Goal: Task Accomplishment & Management: Use online tool/utility

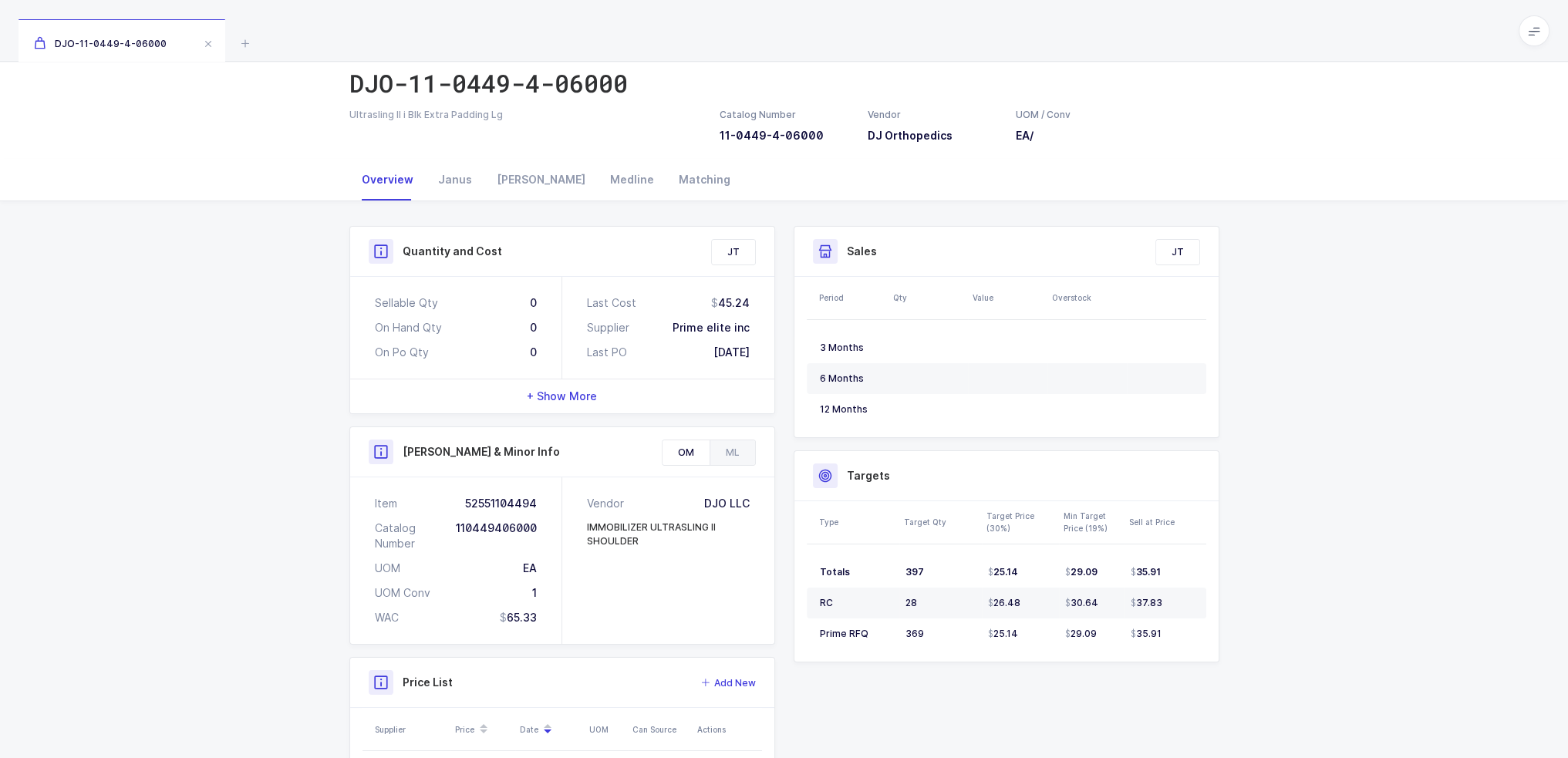
scroll to position [181, 0]
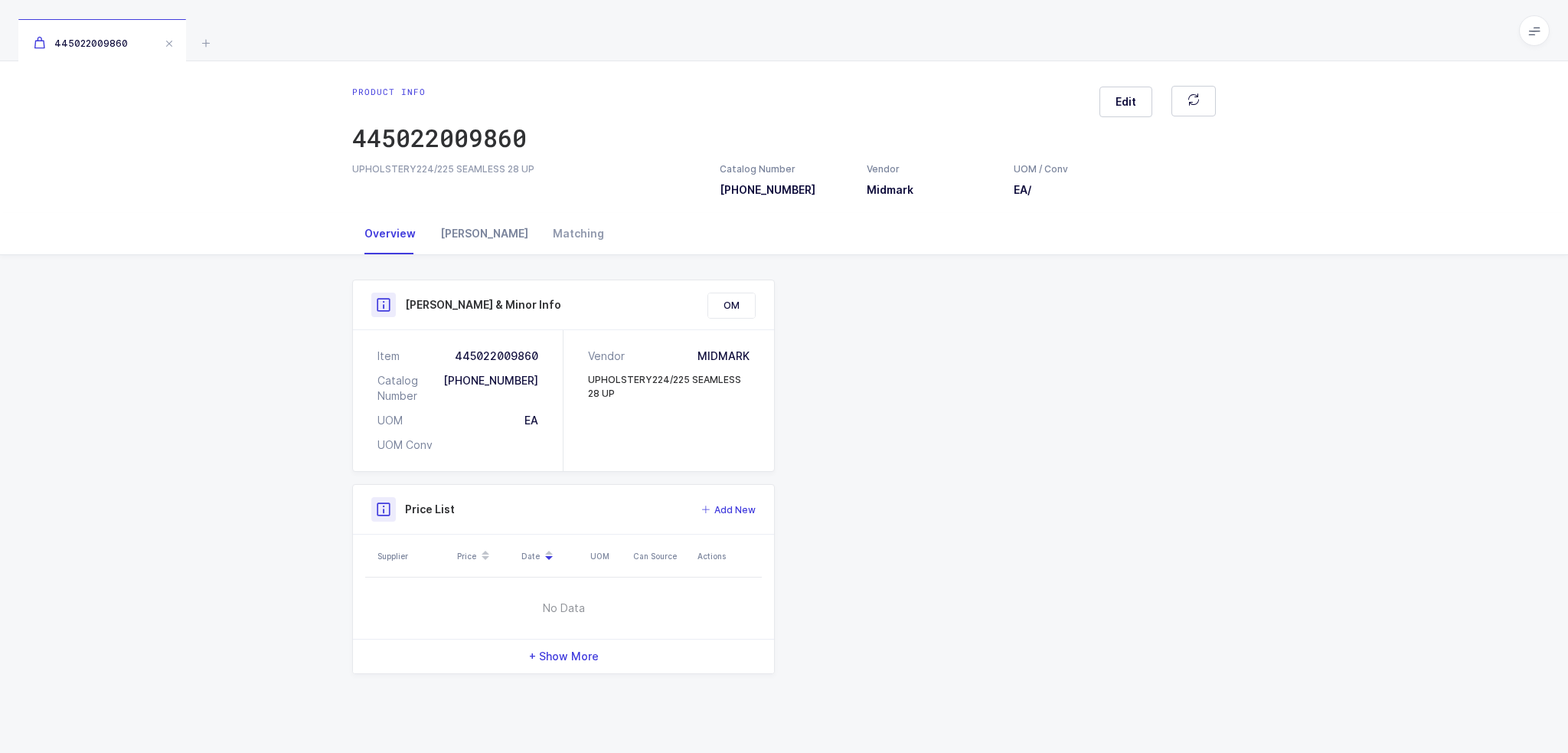
click at [475, 221] on div "[PERSON_NAME]" at bounding box center [484, 233] width 113 height 41
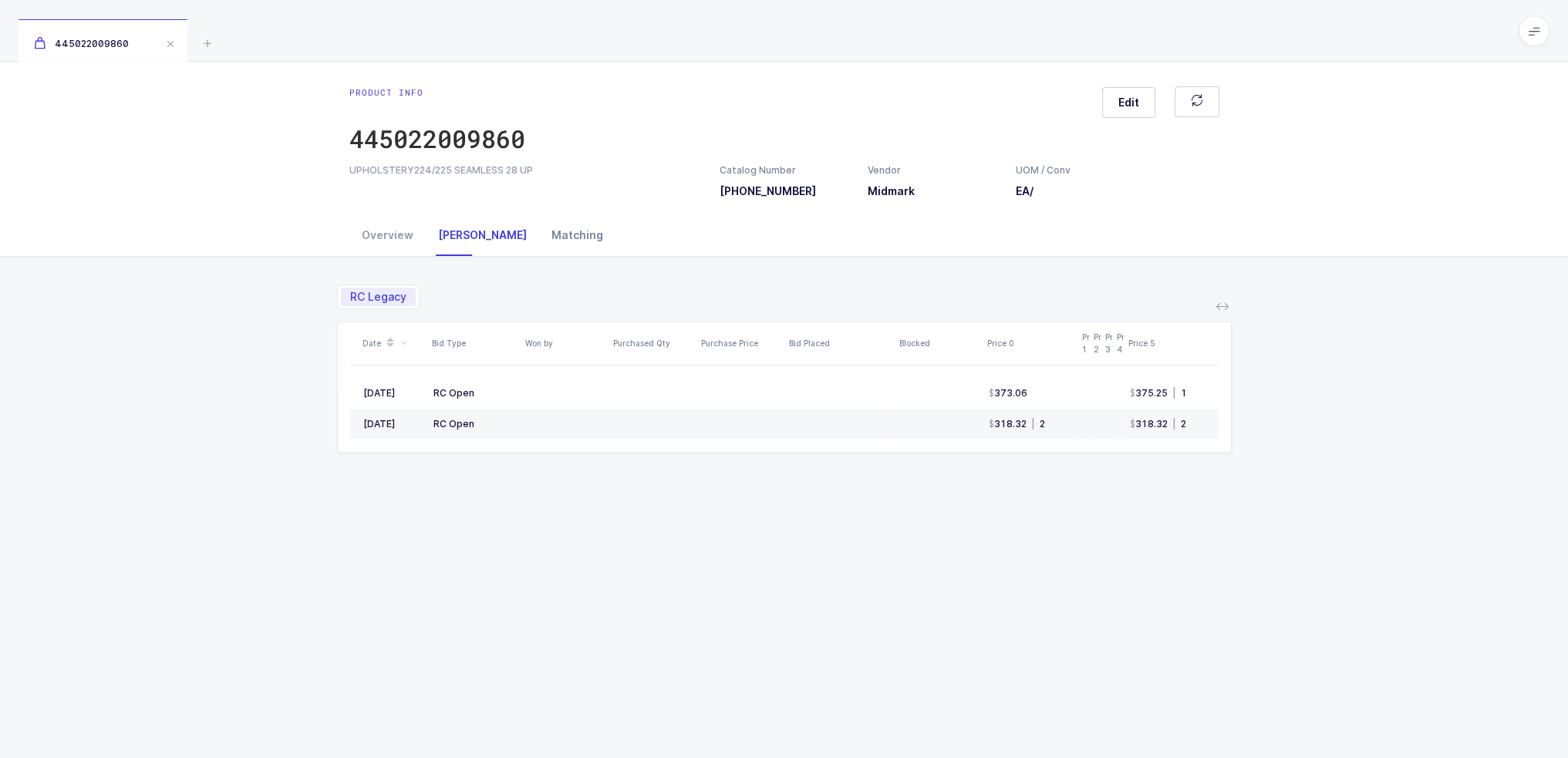
click at [539, 229] on div "Matching" at bounding box center [577, 234] width 77 height 41
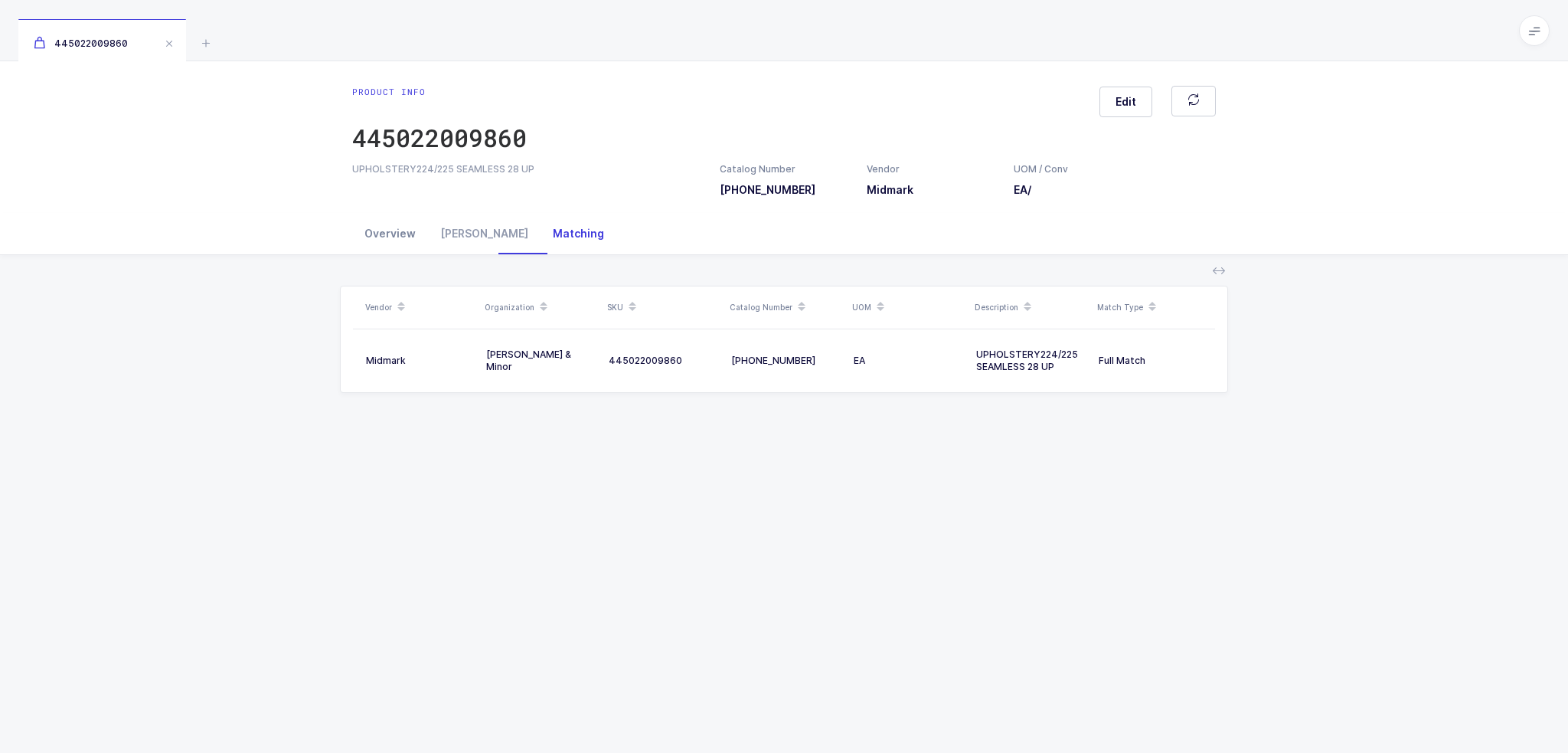
click at [385, 235] on div "Overview" at bounding box center [390, 233] width 76 height 41
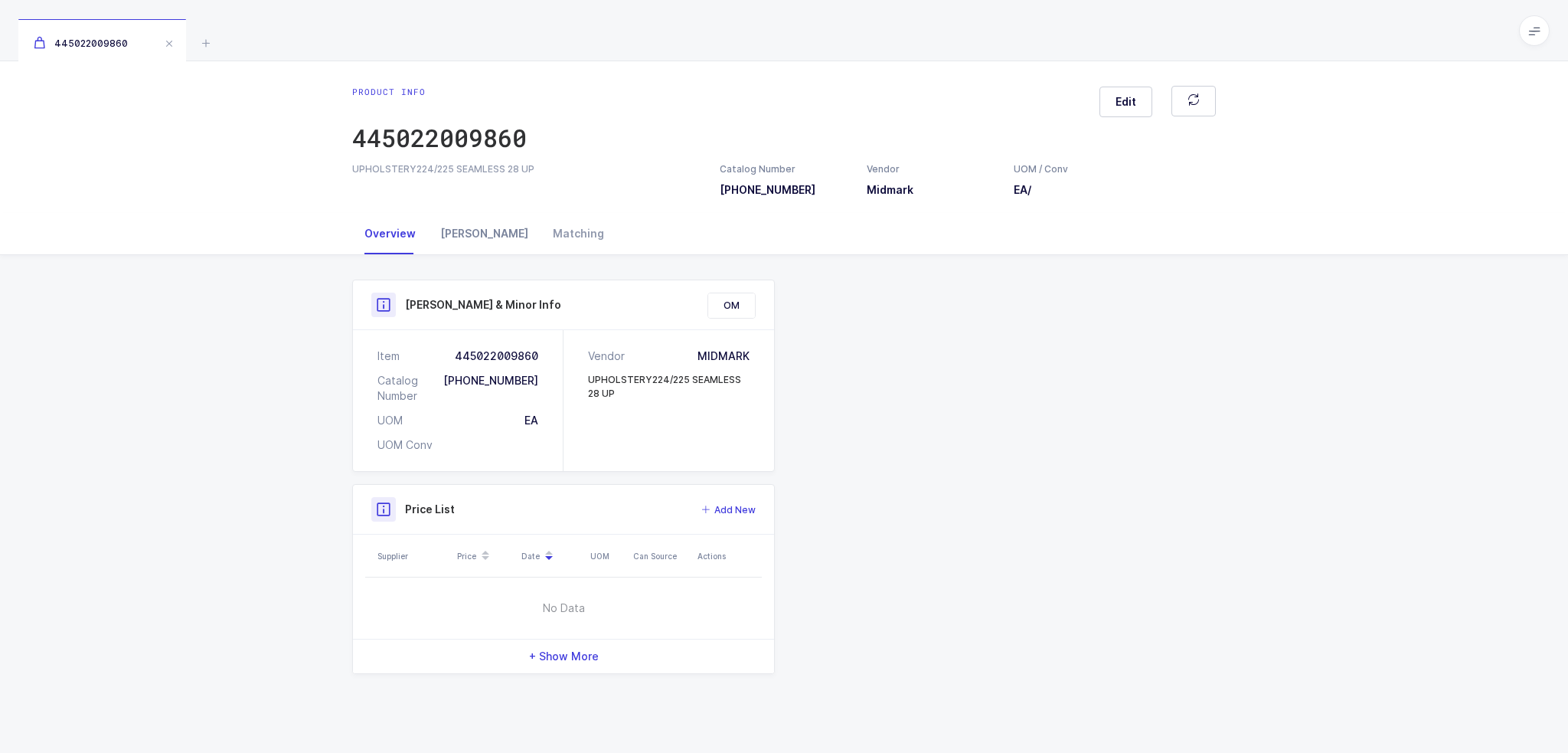
click at [466, 224] on div "[PERSON_NAME]" at bounding box center [484, 233] width 113 height 41
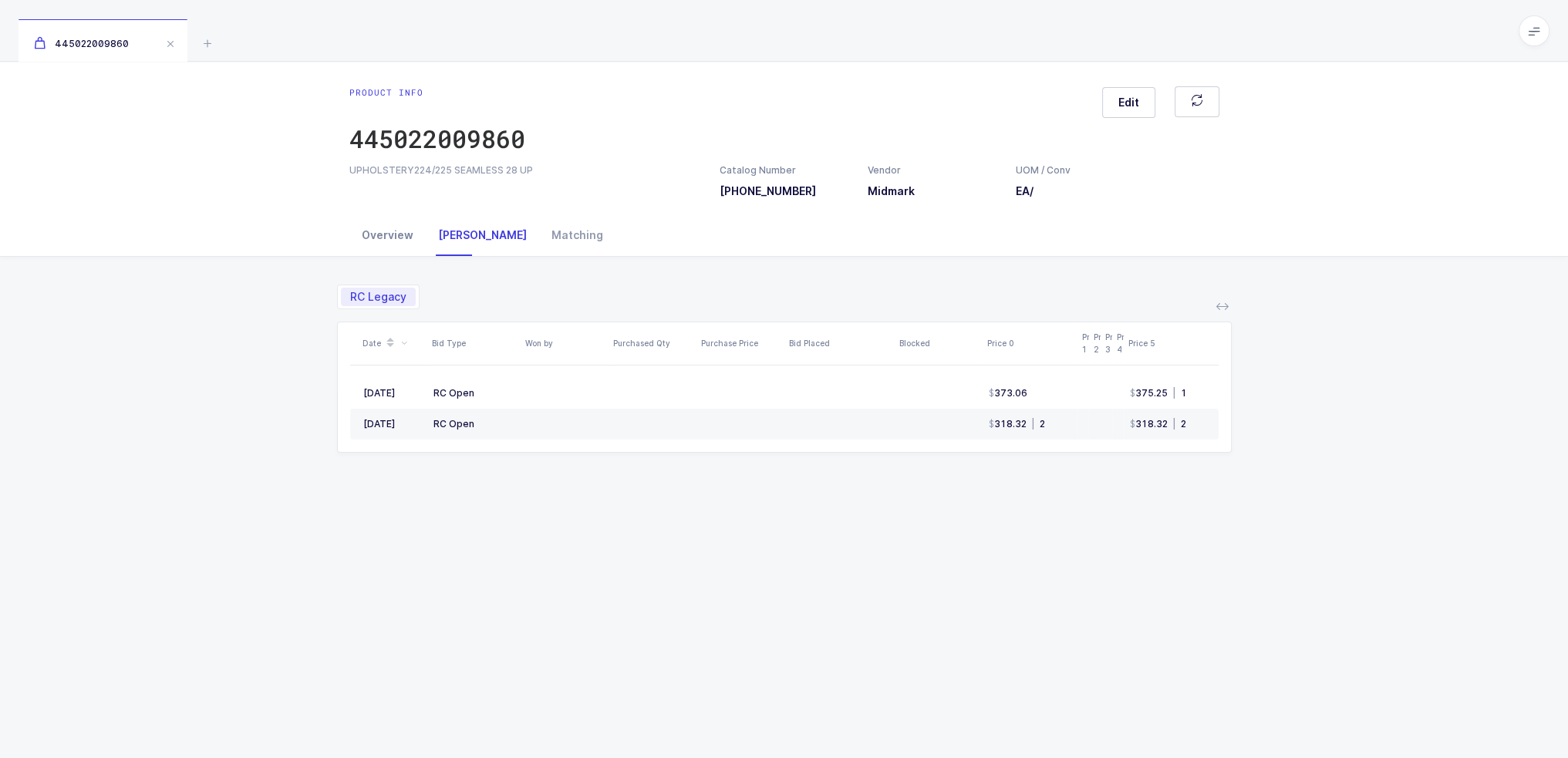
click at [419, 236] on div "Overview" at bounding box center [387, 234] width 77 height 41
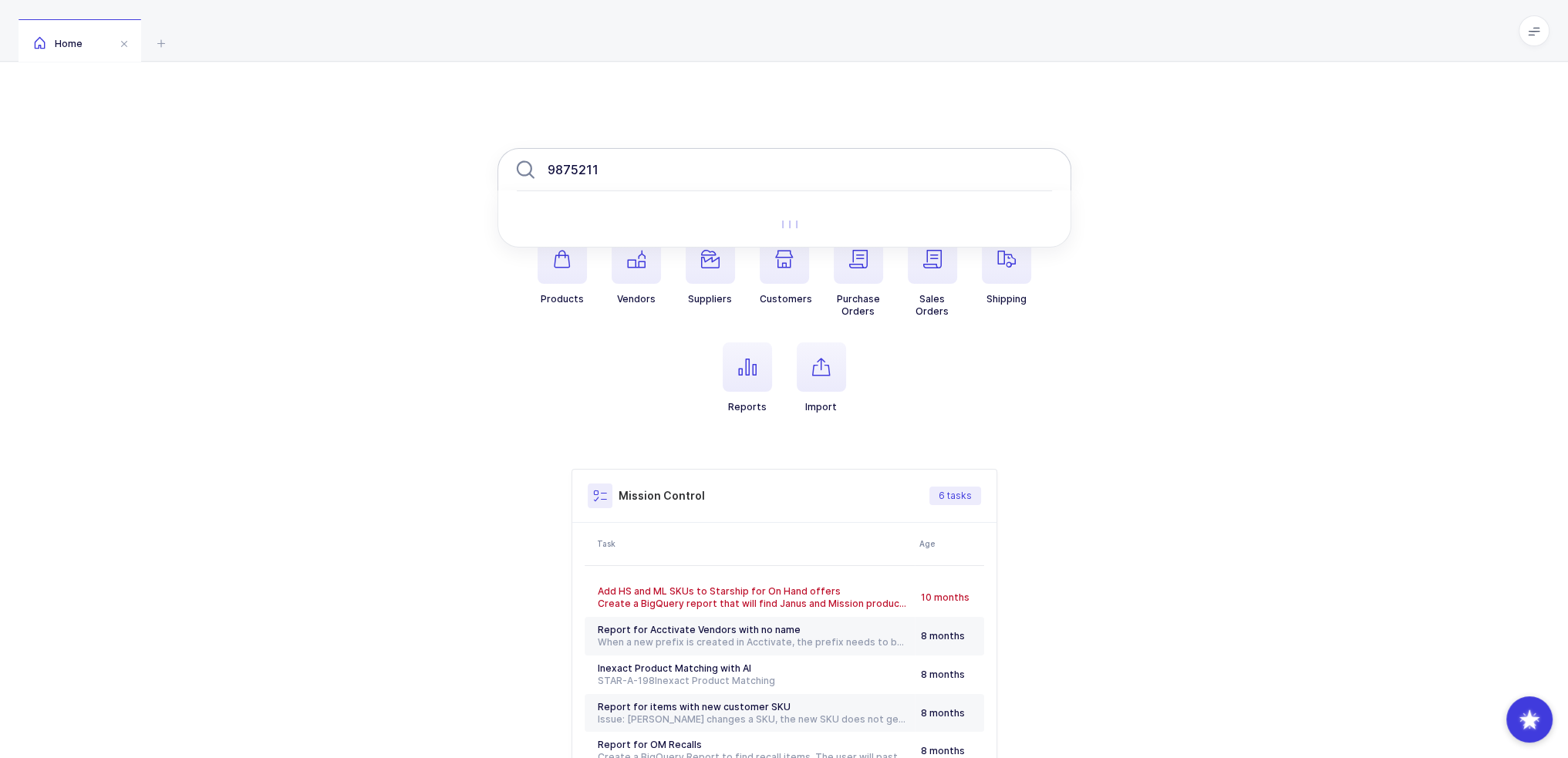
click at [614, 174] on input "9875211" at bounding box center [784, 169] width 574 height 43
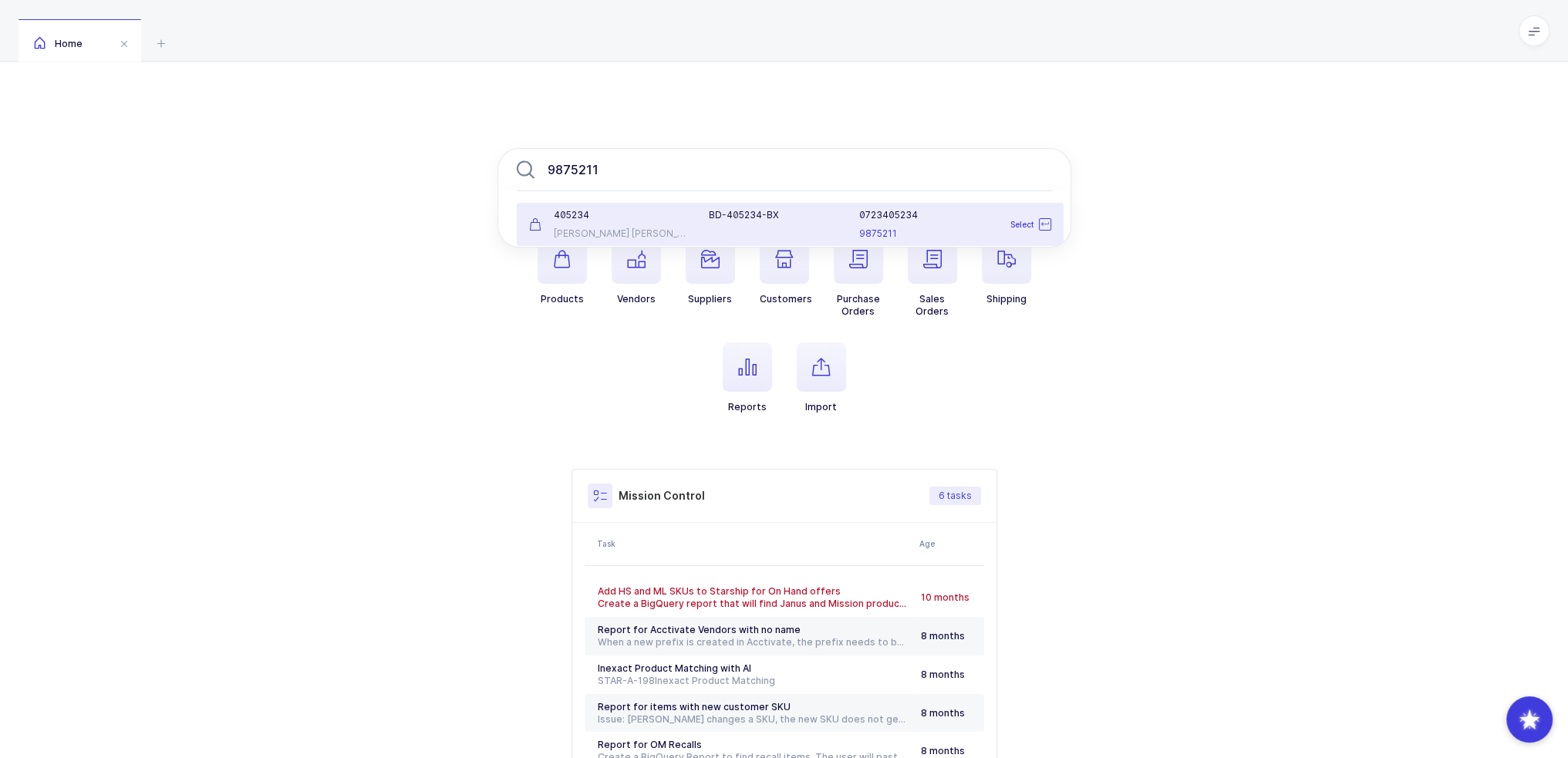
type input "9875211"
click at [667, 220] on div "405234" at bounding box center [610, 215] width 162 height 12
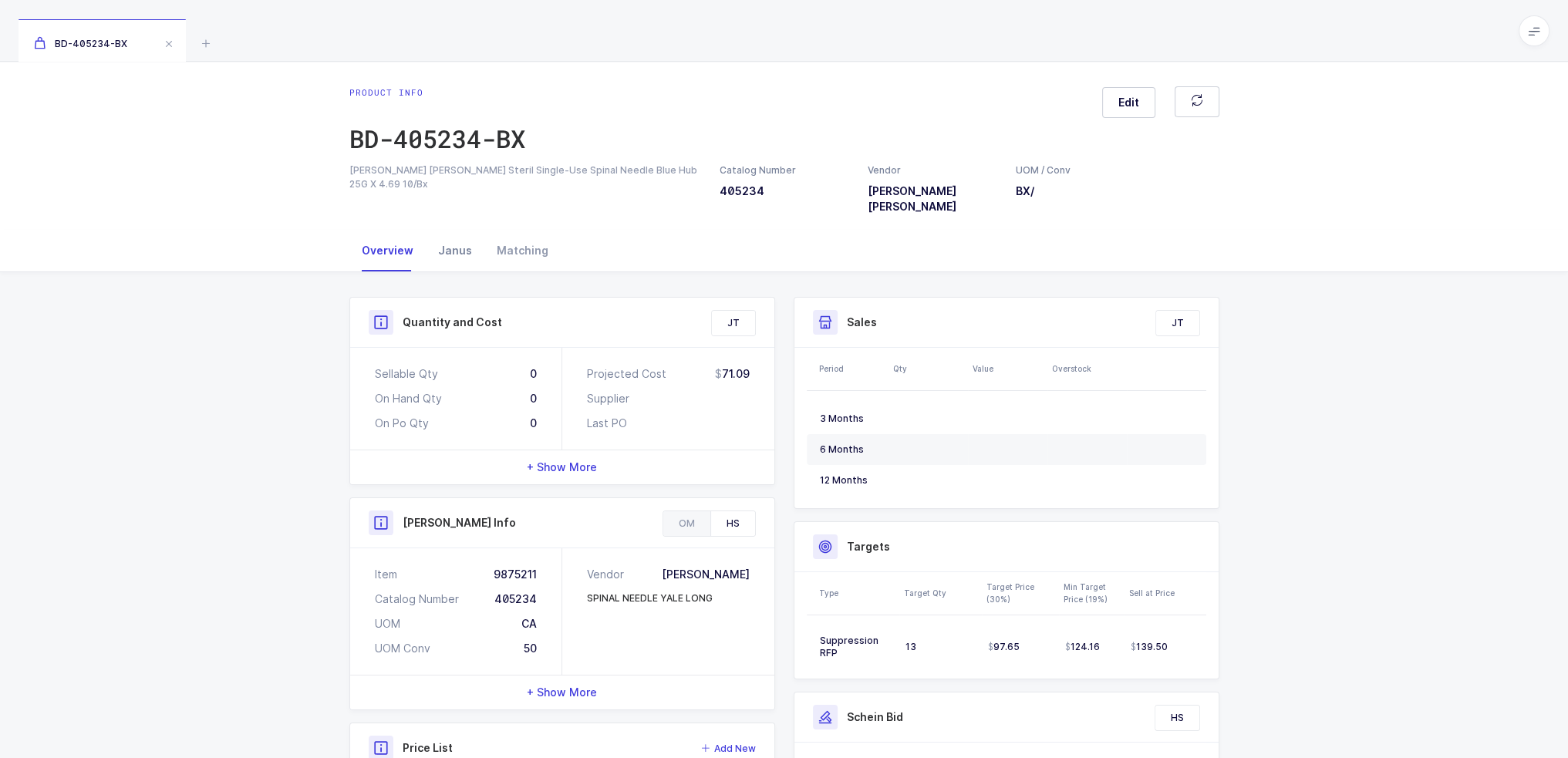
click at [447, 233] on div "Janus" at bounding box center [455, 250] width 58 height 41
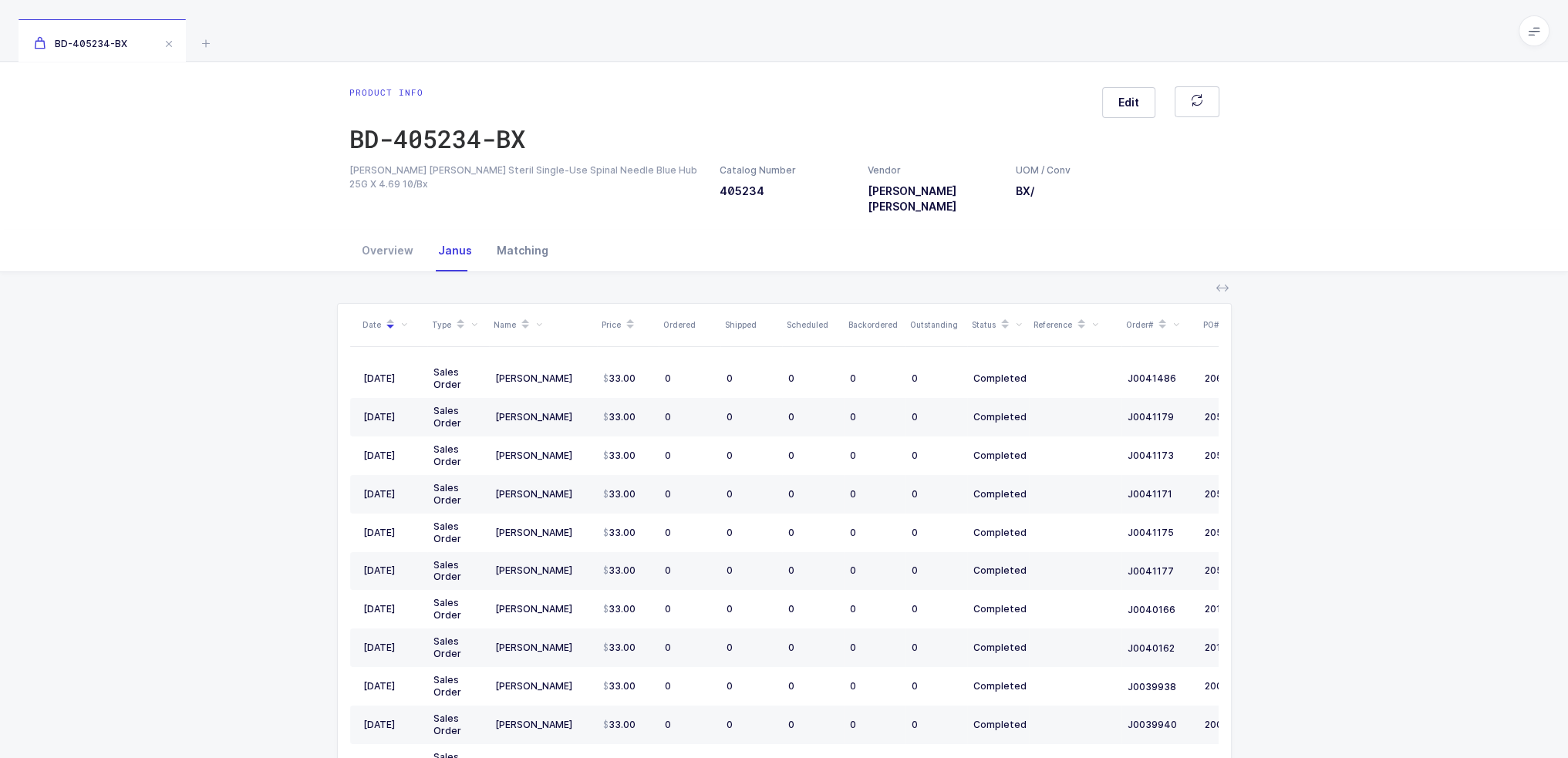
click at [548, 230] on div "Matching" at bounding box center [522, 250] width 77 height 41
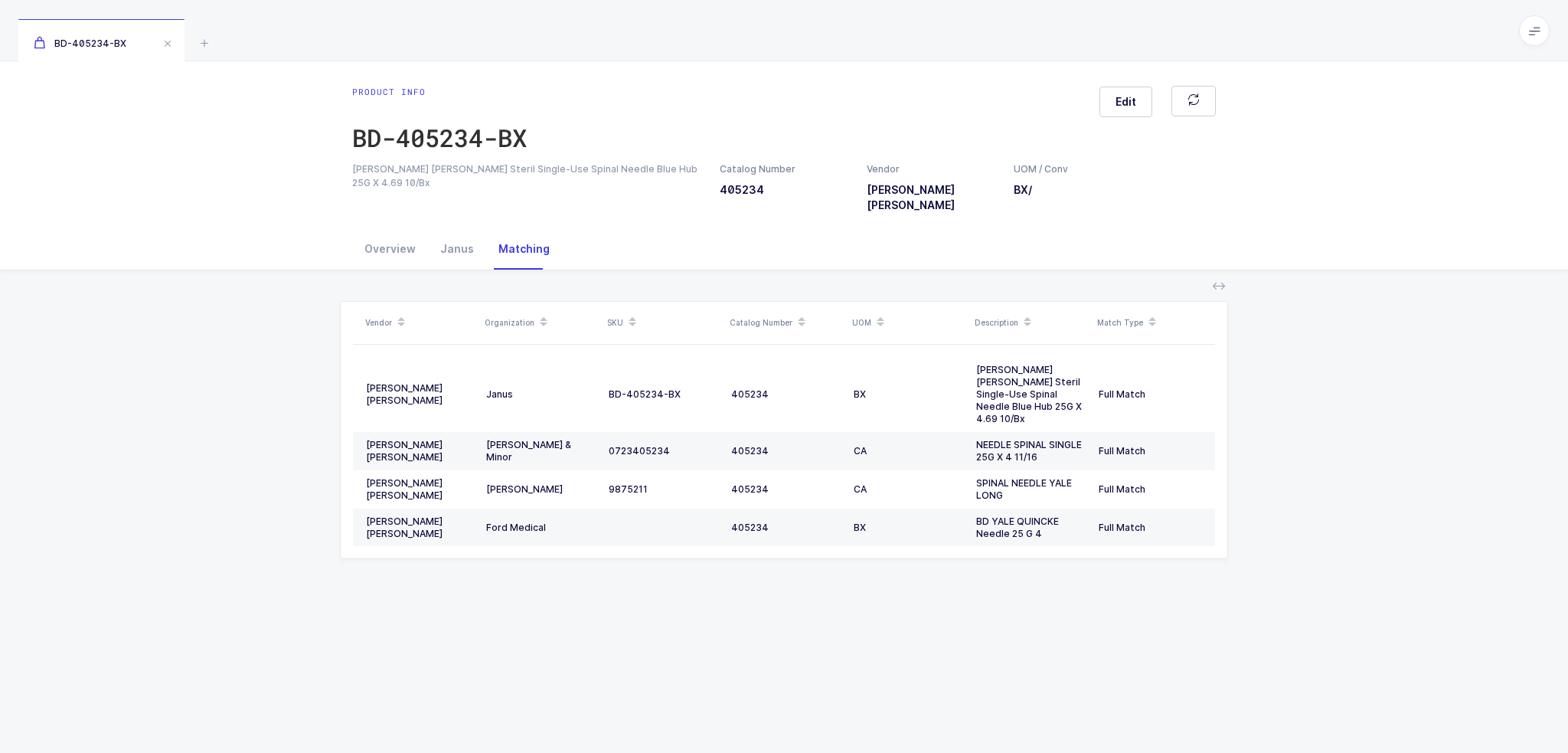
click at [348, 229] on div "Overview Janus Matching" at bounding box center [784, 249] width 888 height 41
click at [374, 229] on div "Overview" at bounding box center [390, 249] width 76 height 41
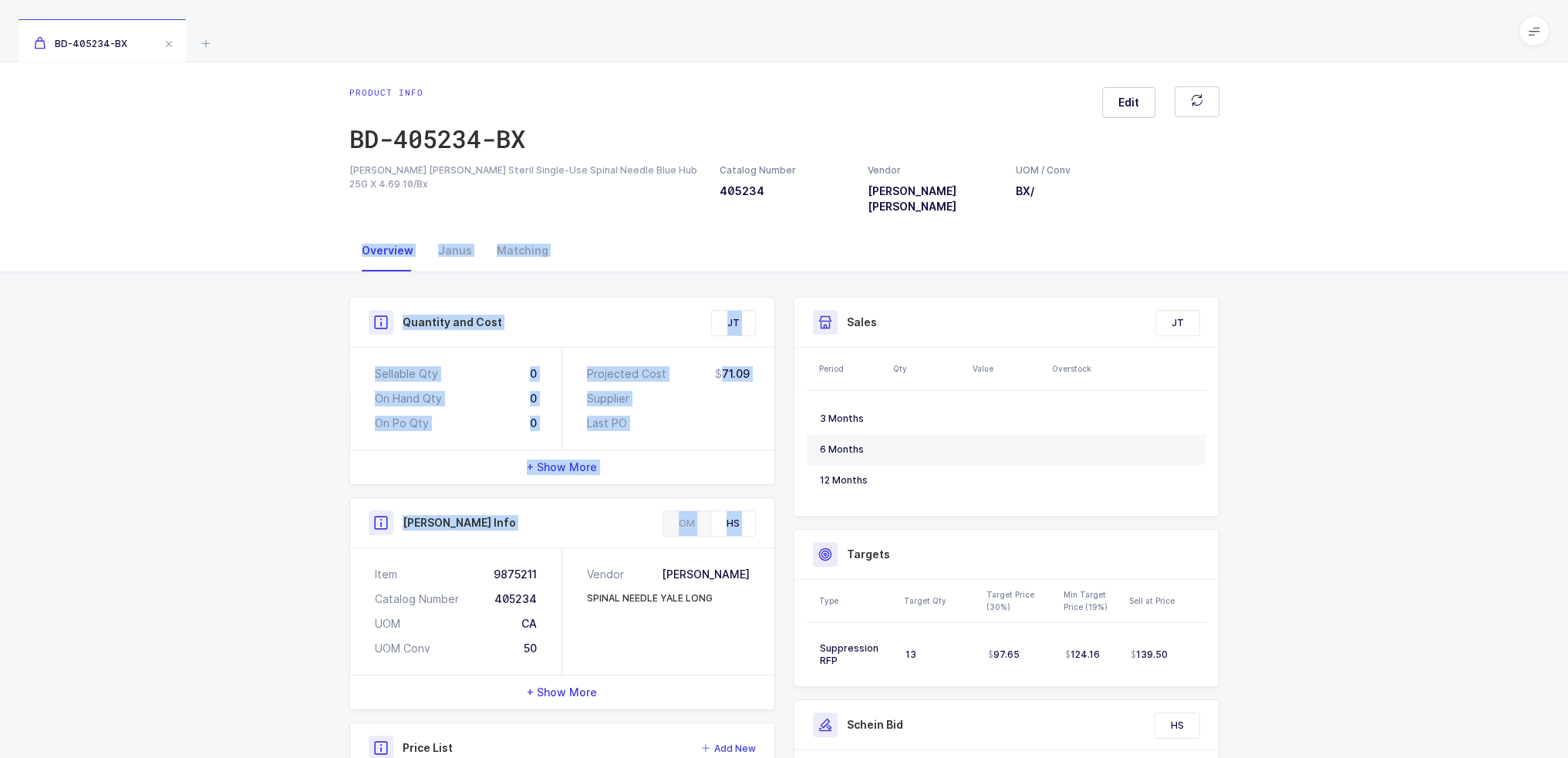
drag, startPoint x: 264, startPoint y: 234, endPoint x: 303, endPoint y: 561, distance: 329.3
click at [303, 561] on div "Overview Janus Matching Quantity and Cost JT Sellable Qty 0 On Hand Qty 0 On Po…" at bounding box center [784, 587] width 1568 height 715
click at [303, 561] on div "Quantity and Cost JT Sellable Qty 0 On Hand Qty 0 On Po Qty 0 Projected Cost 71…" at bounding box center [784, 608] width 1568 height 673
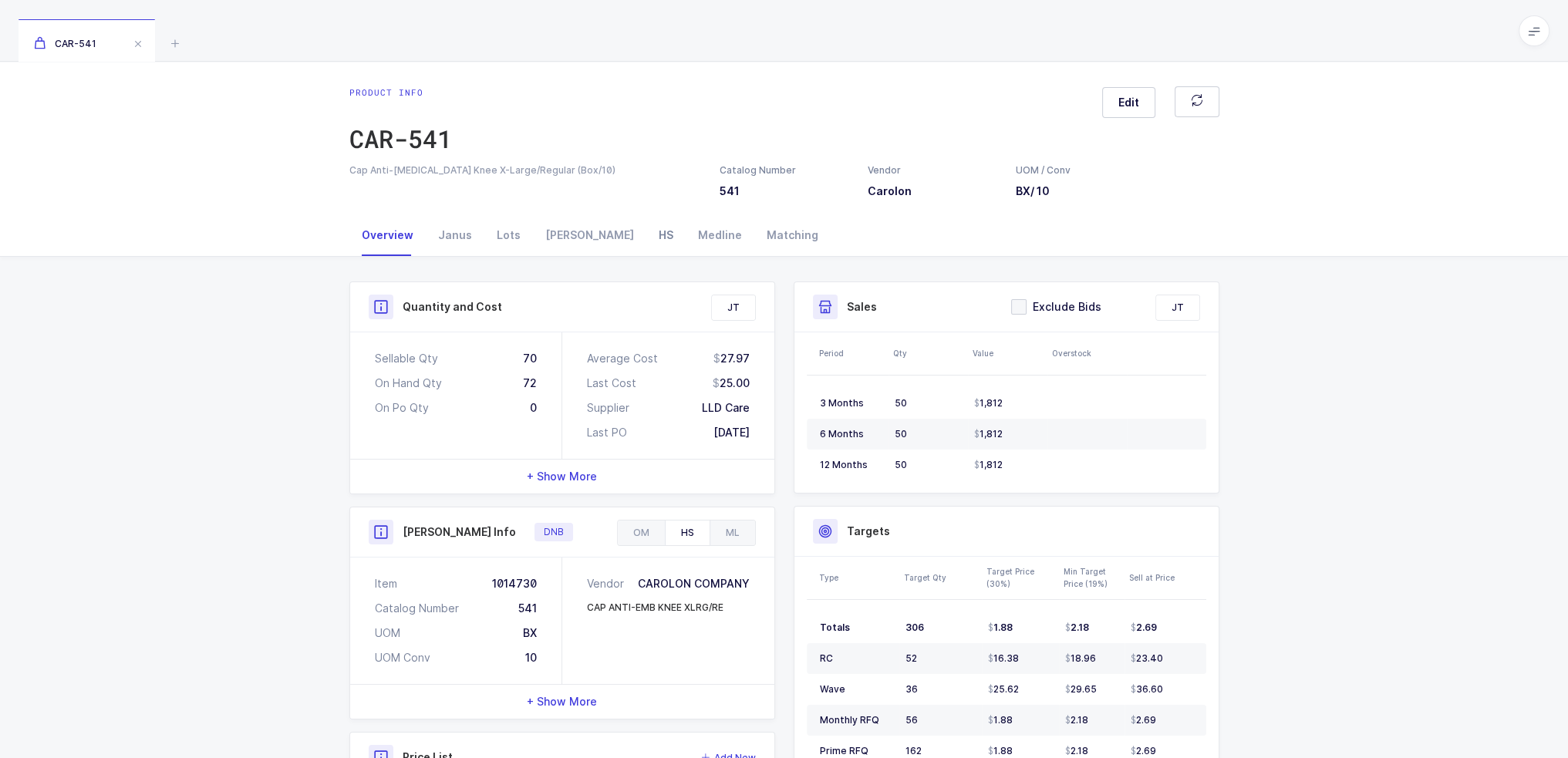
click at [646, 230] on div "HS" at bounding box center [666, 234] width 40 height 41
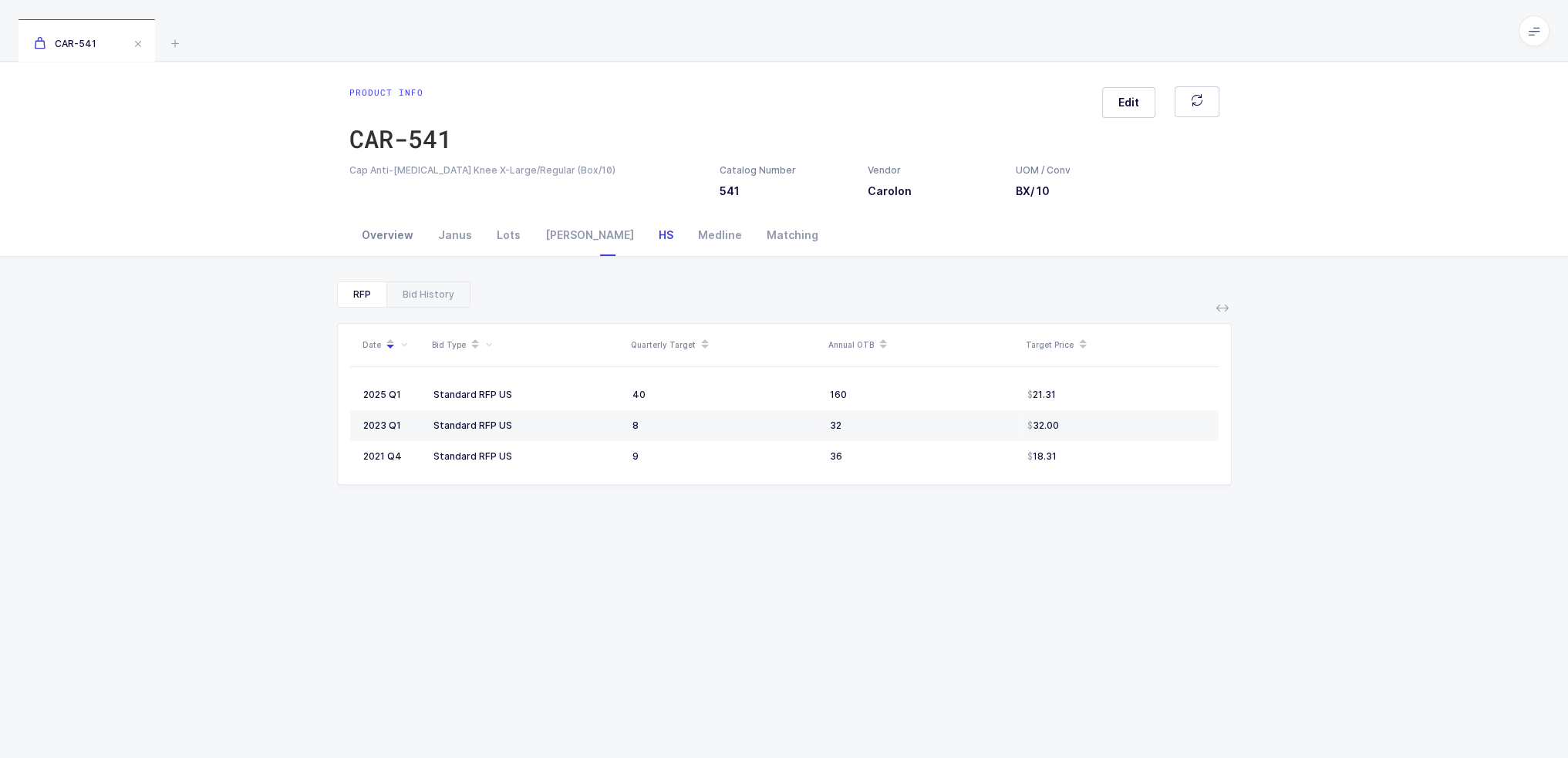
click at [408, 234] on div "Overview" at bounding box center [387, 234] width 77 height 41
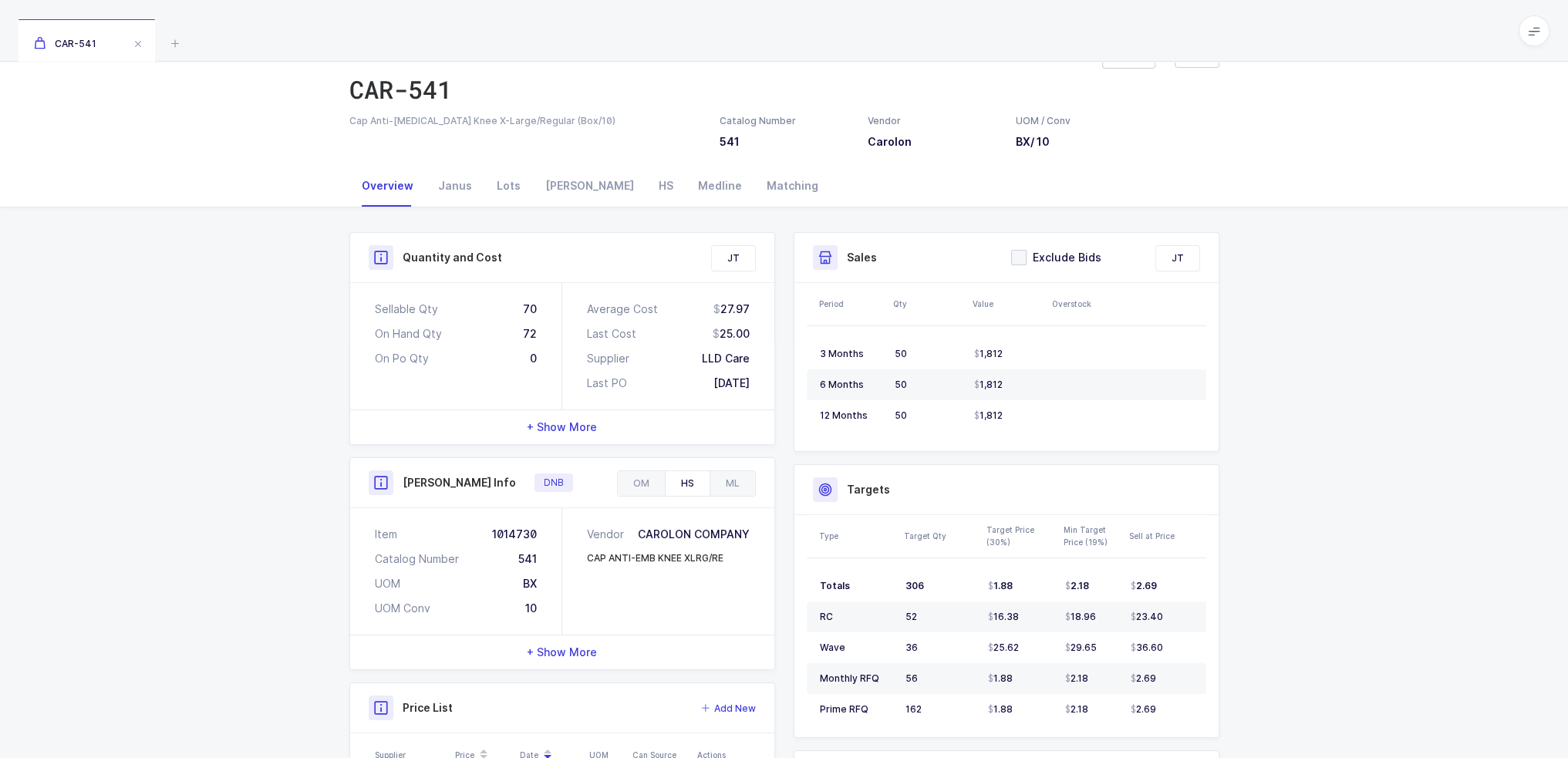
scroll to position [77, 0]
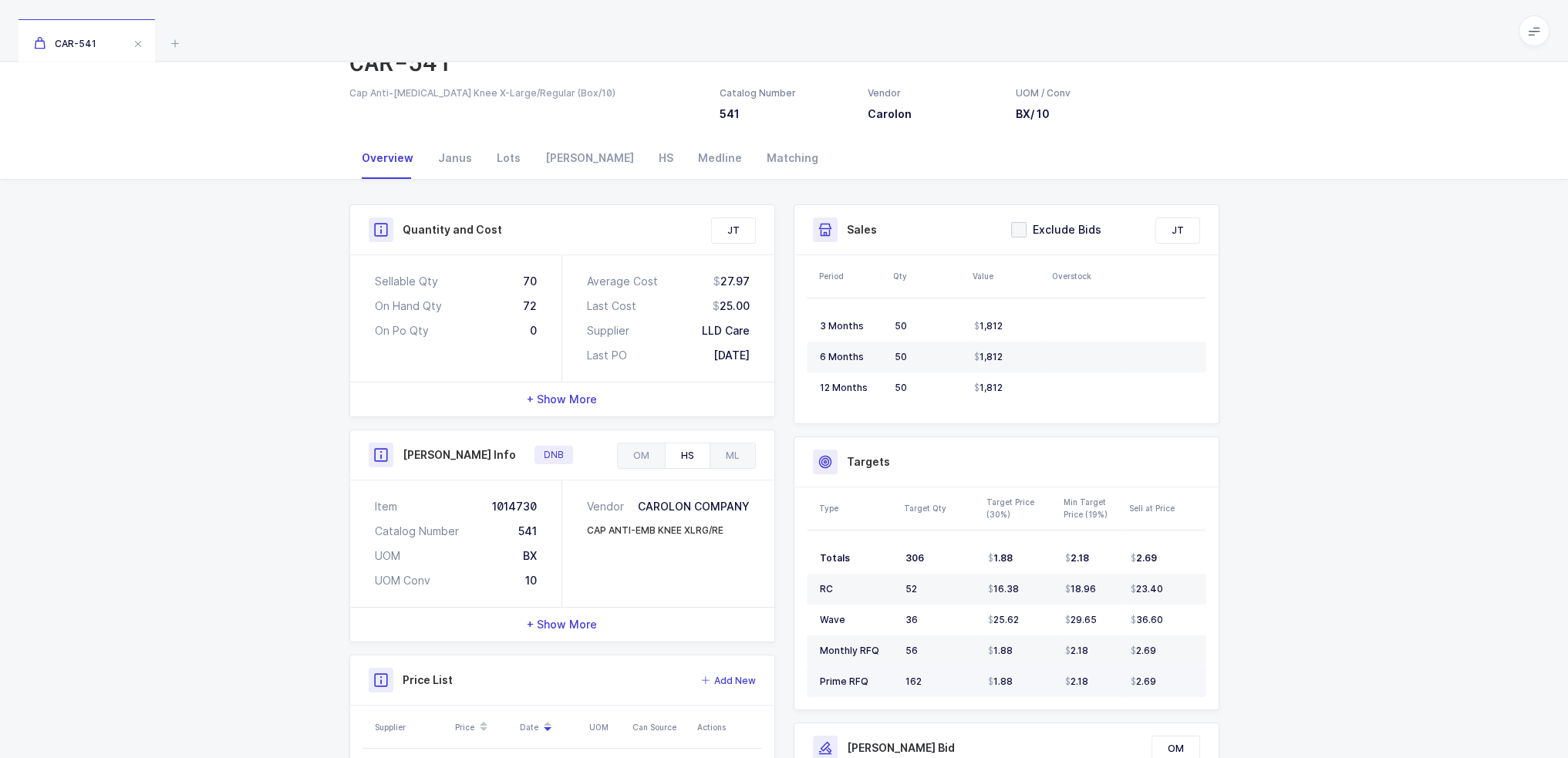
drag, startPoint x: 824, startPoint y: 556, endPoint x: 1161, endPoint y: 684, distance: 360.5
click at [1161, 684] on tbody "Totals 306 1.88 2.18 2.69 RC 52 16.38 18.96 23.40 Wave 36 25.62 29.65 36.60 Mon…" at bounding box center [1006, 620] width 399 height 154
click at [1288, 673] on div "Quantity and Cost JT Sellable Qty 70 On Hand Qty 72 On Po Qty 0 Average Cost 27…" at bounding box center [784, 583] width 1568 height 807
click at [693, 450] on div "HS" at bounding box center [687, 456] width 45 height 25
click at [630, 457] on div "OM" at bounding box center [640, 456] width 47 height 25
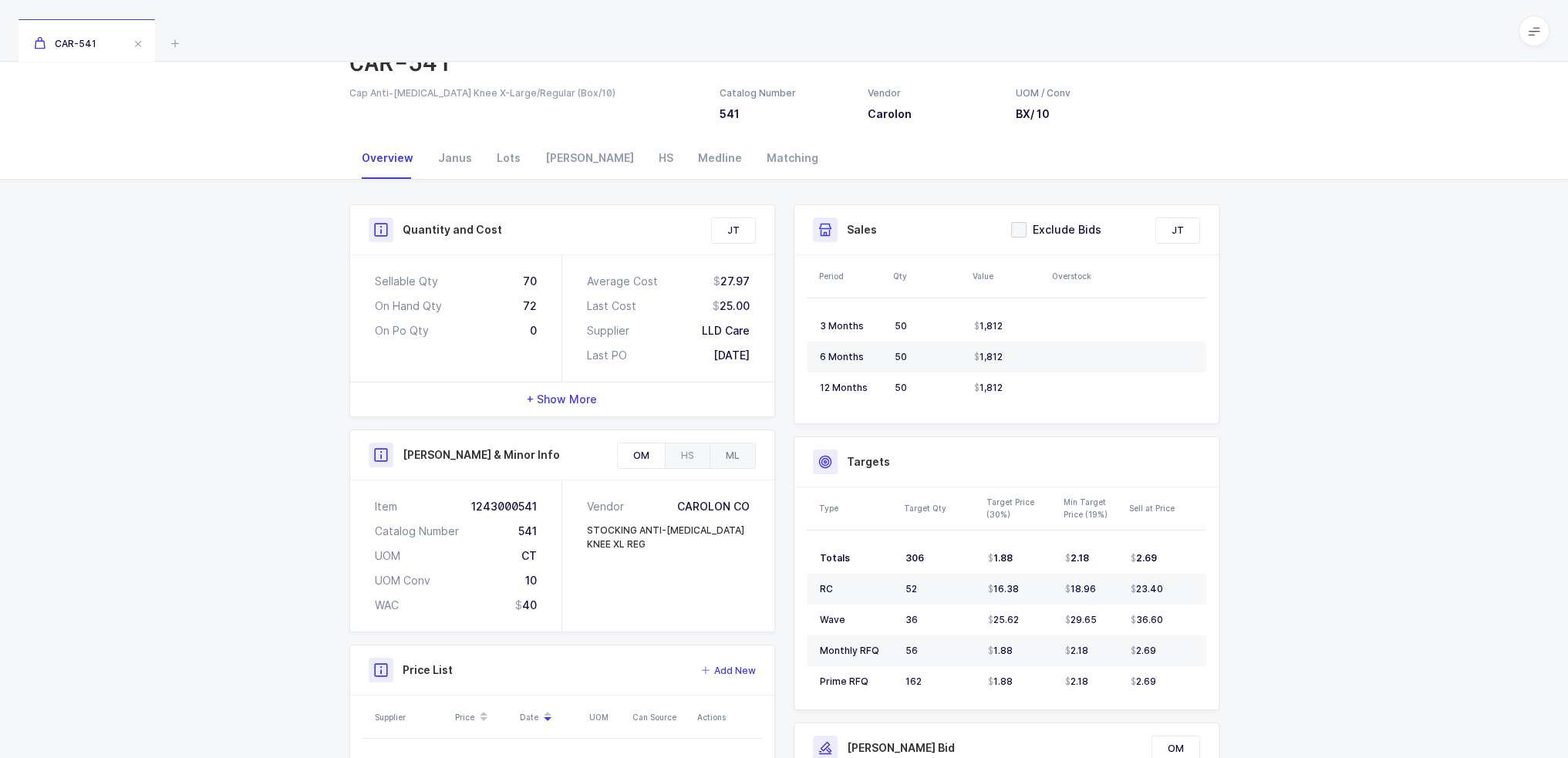
click at [710, 456] on div "ML" at bounding box center [733, 456] width 46 height 25
click at [698, 456] on div "HS" at bounding box center [687, 456] width 45 height 25
click at [660, 454] on div "OM" at bounding box center [640, 456] width 47 height 25
click at [707, 445] on div "HS" at bounding box center [687, 456] width 45 height 25
click at [735, 446] on div "ML" at bounding box center [733, 456] width 46 height 25
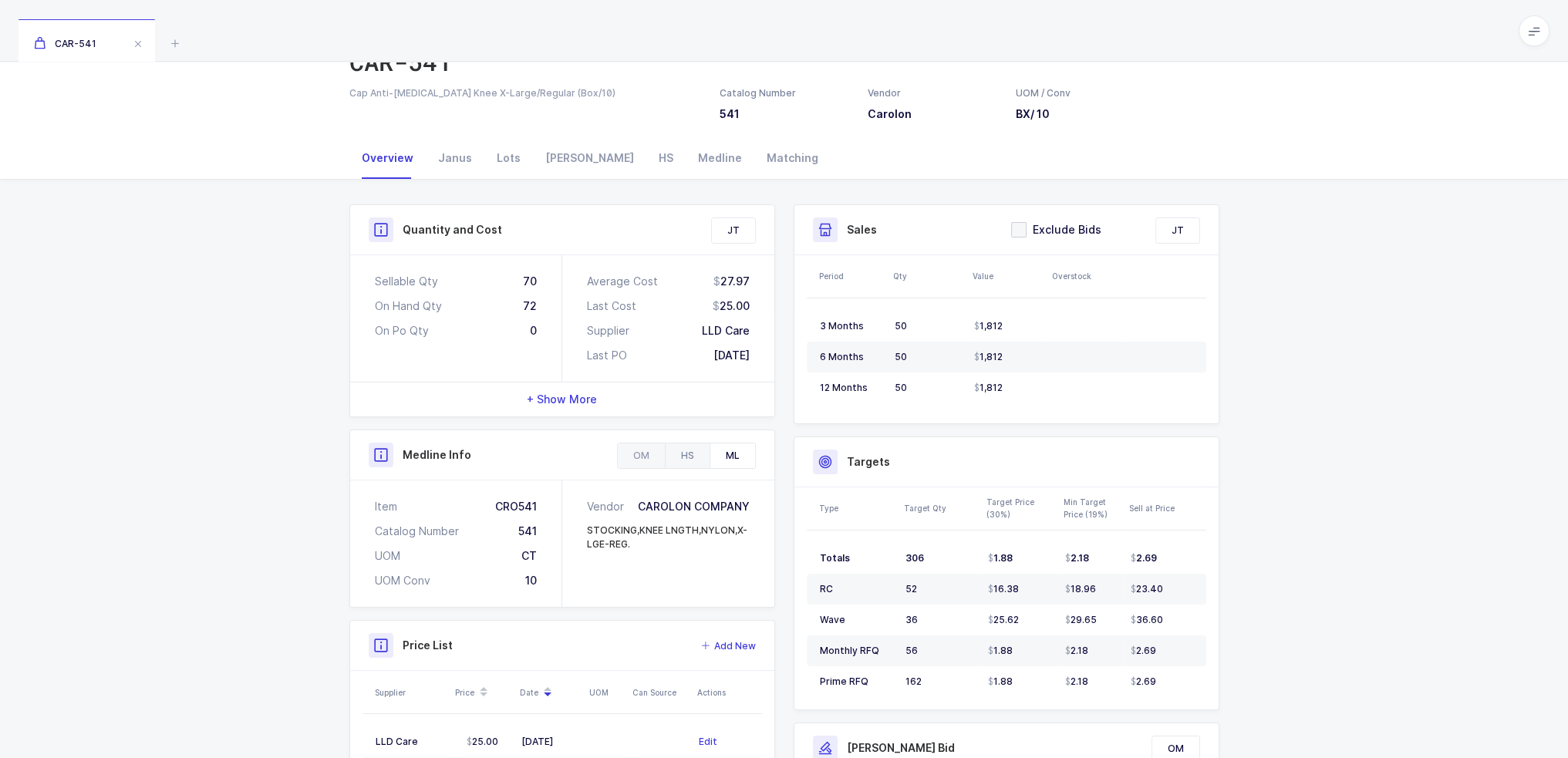
click at [704, 449] on div "HS" at bounding box center [687, 456] width 45 height 25
click at [652, 449] on div "OM" at bounding box center [640, 456] width 47 height 25
click at [677, 450] on div "HS" at bounding box center [687, 456] width 45 height 25
click at [532, 505] on div "Item 1014730" at bounding box center [456, 506] width 162 height 15
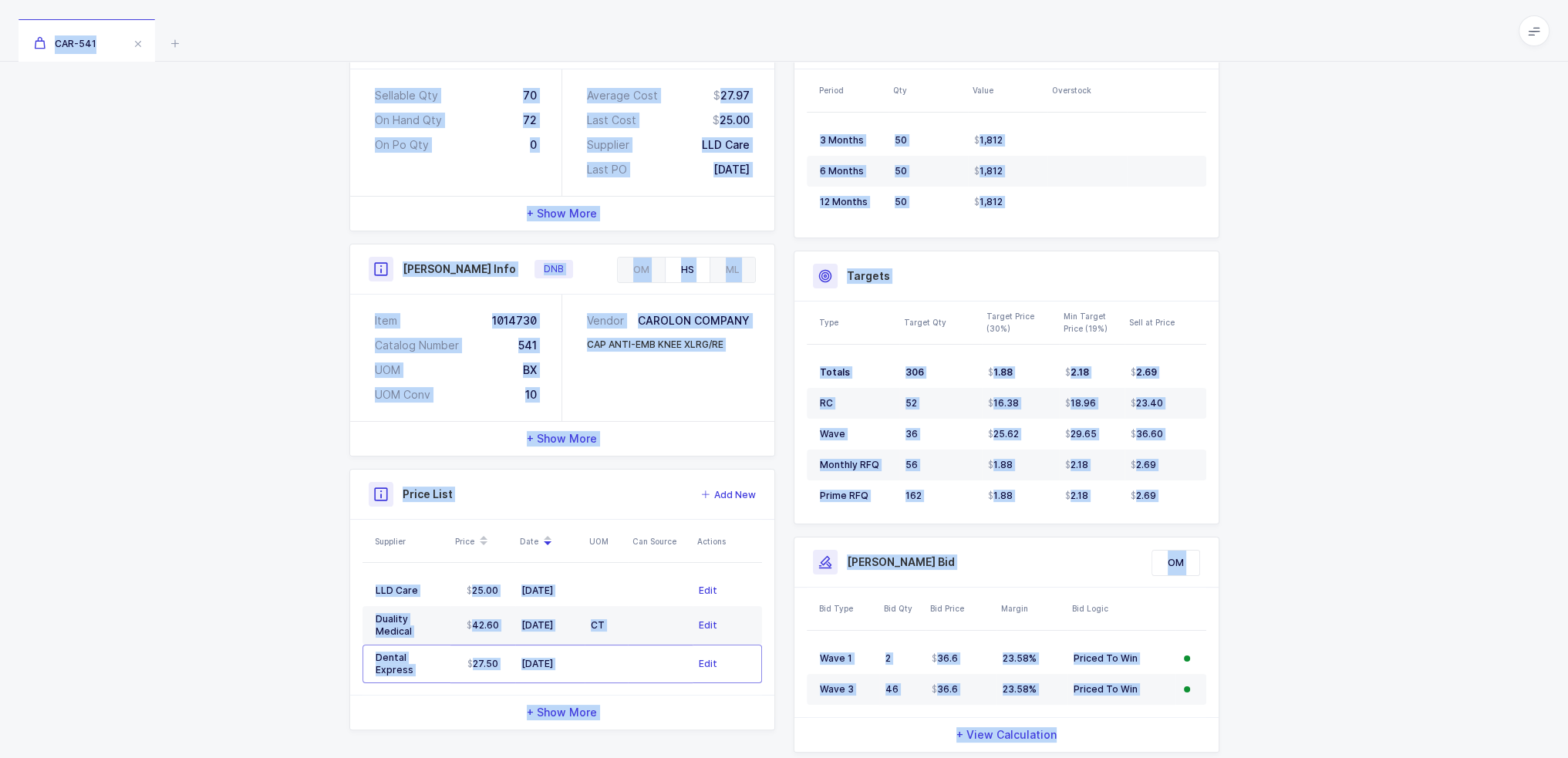
scroll to position [304, 0]
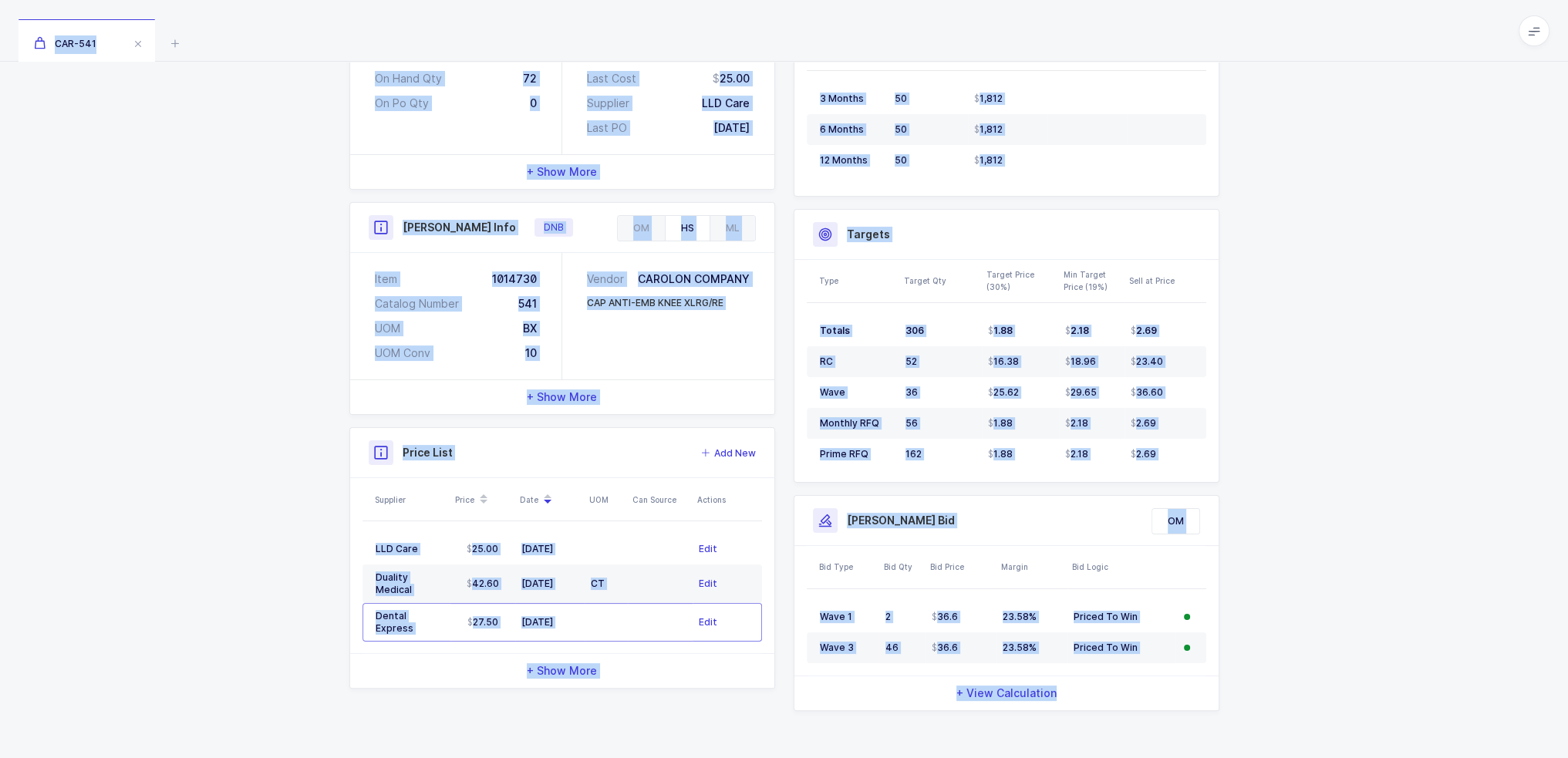
drag, startPoint x: 244, startPoint y: 44, endPoint x: 1288, endPoint y: 694, distance: 1229.8
click at [1288, 694] on div "CAR-541 Product info CAR-541 Edit Cap Anti-Embolism Knee X-Large/Regular (Box/1…" at bounding box center [784, 228] width 1568 height 1065
click at [1288, 694] on div "Quantity and Cost JT Sellable Qty 70 On Hand Qty 72 On Po Qty 0 Average Cost 27…" at bounding box center [784, 356] width 1568 height 807
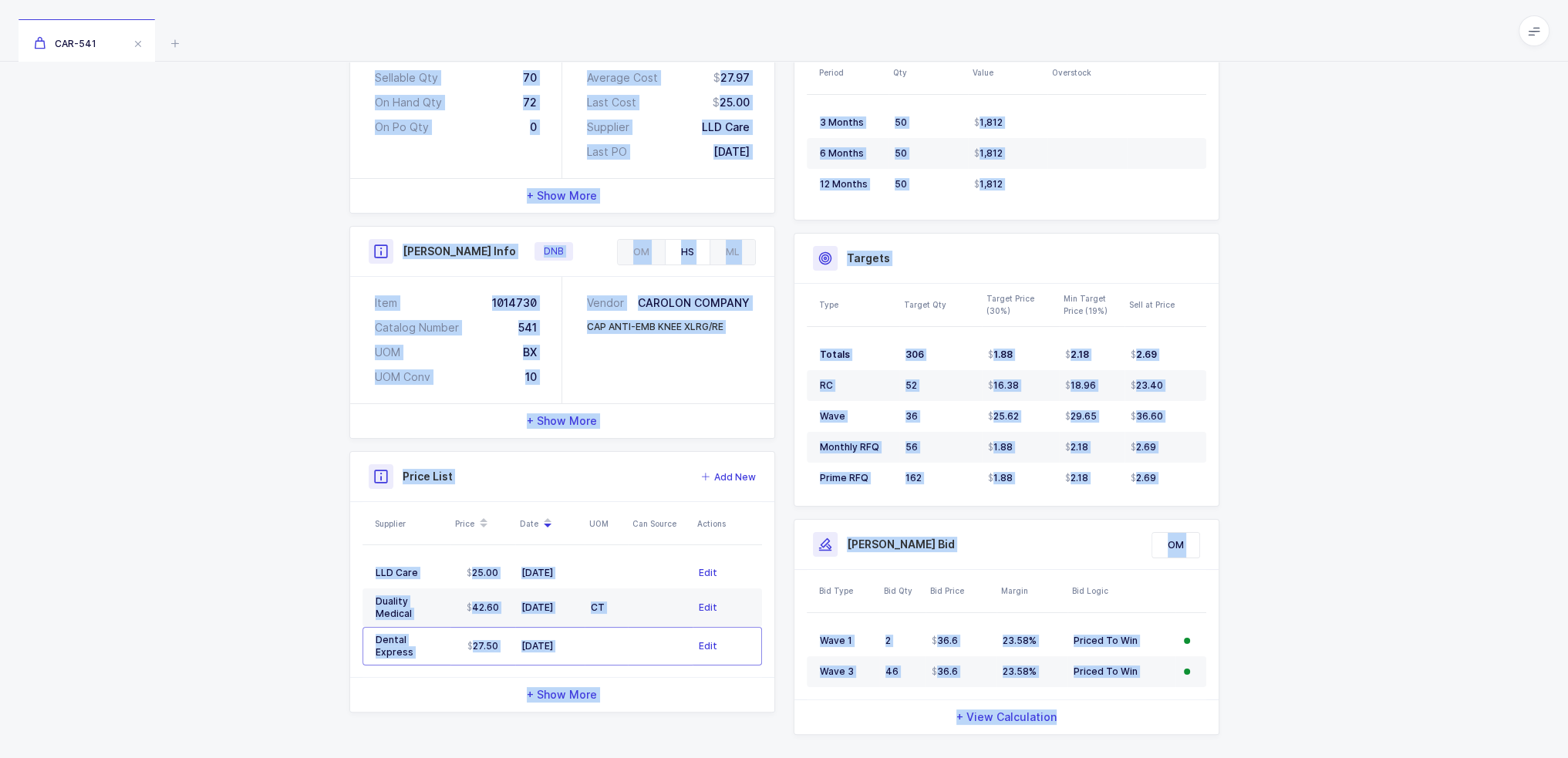
scroll to position [0, 0]
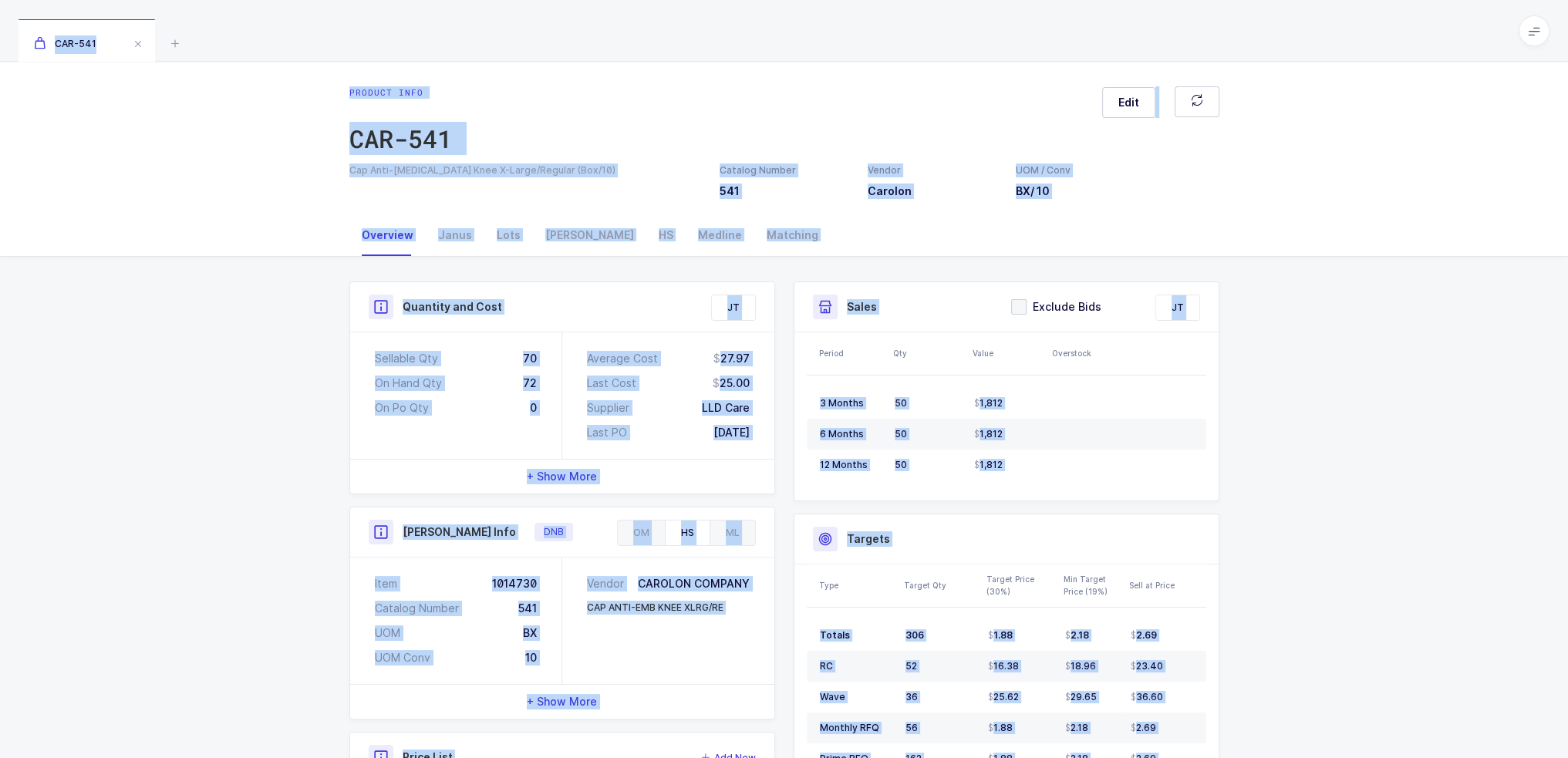
drag, startPoint x: 1289, startPoint y: 717, endPoint x: 367, endPoint y: 11, distance: 1161.3
click at [367, 11] on div "CAR-541 Product info CAR-541 Edit Cap Anti-Embolism Knee X-Large/Regular (Box/1…" at bounding box center [784, 532] width 1568 height 1065
click at [367, 11] on div "CAR-541" at bounding box center [784, 31] width 1568 height 62
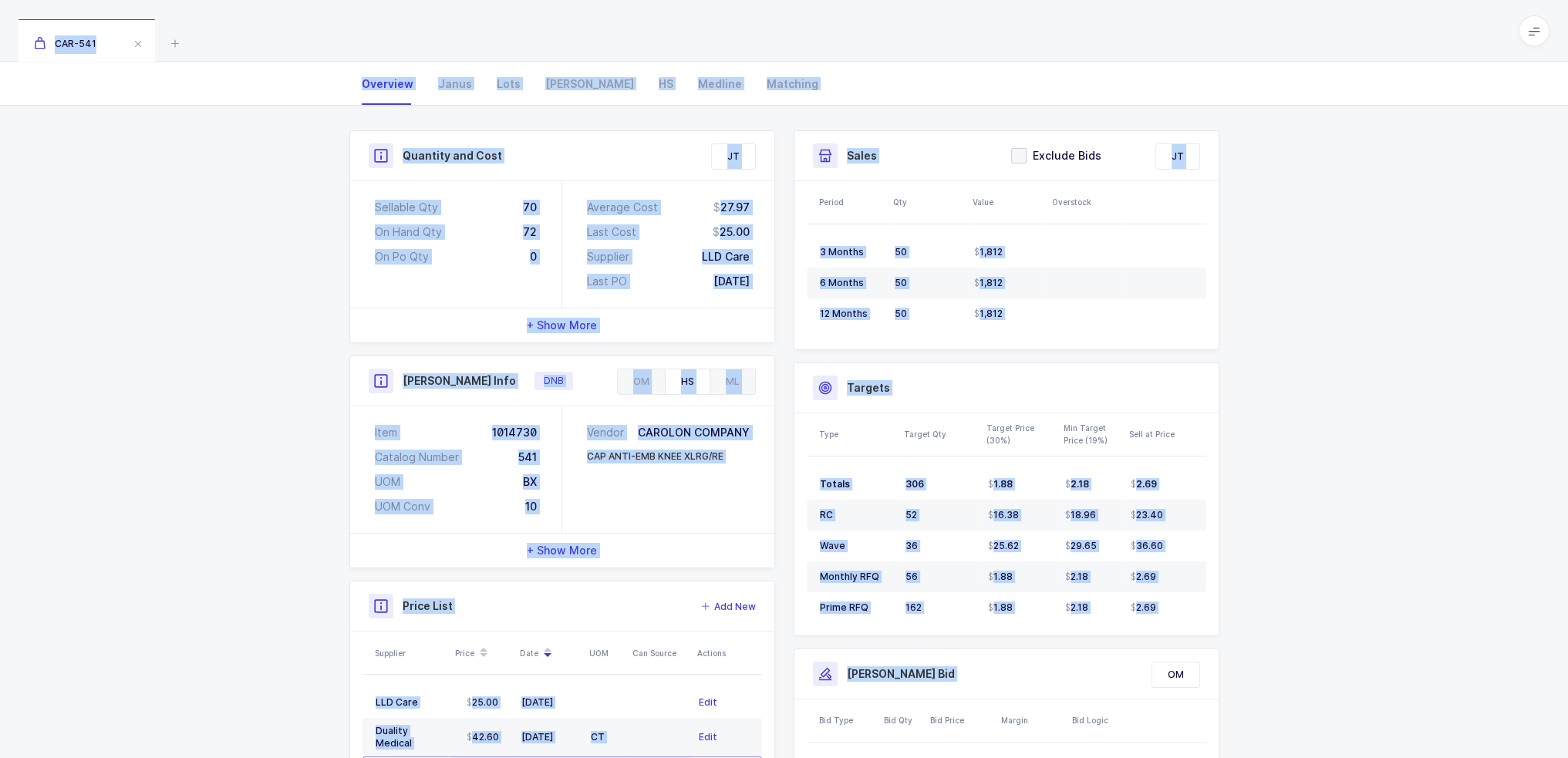
scroll to position [304, 0]
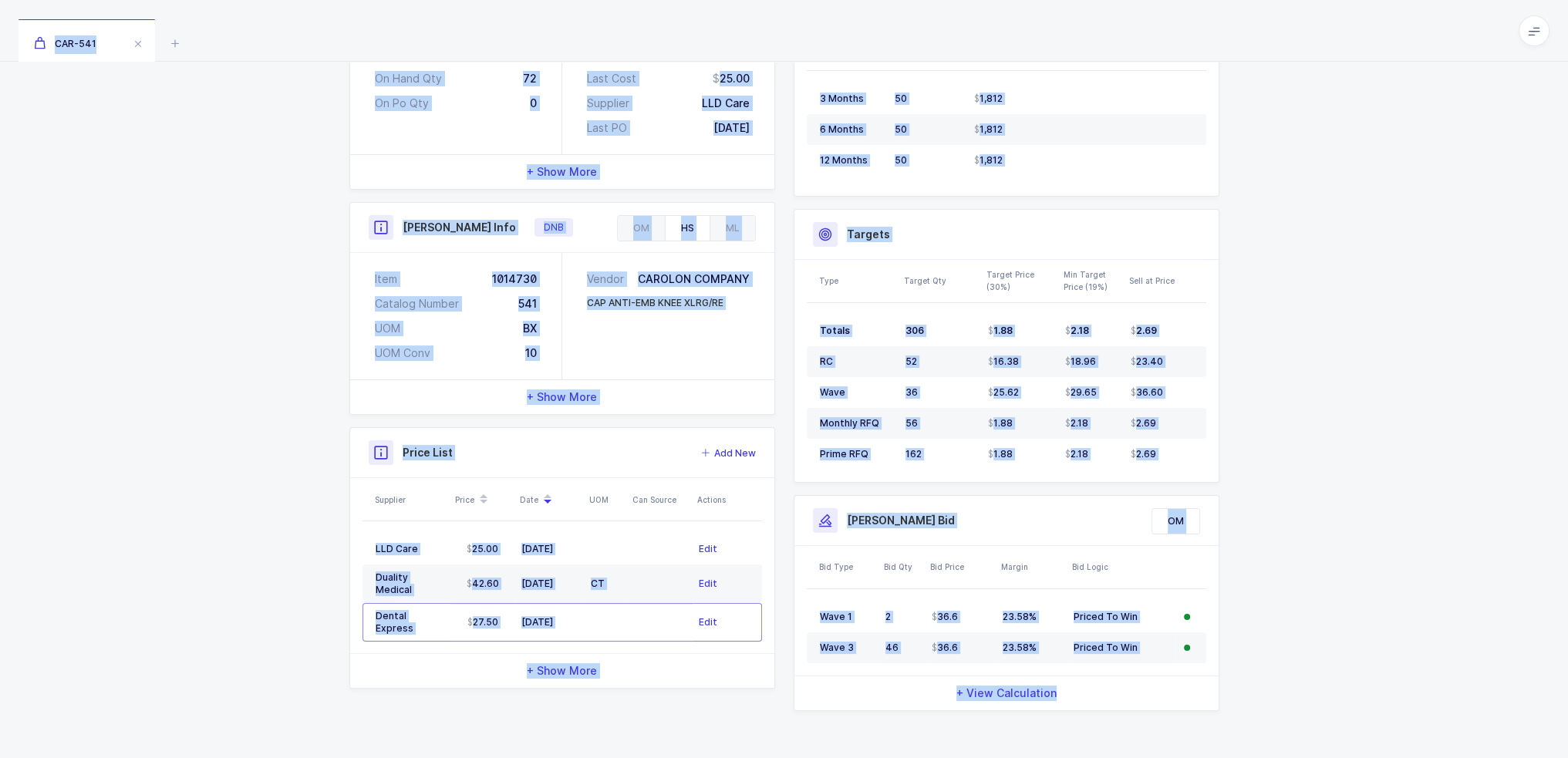
drag, startPoint x: 367, startPoint y: 11, endPoint x: 1246, endPoint y: 732, distance: 1136.9
click at [1246, 732] on div "CAR-541 Product info CAR-541 Edit Cap Anti-Embolism Knee X-Large/Regular (Box/1…" at bounding box center [784, 228] width 1568 height 1065
click at [1246, 732] on div "Quantity and Cost JT Sellable Qty 70 On Hand Qty 72 On Po Qty 0 Average Cost 27…" at bounding box center [784, 356] width 1568 height 807
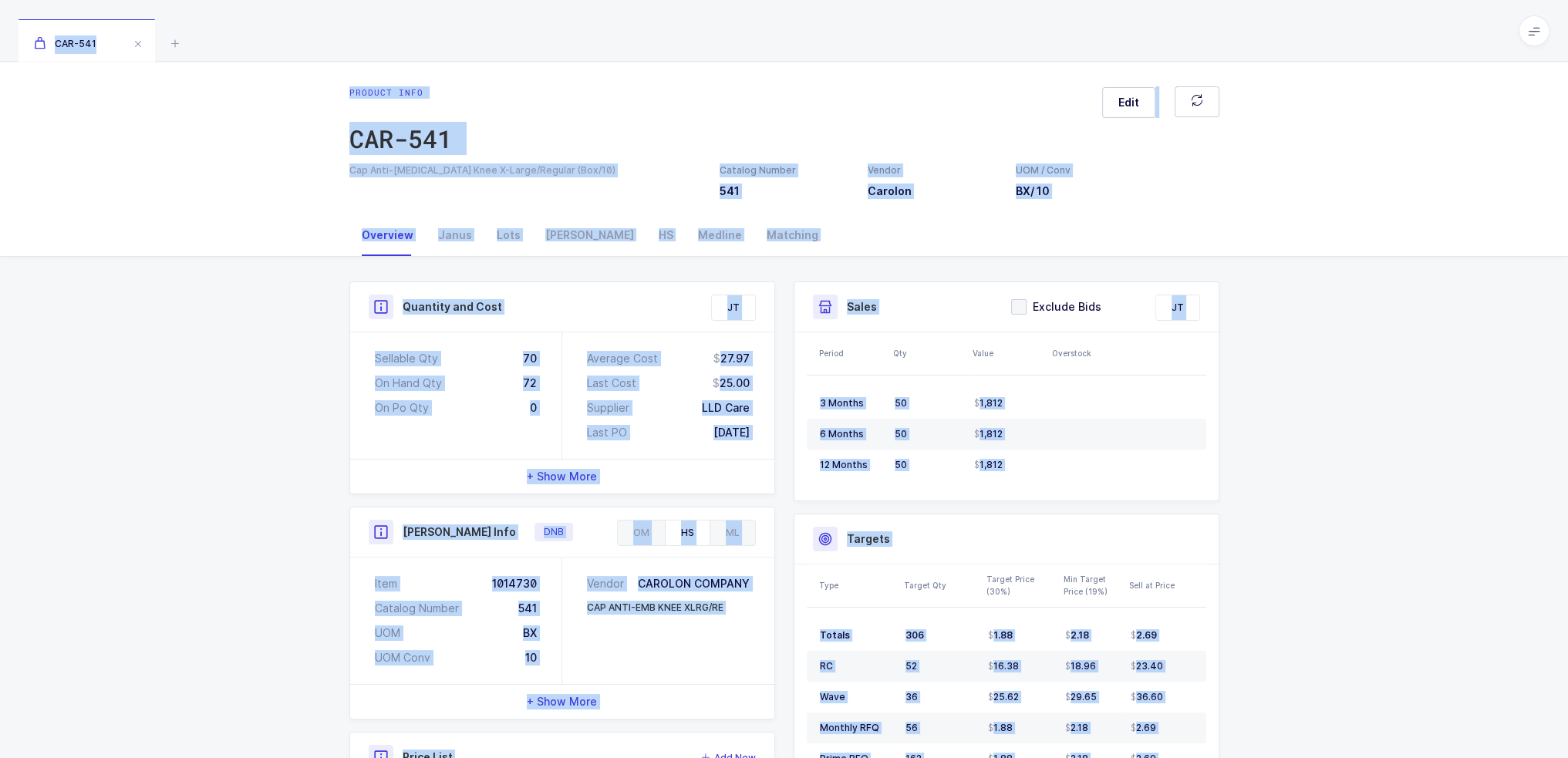
drag, startPoint x: 1268, startPoint y: 728, endPoint x: 570, endPoint y: 39, distance: 980.8
click at [570, 39] on div "CAR-541 Product info CAR-541 Edit Cap Anti-Embolism Knee X-Large/Regular (Box/1…" at bounding box center [784, 532] width 1568 height 1065
click at [570, 39] on div "CAR-541" at bounding box center [784, 31] width 1568 height 62
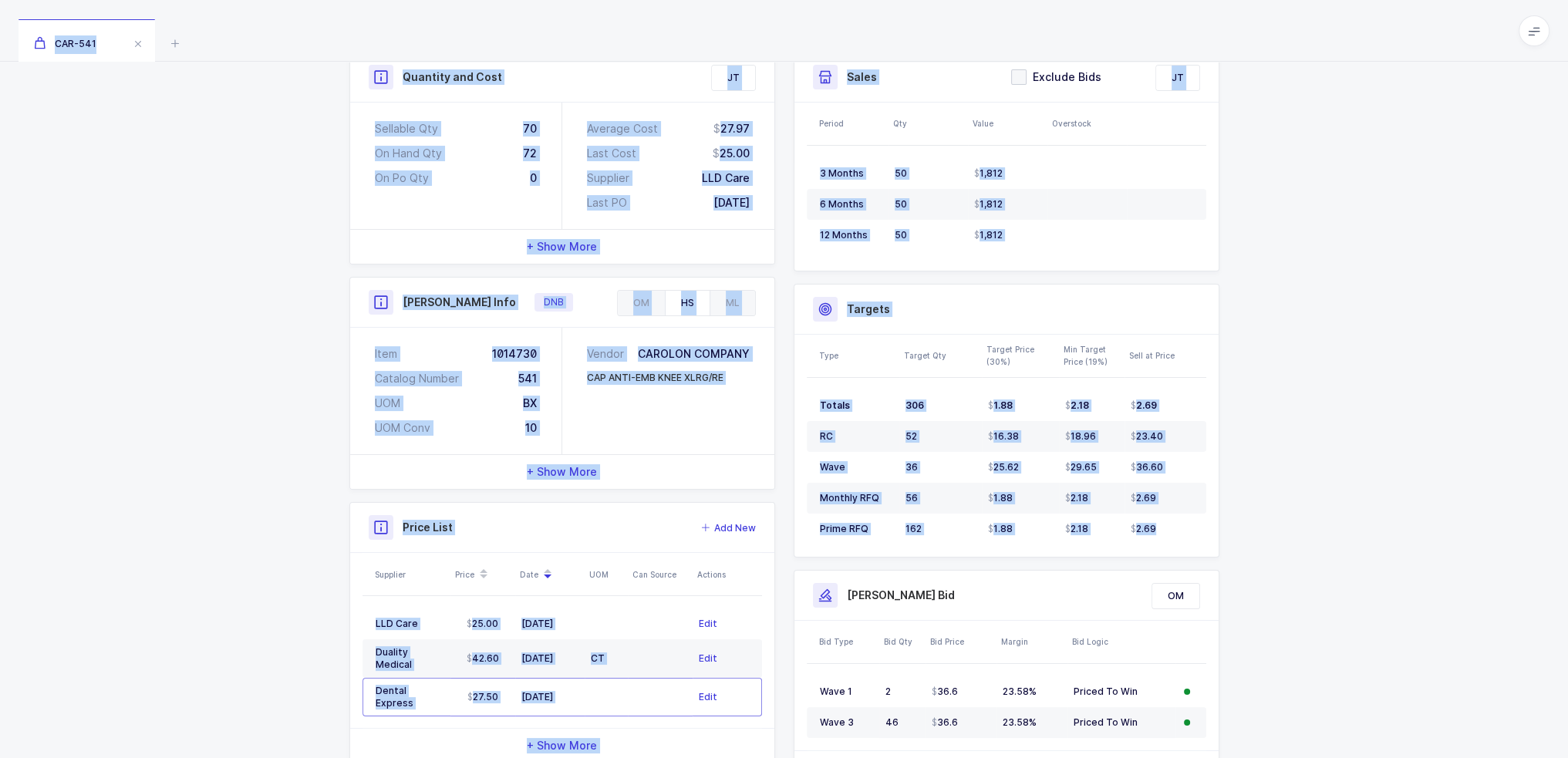
scroll to position [304, 0]
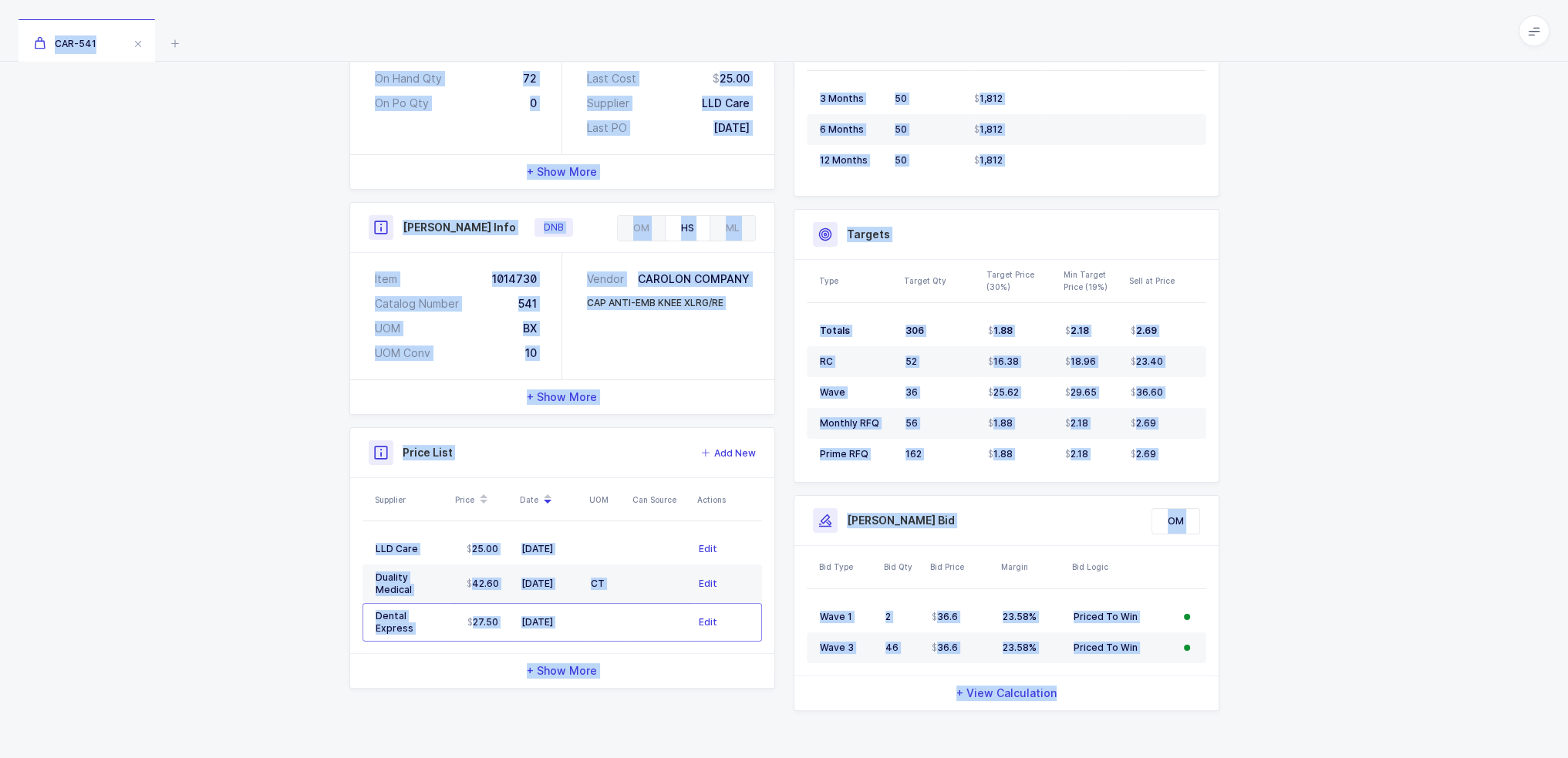
drag, startPoint x: 570, startPoint y: 39, endPoint x: 1265, endPoint y: 728, distance: 978.6
click at [1265, 728] on div "CAR-541 Product info CAR-541 Edit Cap Anti-Embolism Knee X-Large/Regular (Box/1…" at bounding box center [784, 228] width 1568 height 1065
click at [1265, 728] on div "Quantity and Cost JT Sellable Qty 70 On Hand Qty 72 On Po Qty 0 Average Cost 27…" at bounding box center [784, 356] width 1568 height 807
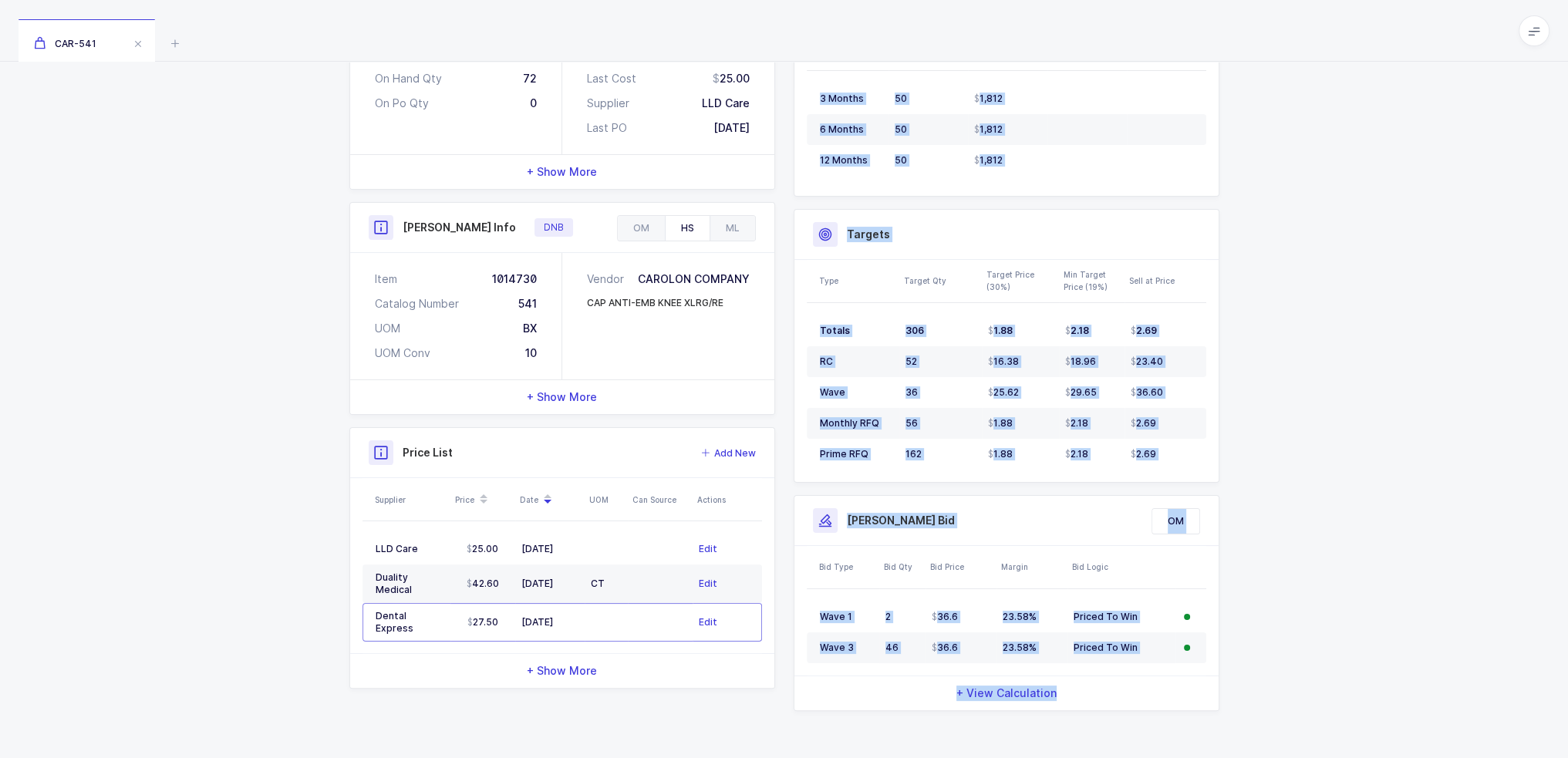
scroll to position [0, 0]
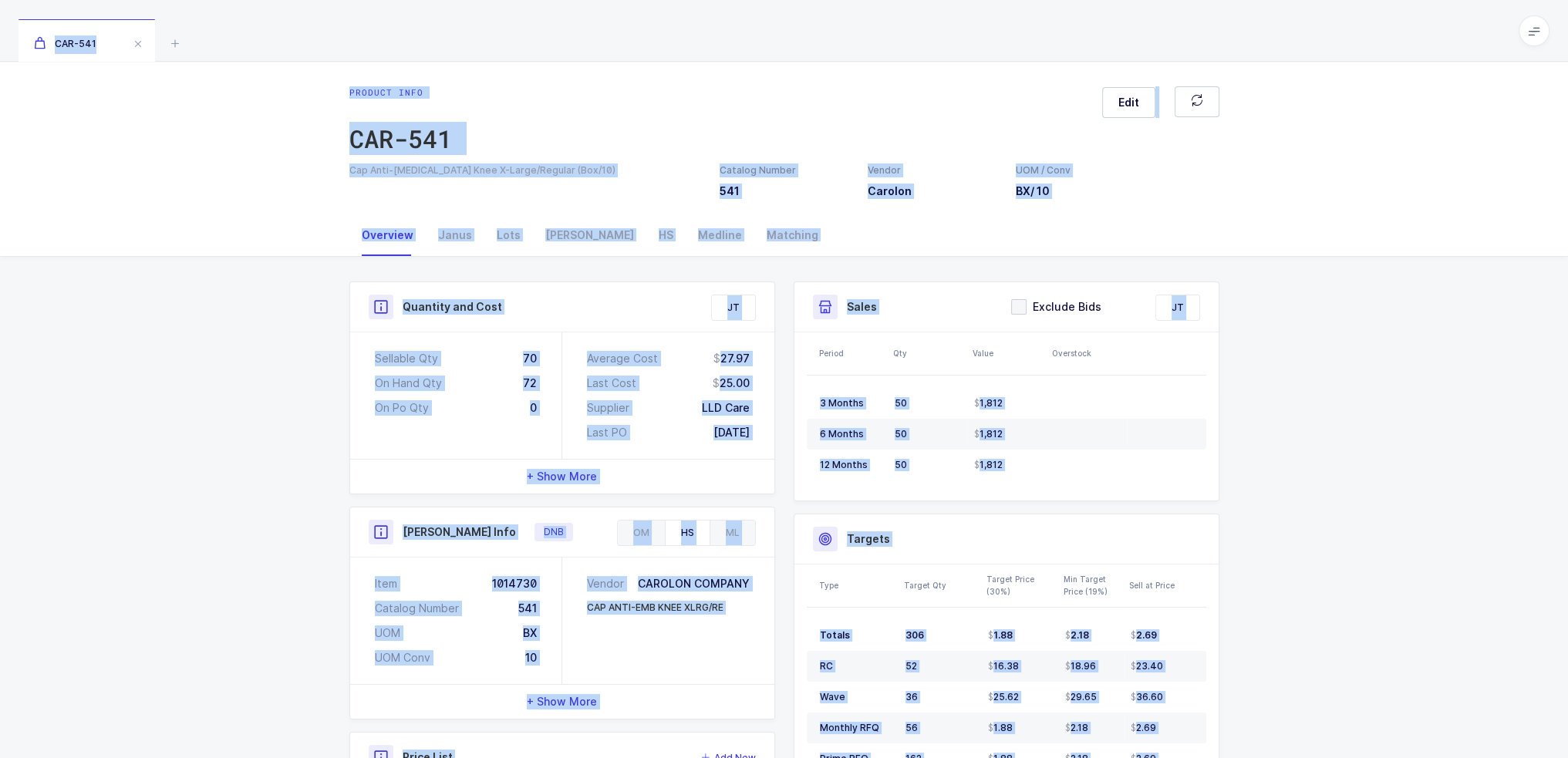
drag, startPoint x: 1265, startPoint y: 728, endPoint x: 457, endPoint y: 38, distance: 1062.5
click at [457, 38] on div "CAR-541 Product info CAR-541 Edit Cap Anti-Embolism Knee X-Large/Regular (Box/1…" at bounding box center [784, 532] width 1568 height 1065
click at [457, 38] on div "CAR-541" at bounding box center [784, 31] width 1568 height 62
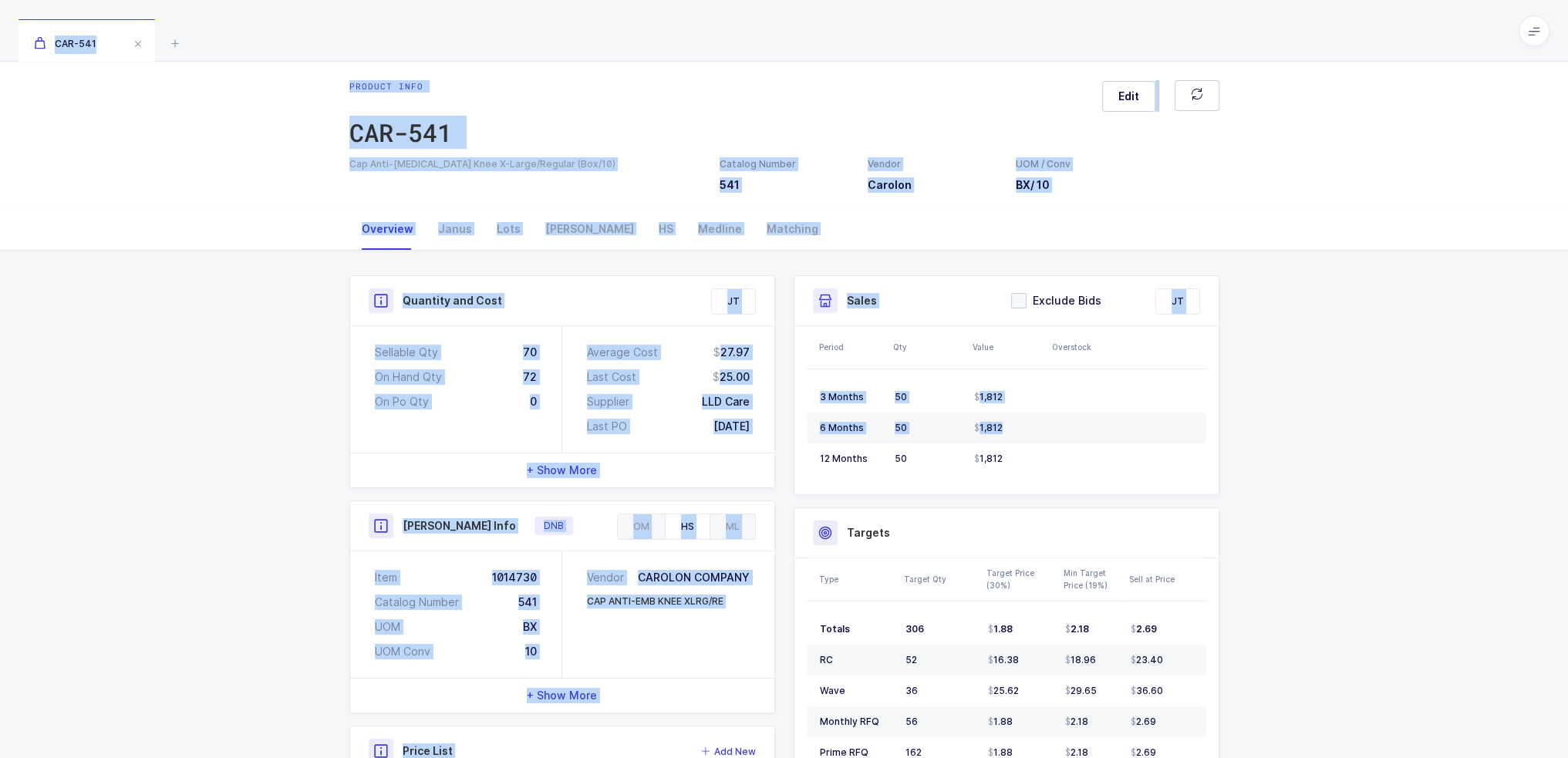
scroll to position [304, 0]
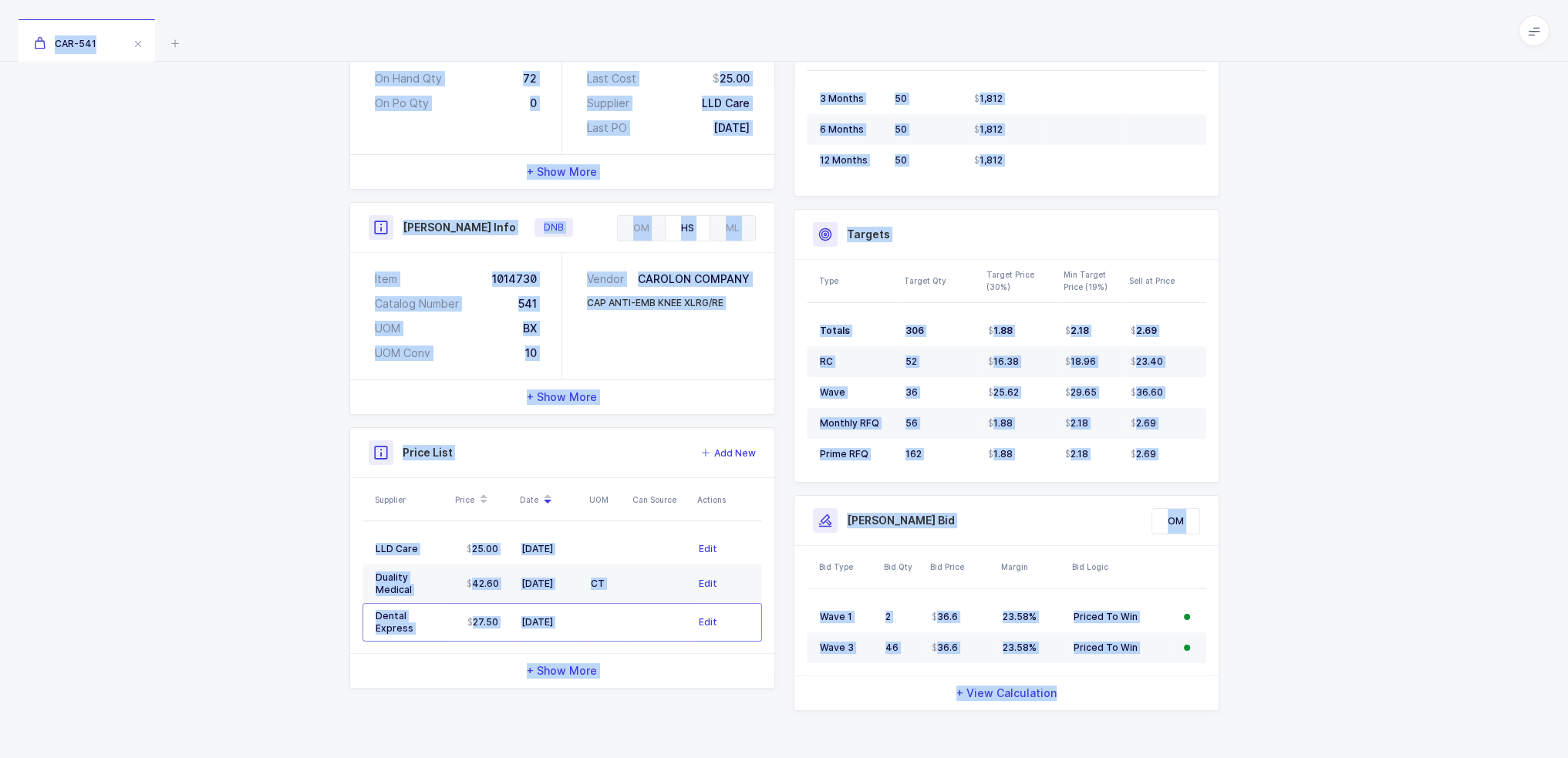
drag, startPoint x: 457, startPoint y: 38, endPoint x: 1407, endPoint y: 738, distance: 1180.0
click at [1407, 738] on div "CAR-541 Product info CAR-541 Edit Cap Anti-Embolism Knee X-Large/Regular (Box/1…" at bounding box center [784, 228] width 1568 height 1065
click at [1407, 738] on div "Quantity and Cost JT Sellable Qty 70 On Hand Qty 72 On Po Qty 0 Average Cost 27…" at bounding box center [784, 356] width 1568 height 807
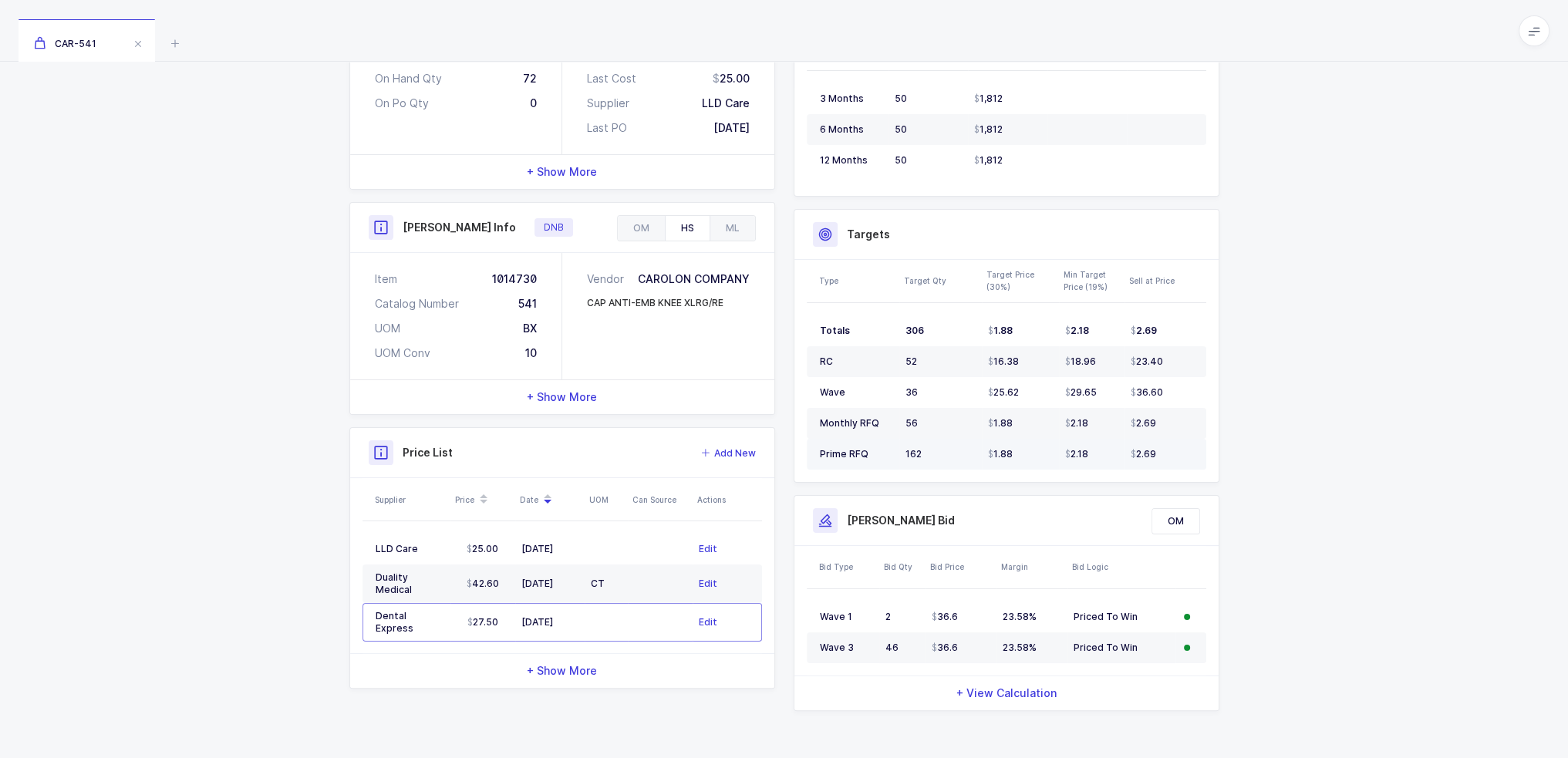
click at [962, 464] on td "162" at bounding box center [941, 454] width 83 height 31
click at [975, 464] on td "162" at bounding box center [941, 454] width 83 height 31
drag, startPoint x: 1166, startPoint y: 451, endPoint x: 811, endPoint y: 313, distance: 380.9
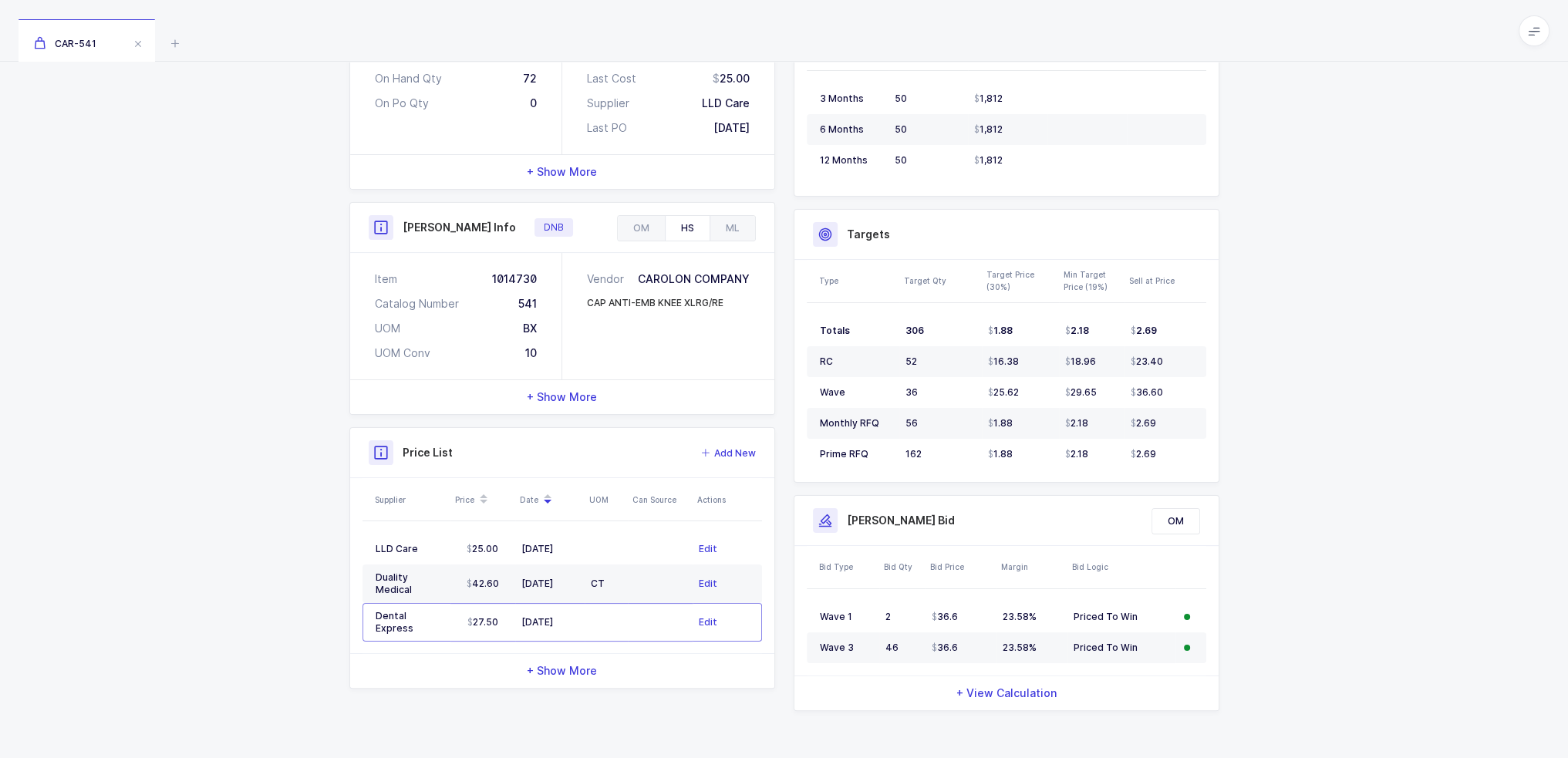
click at [811, 313] on table "Totals 306 1.88 2.18 2.69 RC 52 16.38 18.96 23.40 Wave 36 25.62 29.65 36.60 Mon…" at bounding box center [1006, 392] width 399 height 179
drag, startPoint x: 811, startPoint y: 313, endPoint x: 1163, endPoint y: 452, distance: 378.5
click at [1163, 452] on table "Totals 306 1.88 2.18 2.69 RC 52 16.38 18.96 23.40 Wave 36 25.62 29.65 36.60 Mon…" at bounding box center [1006, 392] width 399 height 179
click at [1163, 452] on div "2.69" at bounding box center [1161, 454] width 63 height 12
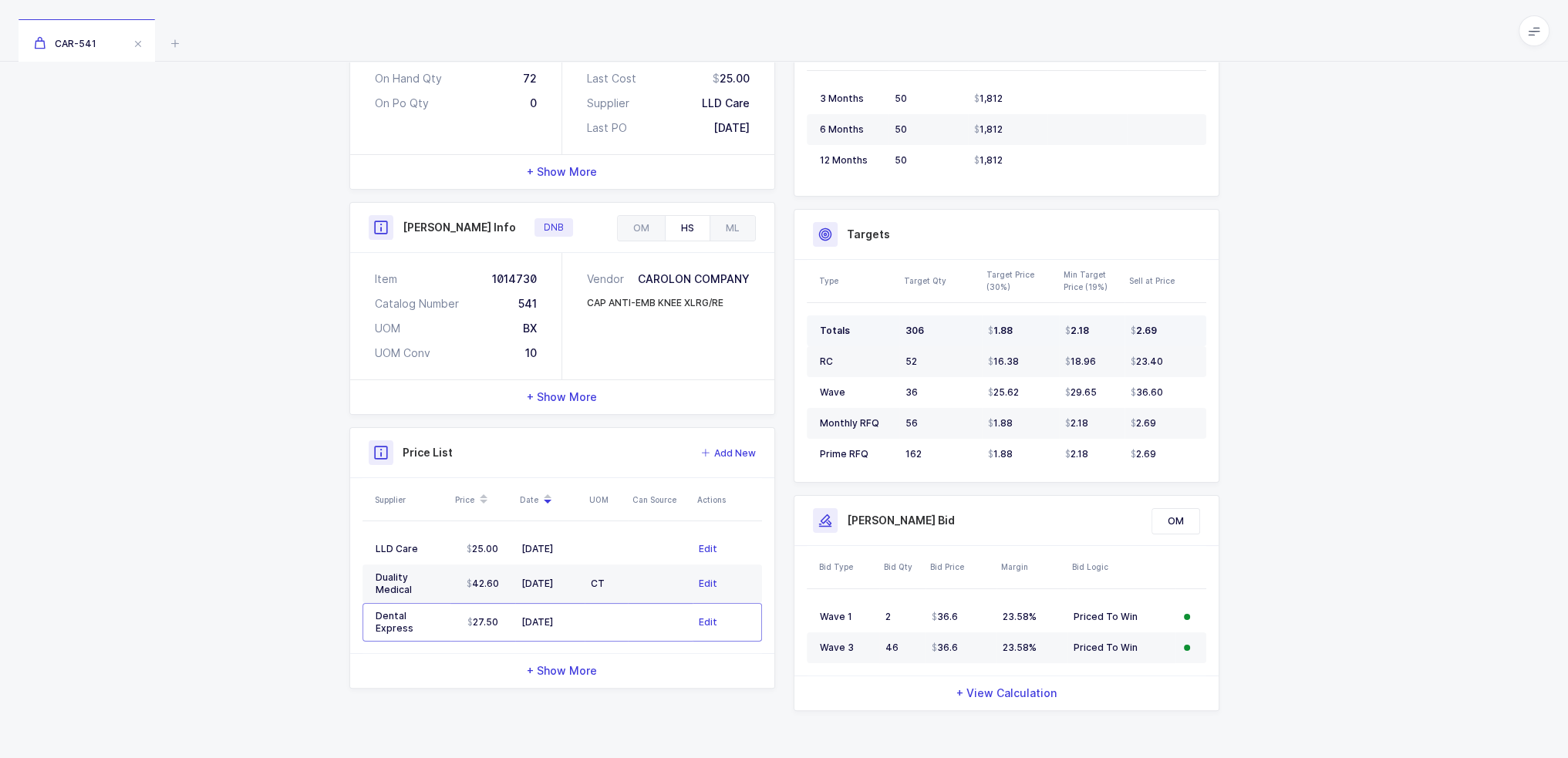
drag, startPoint x: 1182, startPoint y: 463, endPoint x: 833, endPoint y: 323, distance: 376.0
click at [833, 323] on tbody "Totals 306 1.88 2.18 2.69 RC 52 16.38 18.96 23.40 Wave 36 25.62 29.65 36.60 Mon…" at bounding box center [1006, 392] width 399 height 154
click at [820, 331] on span "Totals" at bounding box center [835, 330] width 30 height 11
drag, startPoint x: 819, startPoint y: 331, endPoint x: 1166, endPoint y: 474, distance: 375.3
click at [1166, 474] on table "Totals 306 1.88 2.18 2.69 RC 52 16.38 18.96 23.40 Wave 36 25.62 29.65 36.60 Mon…" at bounding box center [1006, 392] width 399 height 179
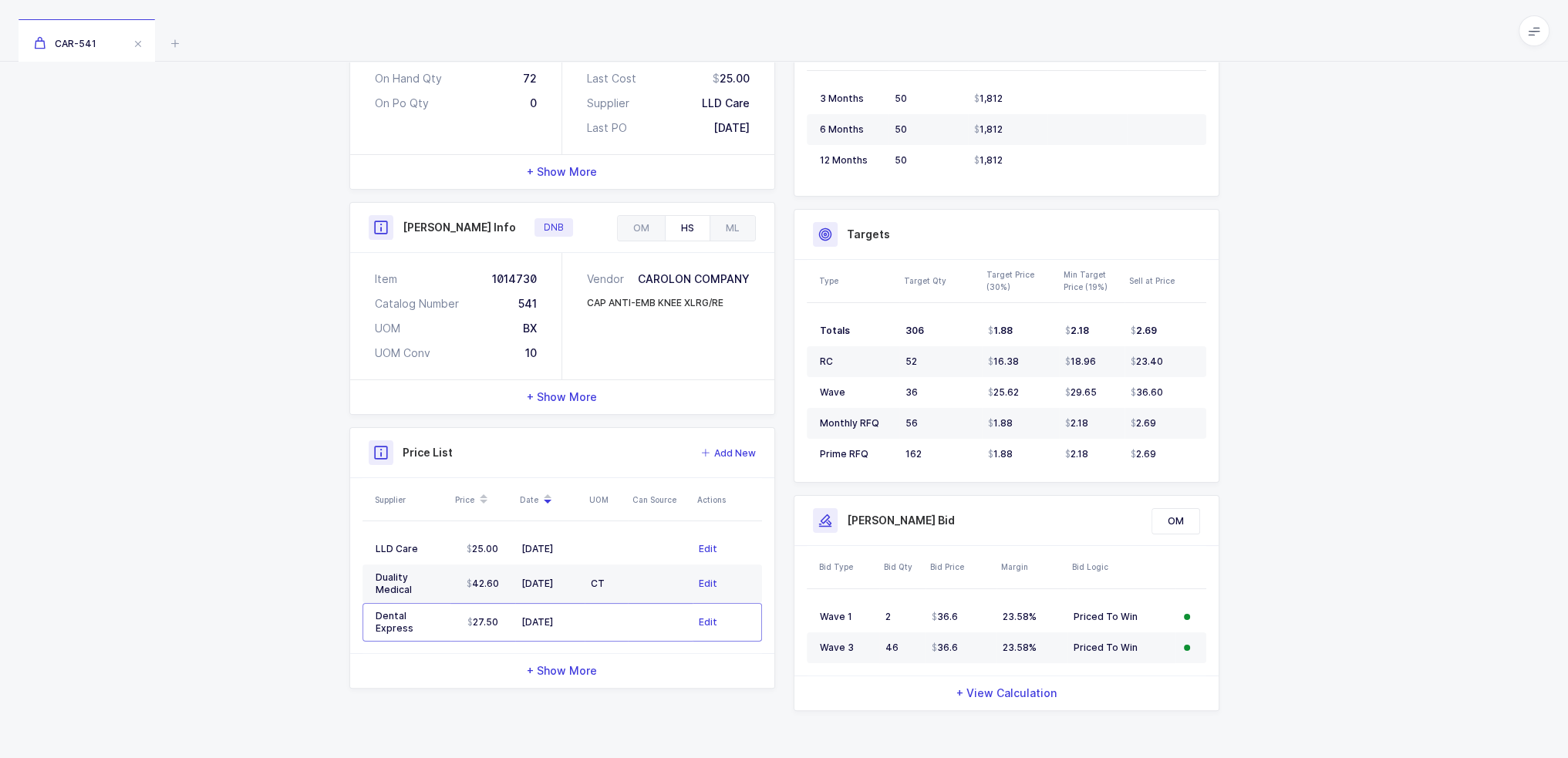
click at [1166, 474] on table "Totals 306 1.88 2.18 2.69 RC 52 16.38 18.96 23.40 Wave 36 25.62 29.65 36.60 Mon…" at bounding box center [1006, 392] width 399 height 179
drag, startPoint x: 1168, startPoint y: 461, endPoint x: 796, endPoint y: 219, distance: 443.8
click at [796, 219] on div "Targets Type Target Qty Target Price (30%) Min Target Price (19%) Sell at Price…" at bounding box center [1006, 346] width 426 height 273
click at [796, 219] on div "Targets" at bounding box center [1006, 234] width 424 height 50
drag, startPoint x: 796, startPoint y: 219, endPoint x: 1177, endPoint y: 463, distance: 452.4
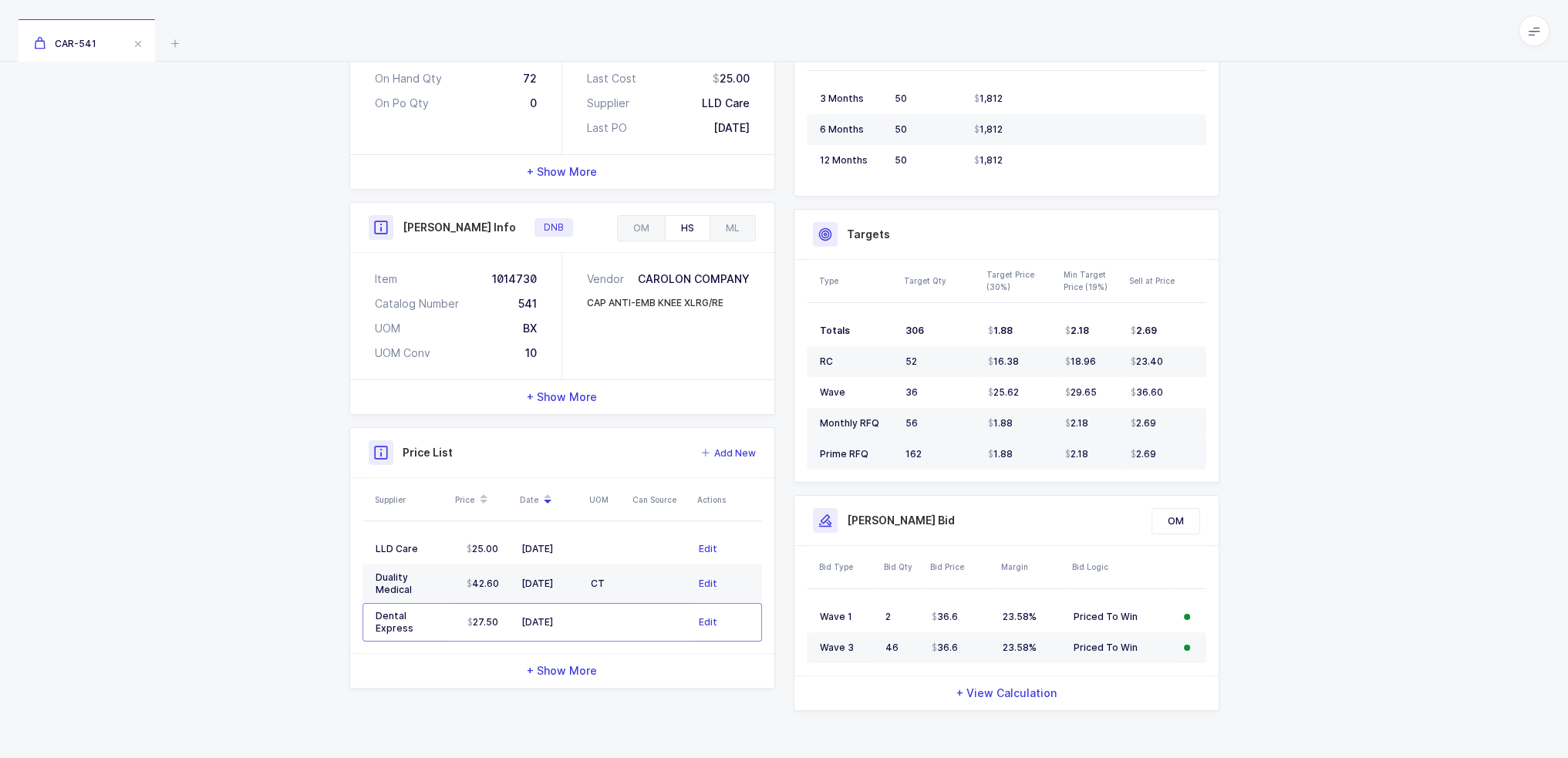
click at [1177, 463] on div "Targets Type Target Qty Target Price (30%) Min Target Price (19%) Sell at Price…" at bounding box center [1006, 346] width 426 height 273
click at [1177, 463] on td "2.69" at bounding box center [1165, 454] width 82 height 31
drag, startPoint x: 1177, startPoint y: 463, endPoint x: 832, endPoint y: 227, distance: 418.0
click at [832, 227] on div "Targets Type Target Qty Target Price (30%) Min Target Price (19%) Sell at Price…" at bounding box center [1006, 346] width 426 height 273
click at [804, 232] on div "Targets" at bounding box center [1006, 234] width 424 height 50
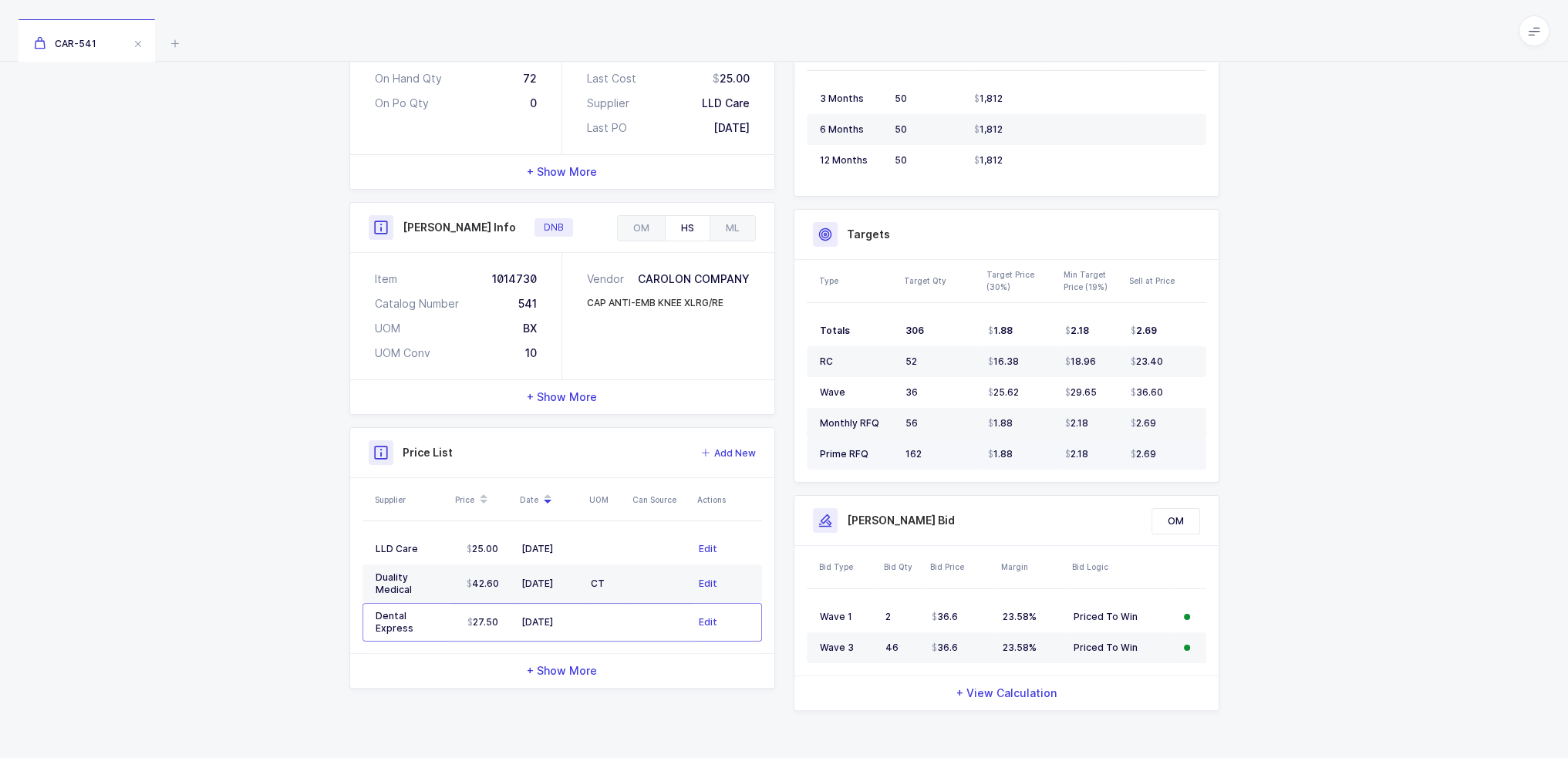
drag, startPoint x: 804, startPoint y: 232, endPoint x: 1184, endPoint y: 451, distance: 438.6
click at [1184, 451] on div "Targets Type Target Qty Target Price (30%) Min Target Price (19%) Sell at Price…" at bounding box center [1006, 346] width 426 height 273
click at [1184, 451] on div "2.69" at bounding box center [1161, 454] width 63 height 12
drag, startPoint x: 1184, startPoint y: 451, endPoint x: 813, endPoint y: 230, distance: 431.8
click at [824, 230] on div "Targets Type Target Qty Target Price (30%) Min Target Price (19%) Sell at Price…" at bounding box center [1006, 346] width 426 height 273
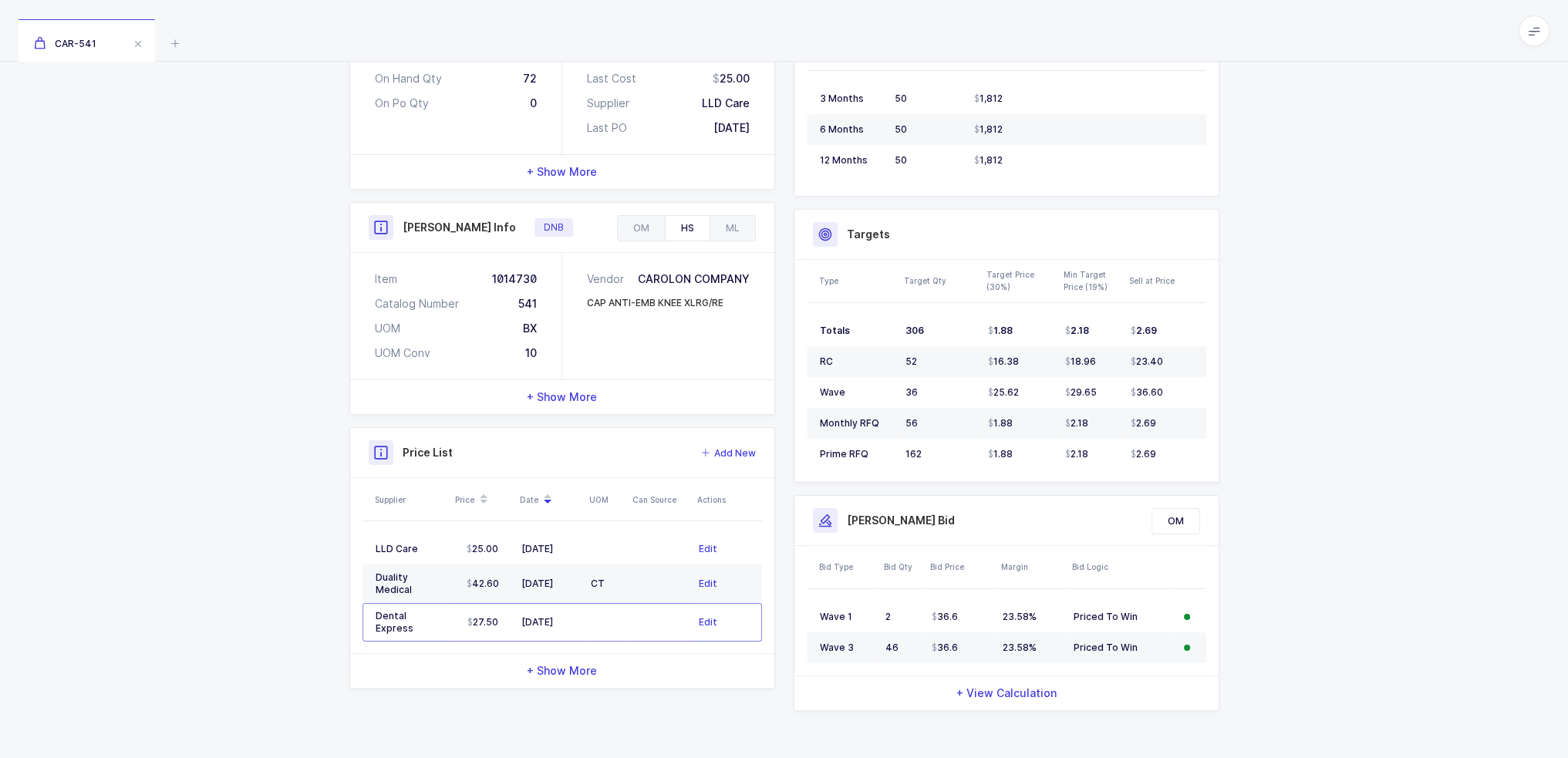
click at [808, 230] on div "Targets" at bounding box center [1006, 234] width 424 height 50
drag, startPoint x: 808, startPoint y: 230, endPoint x: 1175, endPoint y: 464, distance: 435.3
click at [1175, 464] on div "Targets Type Target Qty Target Price (30%) Min Target Price (19%) Sell at Price…" at bounding box center [1006, 346] width 426 height 273
click at [1175, 464] on td "2.69" at bounding box center [1165, 454] width 82 height 31
drag, startPoint x: 1176, startPoint y: 464, endPoint x: 807, endPoint y: 236, distance: 433.8
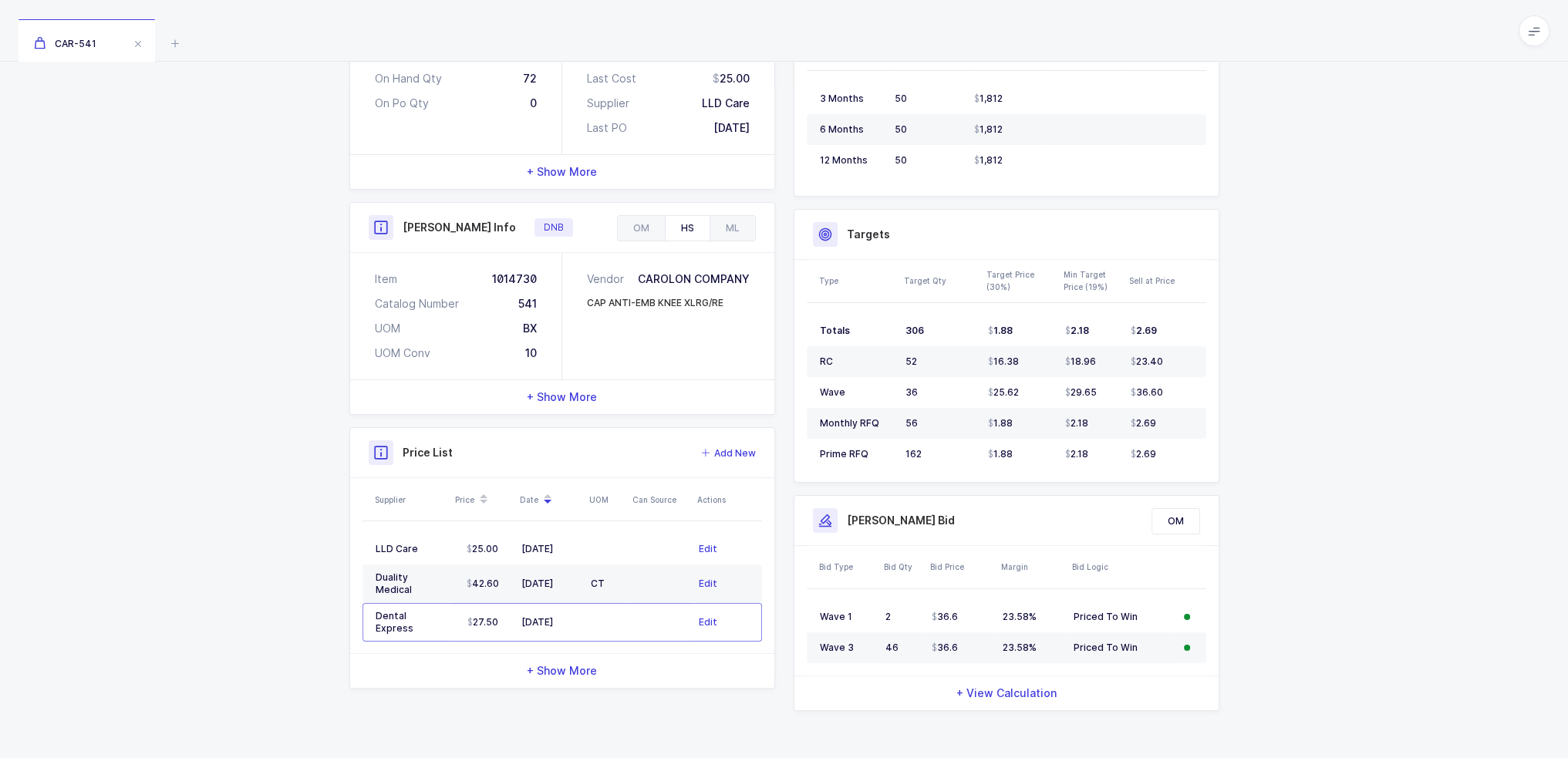
click at [807, 236] on div "Targets Type Target Qty Target Price (30%) Min Target Price (19%) Sell at Price…" at bounding box center [1006, 346] width 426 height 273
click at [807, 236] on div "Targets" at bounding box center [1006, 234] width 424 height 50
drag, startPoint x: 807, startPoint y: 236, endPoint x: 1201, endPoint y: 451, distance: 448.8
click at [1201, 451] on div "Targets Type Target Qty Target Price (30%) Min Target Price (19%) Sell at Price…" at bounding box center [1006, 346] width 426 height 273
click at [1201, 451] on td "2.69" at bounding box center [1165, 454] width 82 height 31
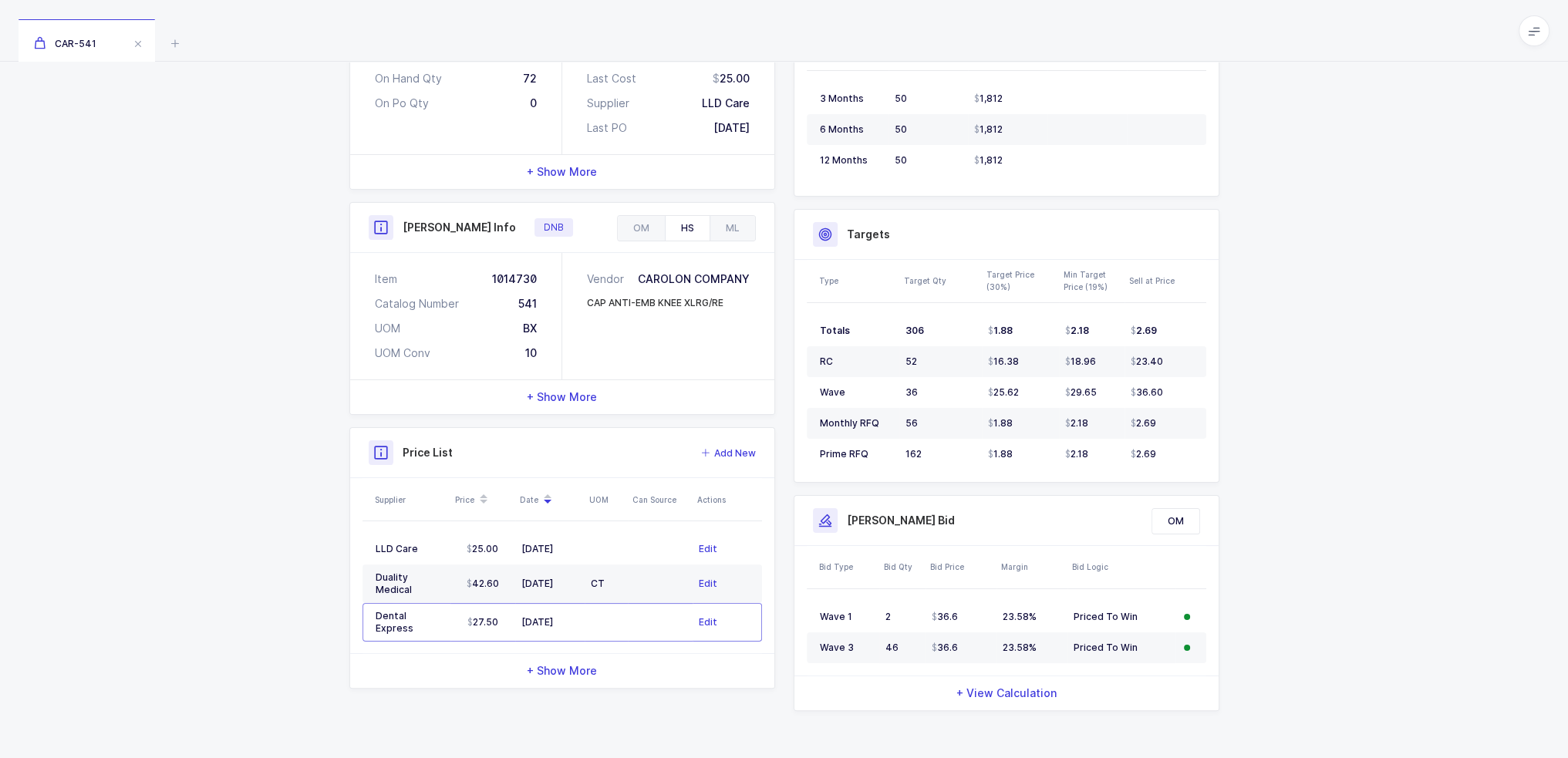
drag, startPoint x: 1190, startPoint y: 453, endPoint x: 836, endPoint y: 242, distance: 412.1
click at [836, 242] on div "Targets Type Target Qty Target Price (30%) Min Target Price (19%) Sell at Price…" at bounding box center [1006, 346] width 426 height 273
click at [836, 242] on div at bounding box center [825, 234] width 25 height 25
drag, startPoint x: 836, startPoint y: 242, endPoint x: 1168, endPoint y: 458, distance: 396.1
click at [1168, 458] on div "Targets Type Target Qty Target Price (30%) Min Target Price (19%) Sell at Price…" at bounding box center [1006, 346] width 426 height 273
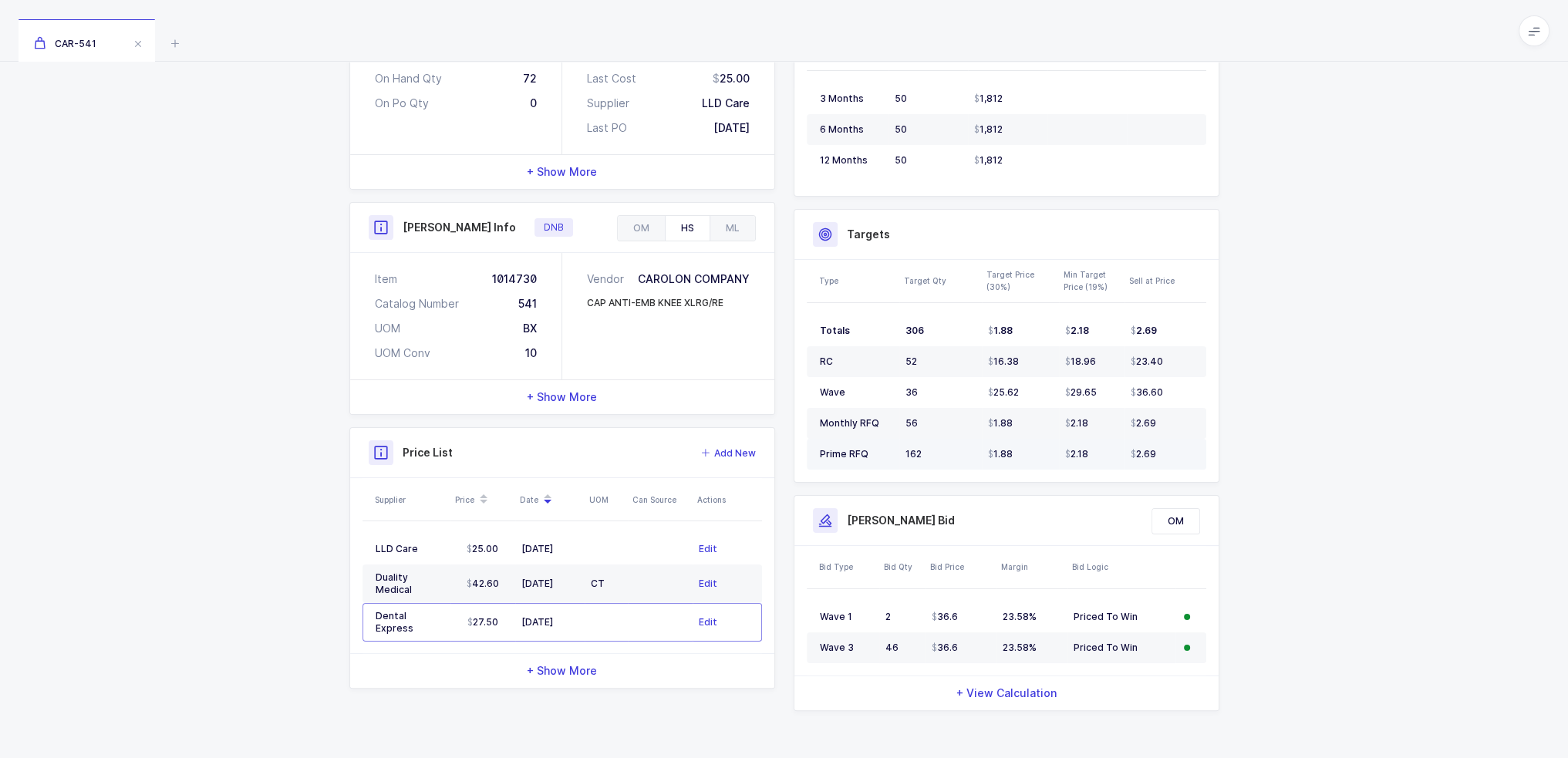
click at [1168, 458] on td "2.69" at bounding box center [1165, 454] width 82 height 31
drag, startPoint x: 1168, startPoint y: 458, endPoint x: 802, endPoint y: 237, distance: 427.5
click at [802, 237] on div "Targets Type Target Qty Target Price (30%) Min Target Price (19%) Sell at Price…" at bounding box center [1006, 346] width 426 height 273
click at [802, 237] on div "Targets" at bounding box center [1006, 234] width 424 height 50
drag, startPoint x: 802, startPoint y: 237, endPoint x: 1171, endPoint y: 446, distance: 424.1
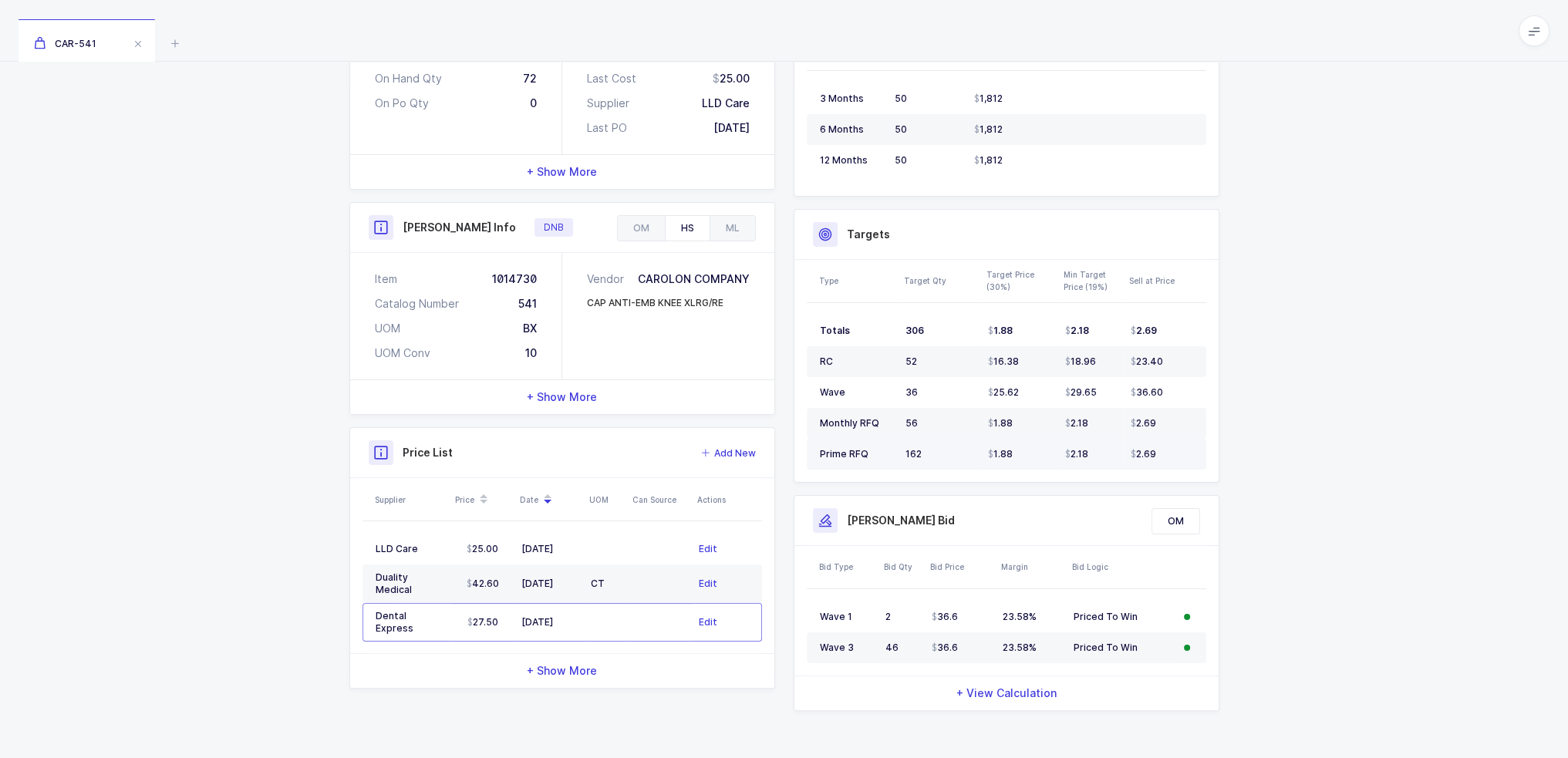
click at [1171, 446] on div "Targets Type Target Qty Target Price (30%) Min Target Price (19%) Sell at Price…" at bounding box center [1006, 346] width 426 height 273
click at [1171, 448] on div "2.69" at bounding box center [1161, 454] width 63 height 12
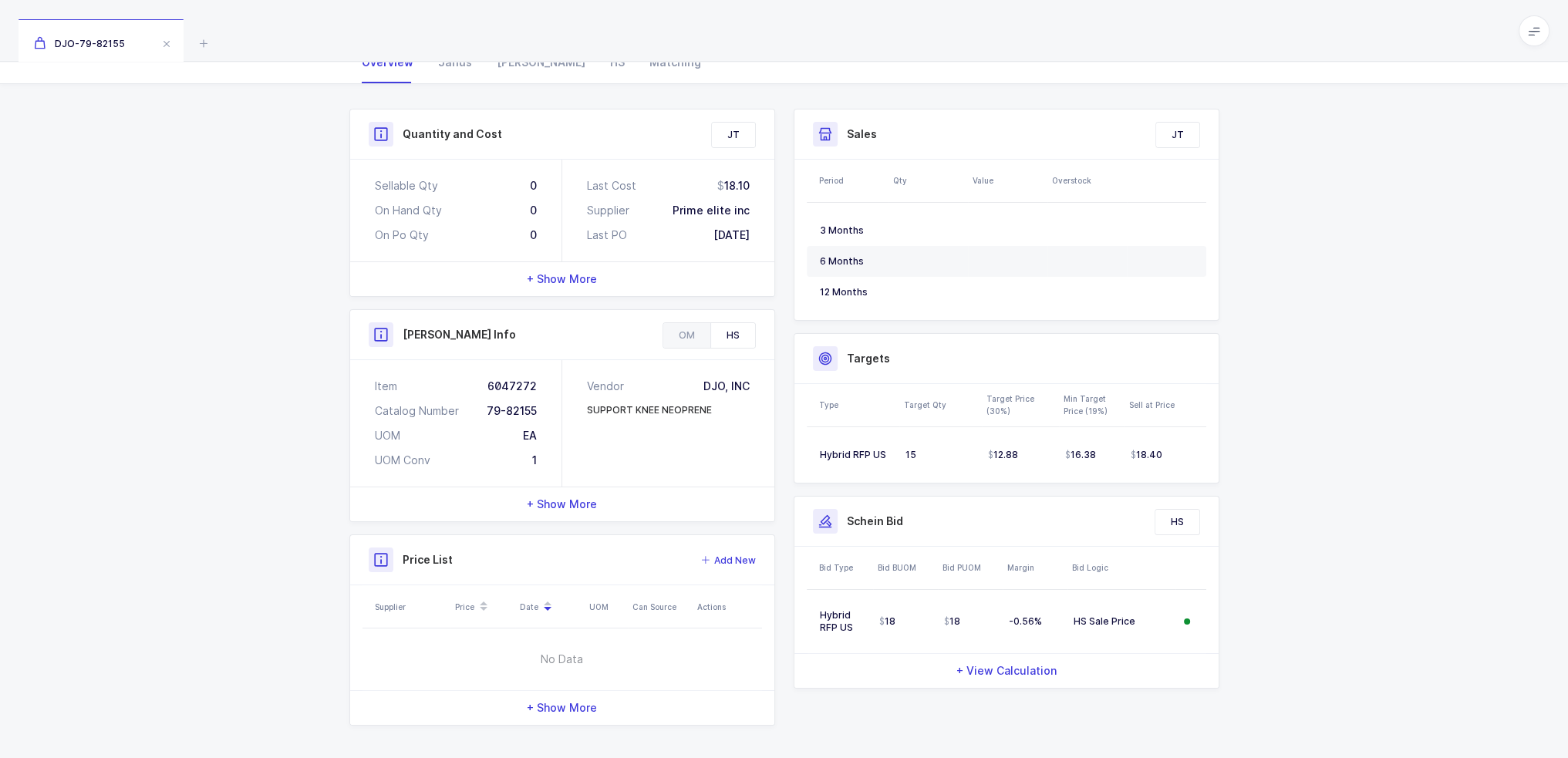
scroll to position [175, 0]
drag, startPoint x: 818, startPoint y: 457, endPoint x: 1340, endPoint y: 441, distance: 522.2
click at [1340, 441] on div "Quantity and Cost JT Sellable Qty 0 On Hand Qty 0 On Po Qty 0 Last Cost 18.10 S…" at bounding box center [784, 421] width 1568 height 679
click at [1287, 456] on div "Quantity and Cost JT Sellable Qty 0 On Hand Qty 0 On Po Qty 0 Last Cost 18.10 S…" at bounding box center [784, 421] width 1568 height 679
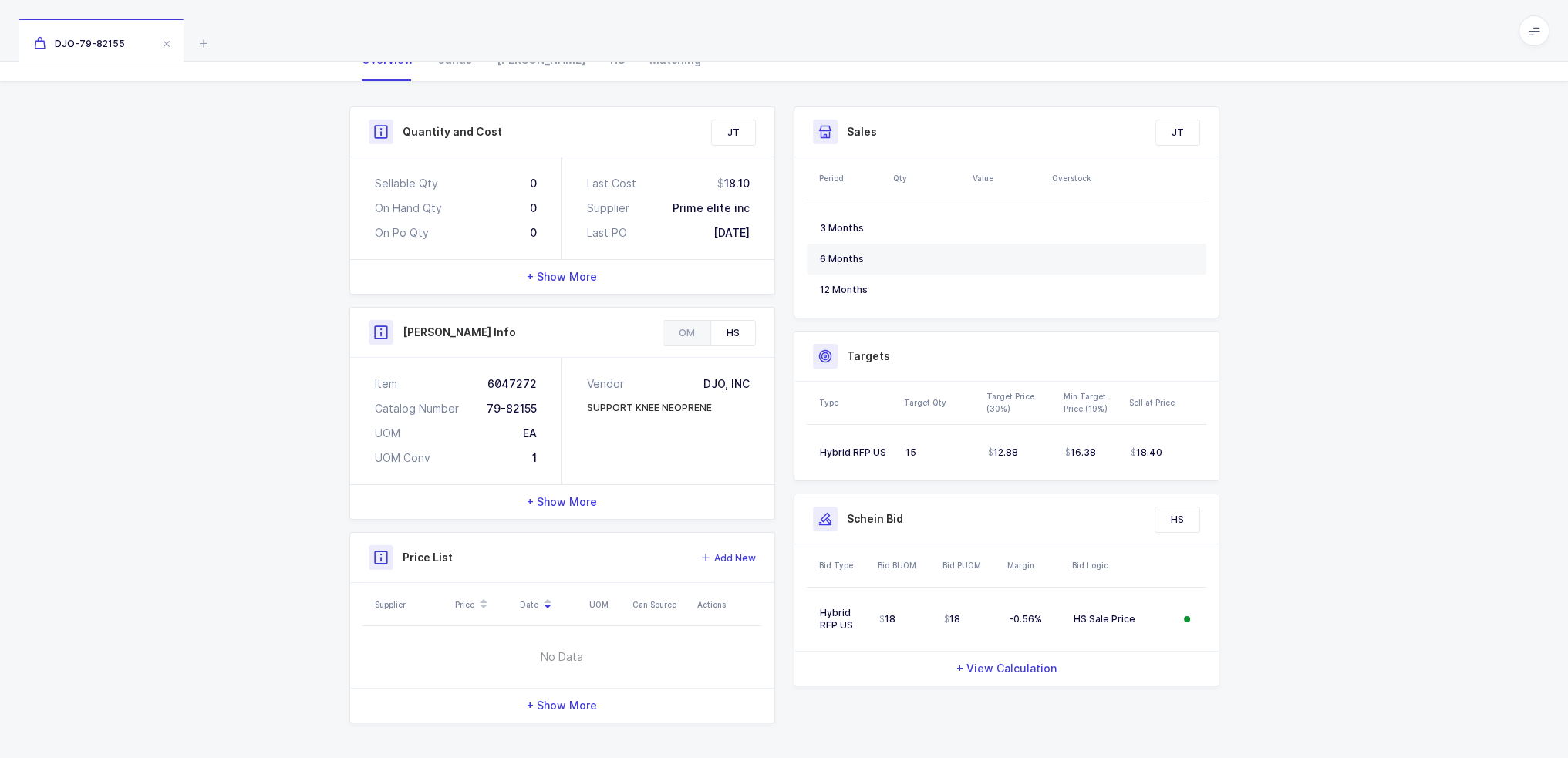
click at [1287, 456] on div "Quantity and Cost JT Sellable Qty 0 On Hand Qty 0 On Po Qty 0 Last Cost 18.10 S…" at bounding box center [784, 421] width 1568 height 679
drag, startPoint x: 1287, startPoint y: 457, endPoint x: 1252, endPoint y: 452, distance: 35.4
click at [1252, 452] on div "Quantity and Cost JT Sellable Qty 0 On Hand Qty 0 On Po Qty 0 Last Cost 18.10 S…" at bounding box center [784, 421] width 1568 height 679
click at [698, 329] on div "OM" at bounding box center [686, 333] width 47 height 25
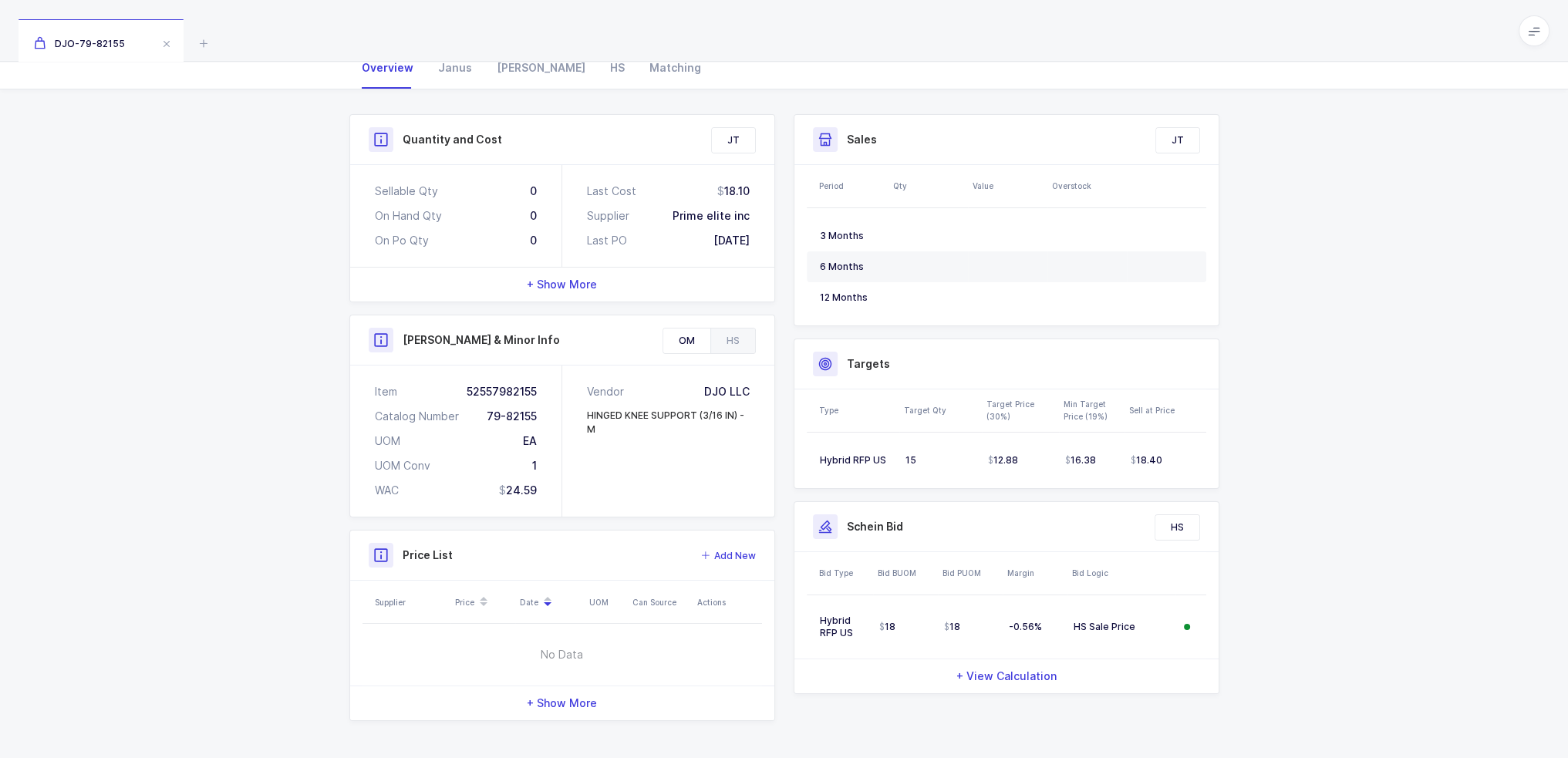
scroll to position [165, 0]
click at [726, 331] on div "OM HS" at bounding box center [709, 343] width 93 height 26
click at [726, 338] on div "HS" at bounding box center [732, 343] width 45 height 25
click at [706, 348] on div "OM" at bounding box center [686, 343] width 47 height 25
click at [717, 346] on div "HS" at bounding box center [732, 343] width 45 height 25
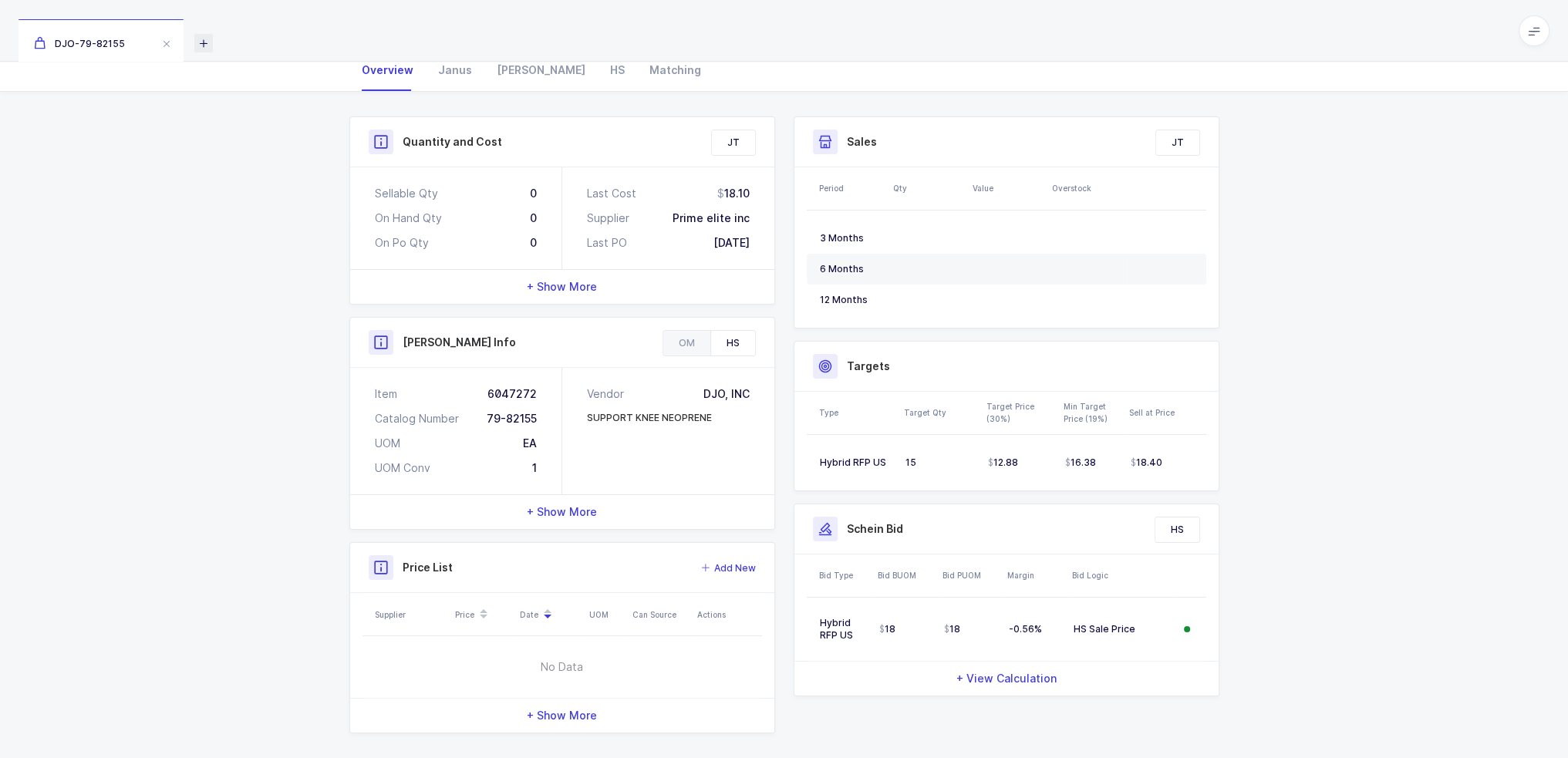
click at [206, 42] on icon at bounding box center [203, 42] width 19 height 19
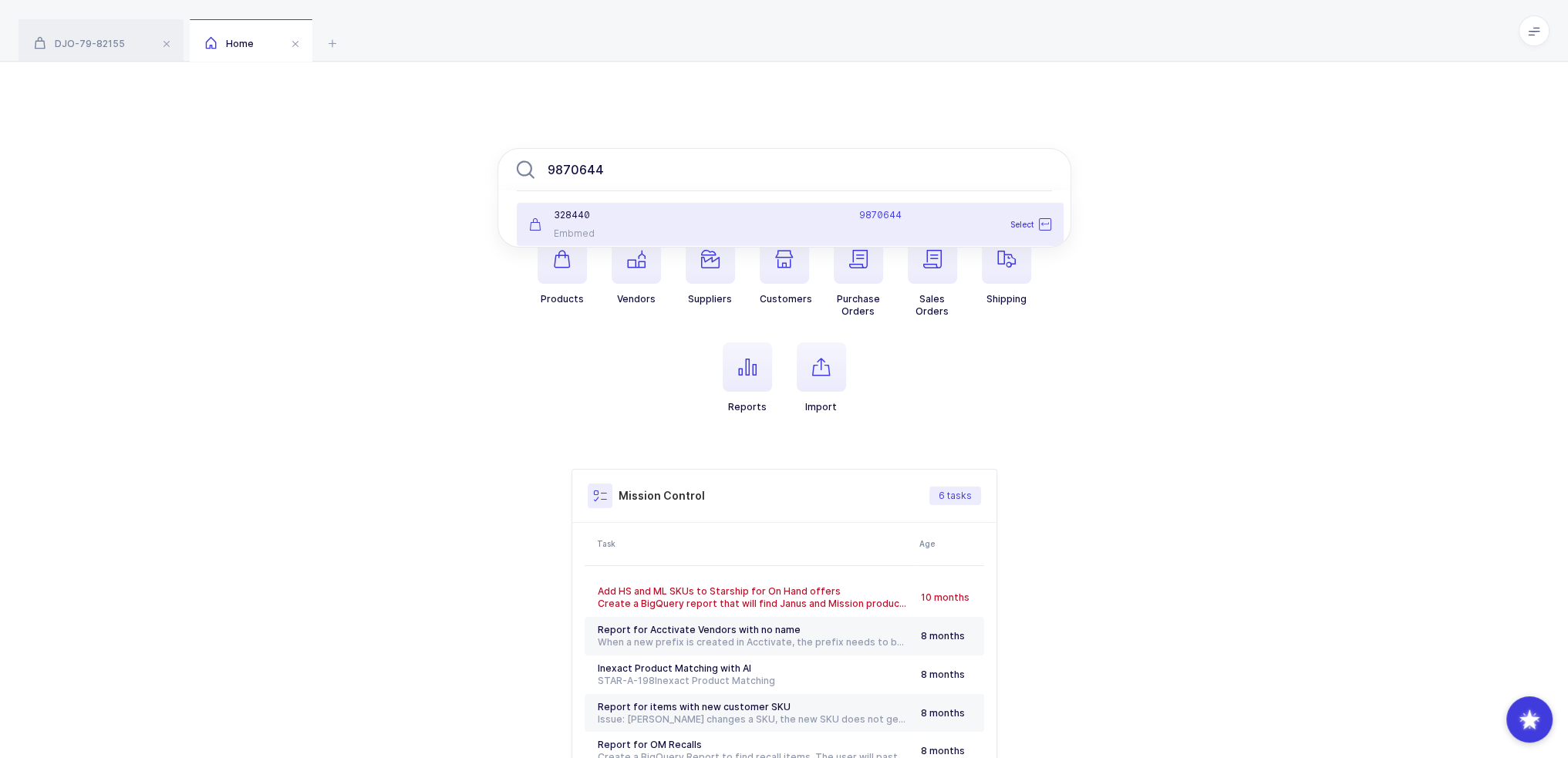
type input "9870644"
click at [765, 215] on div at bounding box center [774, 215] width 151 height 12
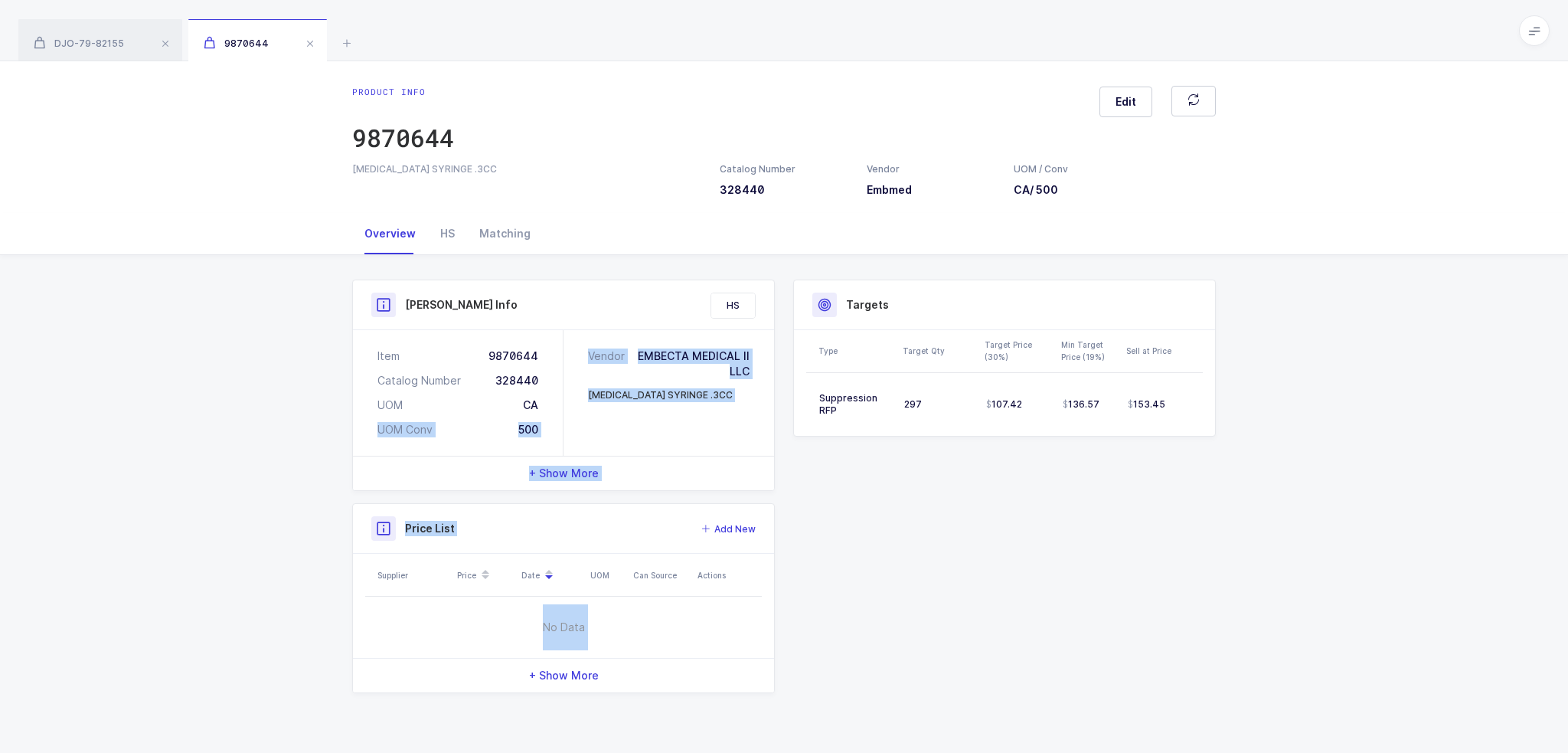
drag, startPoint x: 251, startPoint y: 434, endPoint x: 298, endPoint y: 666, distance: 236.7
click at [327, 672] on div "Product Info Catalog Number 328440 Vendor Embmed UOM / Conv CA / 500 Descriptio…" at bounding box center [784, 492] width 1568 height 475
click at [265, 655] on div "Product Info Catalog Number 328440 Vendor Embmed UOM / Conv CA / 500 Descriptio…" at bounding box center [784, 492] width 1568 height 475
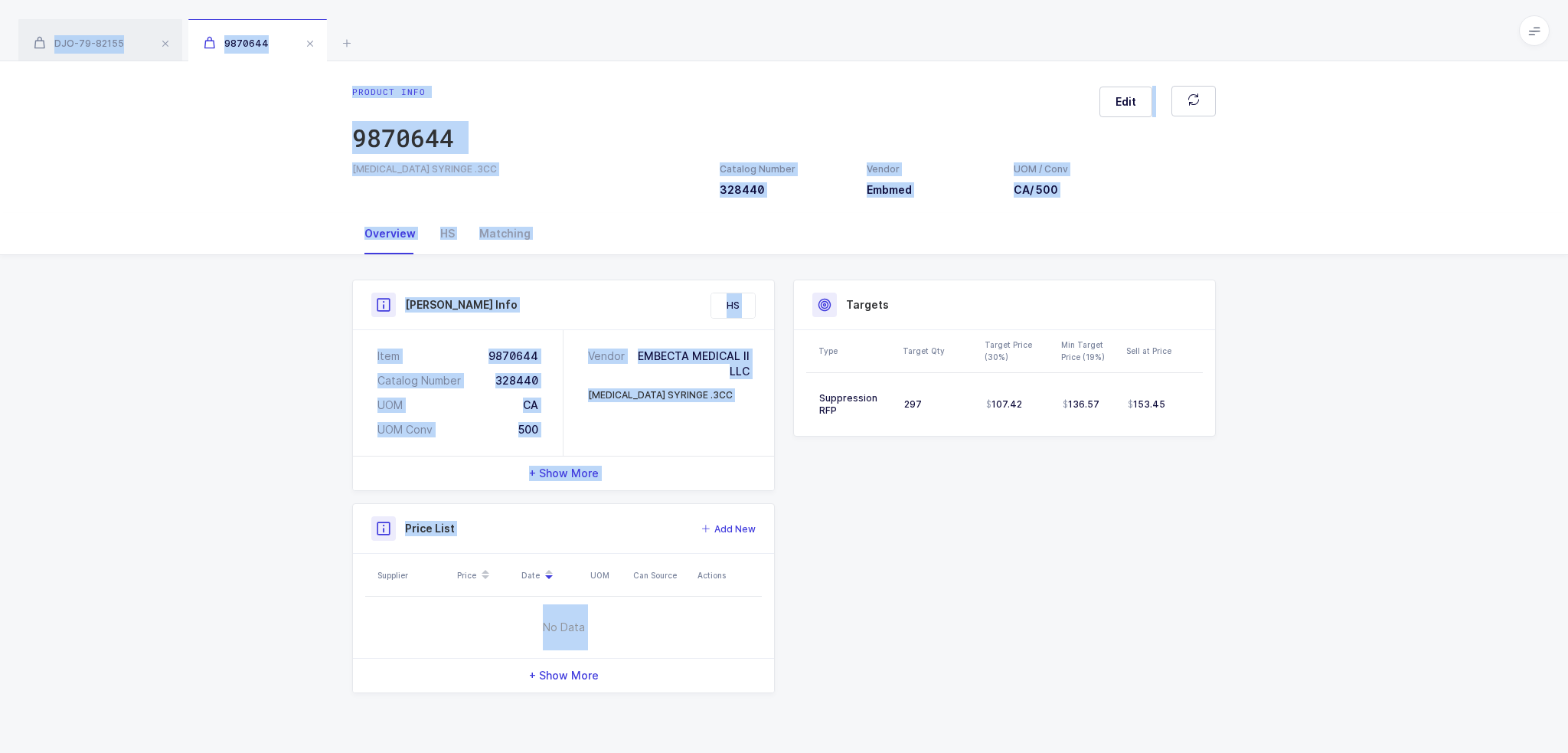
drag, startPoint x: 304, startPoint y: 681, endPoint x: 229, endPoint y: 9, distance: 676.2
click at [229, 9] on div "DJO-79-82155 9870644 Product info DJO-79-82155 Edit Knee Supp Hinged Med Catalo…" at bounding box center [784, 376] width 1568 height 753
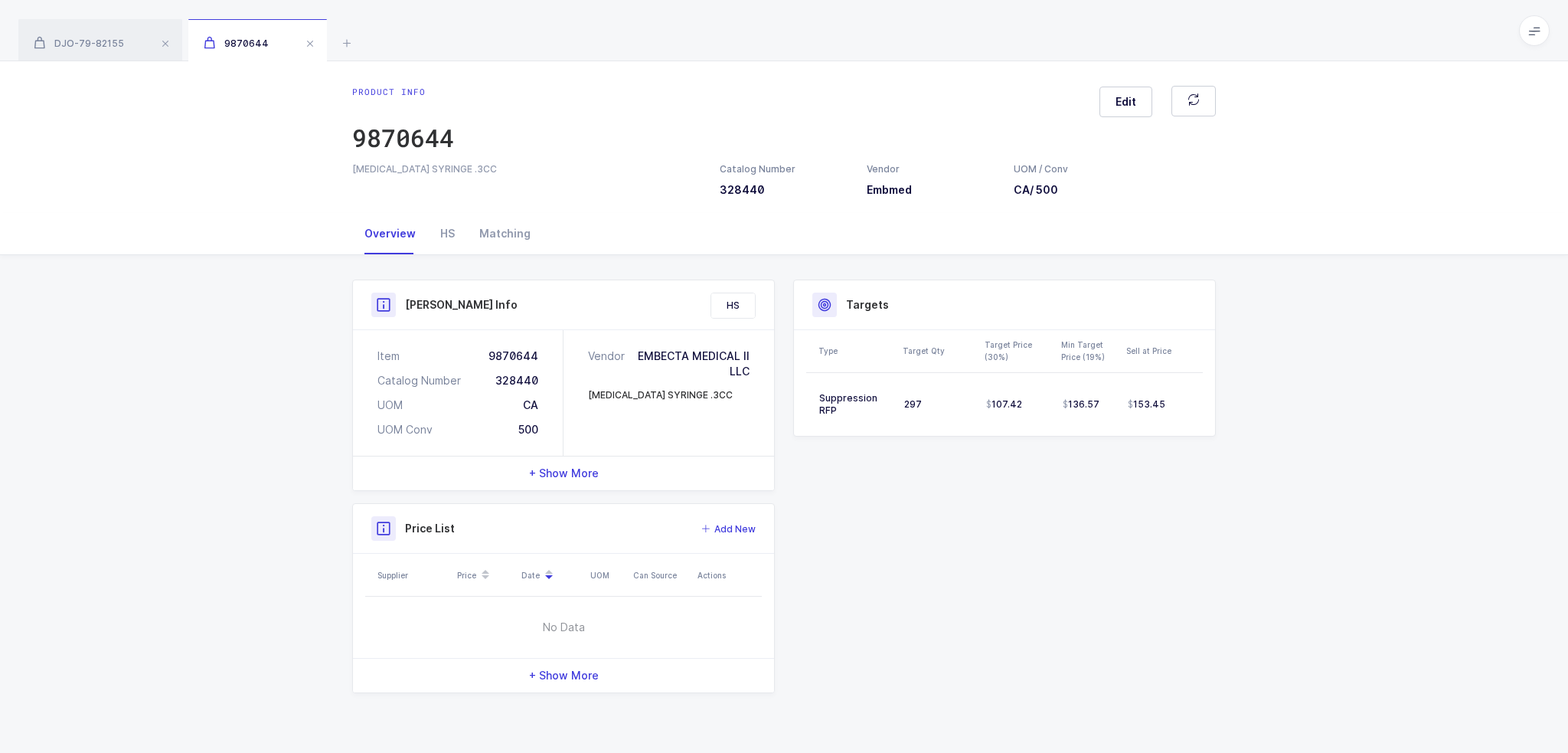
click at [229, 9] on div "DJO-79-82155 9870644" at bounding box center [784, 31] width 1568 height 61
click at [348, 46] on icon at bounding box center [347, 42] width 18 height 18
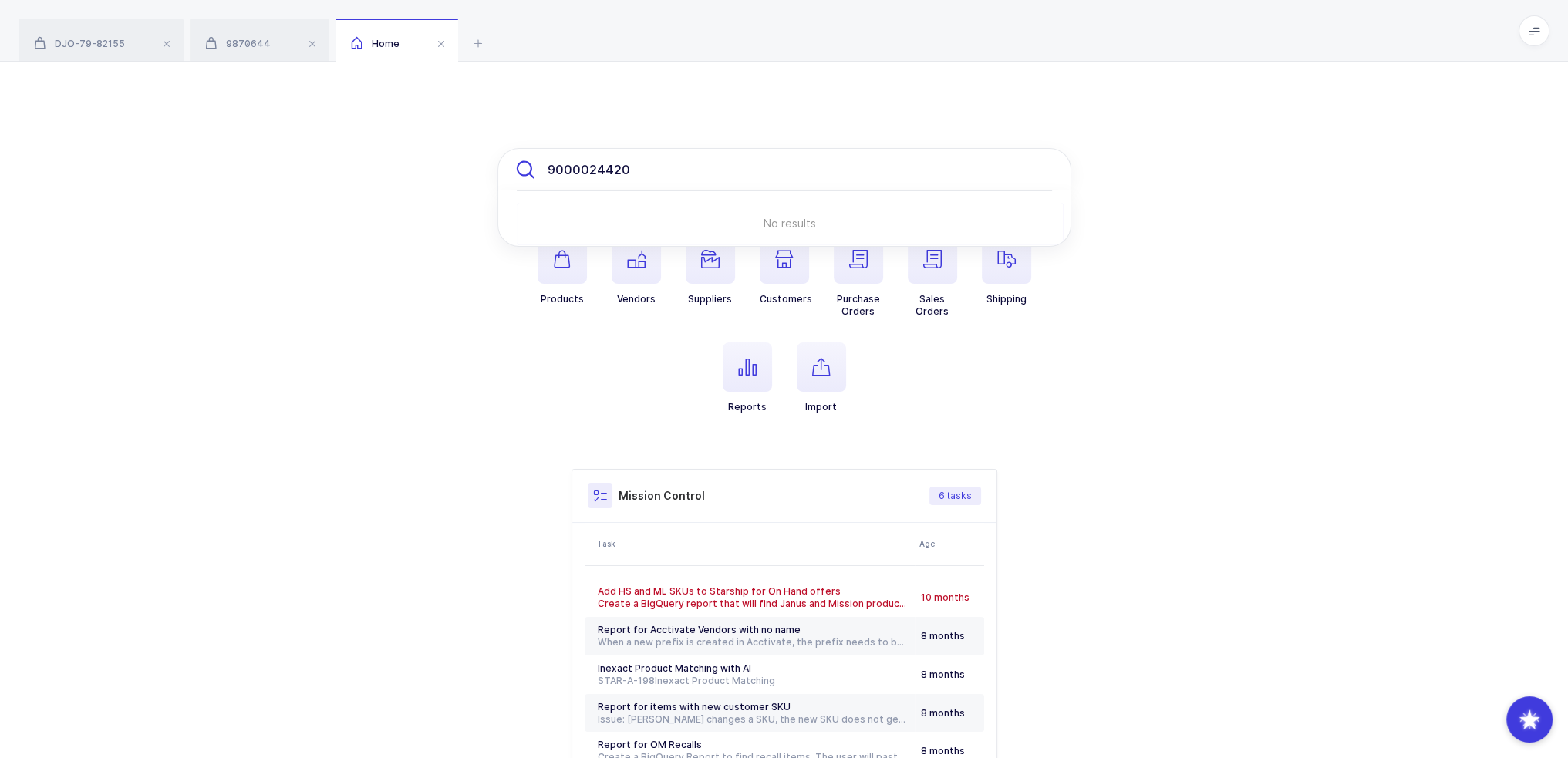
drag, startPoint x: 640, startPoint y: 154, endPoint x: 490, endPoint y: 178, distance: 151.9
click at [490, 178] on div "9000024420 No results Products Vendors Suppliers Customers Purchase Orders Sale…" at bounding box center [784, 485] width 1568 height 846
paste input "130922"
paste input "F-A-T-TL"
drag, startPoint x: 687, startPoint y: 163, endPoint x: 279, endPoint y: 194, distance: 409.2
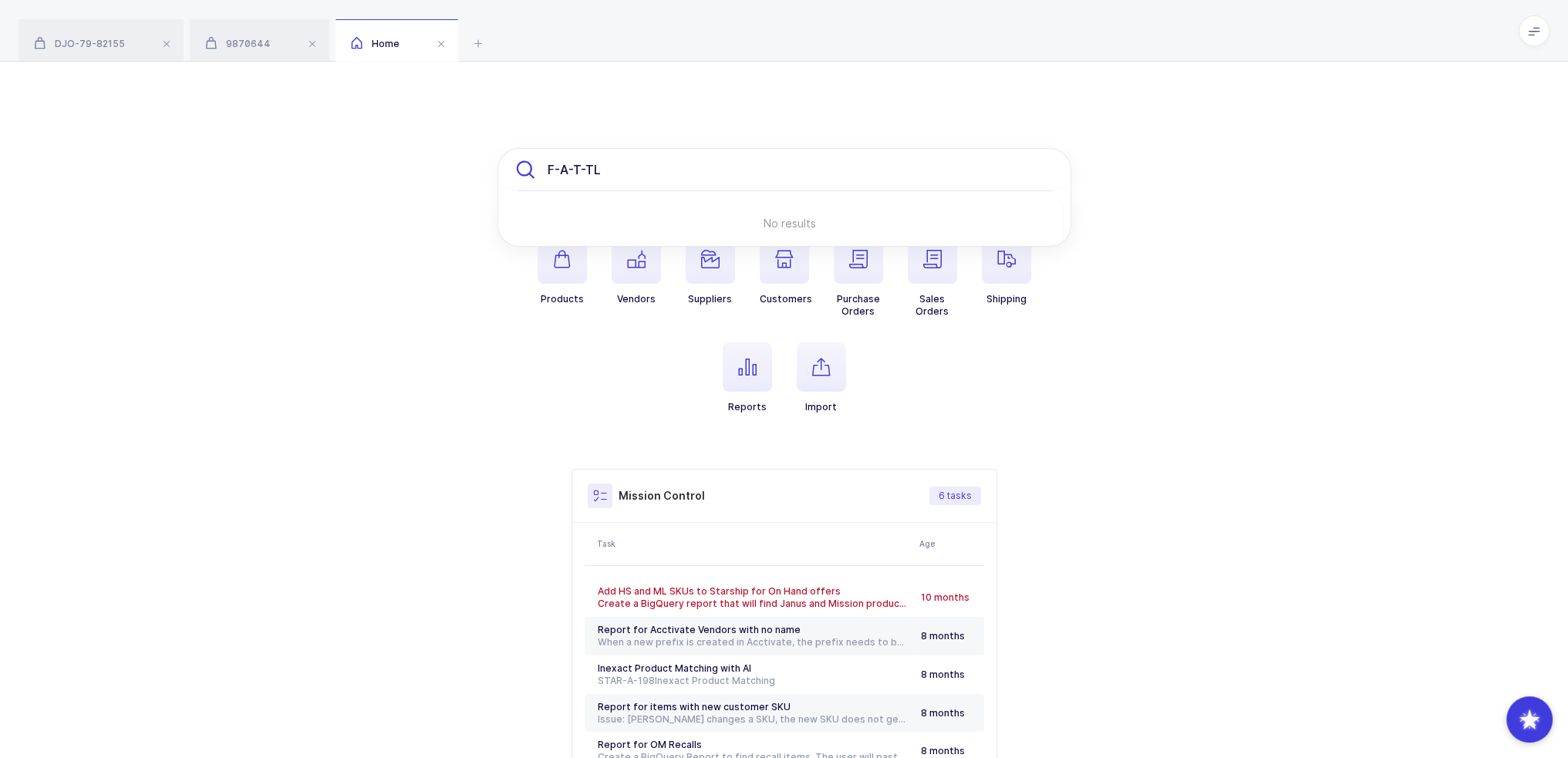
click at [279, 194] on div "F-A-T-TL No results Products Vendors Suppliers Customers Purchase Orders Sales …" at bounding box center [784, 485] width 1568 height 846
drag, startPoint x: 681, startPoint y: 175, endPoint x: 691, endPoint y: 170, distance: 11.2
click at [681, 175] on input "F-A-T-TL" at bounding box center [784, 169] width 574 height 43
drag, startPoint x: 706, startPoint y: 163, endPoint x: 311, endPoint y: 185, distance: 395.6
click at [317, 185] on div "F-A-T-TL No results Products Vendors Suppliers Customers Purchase Orders Sales …" at bounding box center [784, 485] width 1568 height 846
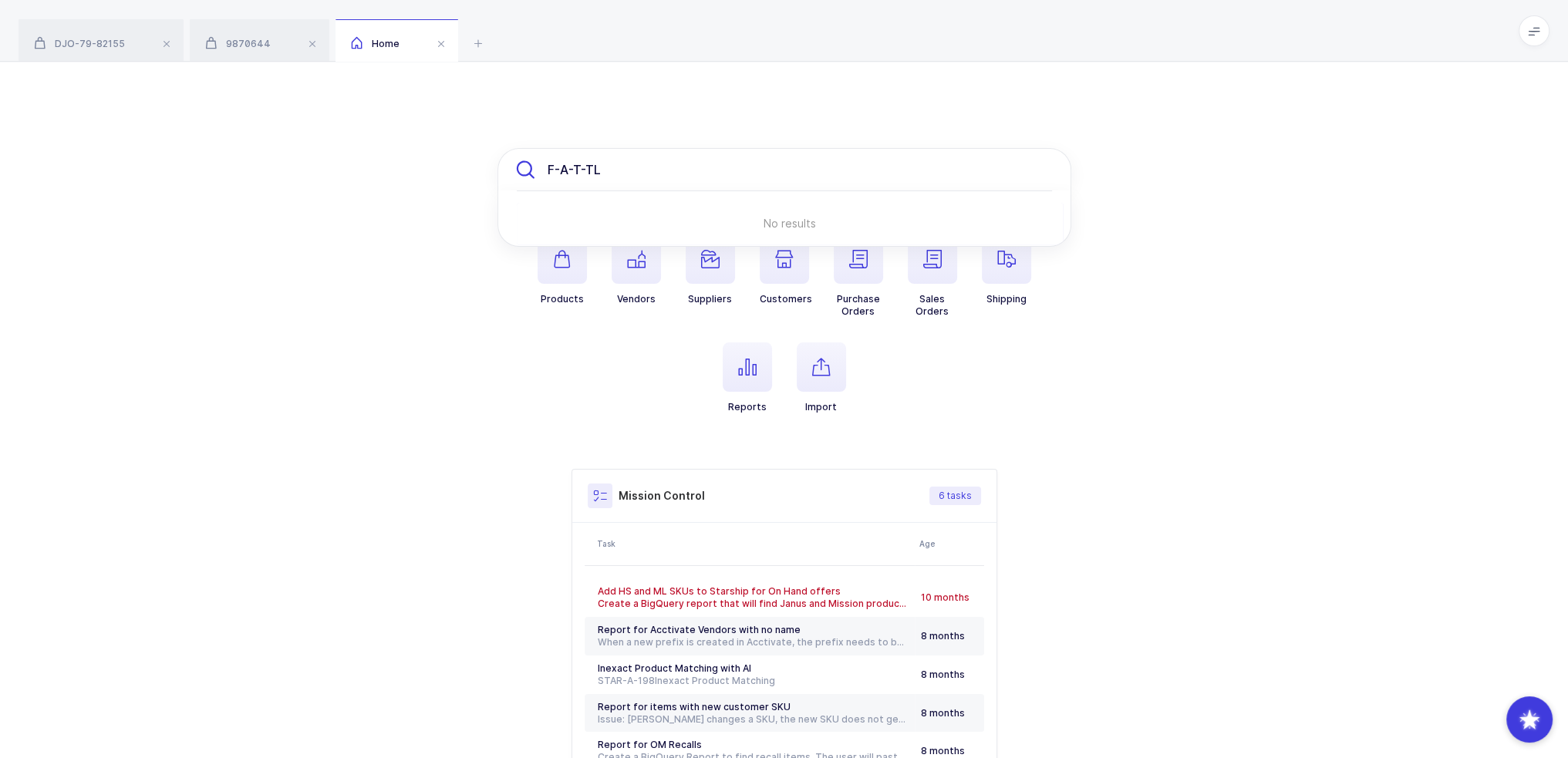
paste input "032931250"
drag, startPoint x: 826, startPoint y: 170, endPoint x: 317, endPoint y: 175, distance: 509.0
click at [318, 175] on div "032931250 No results Products Vendors Suppliers Customers Purchase Orders Sales…" at bounding box center [784, 485] width 1568 height 846
paste input "MIC-235-ADI"
drag, startPoint x: 678, startPoint y: 154, endPoint x: 325, endPoint y: 188, distance: 354.6
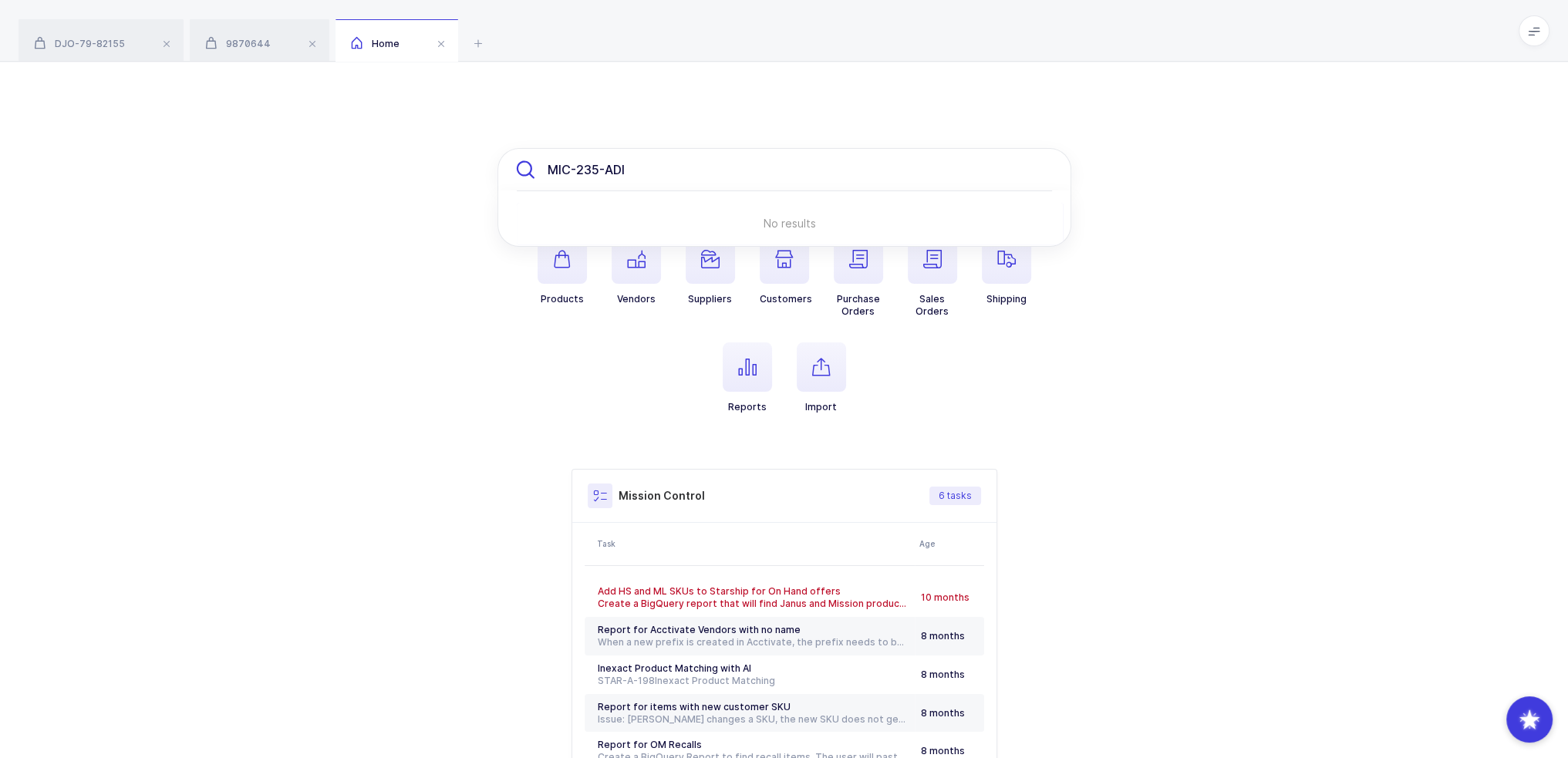
click at [325, 188] on div "MIC-235-ADI No results Products Vendors Suppliers Customers Purchase Orders Sal…" at bounding box center [784, 485] width 1568 height 846
paste input "F-P-W-L-DR"
type input "F-P-W-L-DR"
drag, startPoint x: 780, startPoint y: 360, endPoint x: 836, endPoint y: 366, distance: 56.3
click at [832, 366] on ul "Products Vendors Suppliers Customers Purchase Orders Sales Orders Shipping Repo…" at bounding box center [784, 336] width 574 height 204
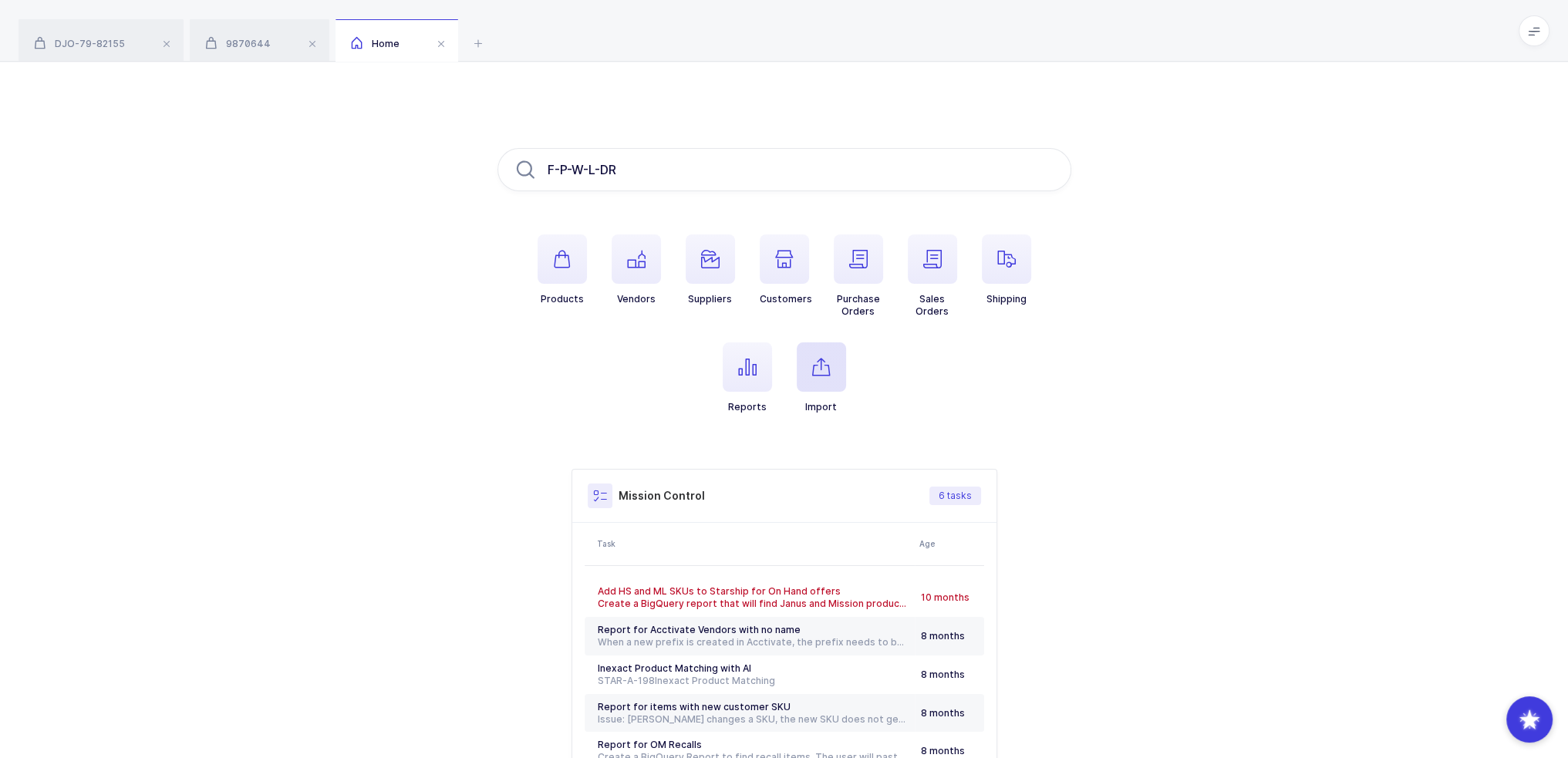
click at [836, 366] on span "button" at bounding box center [821, 367] width 49 height 49
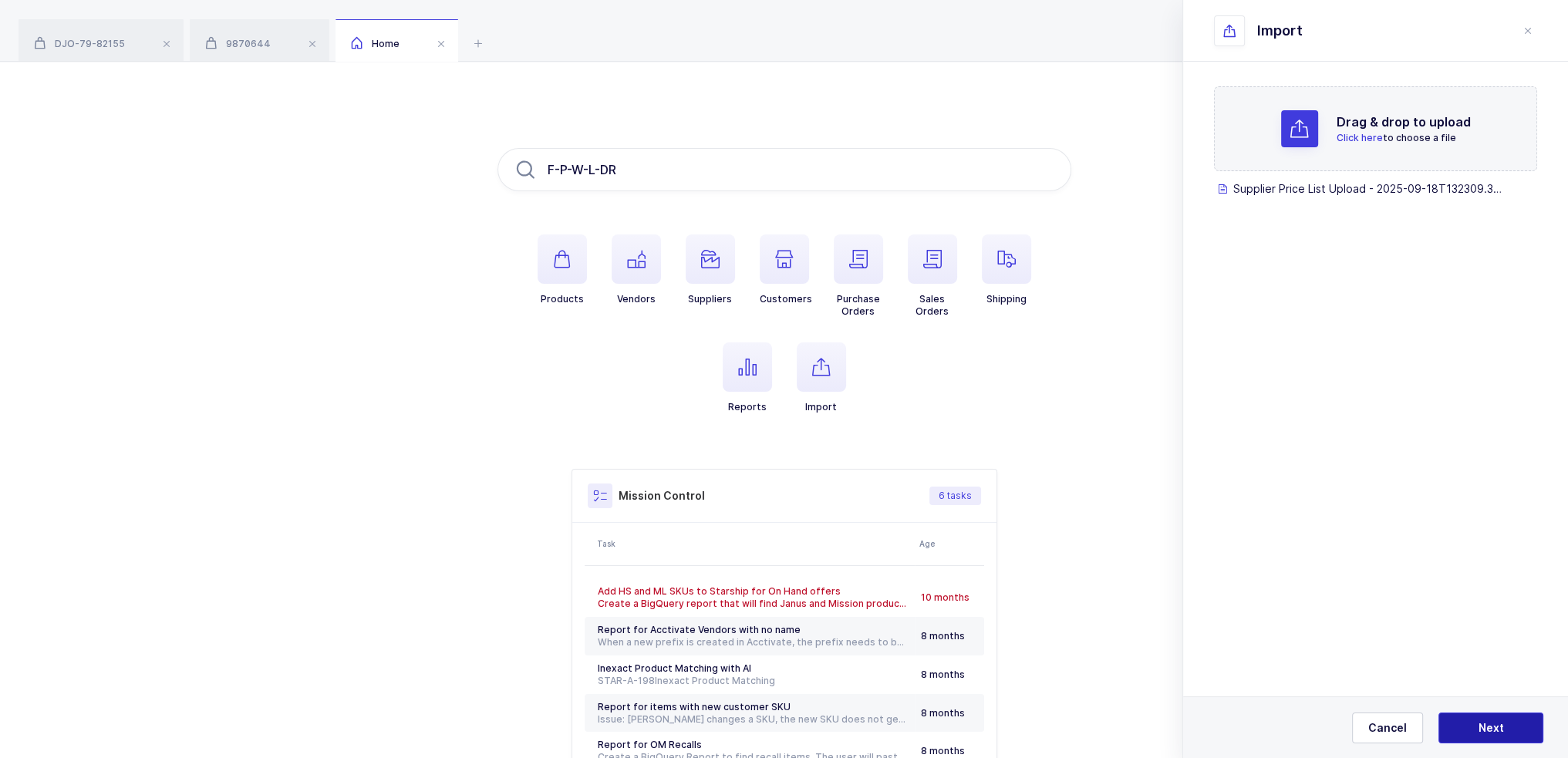
click at [1475, 712] on button "Next" at bounding box center [1490, 727] width 105 height 31
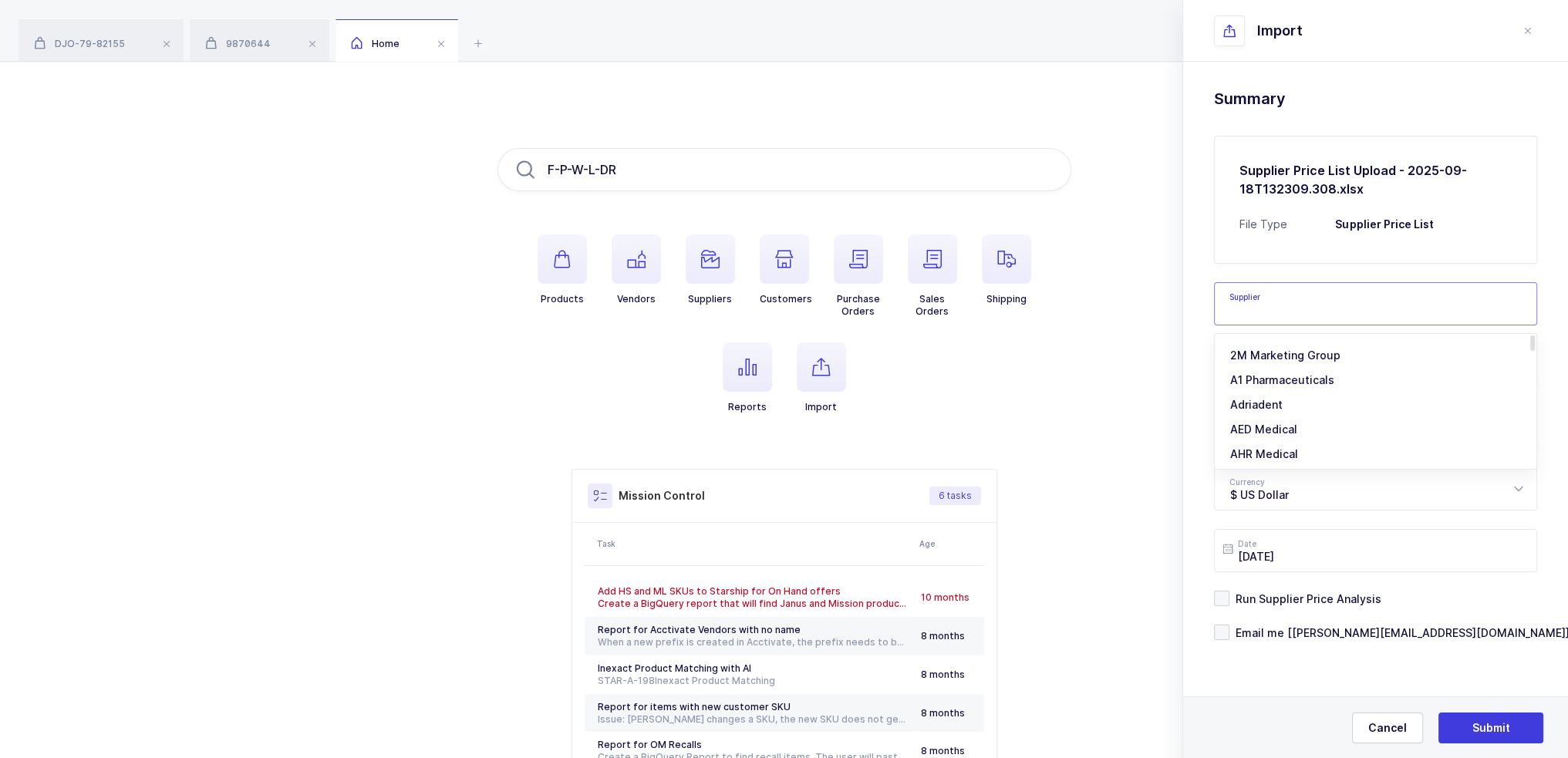
click at [1303, 308] on input "text" at bounding box center [1375, 303] width 323 height 43
click at [1279, 349] on li "LLD Care" at bounding box center [1381, 355] width 321 height 25
type input "LLD Care"
drag, startPoint x: 1318, startPoint y: 402, endPoint x: 1317, endPoint y: 419, distance: 17.0
click at [1318, 402] on form "Supplier 2M Marketing Group A1 Pharmaceuticals Adriadent AED Medical AHR Medica…" at bounding box center [1375, 451] width 323 height 376
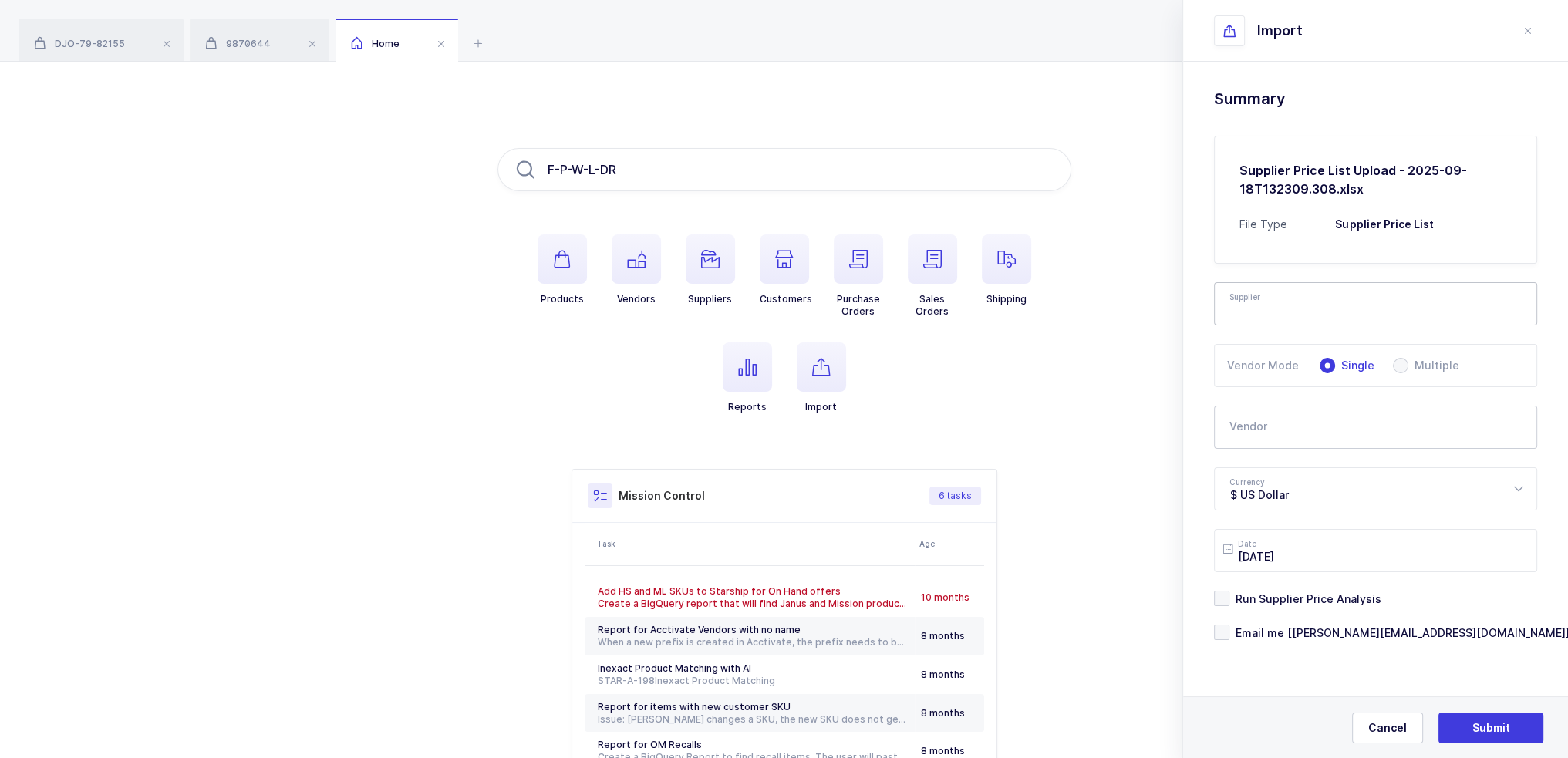
type input "LLD Care"
click at [1316, 426] on input "text" at bounding box center [1375, 427] width 323 height 43
click at [1271, 476] on div "DenMat" at bounding box center [1287, 478] width 114 height 15
type input "DenMat"
click at [1315, 597] on span "Run Supplier Price Analysis" at bounding box center [1305, 598] width 152 height 15
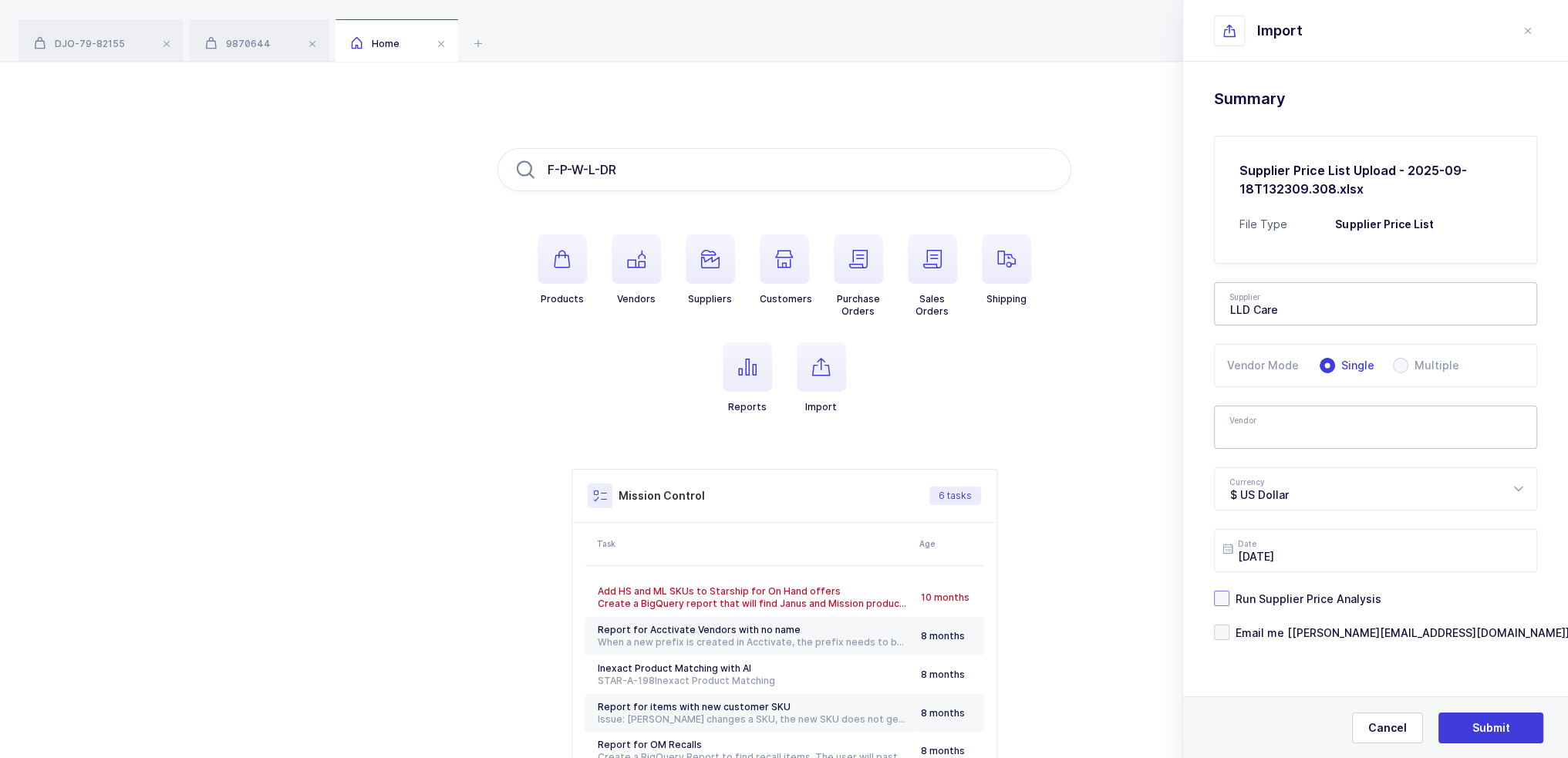
click at [1229, 591] on input "Run Supplier Price Analysis" at bounding box center [1229, 591] width 0 height 0
type input "DenMat"
click at [1300, 636] on span "Email me [joey@janustrade.com]" at bounding box center [1400, 632] width 340 height 15
click at [1229, 624] on input "Email me [joey@janustrade.com]" at bounding box center [1229, 624] width 0 height 0
click at [1500, 725] on span "Next" at bounding box center [1490, 727] width 26 height 15
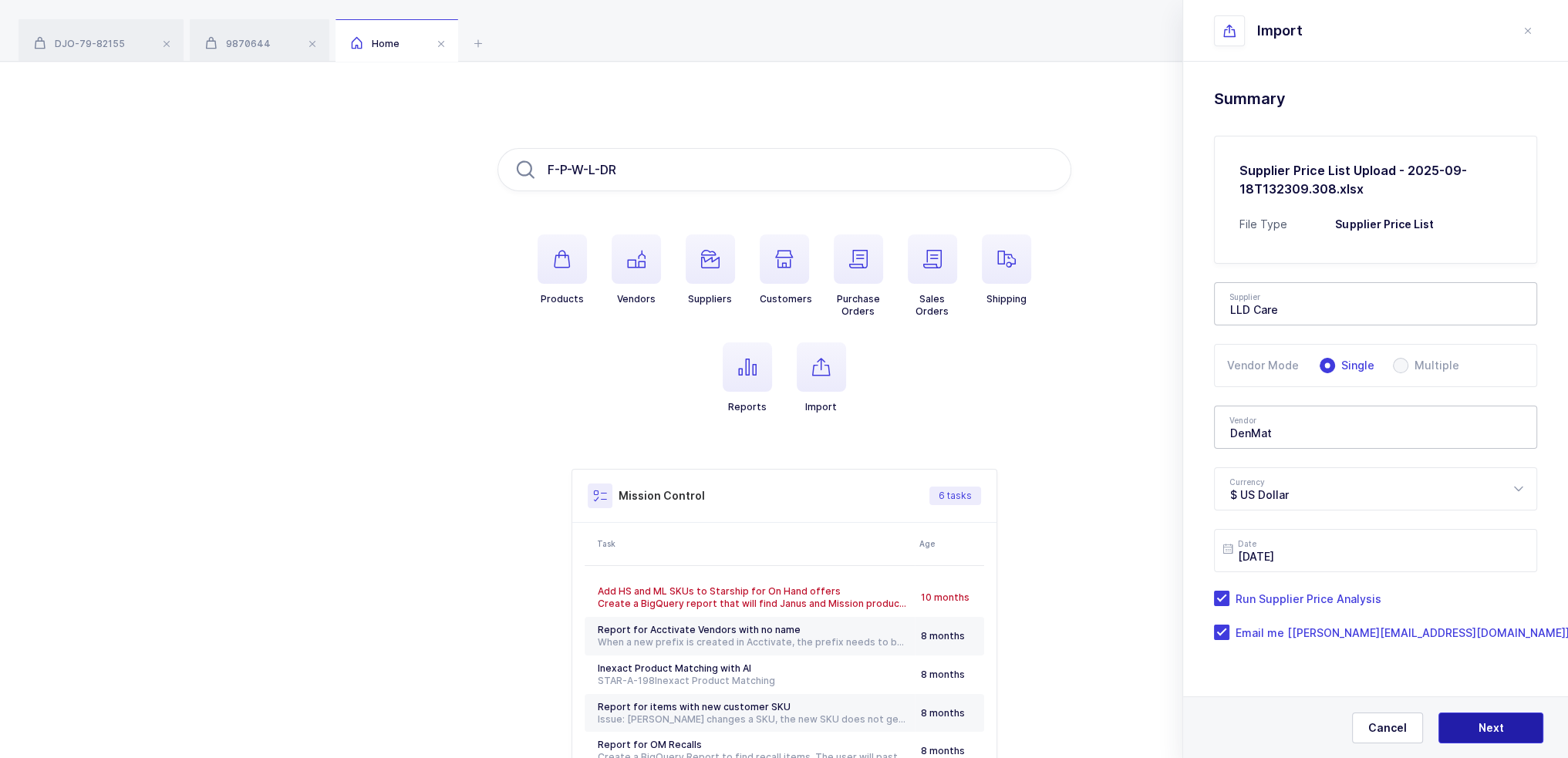
type input "DenMat"
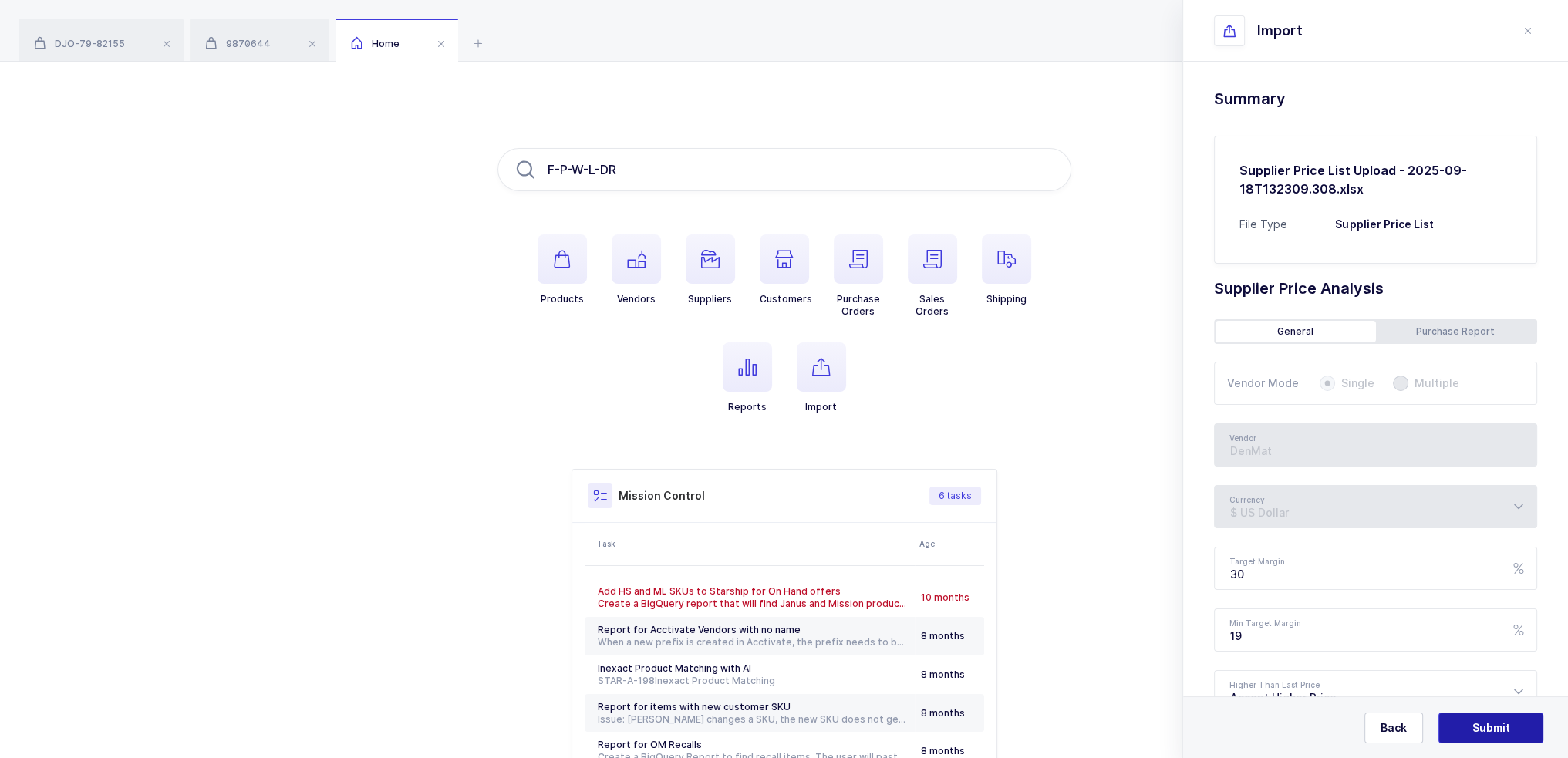
scroll to position [126, 0]
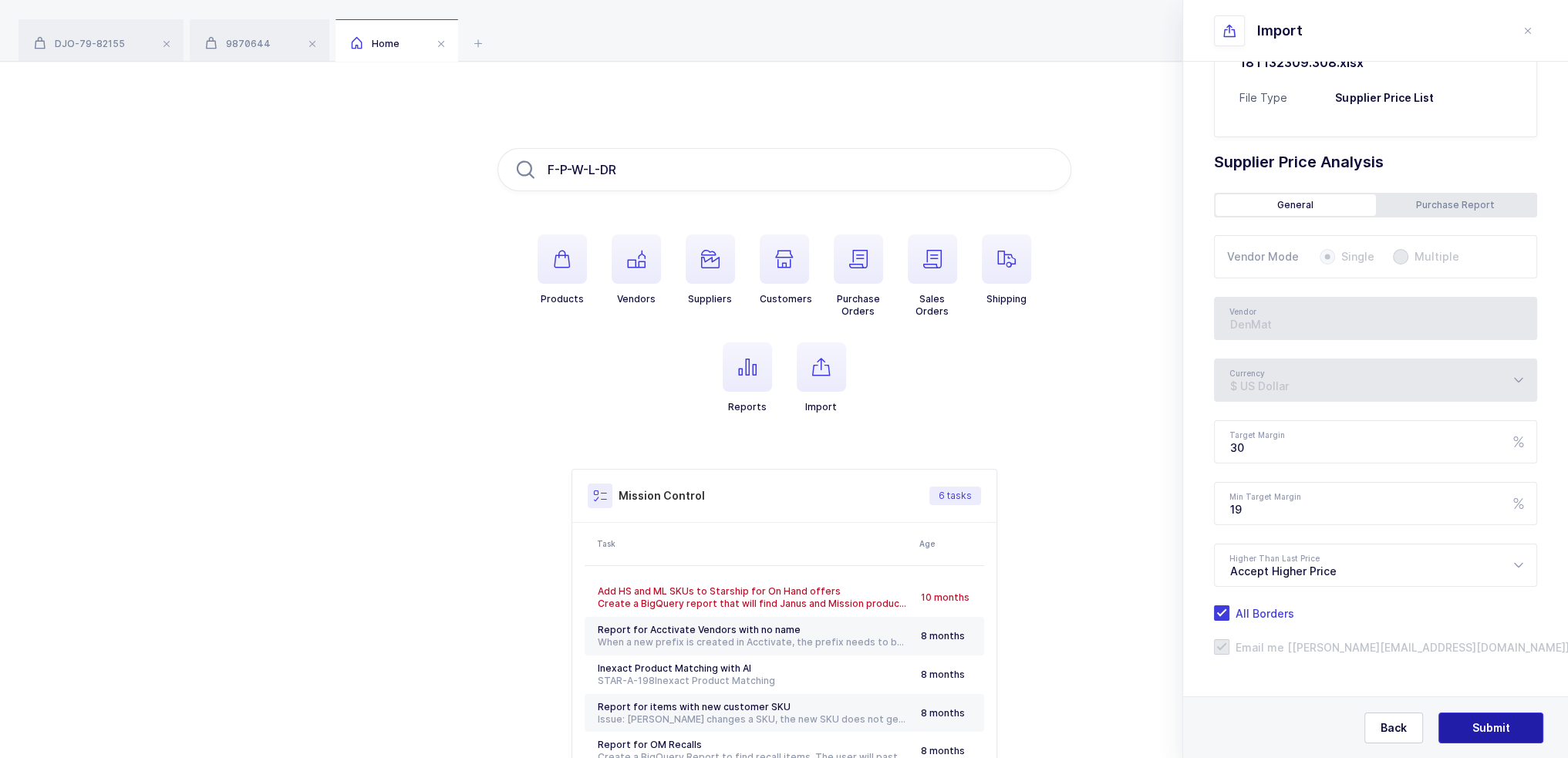
click at [1487, 728] on span "Submit" at bounding box center [1490, 727] width 38 height 15
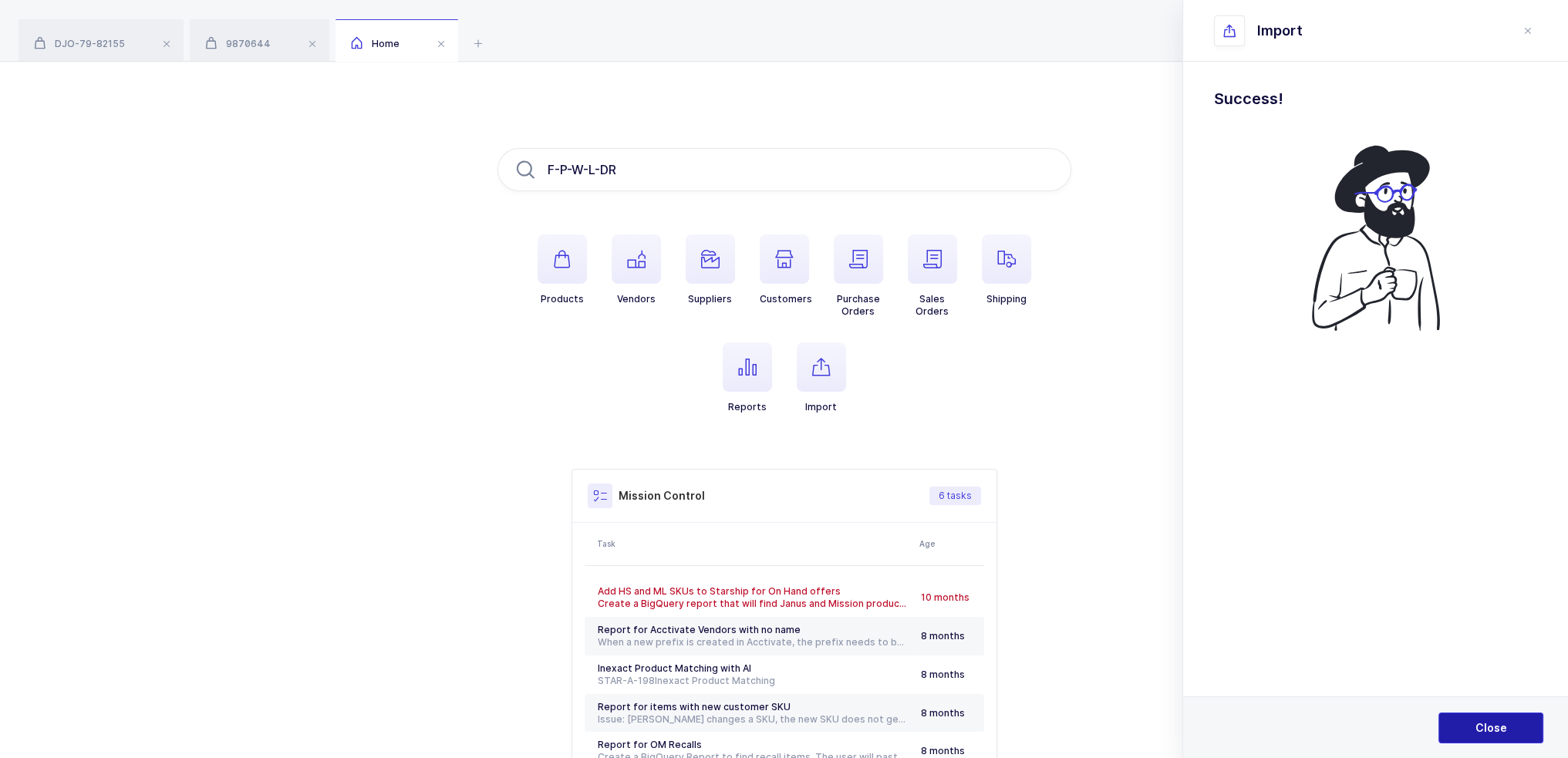
click at [1472, 717] on button "Close" at bounding box center [1490, 727] width 105 height 31
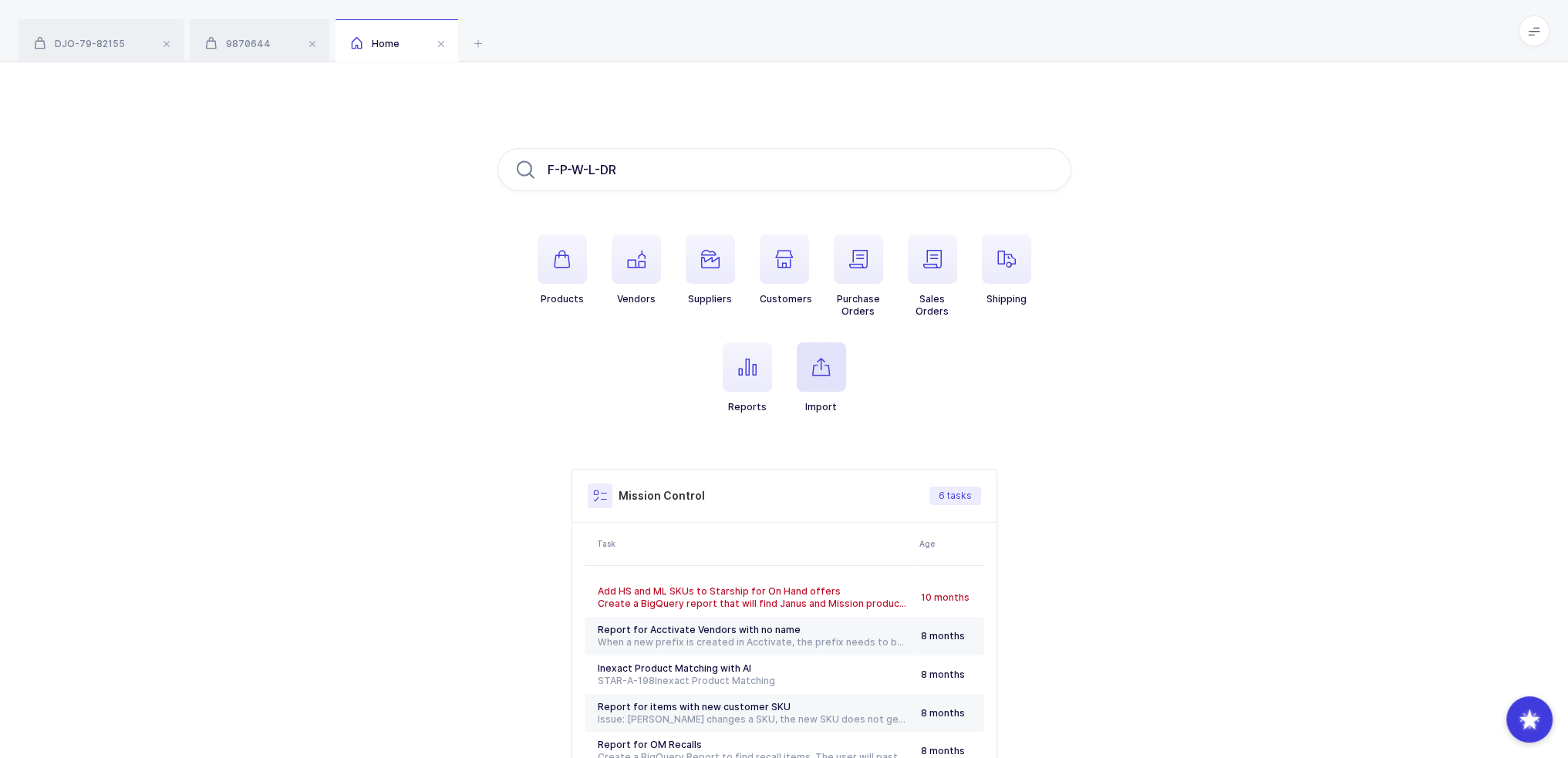
click at [820, 385] on span "button" at bounding box center [821, 367] width 49 height 49
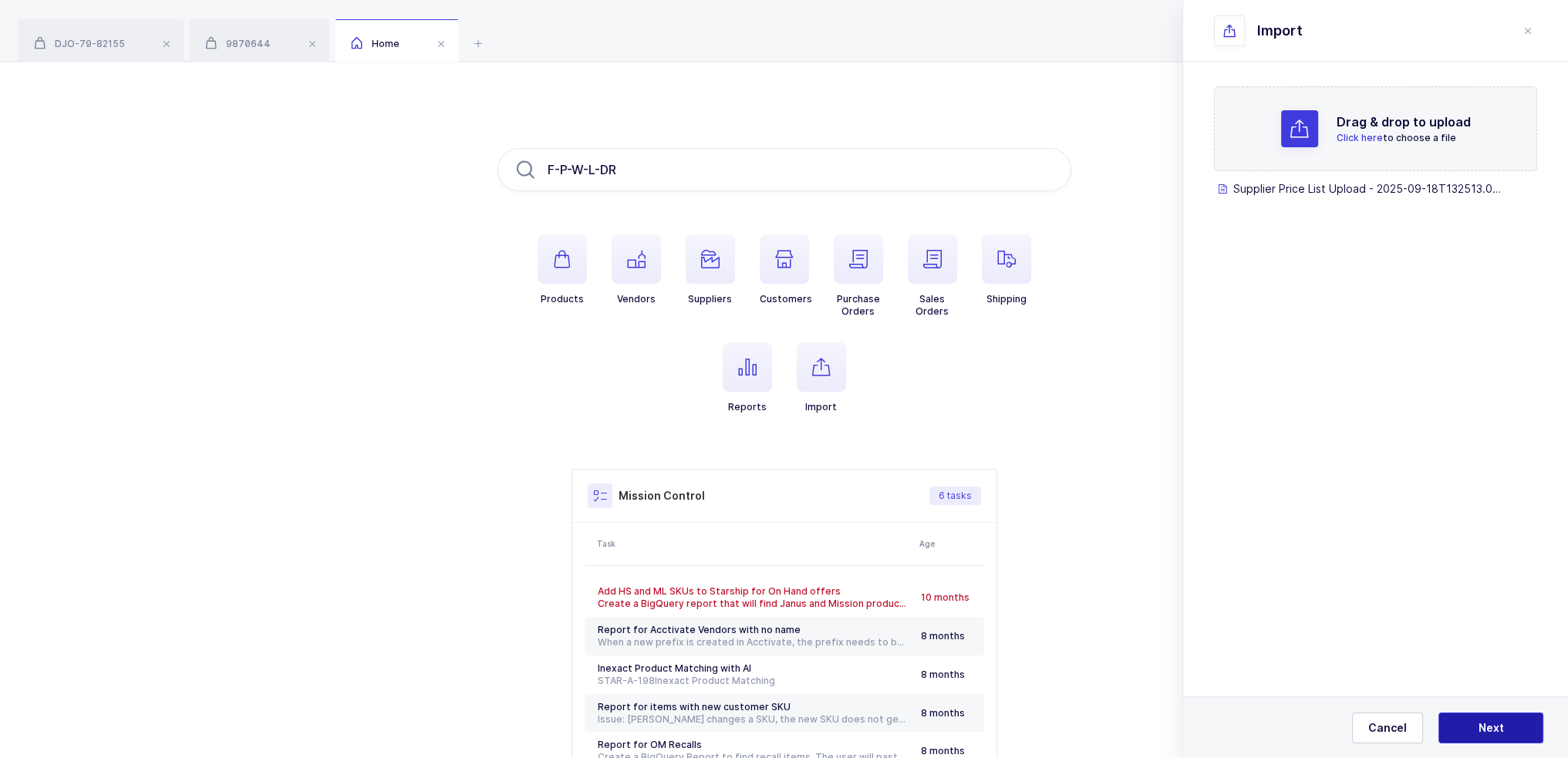
click at [1485, 725] on span "Next" at bounding box center [1490, 727] width 26 height 15
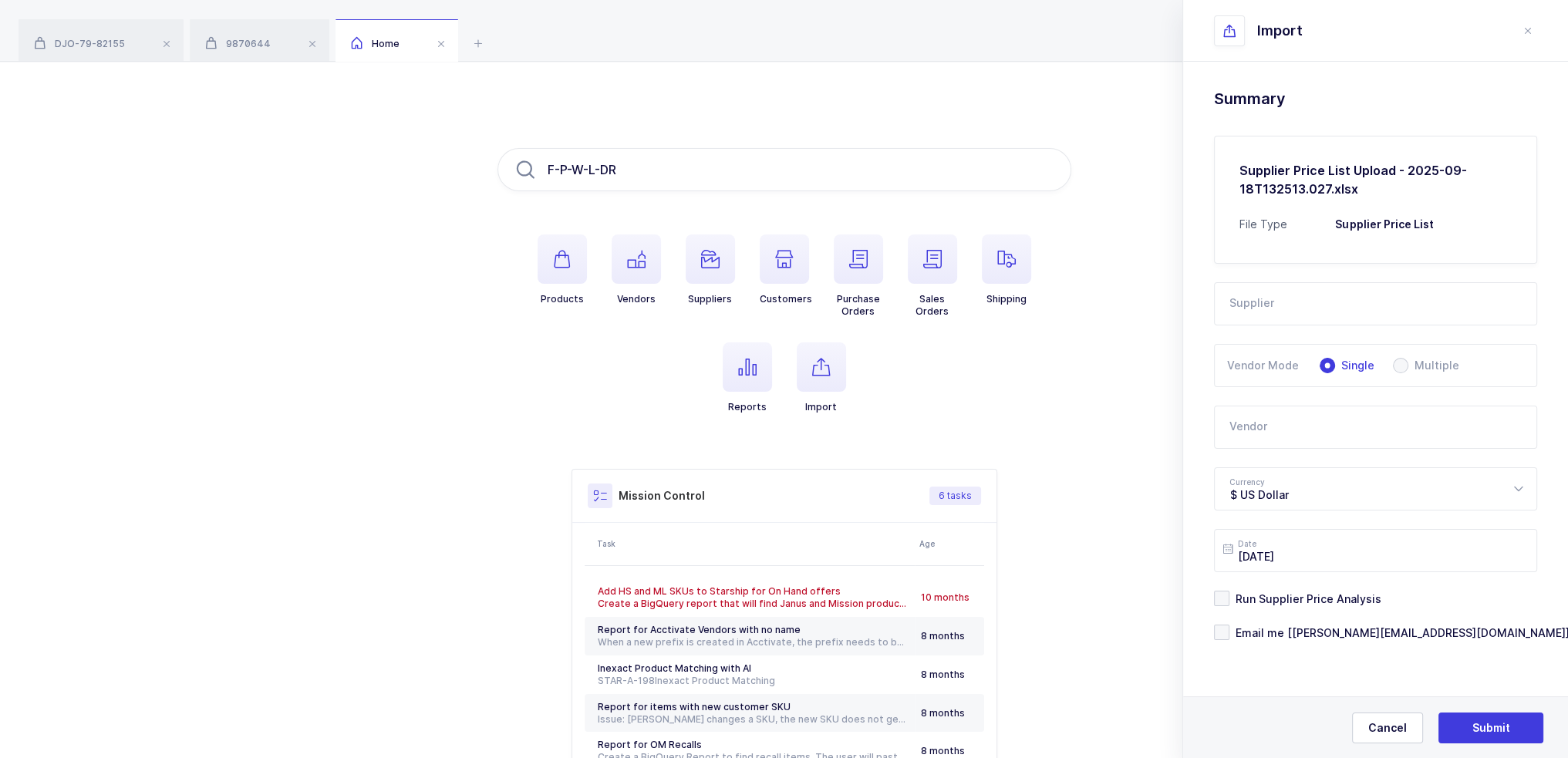
click at [1282, 297] on input "text" at bounding box center [1375, 303] width 323 height 43
click at [1275, 352] on span "LLD Care" at bounding box center [1254, 354] width 48 height 13
type input "LLD Care"
click at [1287, 437] on input "text" at bounding box center [1375, 427] width 323 height 43
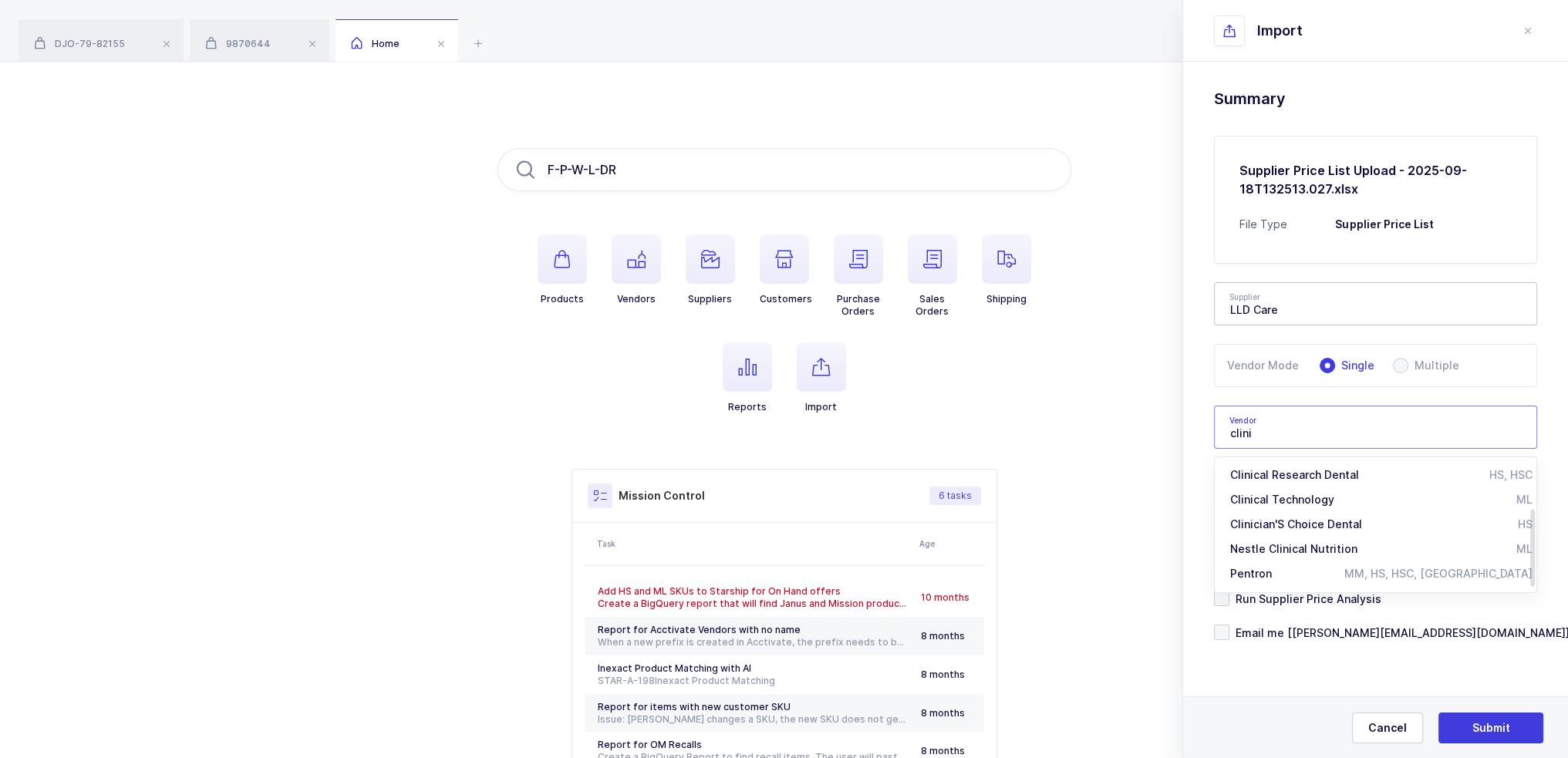
scroll to position [102, 0]
click at [1334, 501] on span "Clinician'S Choice Dental" at bounding box center [1296, 499] width 132 height 13
type input "Clinician'S Choice Dental"
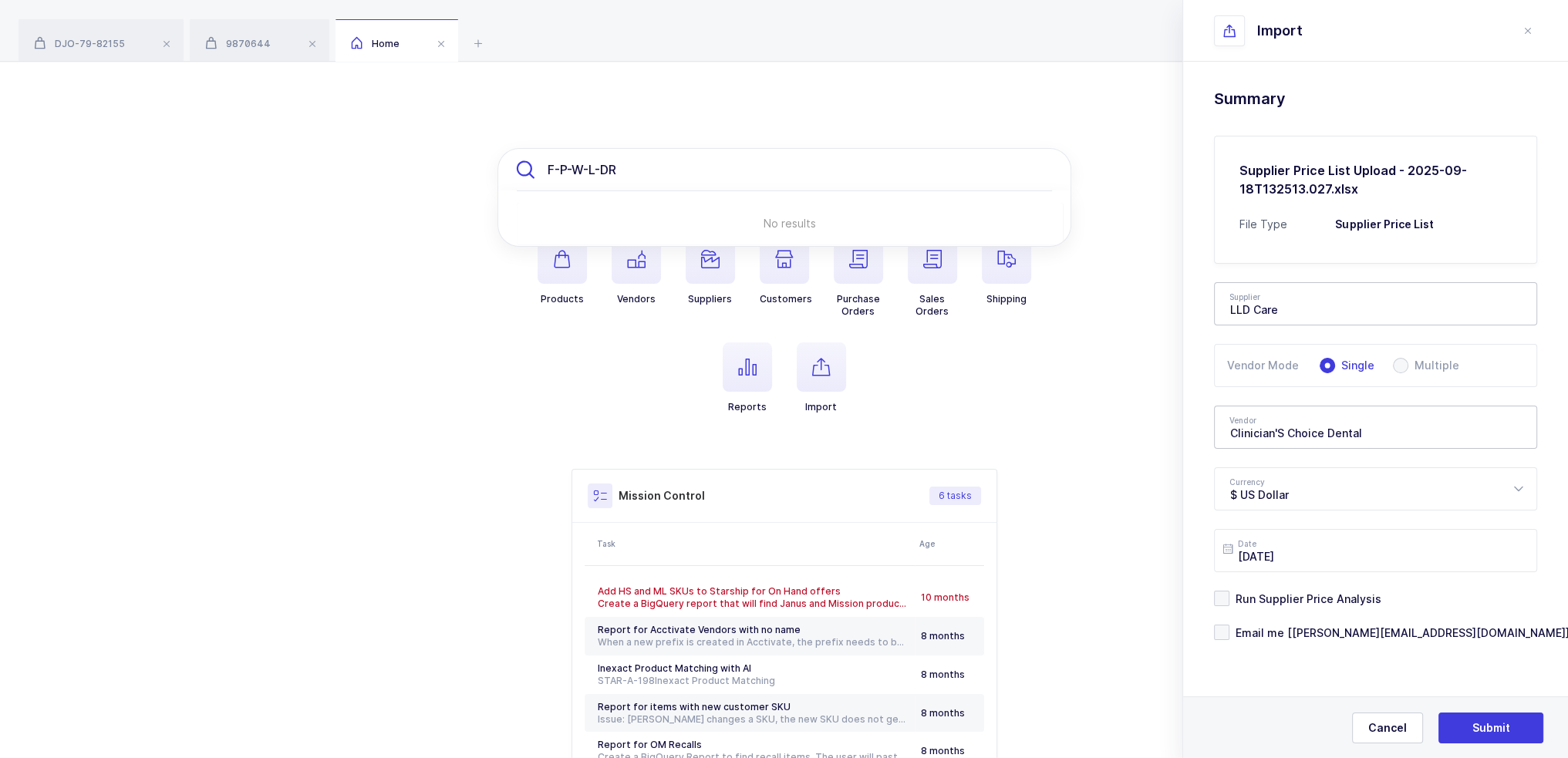
click at [721, 166] on input "F-P-W-L-DR" at bounding box center [784, 169] width 574 height 43
click at [484, 36] on icon at bounding box center [478, 42] width 19 height 19
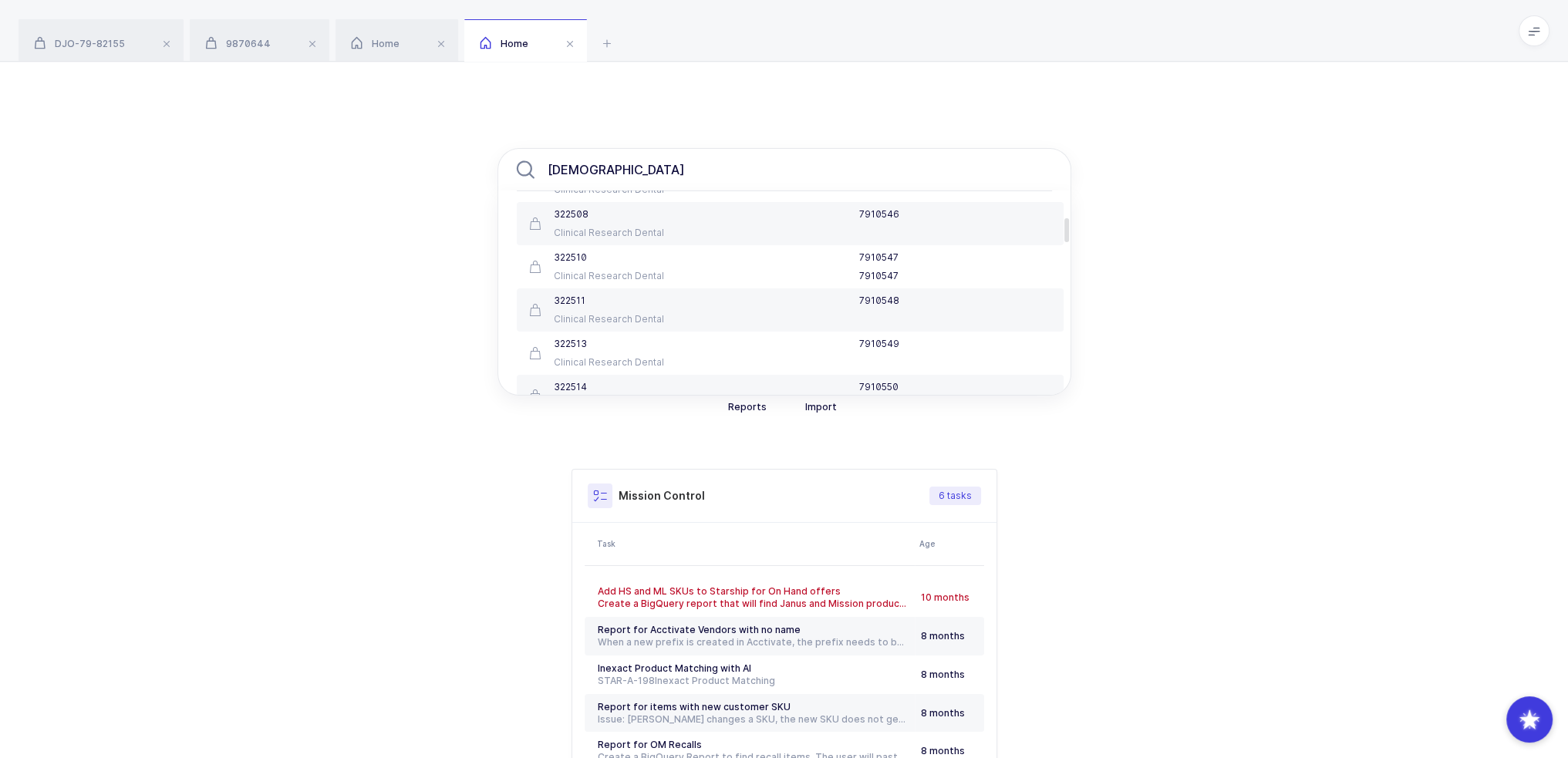
scroll to position [231, 0]
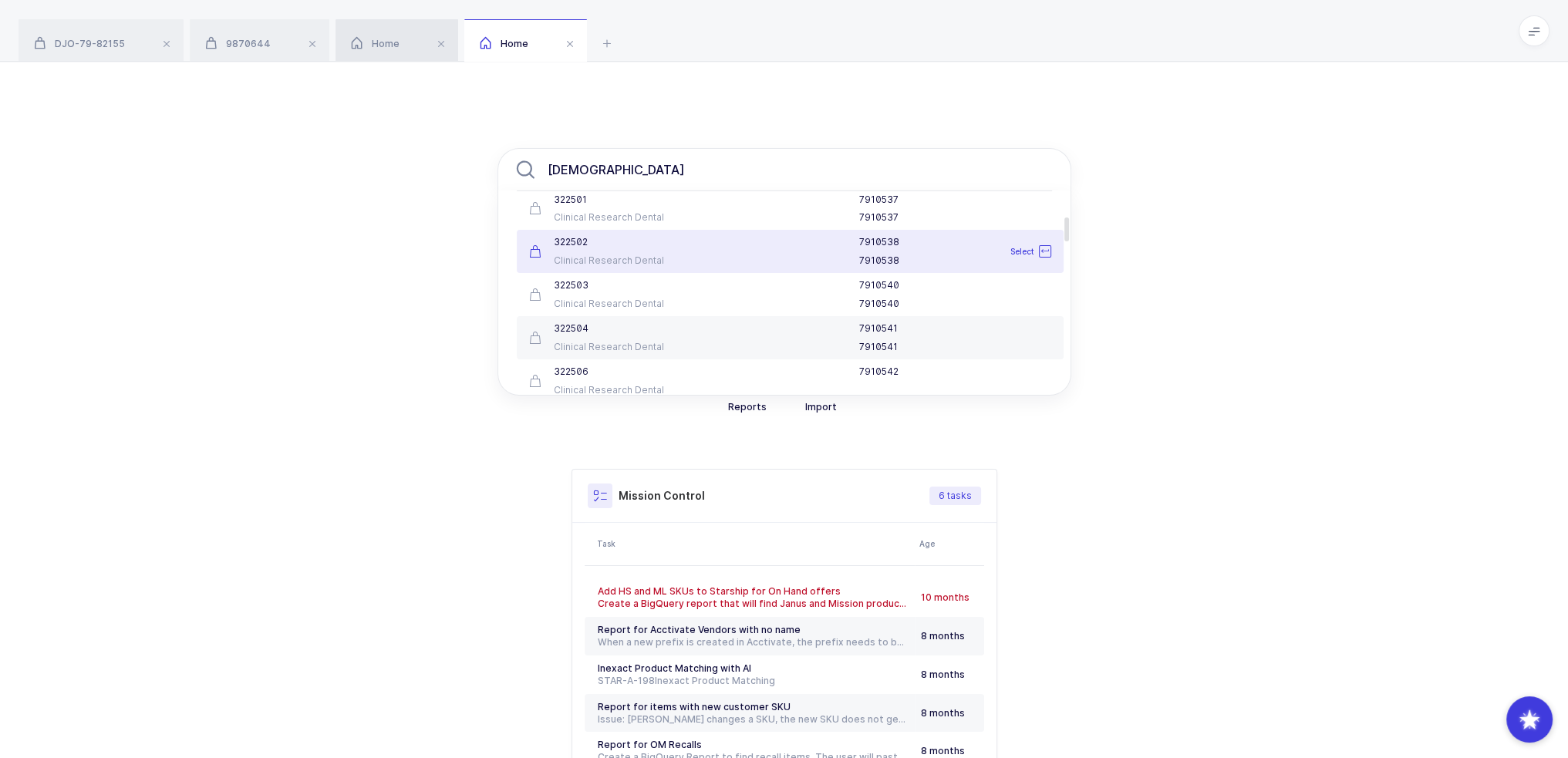
type input "evanesce"
click at [371, 40] on span "Home" at bounding box center [375, 43] width 49 height 11
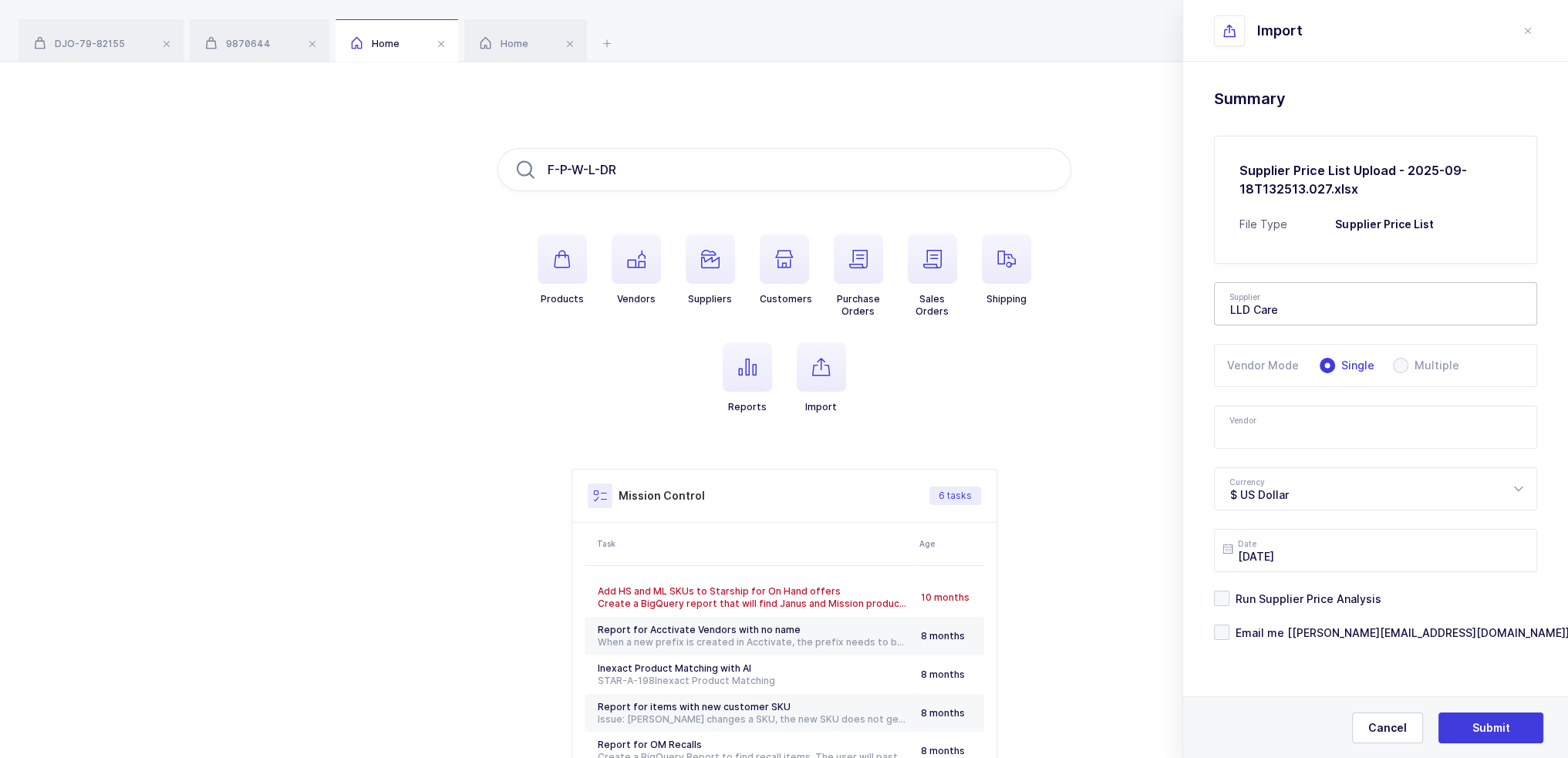
click at [1388, 434] on input "text" at bounding box center [1375, 427] width 323 height 43
type input "c"
click at [1318, 479] on span "Clinical Research Dental" at bounding box center [1295, 478] width 129 height 13
type input "Clinical Research Dental"
click at [1323, 599] on span "Run Supplier Price Analysis" at bounding box center [1305, 598] width 152 height 15
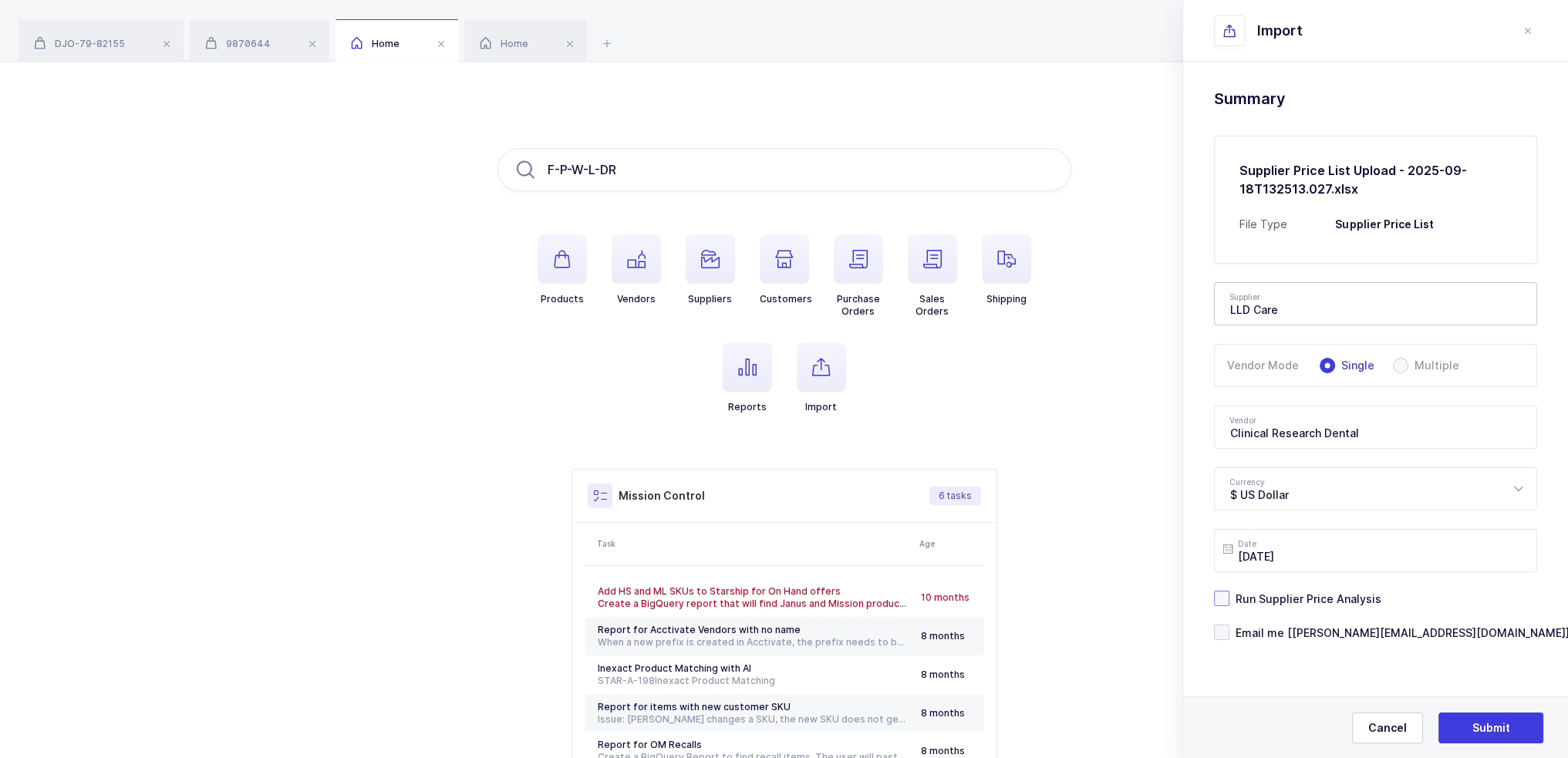
click at [1229, 591] on input "Run Supplier Price Analysis" at bounding box center [1229, 591] width 0 height 0
click at [1311, 630] on span "Email me [joey@janustrade.com]" at bounding box center [1400, 632] width 340 height 15
click at [1229, 624] on input "Email me [joey@janustrade.com]" at bounding box center [1229, 624] width 0 height 0
click at [1494, 722] on span "Next" at bounding box center [1490, 727] width 26 height 15
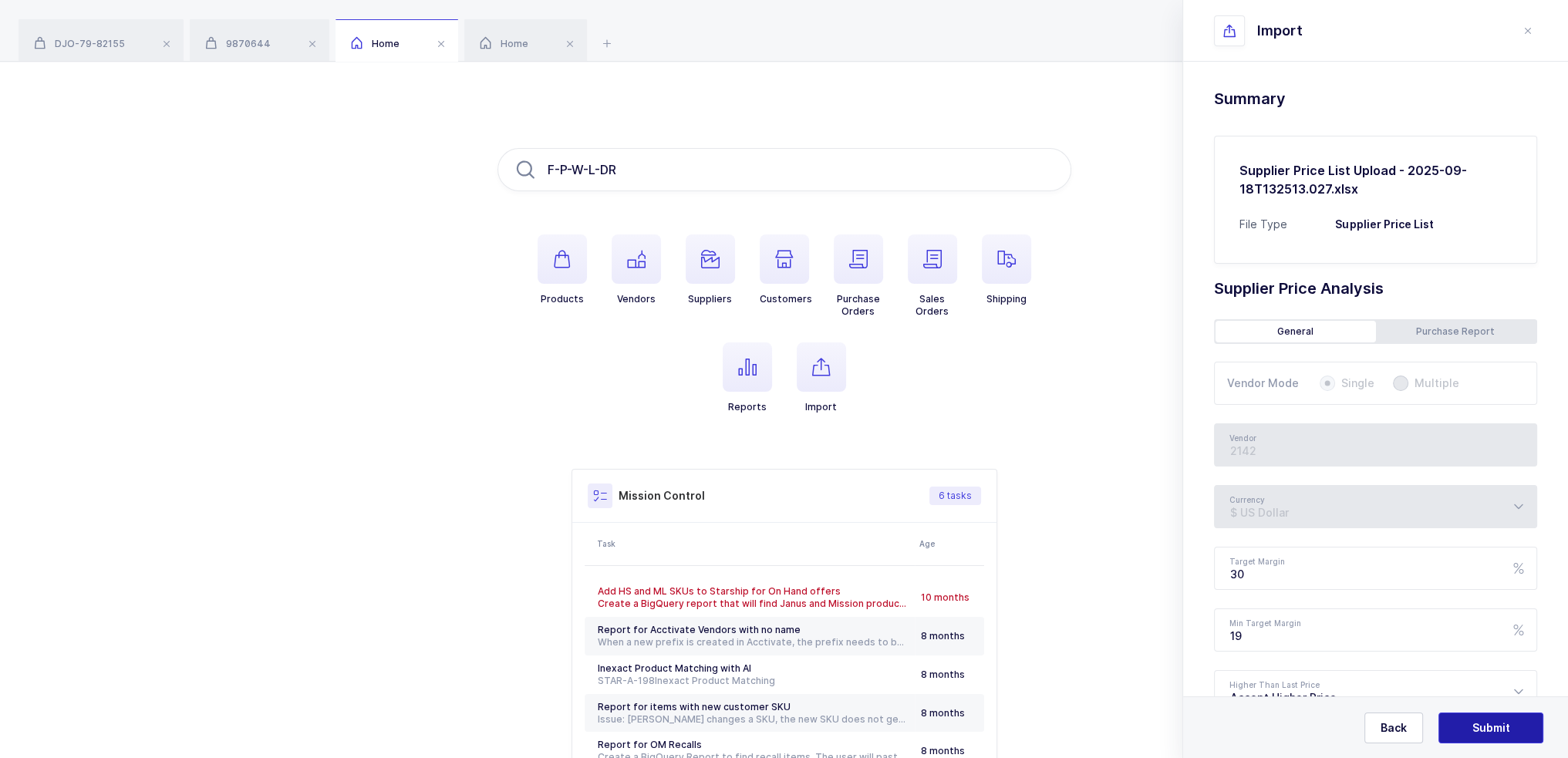
type input "Clinical Research Dental"
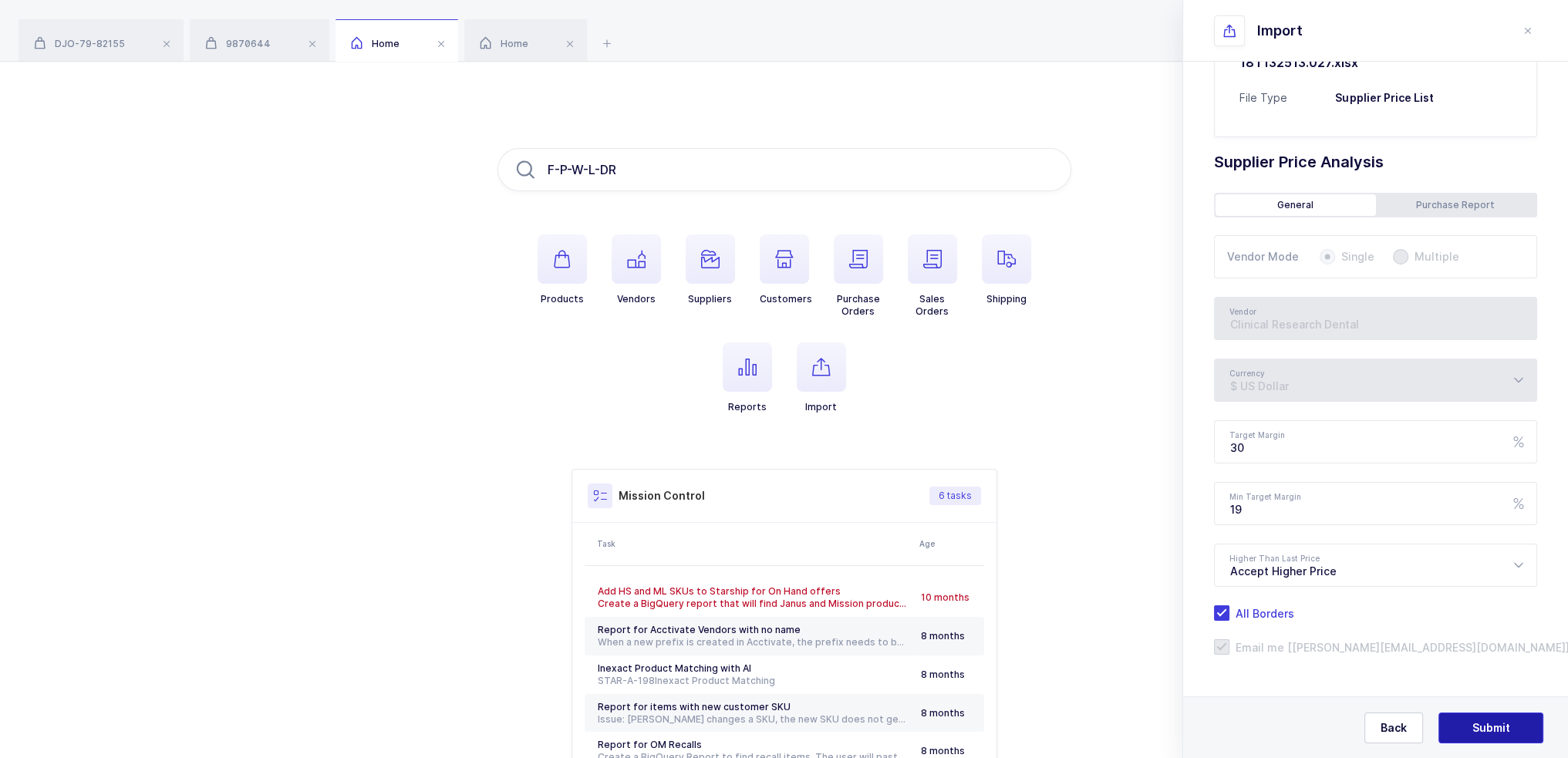
click at [1476, 717] on button "Submit" at bounding box center [1490, 727] width 105 height 31
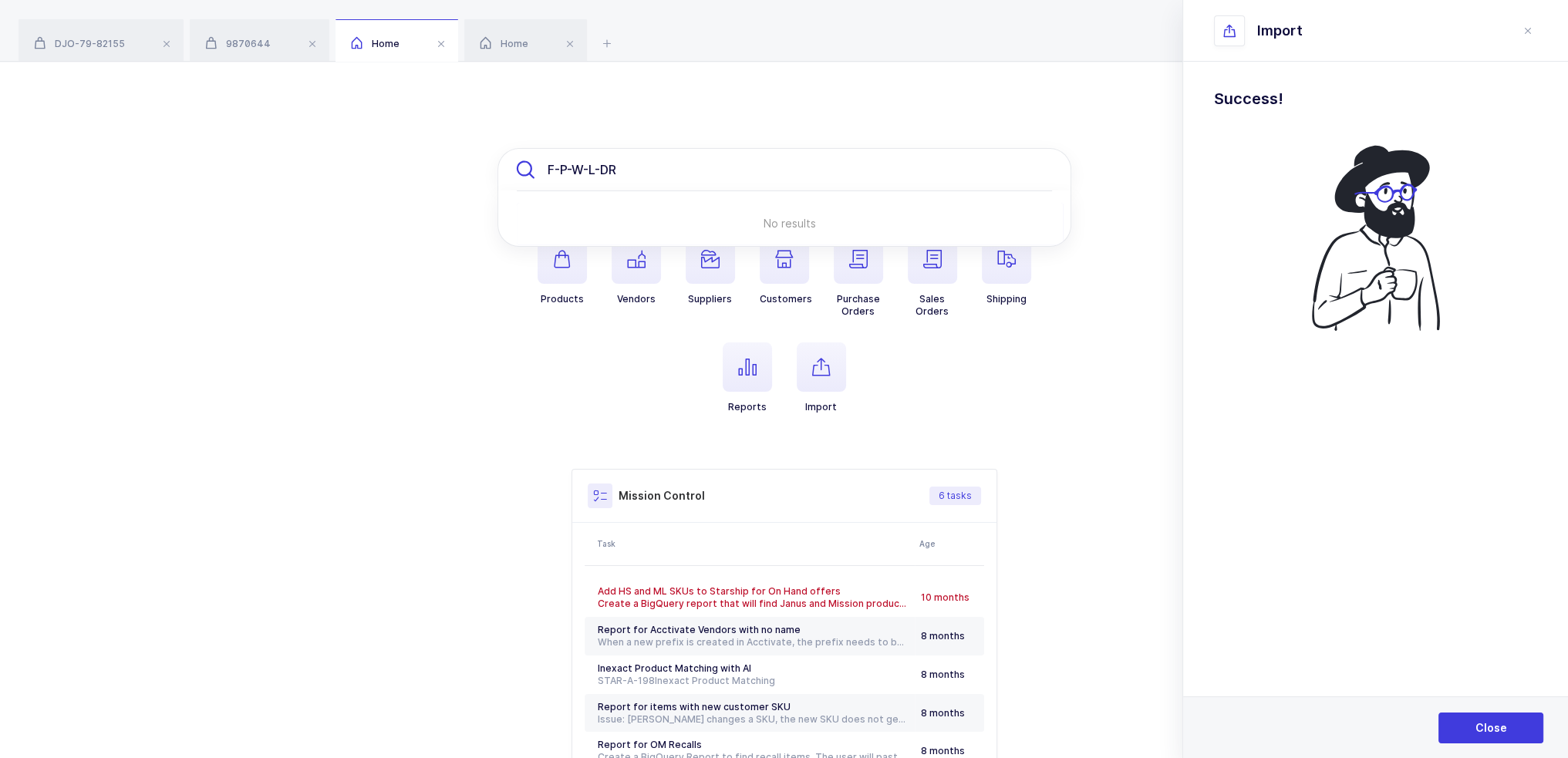
drag, startPoint x: 741, startPoint y: 172, endPoint x: 422, endPoint y: 186, distance: 319.3
click at [427, 186] on div "F-P-W-L-DR No results Products Vendors Suppliers Customers Purchase Orders Sale…" at bounding box center [784, 485] width 1568 height 846
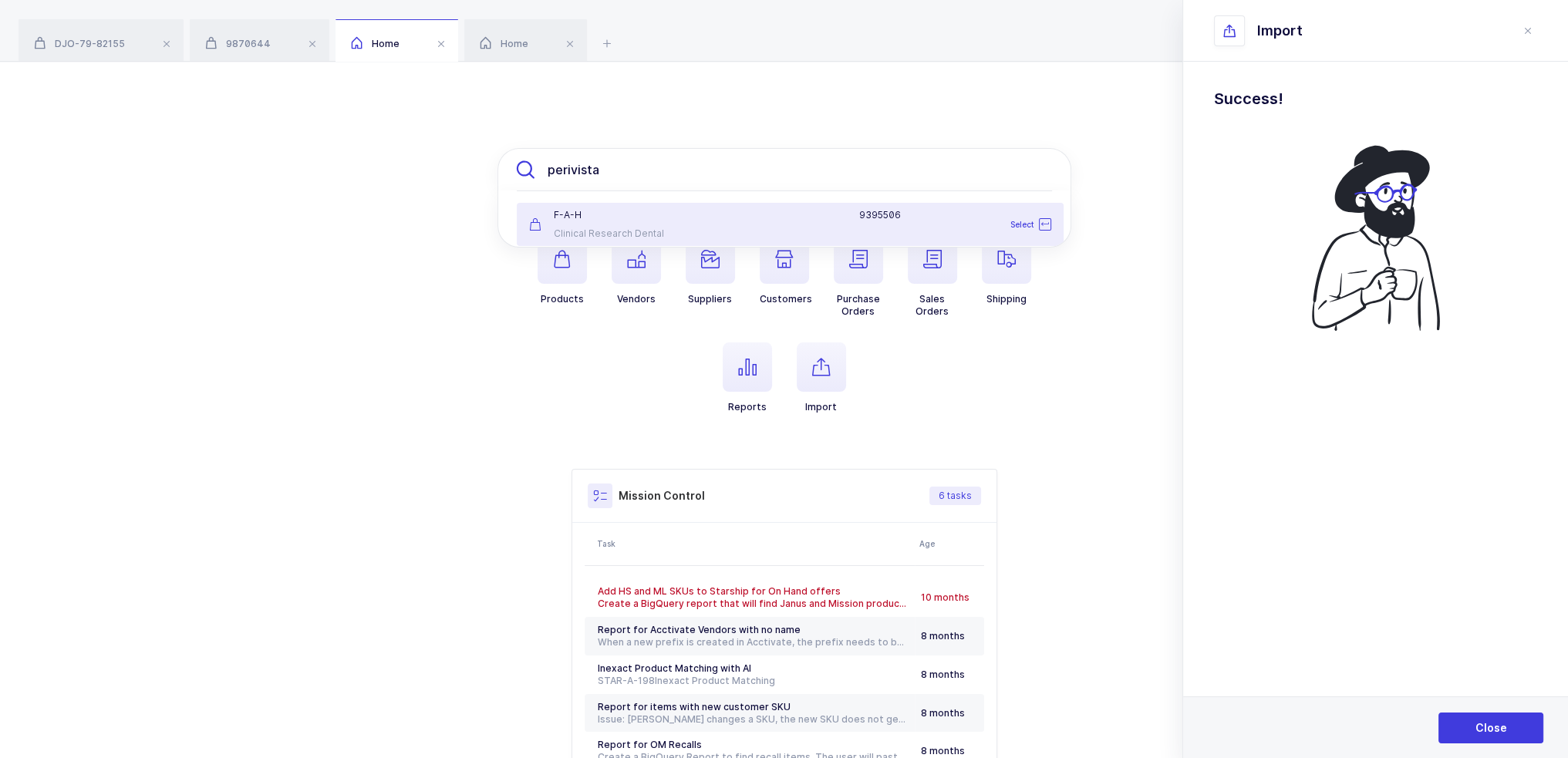
type input "perivista"
click at [704, 218] on div at bounding box center [774, 215] width 151 height 12
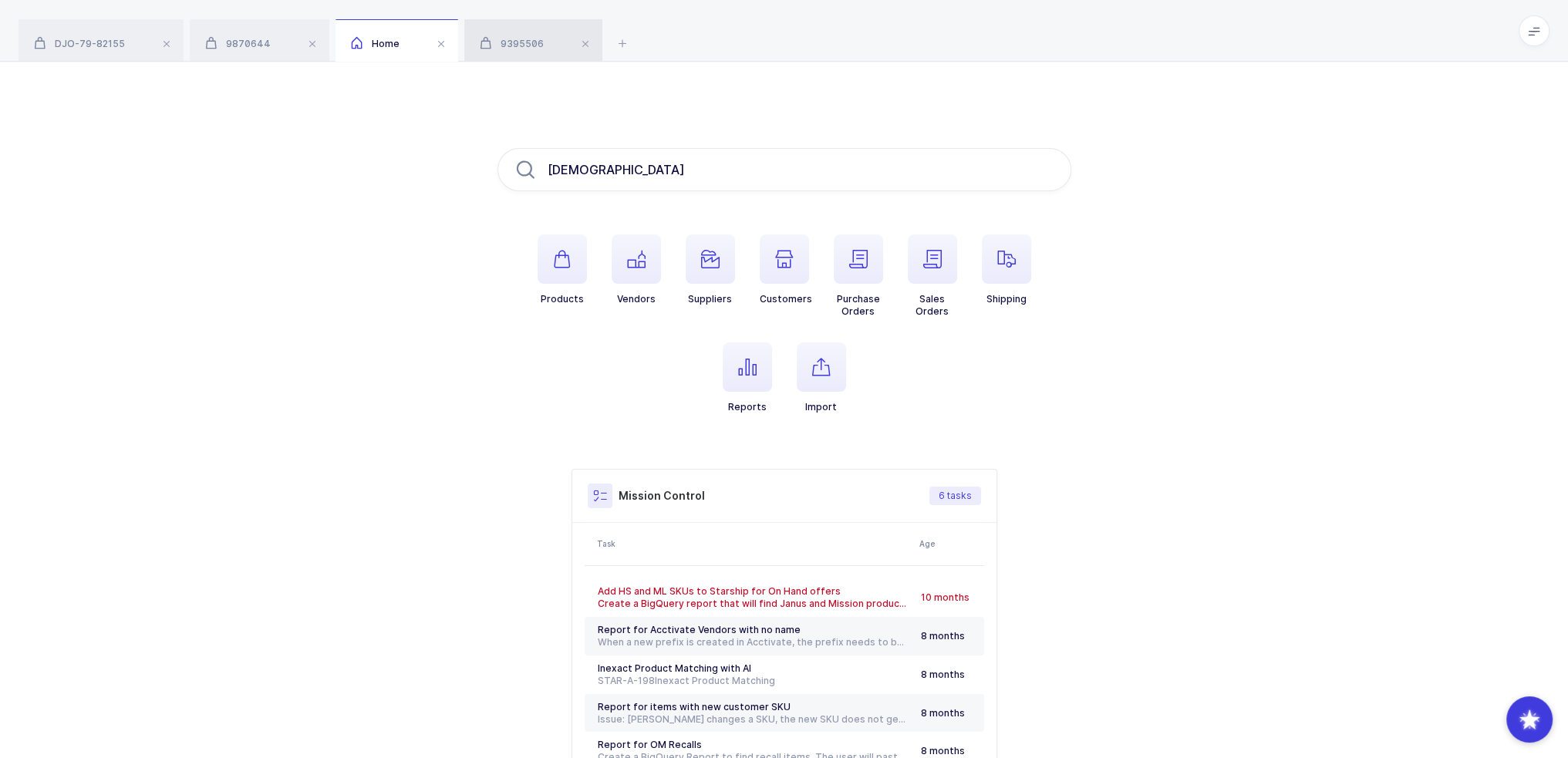
click at [539, 36] on div "9395506" at bounding box center [533, 41] width 138 height 43
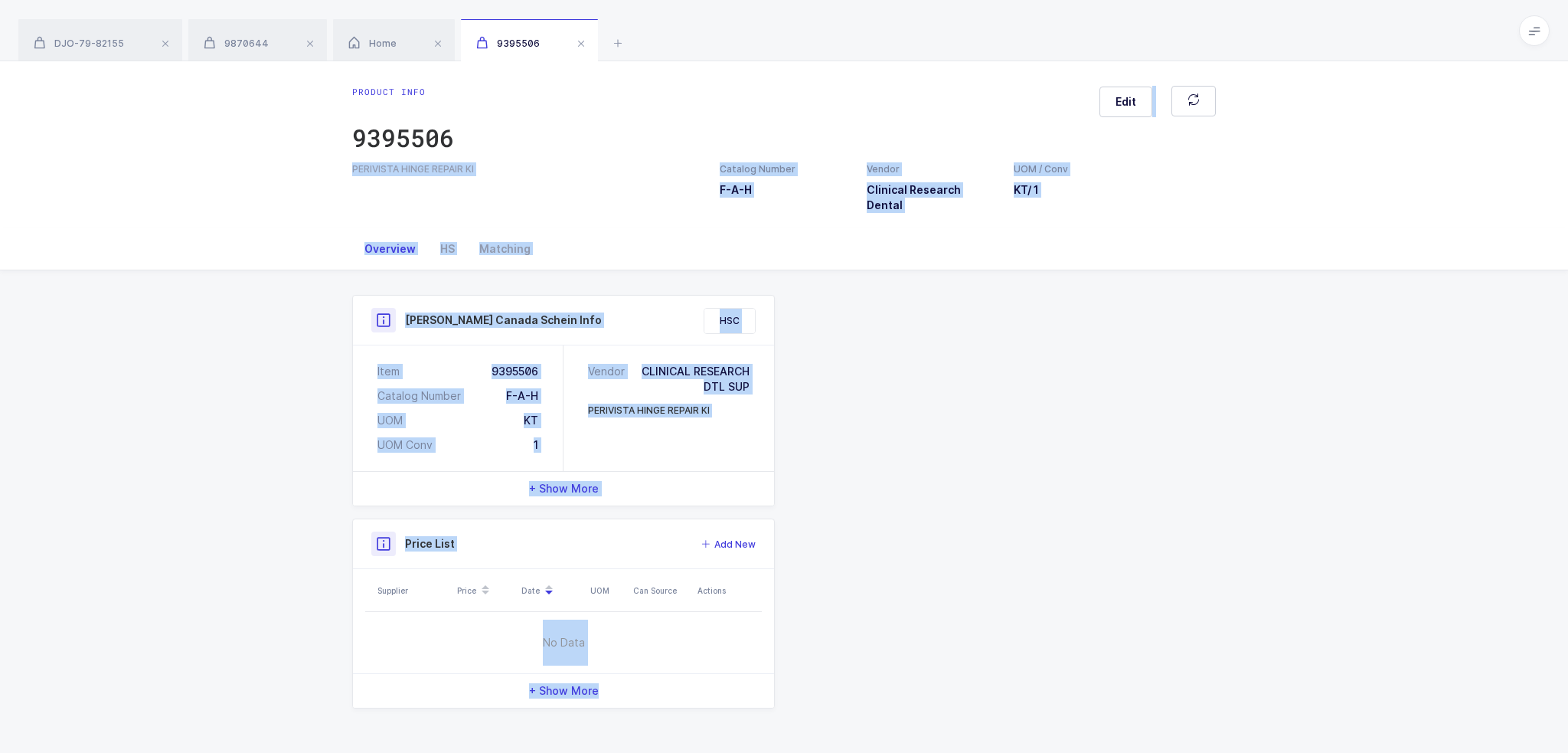
drag, startPoint x: 713, startPoint y: 105, endPoint x: 875, endPoint y: 299, distance: 252.7
click at [875, 299] on div "Product info 9395506 Edit PERIVISTA HINGE REPAIR KI Catalog Number F-A-H Vendor…" at bounding box center [784, 407] width 1568 height 692
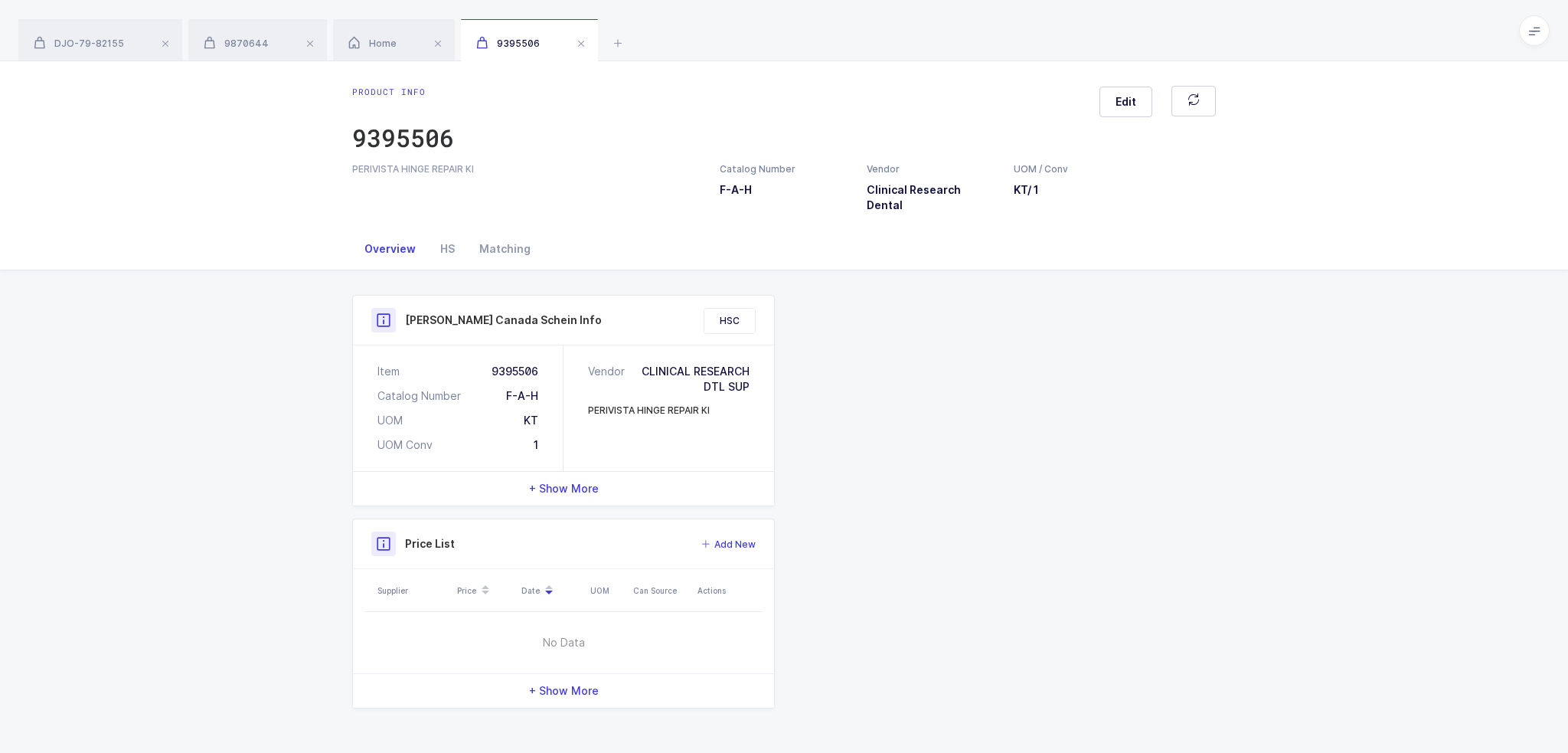
click at [875, 299] on div "Product Info Catalog Number F-A-H Vendor Clinical Research Dental UOM / Conv KT…" at bounding box center [784, 502] width 882 height 413
click at [438, 229] on div "HS" at bounding box center [447, 249] width 39 height 41
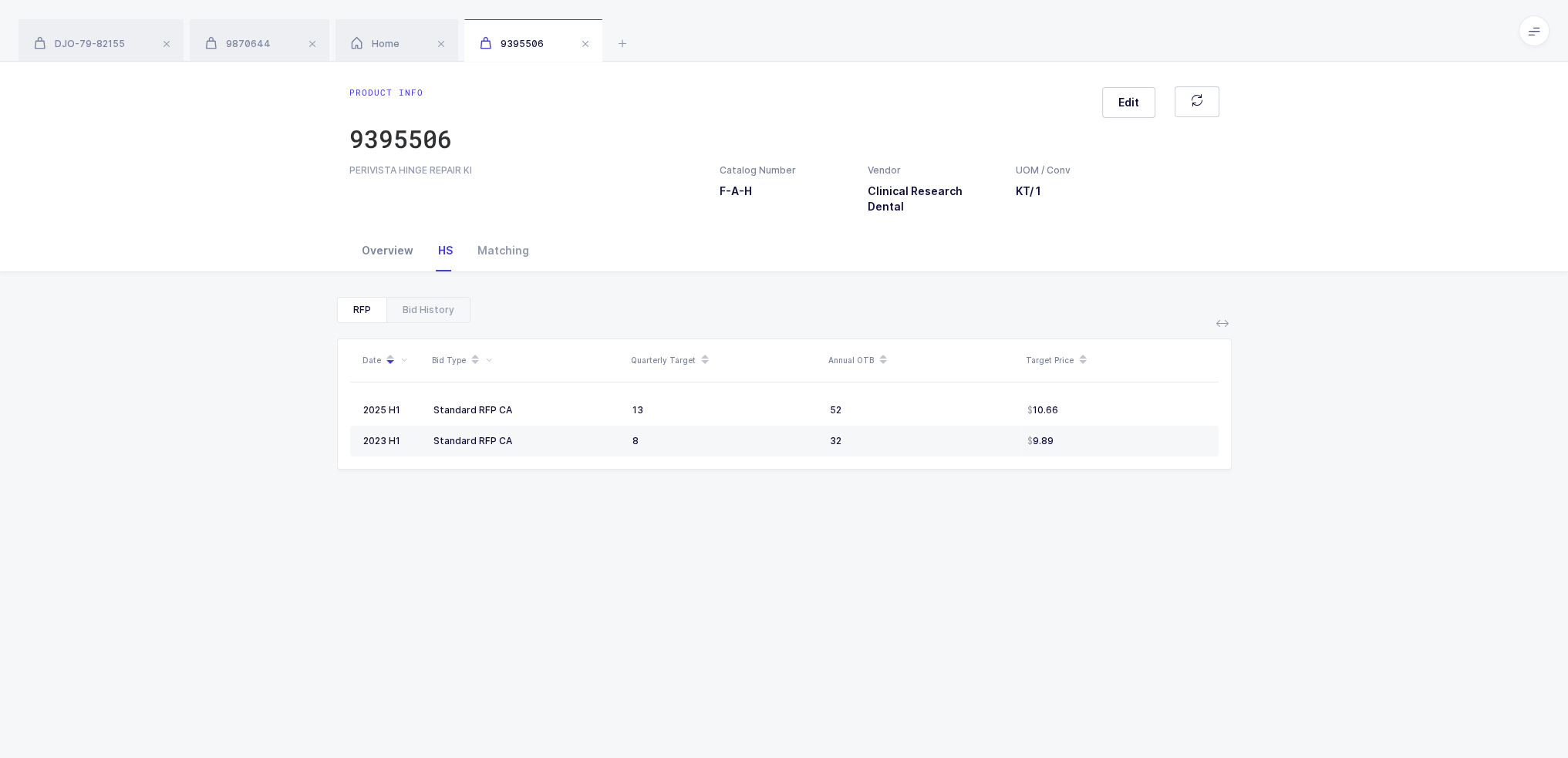
click at [389, 240] on div "Overview" at bounding box center [387, 250] width 77 height 41
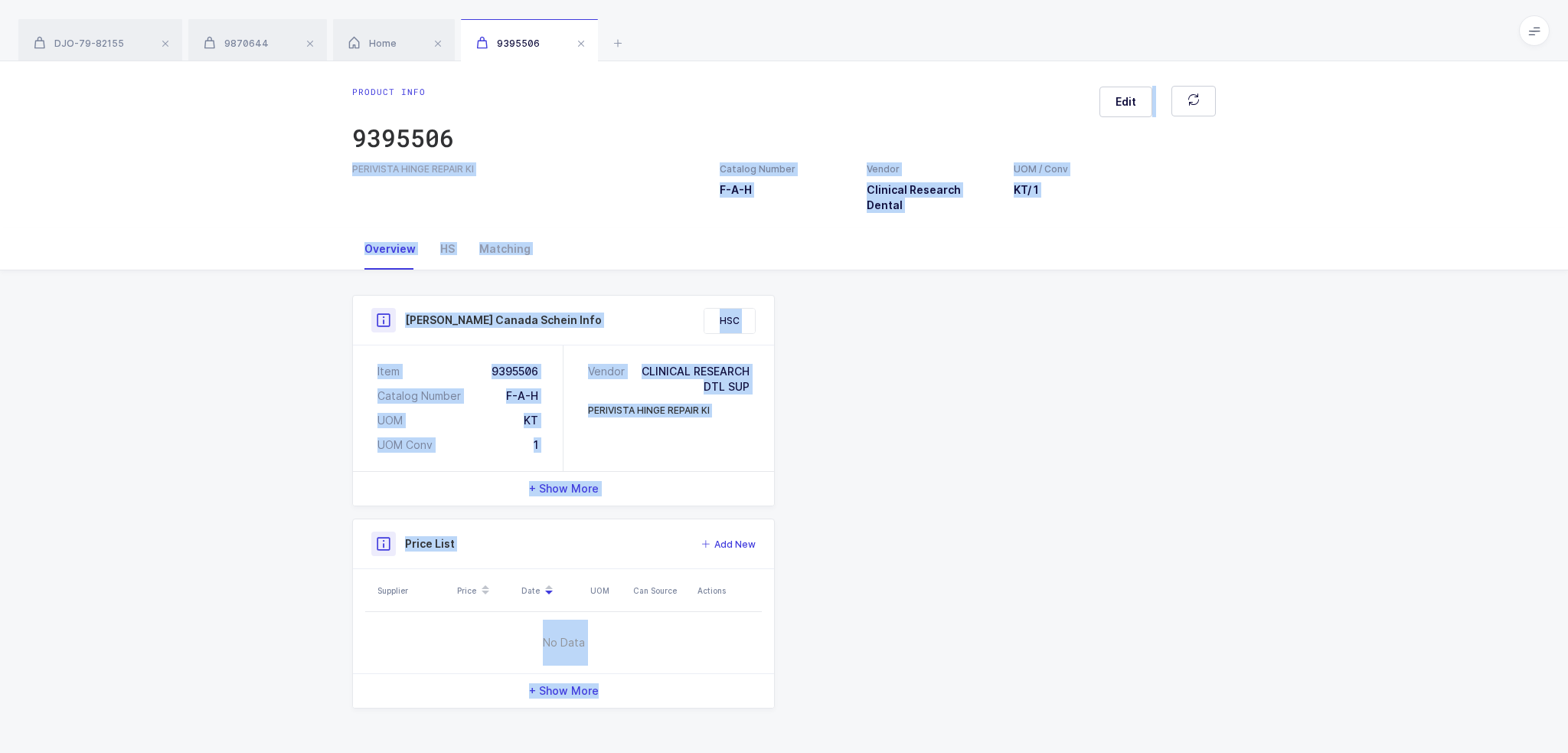
drag, startPoint x: 896, startPoint y: 126, endPoint x: 1044, endPoint y: 397, distance: 308.8
click at [1044, 397] on div "Product info 9395506 Edit PERIVISTA HINGE REPAIR KI Catalog Number F-A-H Vendor…" at bounding box center [784, 407] width 1568 height 692
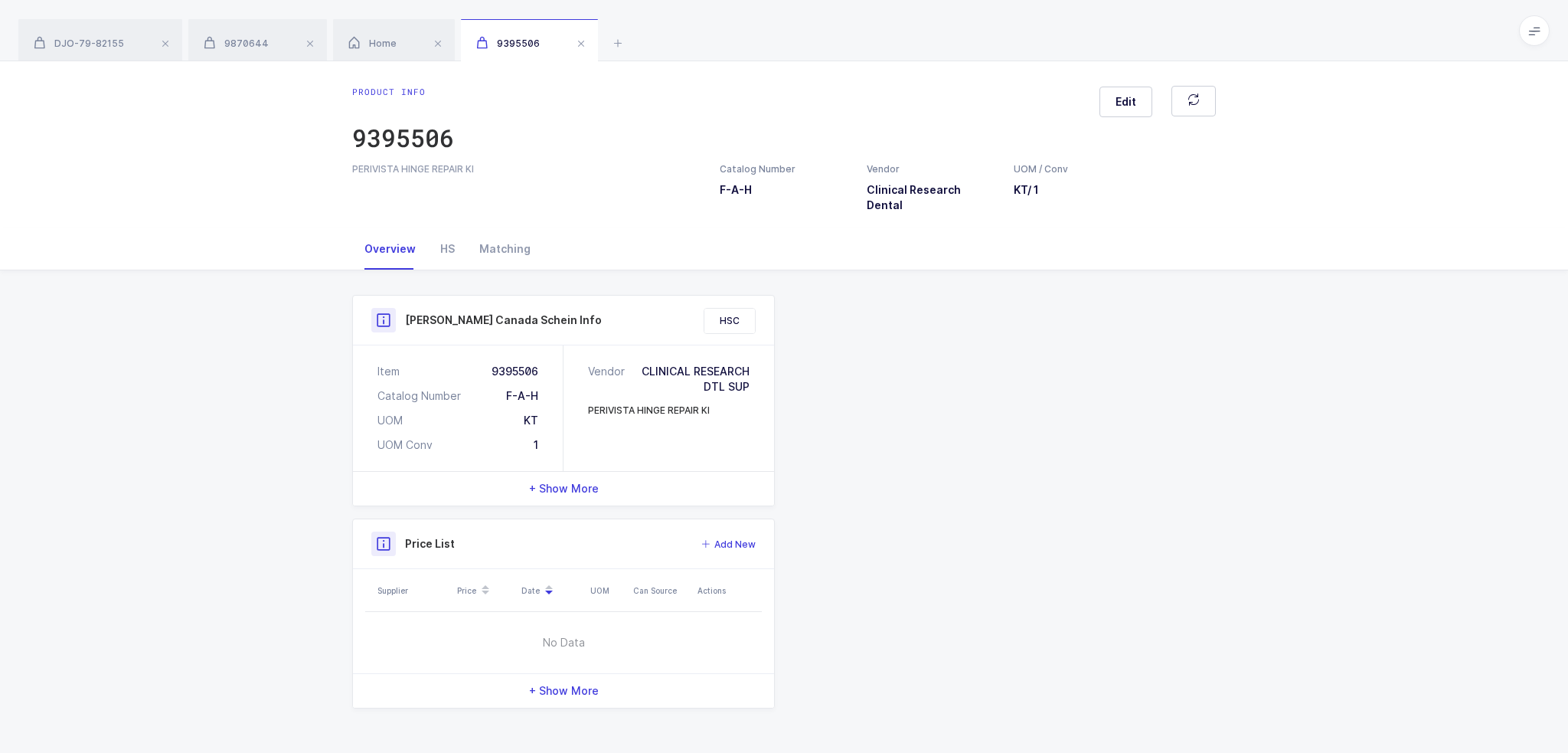
click at [1044, 397] on div "Product Info Catalog Number F-A-H Vendor Clinical Research Dental UOM / Conv KT…" at bounding box center [784, 502] width 882 height 413
click at [620, 39] on icon at bounding box center [617, 42] width 18 height 18
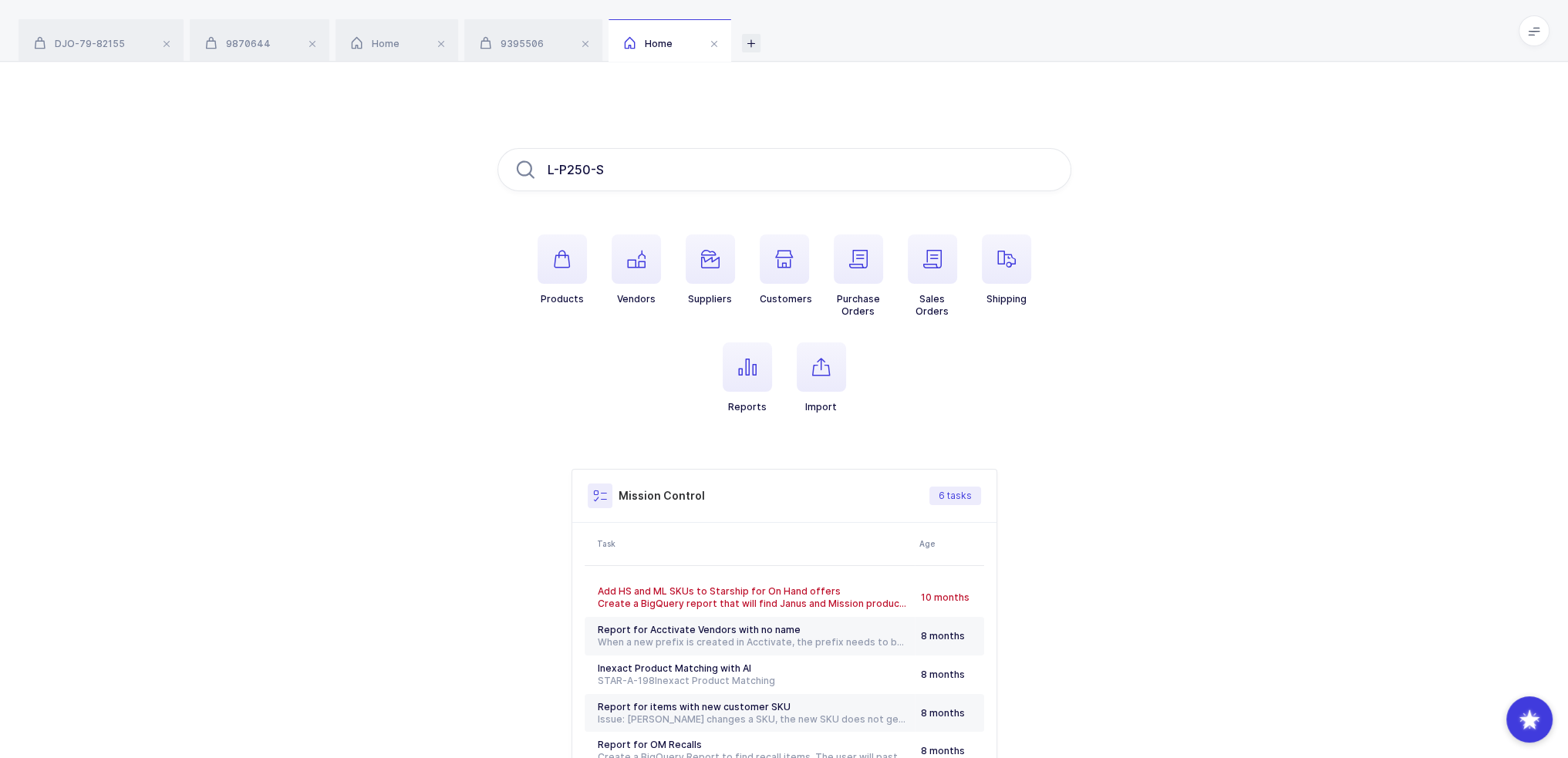
type input "L-P250-S"
click at [750, 42] on icon at bounding box center [750, 42] width 19 height 19
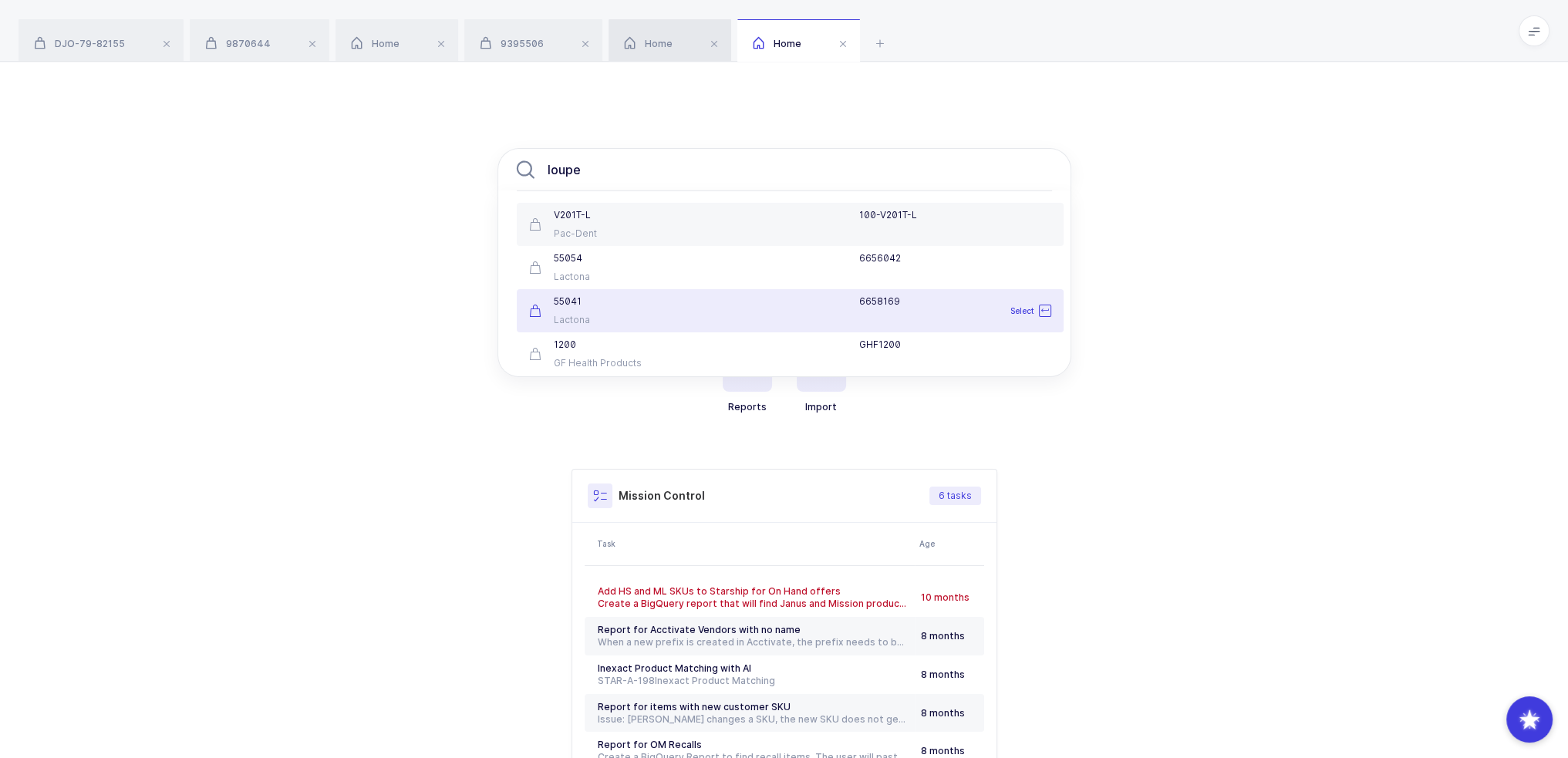
type input "loupe"
click at [661, 40] on span "Home" at bounding box center [647, 43] width 49 height 11
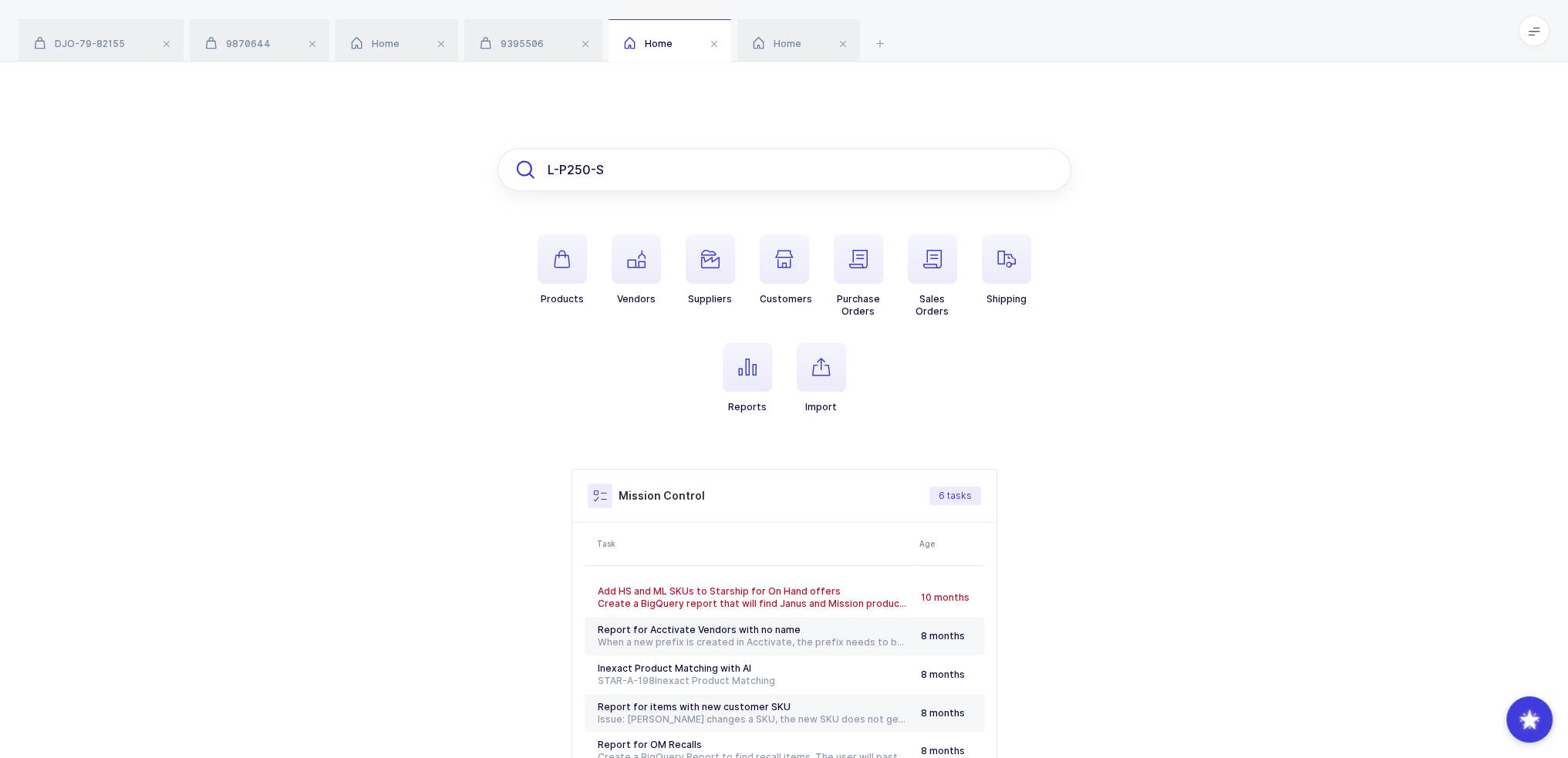
click at [662, 158] on input "L-P250-S" at bounding box center [784, 169] width 574 height 43
drag, startPoint x: 749, startPoint y: 163, endPoint x: 454, endPoint y: 175, distance: 295.2
click at [454, 175] on div "L-P250-S No results Products Vendors Suppliers Customers Purchase Orders Sales …" at bounding box center [784, 485] width 1568 height 846
paste input "039680100"
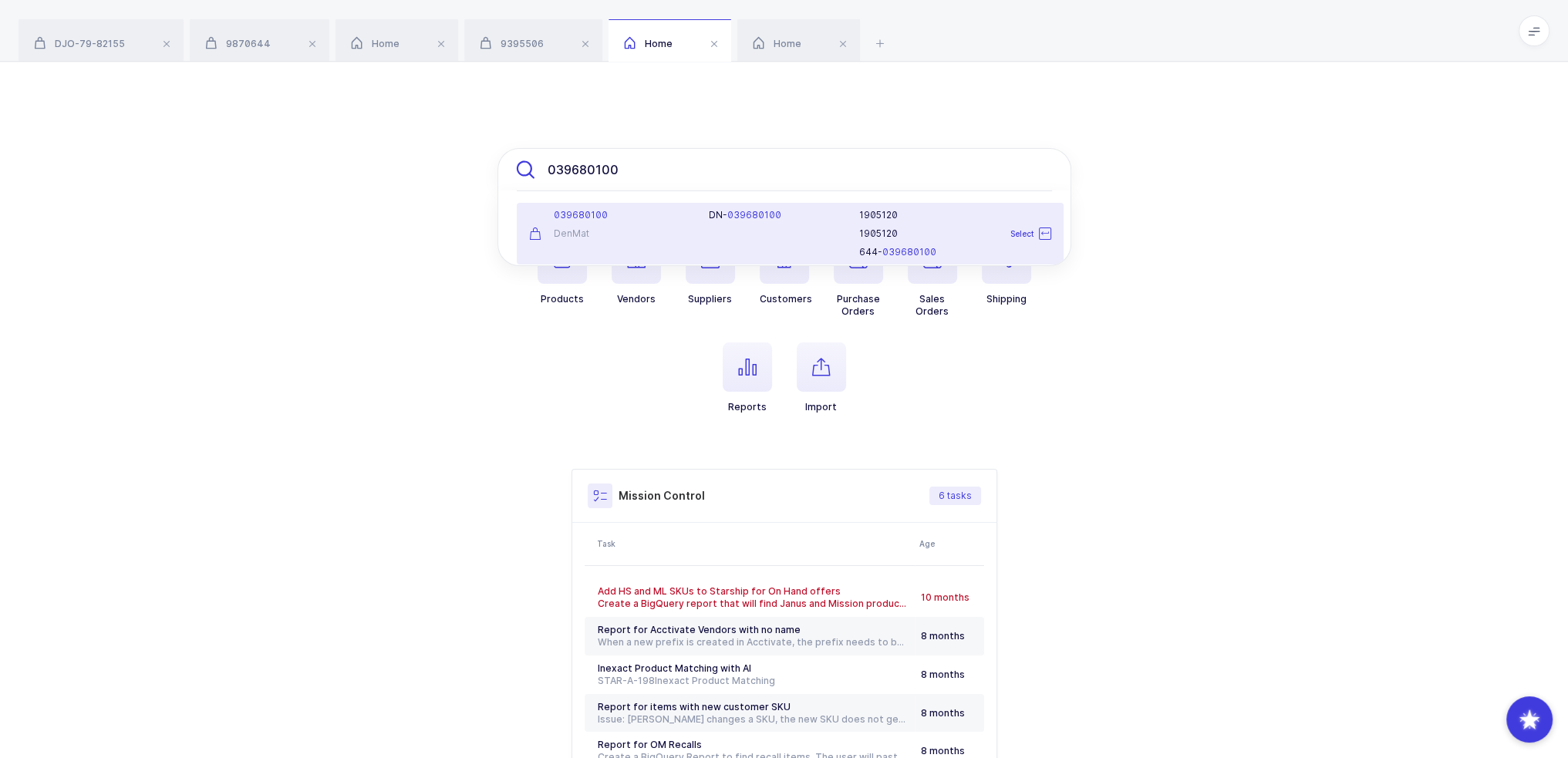
type input "039680100"
click at [698, 234] on div "039680100 DenMat" at bounding box center [609, 234] width 181 height 49
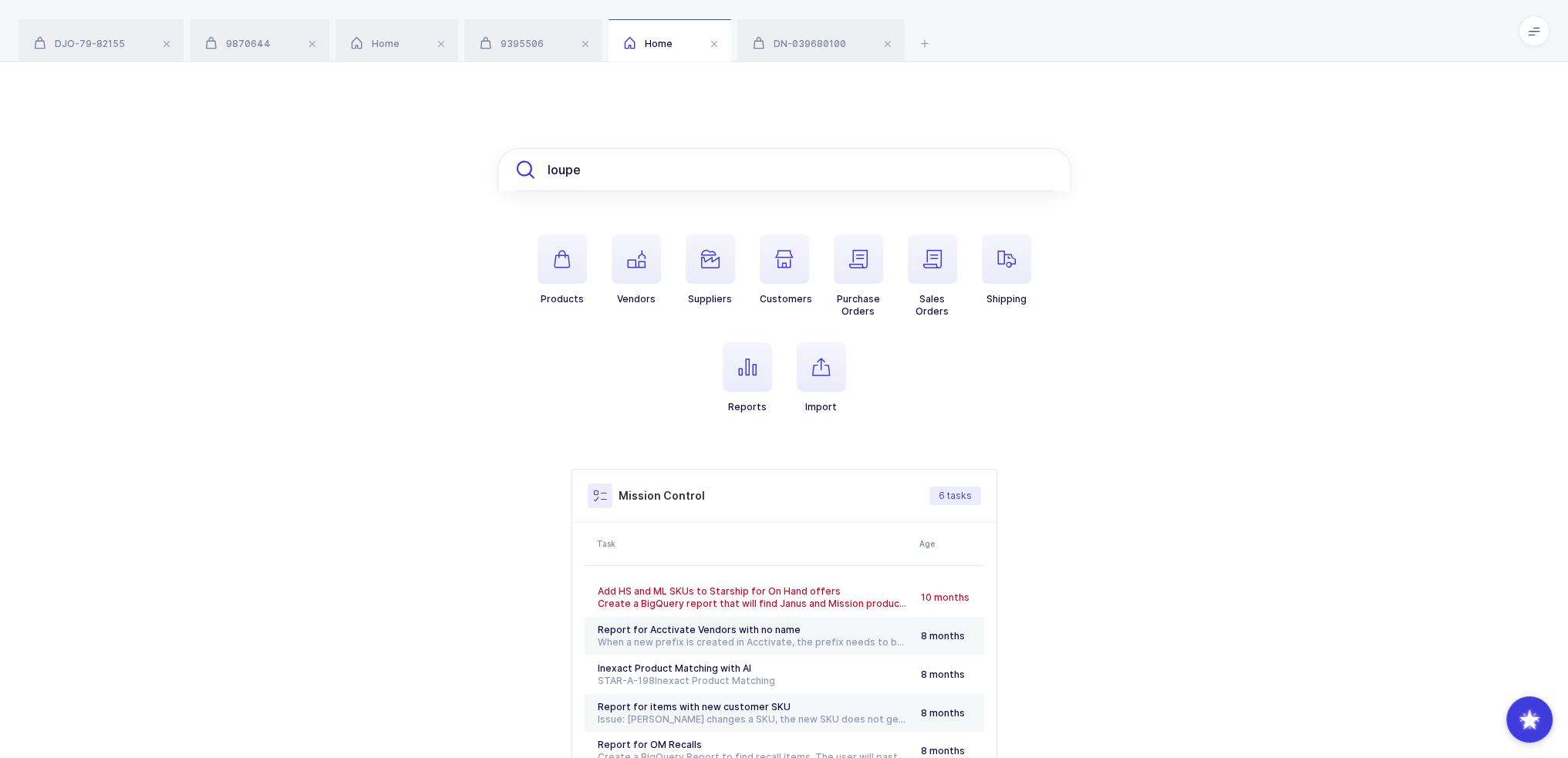
click at [630, 173] on input "loupe" at bounding box center [784, 169] width 574 height 43
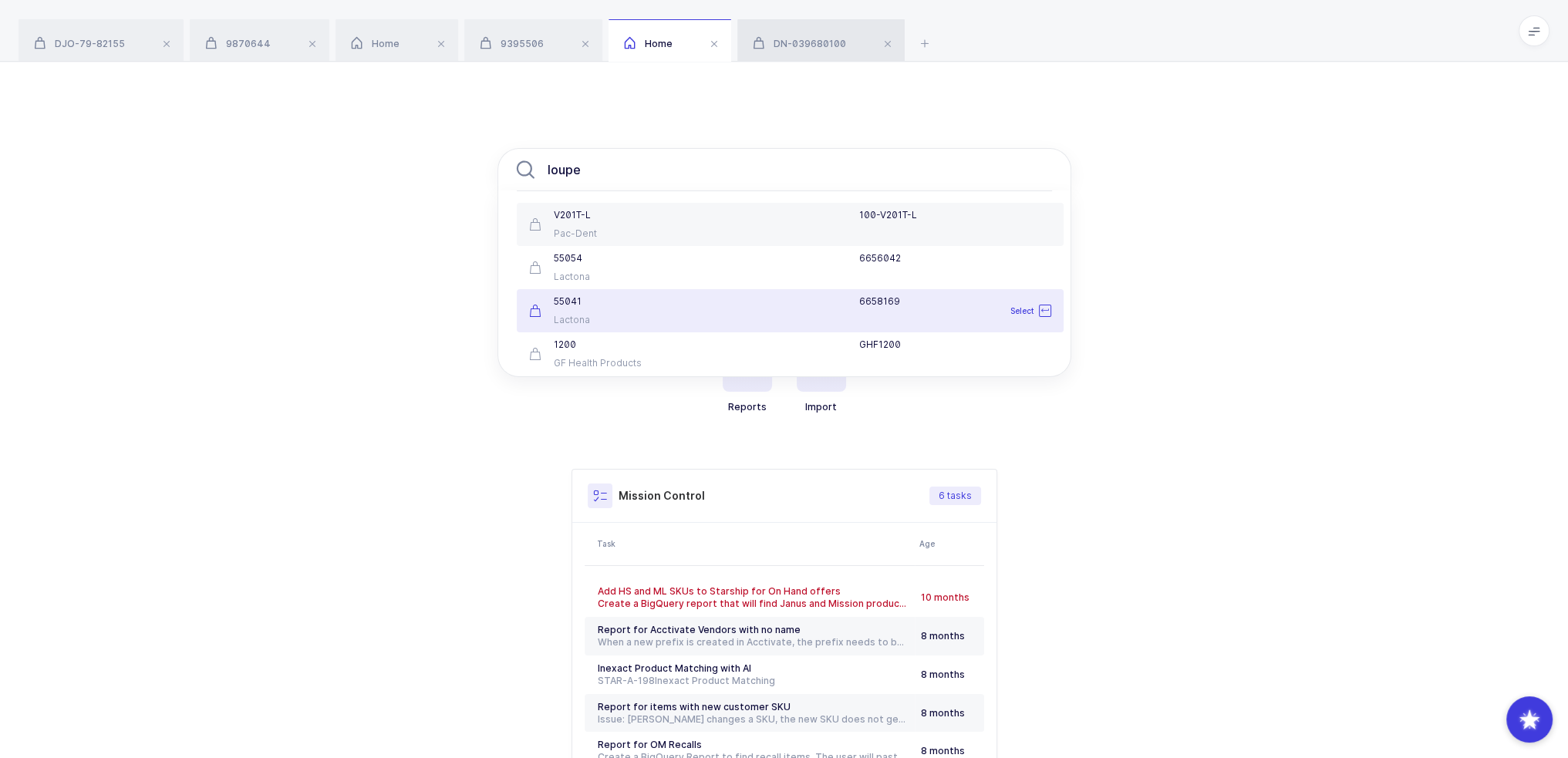
click at [820, 48] on span "DN-039680100" at bounding box center [800, 43] width 93 height 11
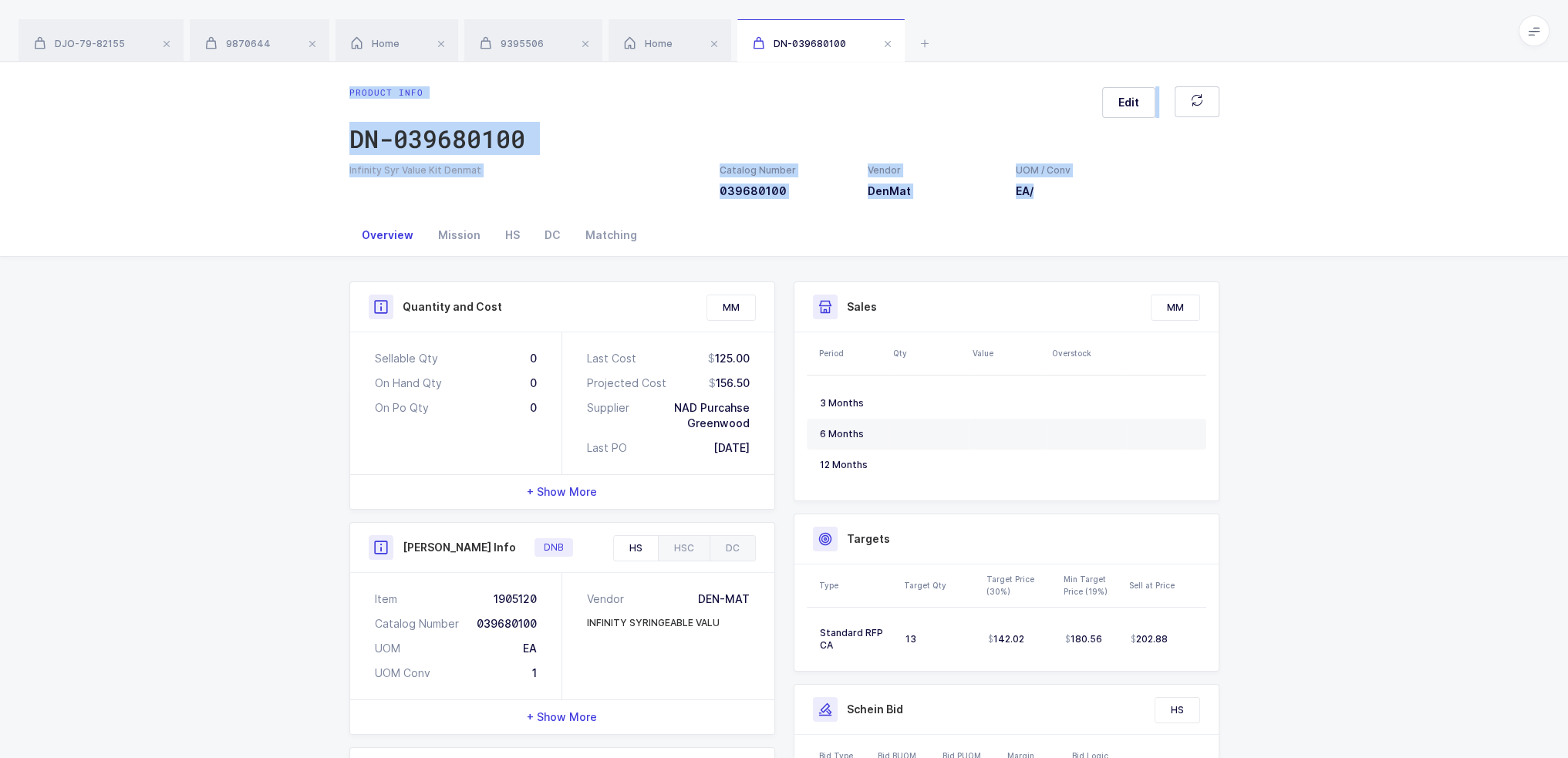
drag, startPoint x: 256, startPoint y: 89, endPoint x: 1182, endPoint y: 224, distance: 935.8
click at [1182, 224] on div "Product info DN-039680100 Edit Infinity Syr Value Kit Denmat Catalog Number 039…" at bounding box center [784, 515] width 1568 height 907
click at [1182, 224] on div "Overview Mission HS DC Matching" at bounding box center [784, 234] width 870 height 41
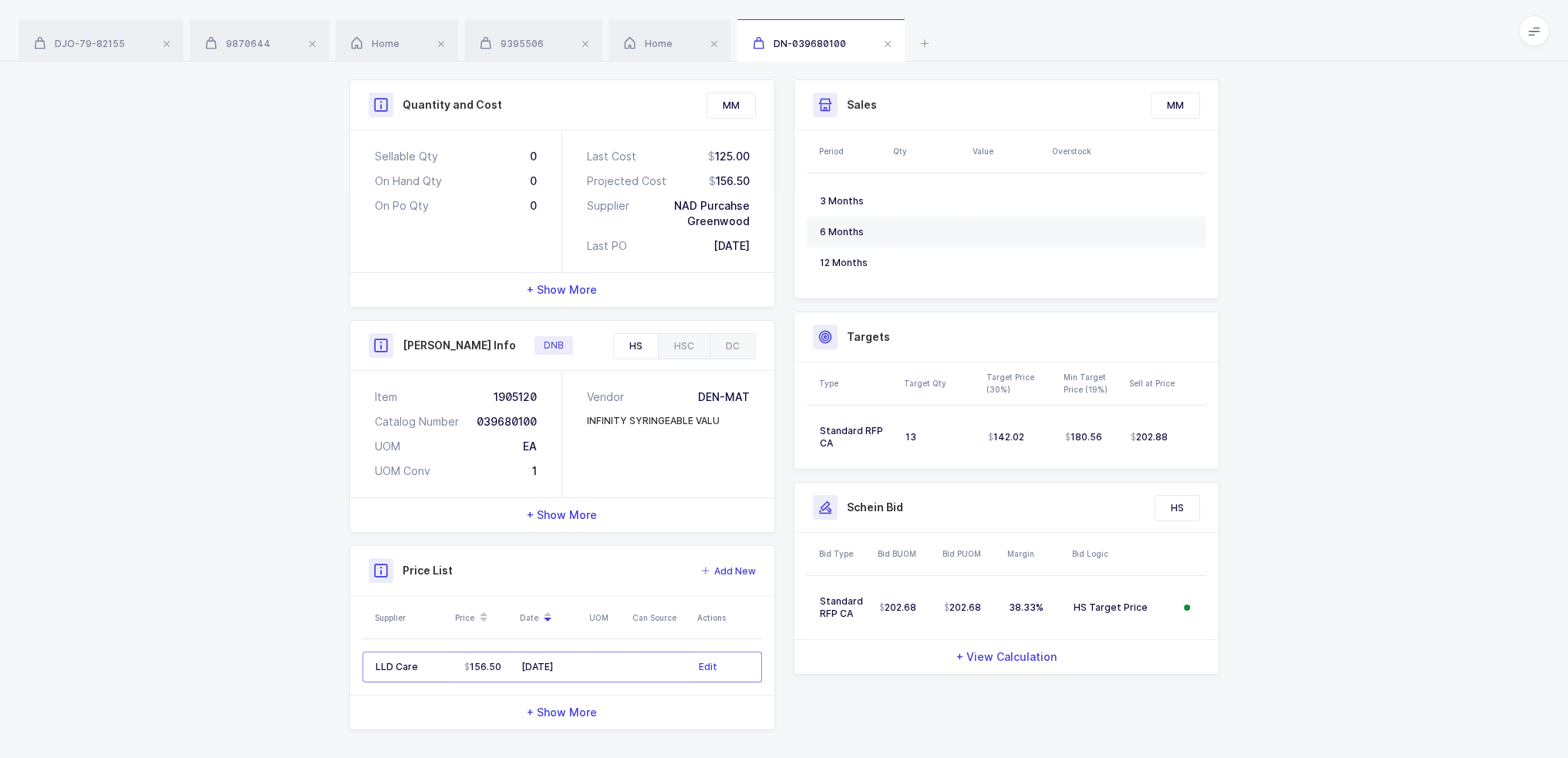
scroll to position [209, 0]
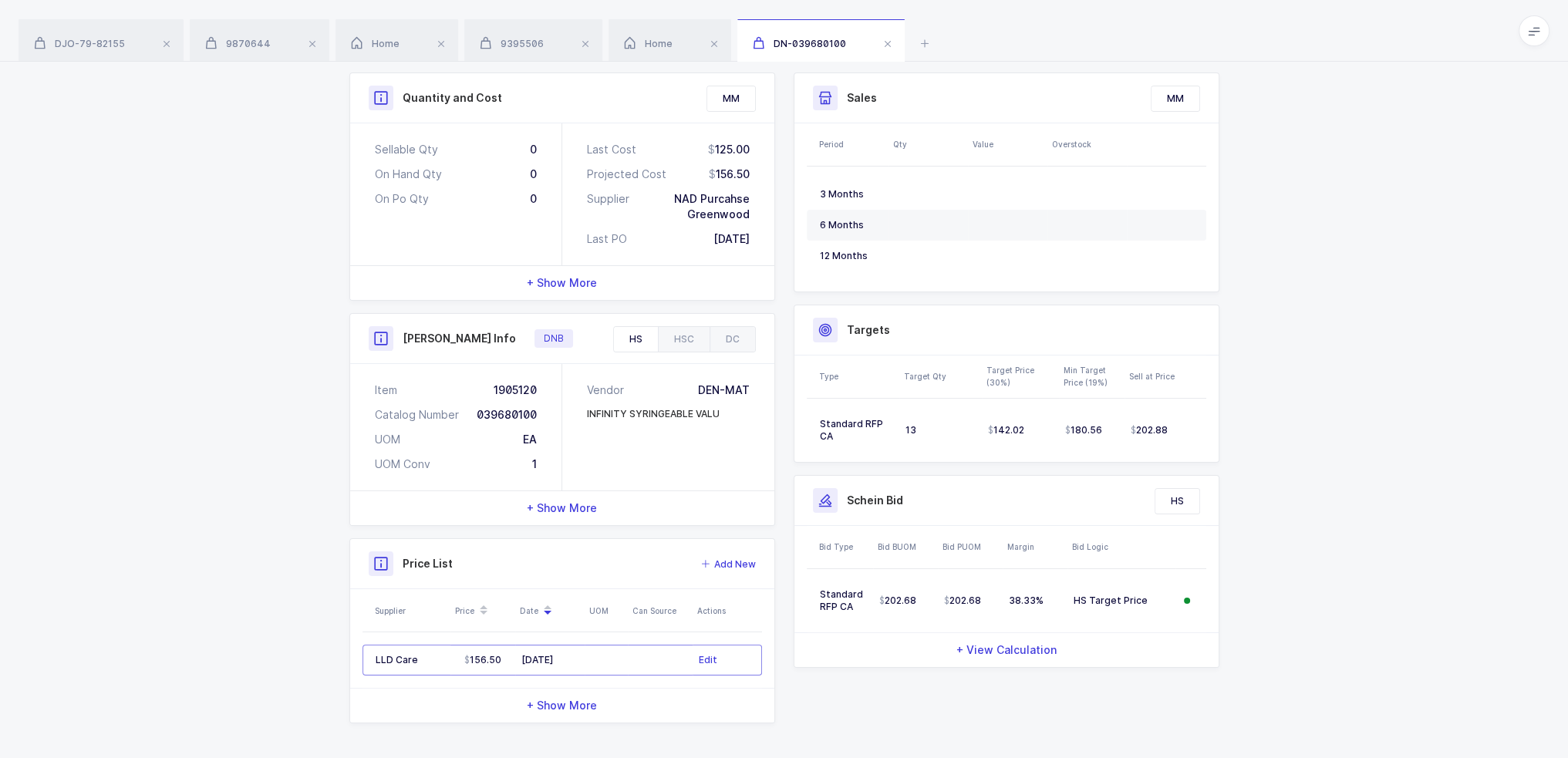
drag, startPoint x: 1251, startPoint y: 596, endPoint x: 1283, endPoint y: 595, distance: 32.0
click at [1283, 595] on div "Quantity and Cost MM Sellable Qty 0 On Hand Qty 0 On Po Qty 0 Last Cost 125.00 …" at bounding box center [784, 404] width 1568 height 712
click at [691, 337] on div "HSC" at bounding box center [683, 339] width 52 height 25
drag, startPoint x: 551, startPoint y: 316, endPoint x: 747, endPoint y: 443, distance: 233.5
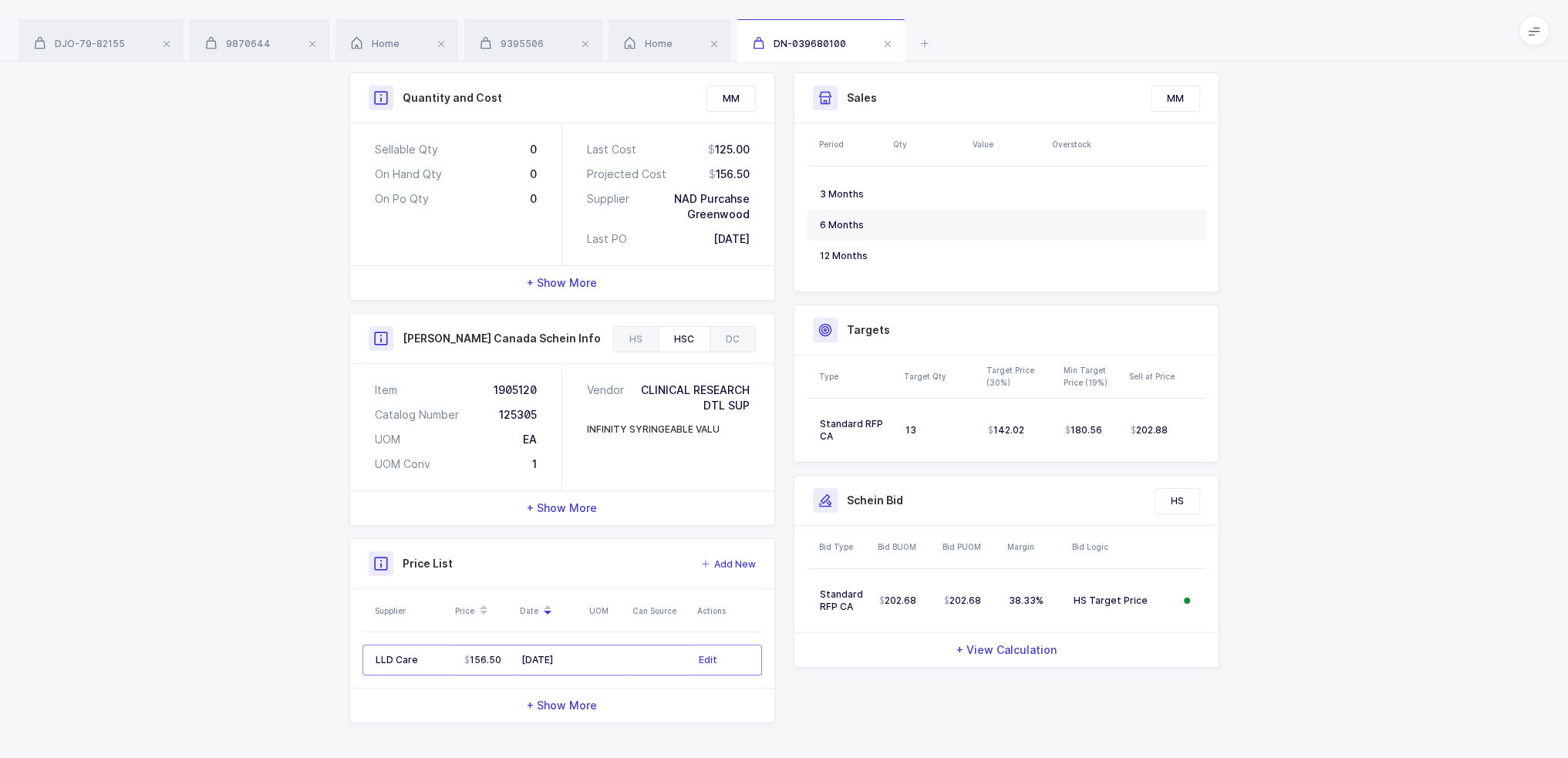
click at [747, 443] on div "Henry Canada Schein Info HS HSC DC Item 1905120 Catalog Number 039680100 UOM EA…" at bounding box center [562, 419] width 426 height 212
click at [747, 443] on div "Vendor CLINICAL RESEARCH DTL SUP INFINITY SYRINGEABLE VALU" at bounding box center [668, 427] width 212 height 126
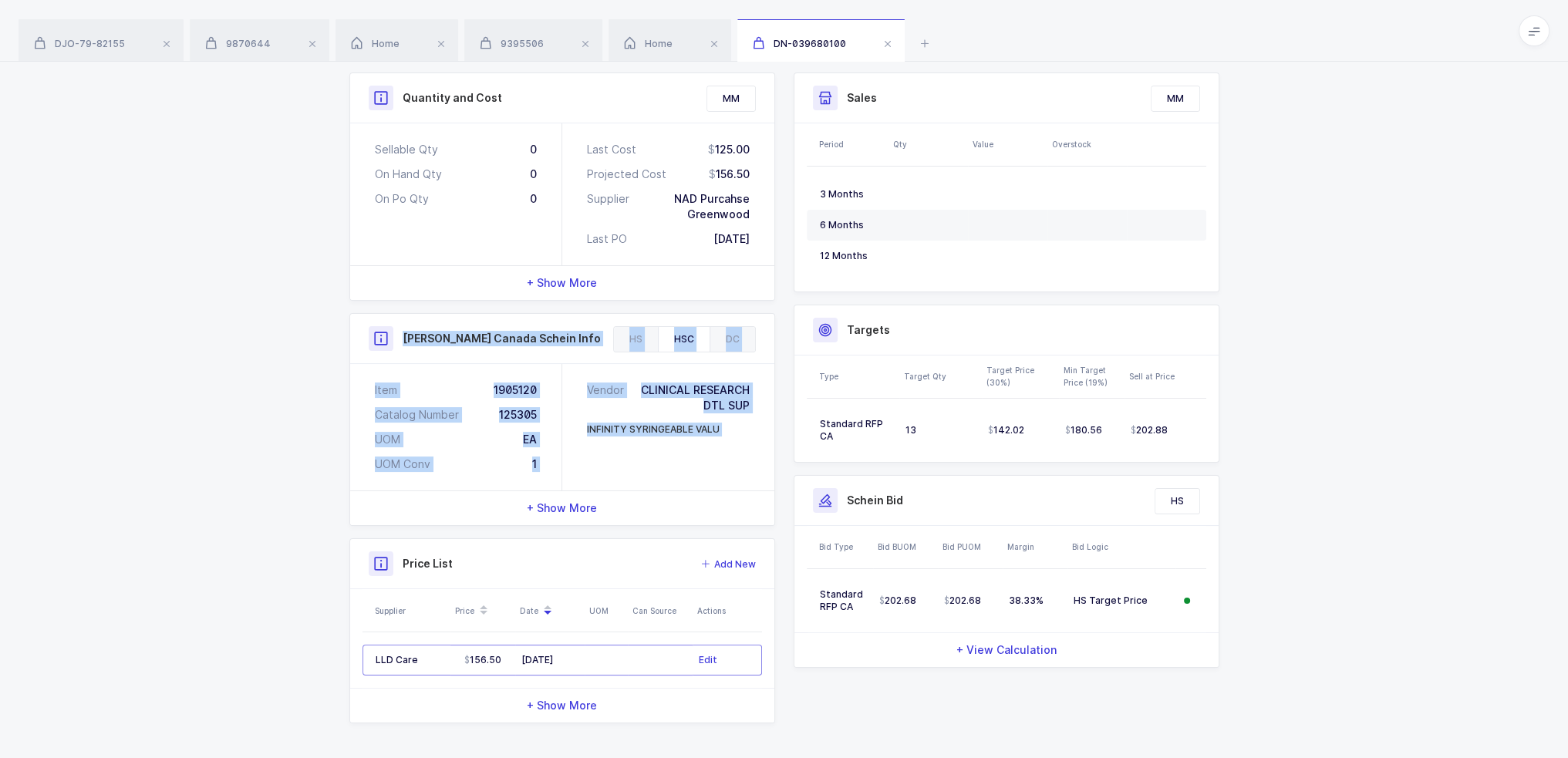
drag, startPoint x: 747, startPoint y: 443, endPoint x: 392, endPoint y: 360, distance: 364.6
click at [392, 360] on div "Henry Canada Schein Info HS HSC DC Item 1905120 Catalog Number 039680100 UOM EA…" at bounding box center [562, 419] width 426 height 212
click at [393, 360] on div "Henry Canada Schein Info" at bounding box center [562, 338] width 424 height 50
click at [397, 338] on div "Henry Canada Schein Info" at bounding box center [484, 338] width 232 height 25
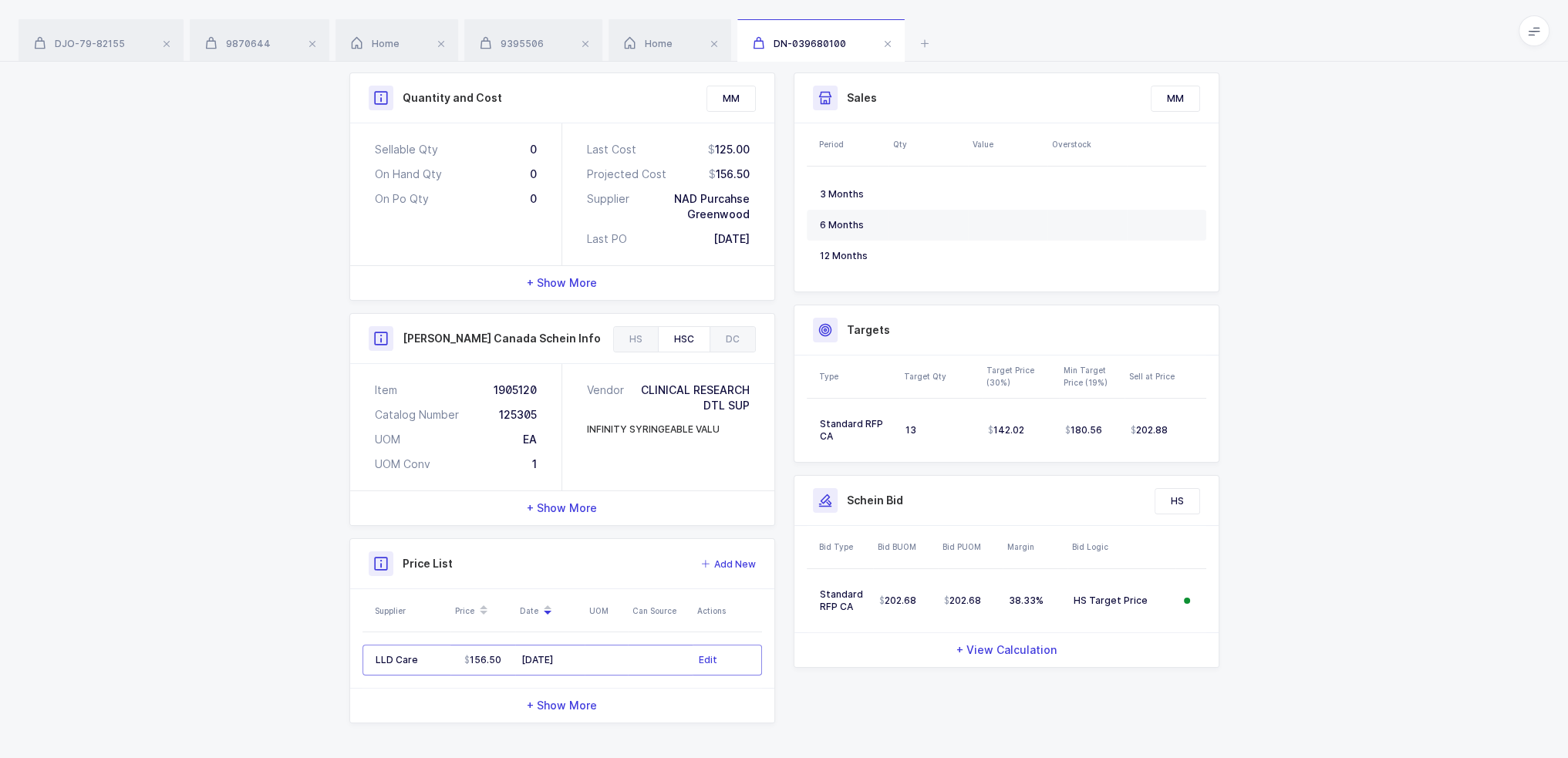
click at [402, 335] on h3 "Henry Canada Schein Info" at bounding box center [501, 338] width 198 height 15
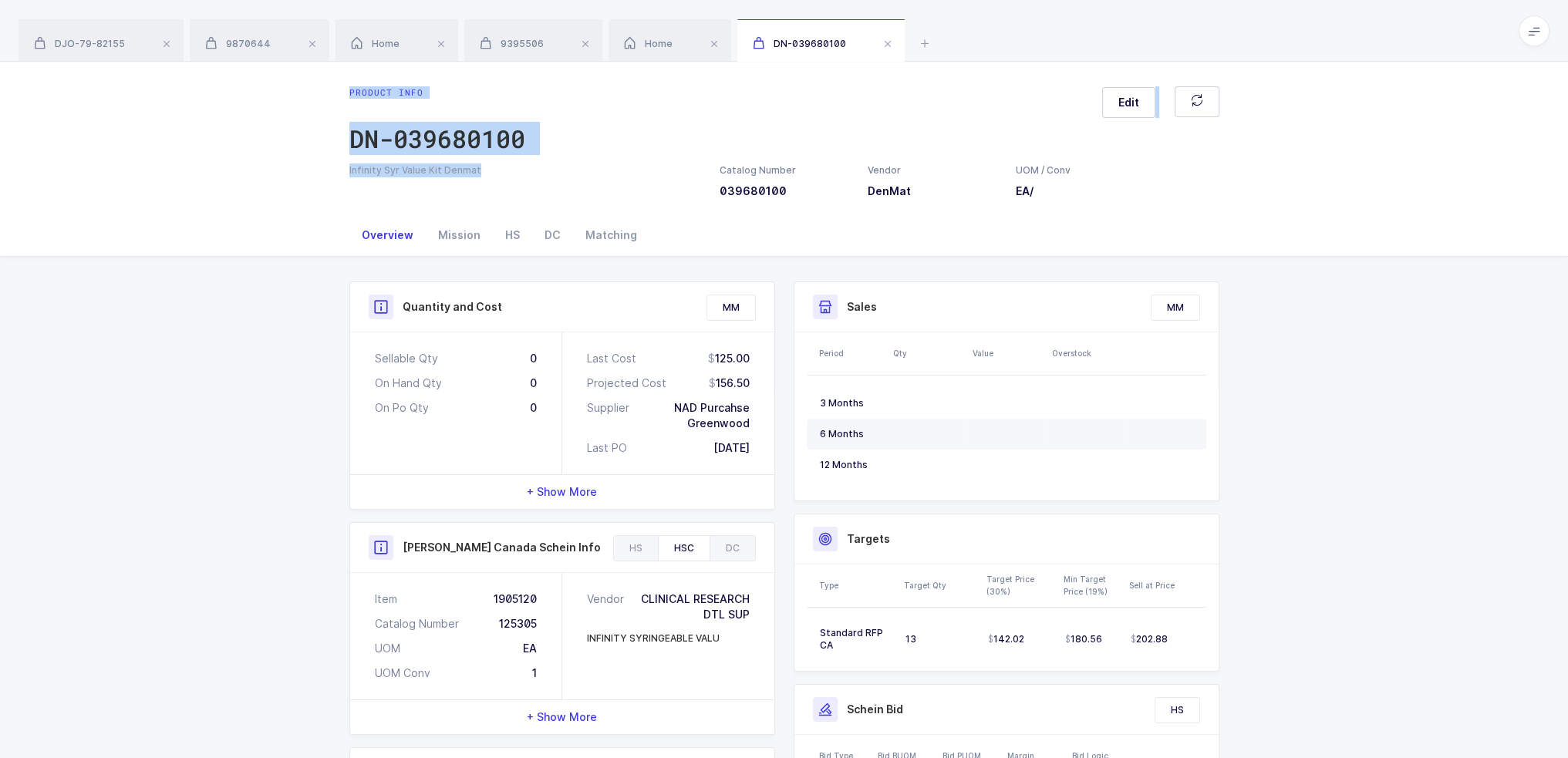
drag, startPoint x: 233, startPoint y: 85, endPoint x: 556, endPoint y: 168, distance: 333.5
click at [556, 168] on div "Product info DN-039680100 Edit Infinity Syr Value Kit Denmat Catalog Number 039…" at bounding box center [784, 137] width 1568 height 152
click at [556, 168] on div "Infinity Syr Value Kit Denmat" at bounding box center [525, 170] width 352 height 14
drag, startPoint x: 556, startPoint y: 168, endPoint x: 324, endPoint y: 88, distance: 245.4
click at [324, 88] on div "Product info DN-039680100 Edit Infinity Syr Value Kit Denmat Catalog Number 039…" at bounding box center [784, 137] width 1568 height 152
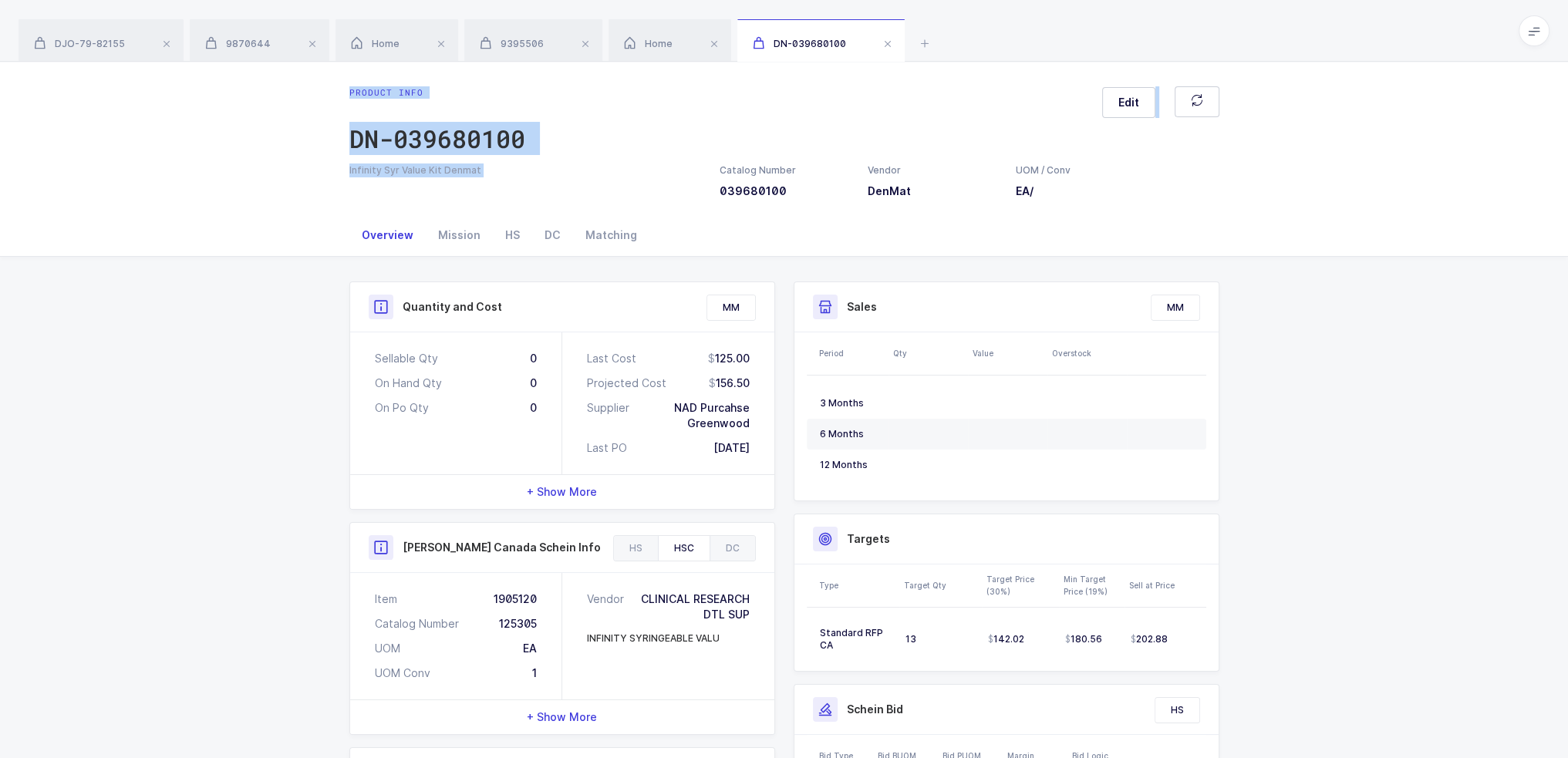
click at [324, 88] on div "Product info DN-039680100 Edit Infinity Syr Value Kit Denmat Catalog Number 039…" at bounding box center [784, 137] width 1568 height 152
drag, startPoint x: 324, startPoint y: 88, endPoint x: 480, endPoint y: 171, distance: 176.7
click at [480, 171] on div "Product info DN-039680100 Edit Infinity Syr Value Kit Denmat Catalog Number 039…" at bounding box center [784, 137] width 1568 height 152
click at [480, 171] on div "Infinity Syr Value Kit Denmat" at bounding box center [525, 170] width 352 height 14
drag, startPoint x: 480, startPoint y: 171, endPoint x: 351, endPoint y: 85, distance: 155.0
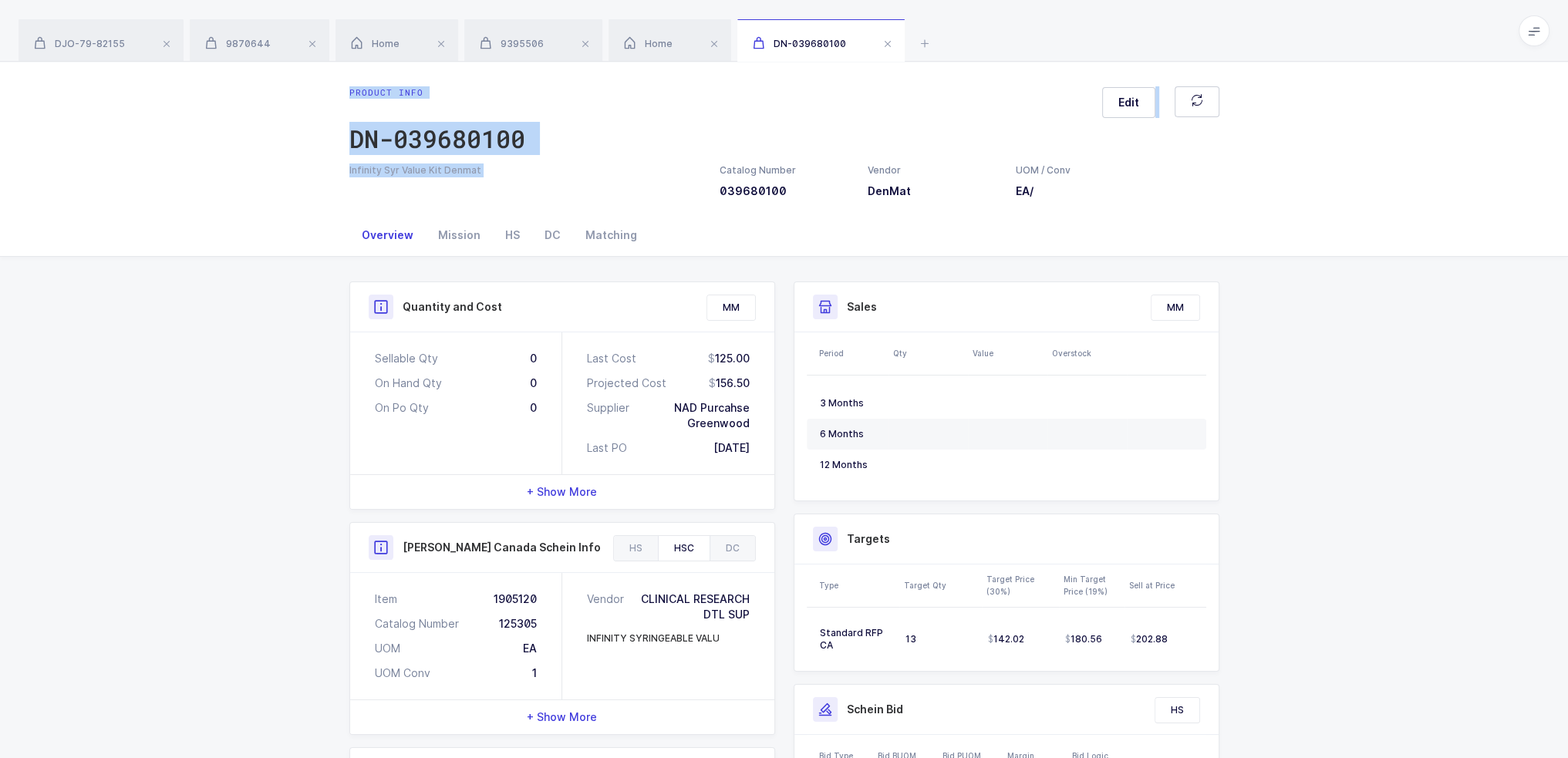
click at [351, 85] on div "Product info DN-039680100 Edit Infinity Syr Value Kit Denmat Catalog Number 039…" at bounding box center [784, 137] width 1568 height 152
drag, startPoint x: 351, startPoint y: 85, endPoint x: 493, endPoint y: 184, distance: 173.1
click at [493, 184] on div "Product info DN-039680100 Edit Infinity Syr Value Kit Denmat Catalog Number 039…" at bounding box center [784, 137] width 1568 height 152
click at [493, 184] on div "Infinity Syr Value Kit Denmat Catalog Number 039680100 Vendor DenMat UOM / Conv…" at bounding box center [784, 181] width 888 height 35
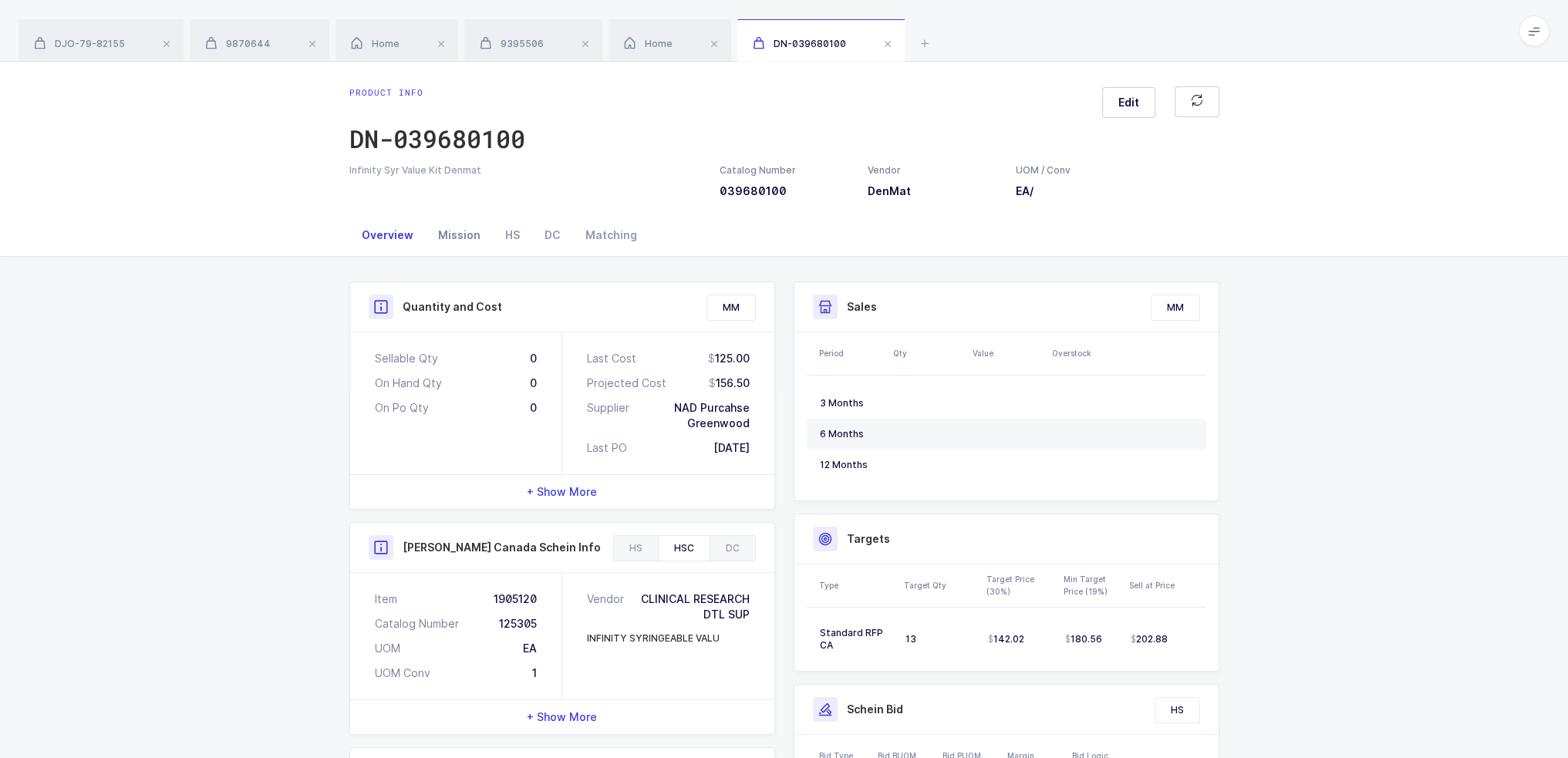
click at [453, 231] on div "Mission" at bounding box center [459, 234] width 67 height 41
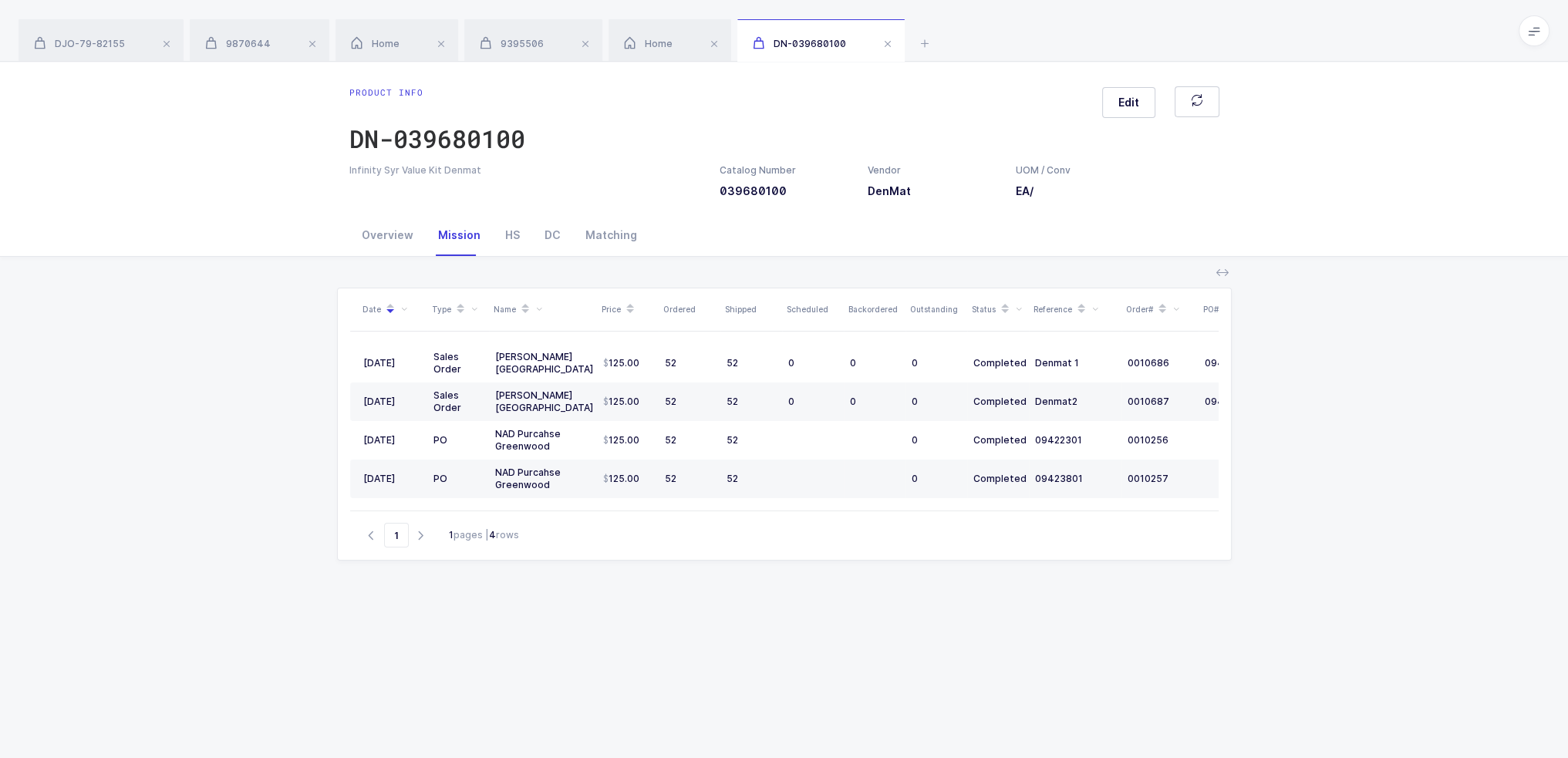
drag, startPoint x: 404, startPoint y: 363, endPoint x: 466, endPoint y: 236, distance: 141.3
click at [466, 236] on div "Overview Mission HS DC Matching Quantity and Cost MM Sellable Qty 0 On Hand Qty…" at bounding box center [784, 562] width 1568 height 696
click at [532, 224] on div "DC" at bounding box center [552, 234] width 41 height 41
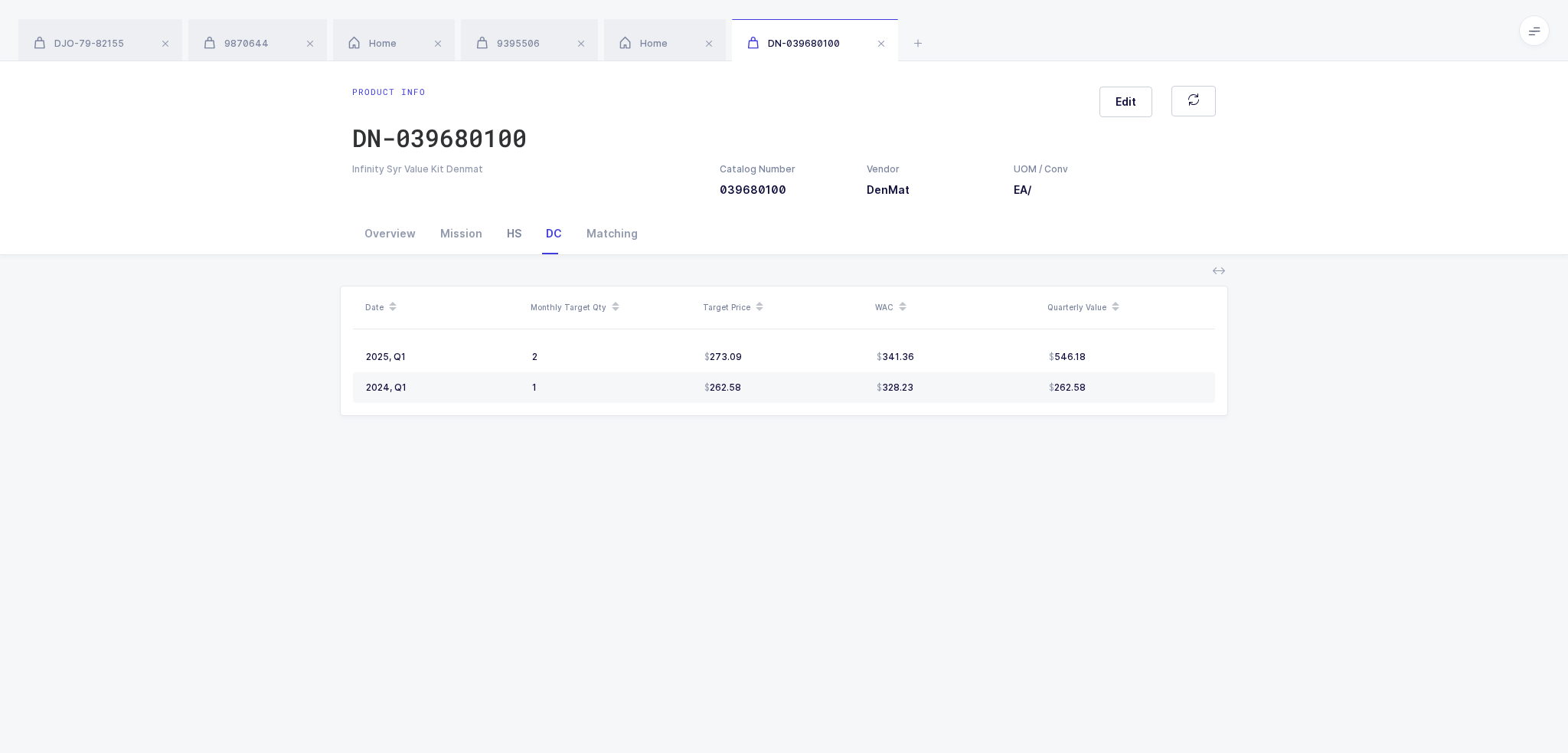
click at [510, 236] on div "HS" at bounding box center [514, 233] width 39 height 41
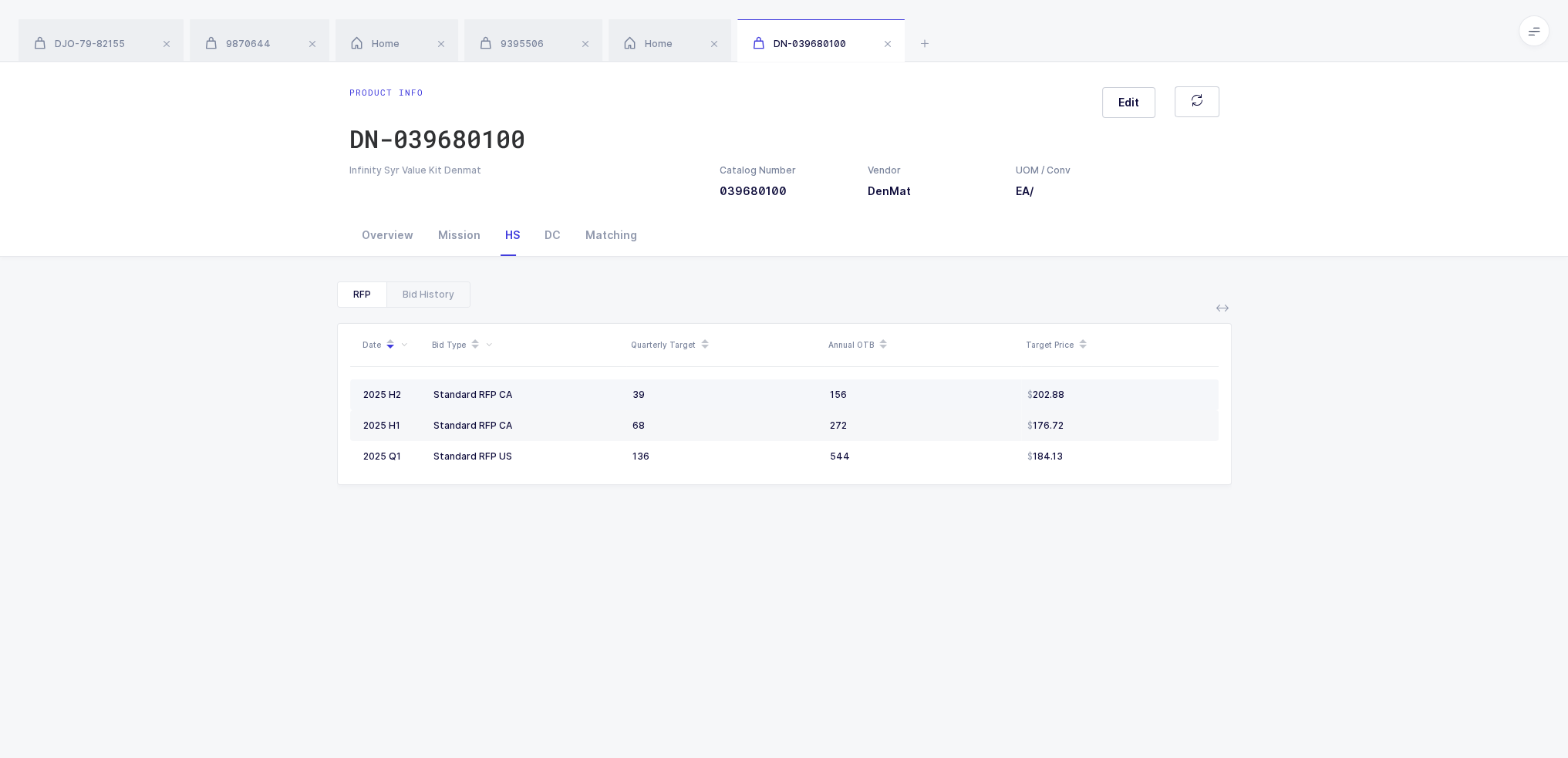
drag, startPoint x: 421, startPoint y: 394, endPoint x: 1064, endPoint y: 392, distance: 643.0
click at [1064, 392] on tr "2025 H2 Standard RFP CA 39 156 202.88" at bounding box center [784, 394] width 869 height 31
click at [1064, 392] on div "202.88" at bounding box center [1116, 395] width 178 height 12
drag, startPoint x: 1064, startPoint y: 392, endPoint x: 347, endPoint y: 384, distance: 717.0
click at [347, 384] on div "Date Bid Type Quarterly Target Annual OTB Target Price 2025 H2 Standard RFP CA …" at bounding box center [784, 404] width 893 height 160
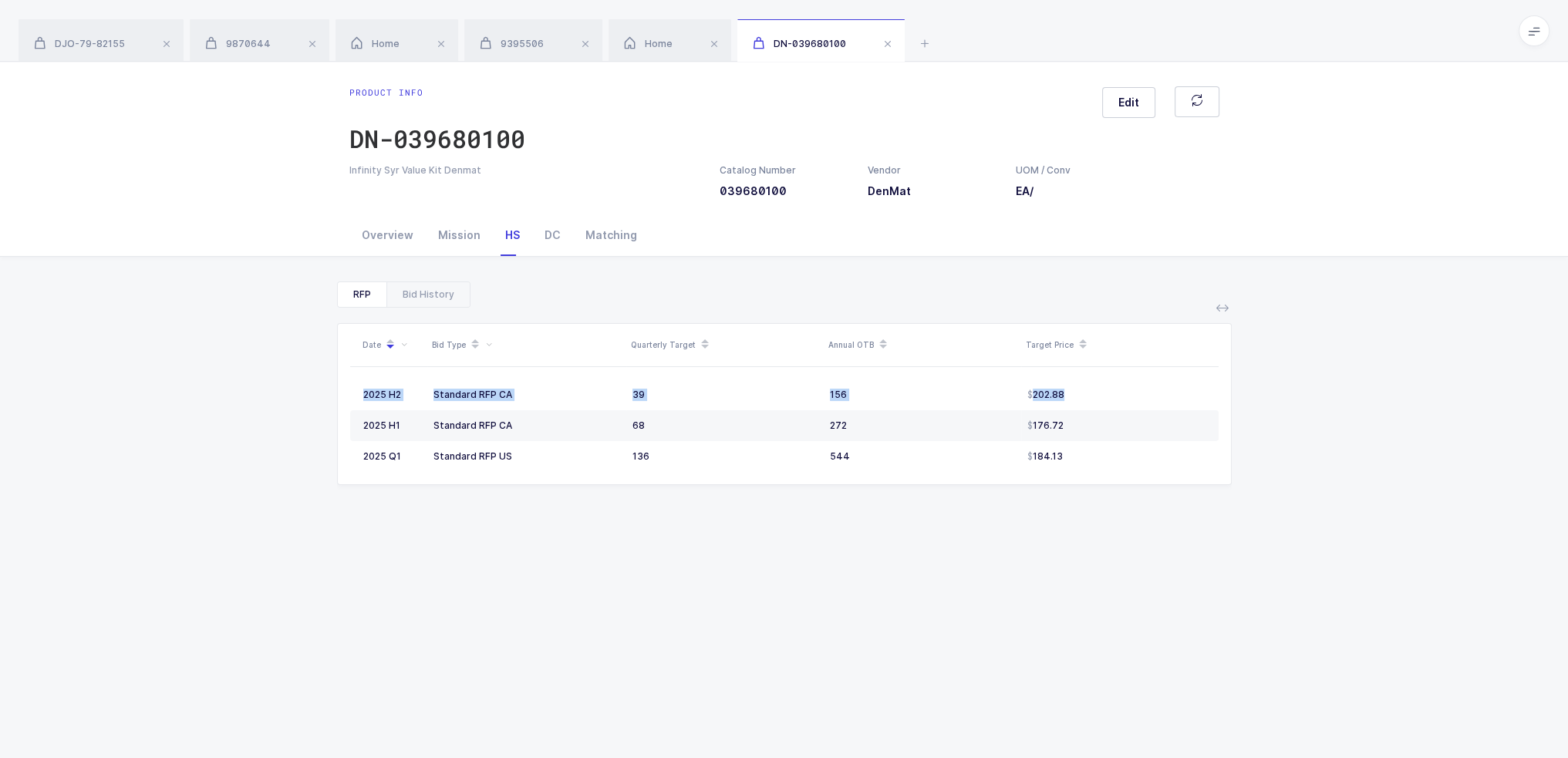
click at [347, 384] on div "Date Bid Type Quarterly Target Annual OTB Target Price 2025 H2 Standard RFP CA …" at bounding box center [784, 404] width 893 height 160
drag, startPoint x: 317, startPoint y: 390, endPoint x: 1209, endPoint y: 397, distance: 892.0
click at [1209, 397] on div "RFP Bid History Date Bid Type Quarterly Target Annual OTB Target Price 2025 H2 …" at bounding box center [784, 583] width 1543 height 654
click at [1209, 397] on td "202.88" at bounding box center [1120, 394] width 198 height 31
drag, startPoint x: 1166, startPoint y: 397, endPoint x: 1251, endPoint y: 391, distance: 85.2
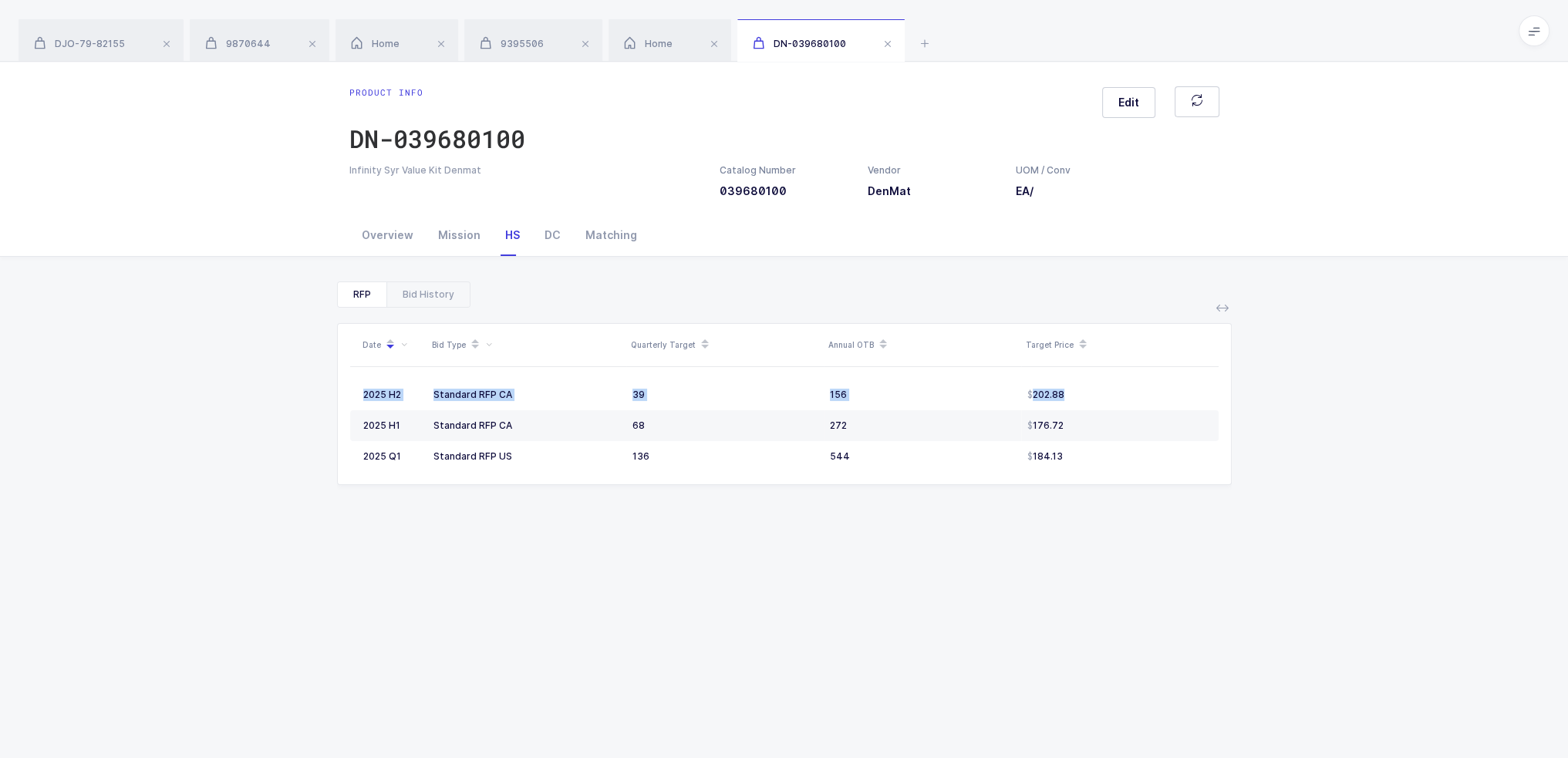
click at [1251, 391] on div "RFP Bid History Date Bid Type Quarterly Target Annual OTB Target Price 2025 H2 …" at bounding box center [784, 583] width 1543 height 654
click at [1147, 399] on div "202.88" at bounding box center [1116, 395] width 178 height 12
click at [371, 240] on div "Overview" at bounding box center [387, 234] width 77 height 41
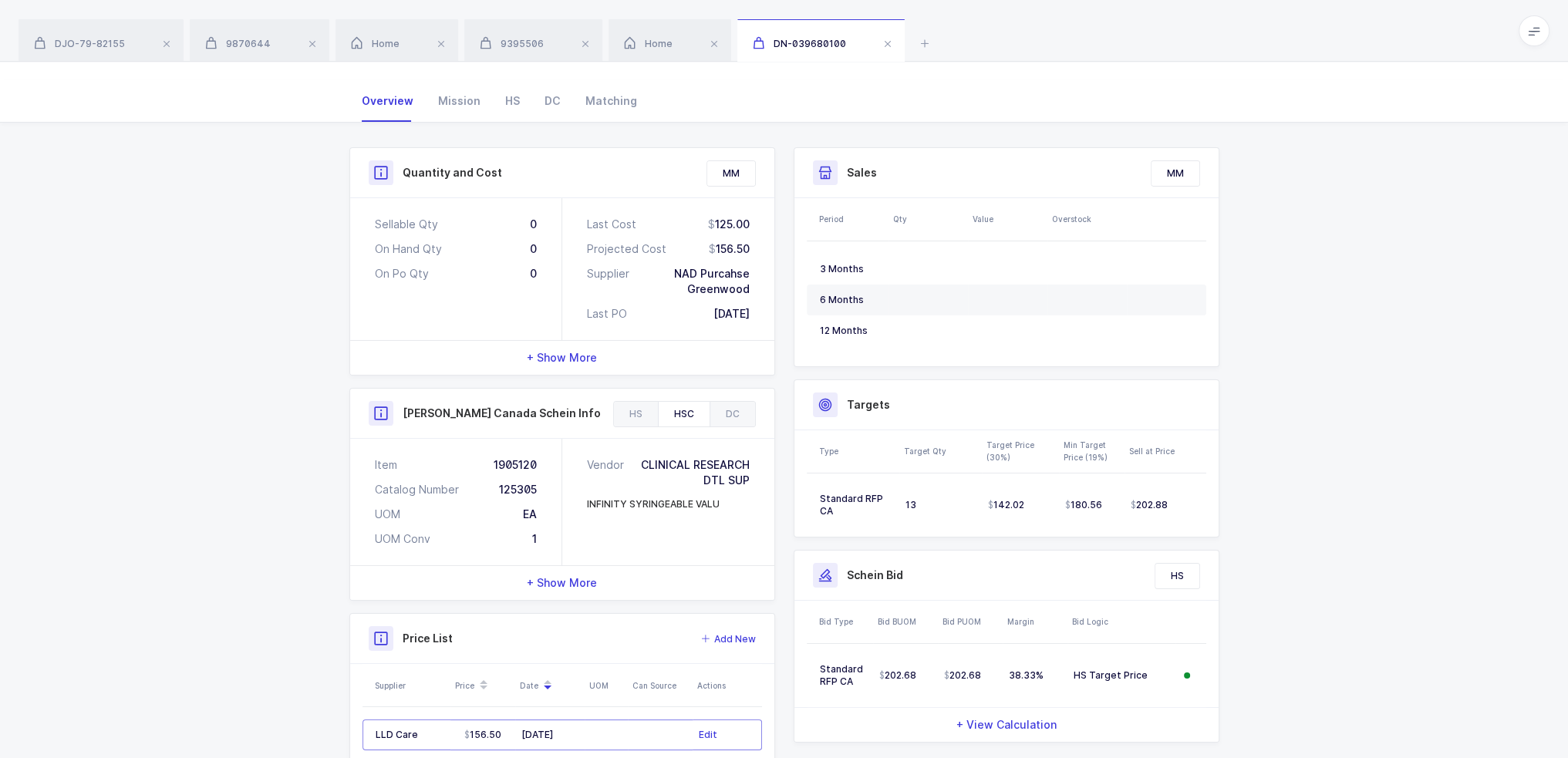
scroll to position [209, 0]
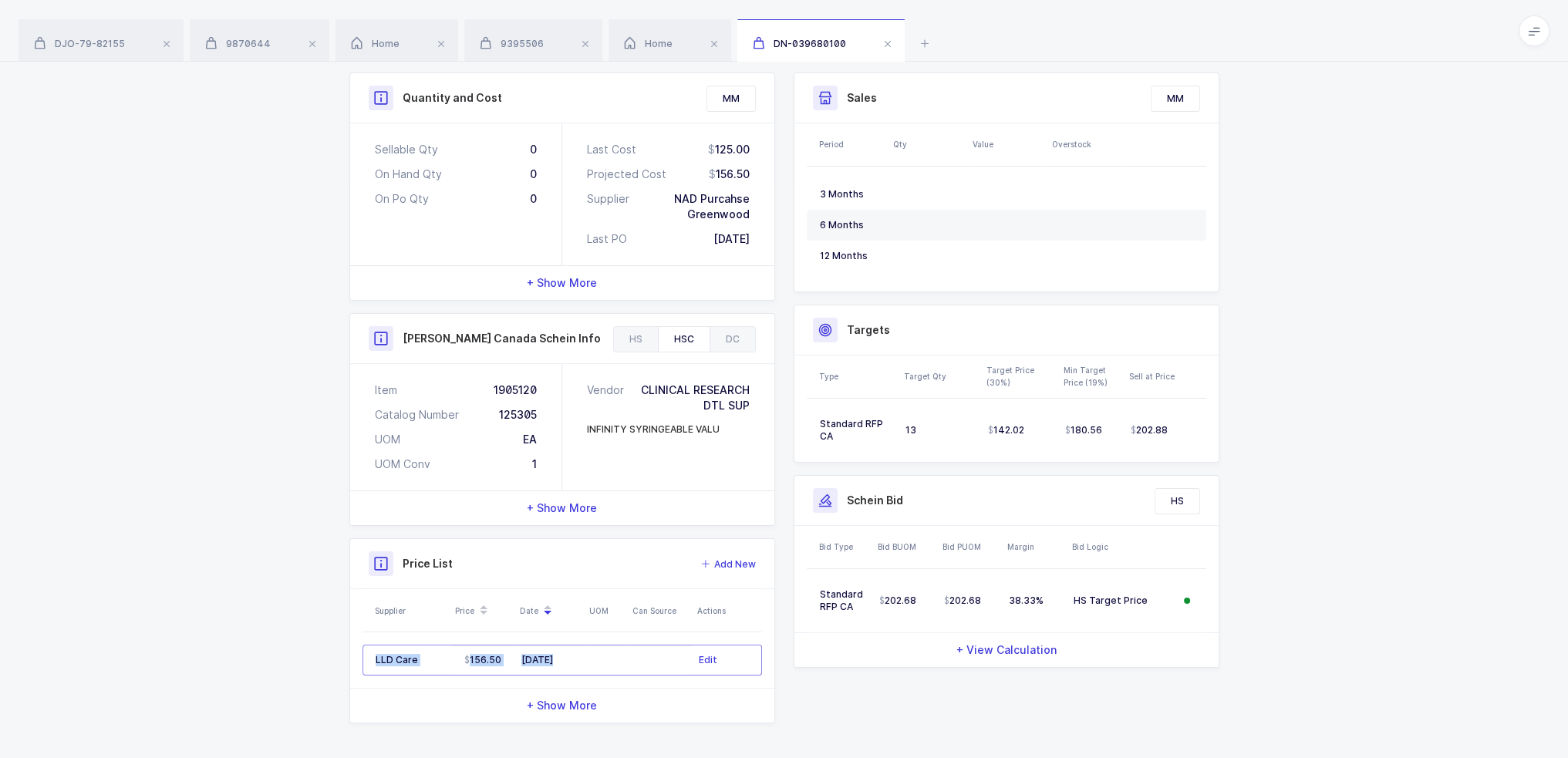
drag, startPoint x: 611, startPoint y: 655, endPoint x: 334, endPoint y: 653, distance: 277.0
click at [334, 653] on div "Quantity and Cost MM Sellable Qty 0 On Hand Qty 0 On Po Qty 0 Last Cost 125.00 …" at bounding box center [784, 404] width 1568 height 712
click at [316, 656] on div "Quantity and Cost MM Sellable Qty 0 On Hand Qty 0 On Po Qty 0 Last Cost 125.00 …" at bounding box center [784, 404] width 1568 height 712
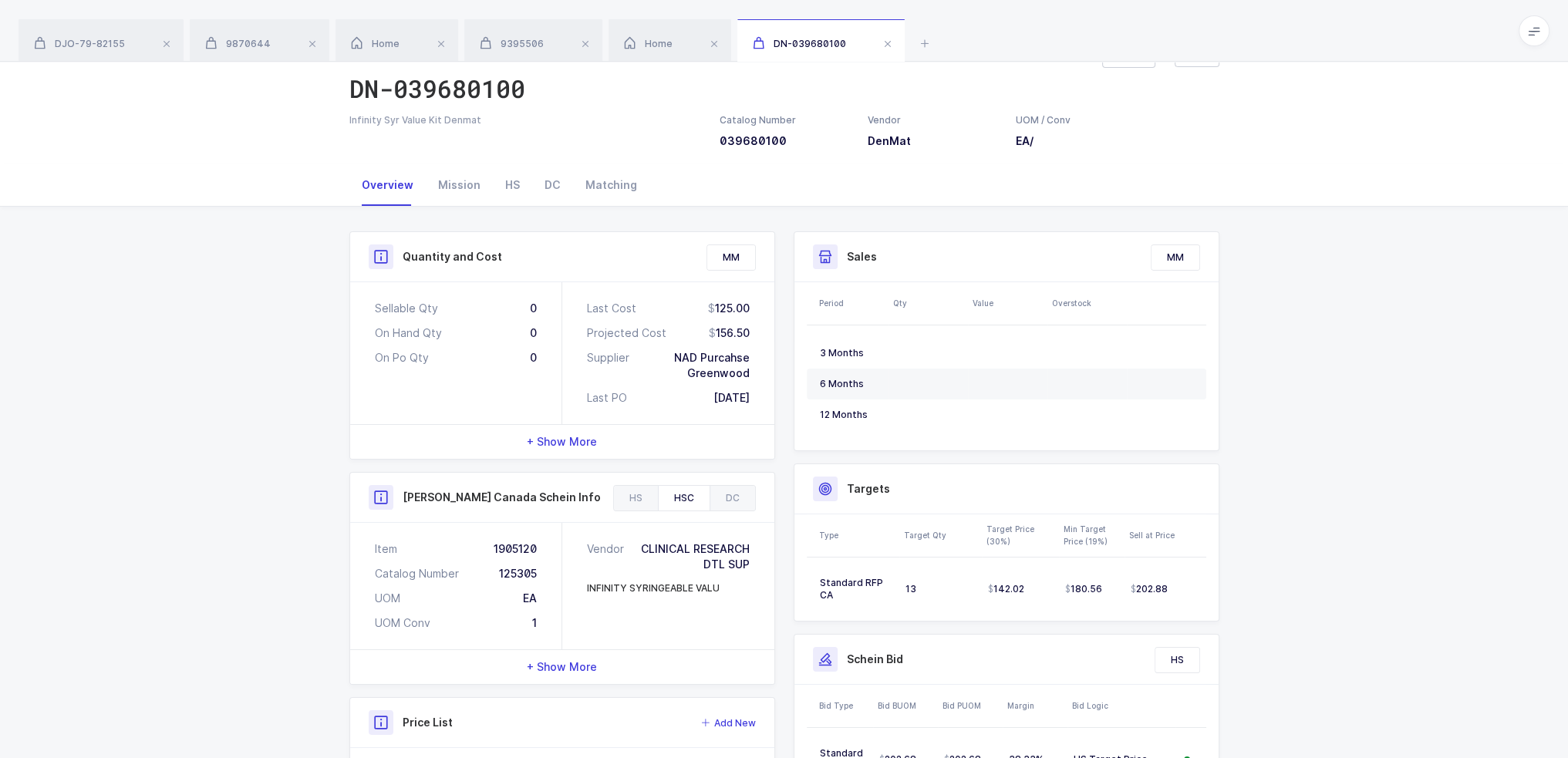
scroll to position [0, 0]
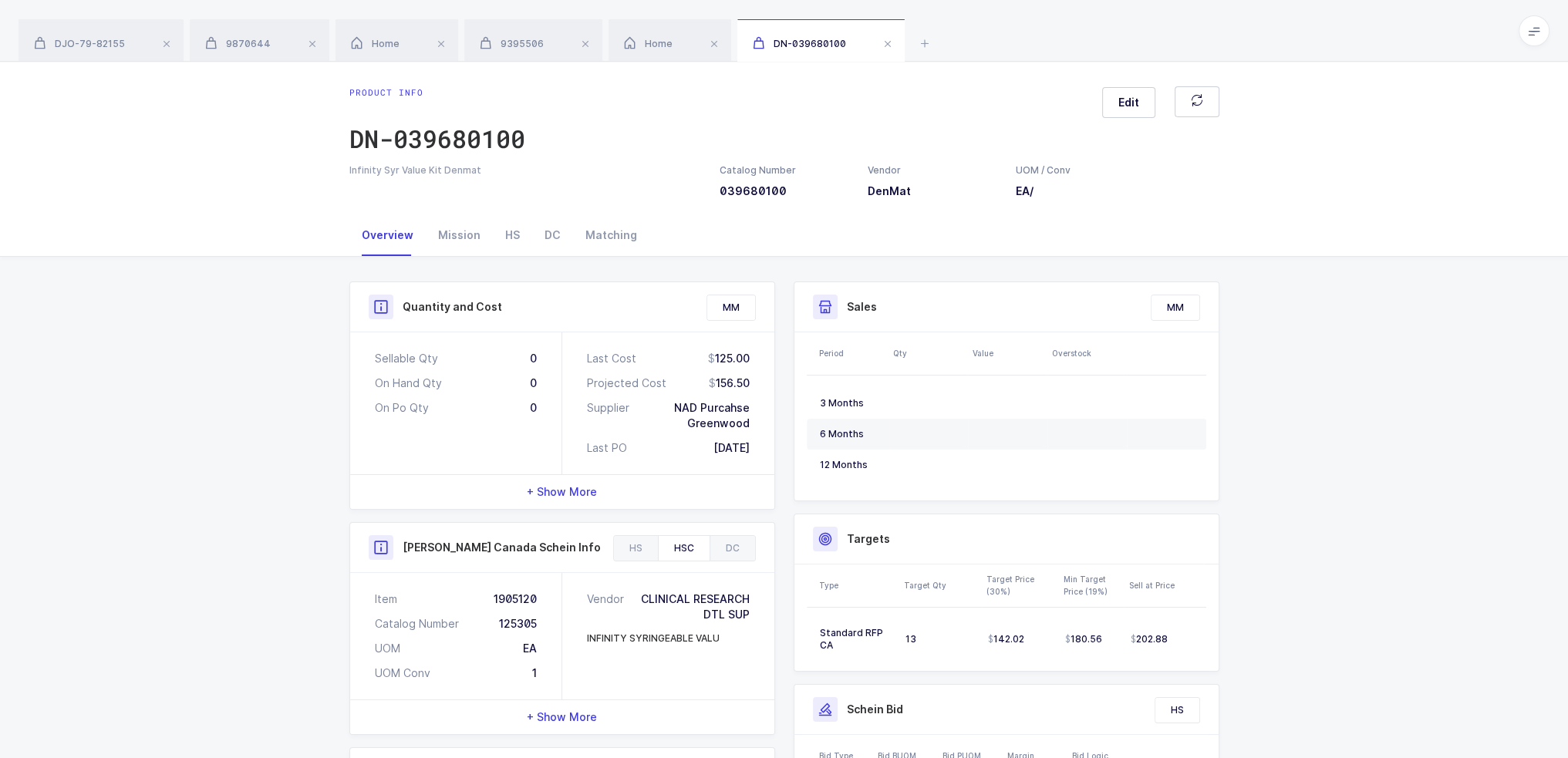
click at [272, 310] on div "Quantity and Cost MM Sellable Qty 0 On Hand Qty 0 On Po Qty 0 Last Cost 125.00 …" at bounding box center [784, 613] width 1568 height 712
click at [511, 245] on div "HS" at bounding box center [512, 234] width 40 height 41
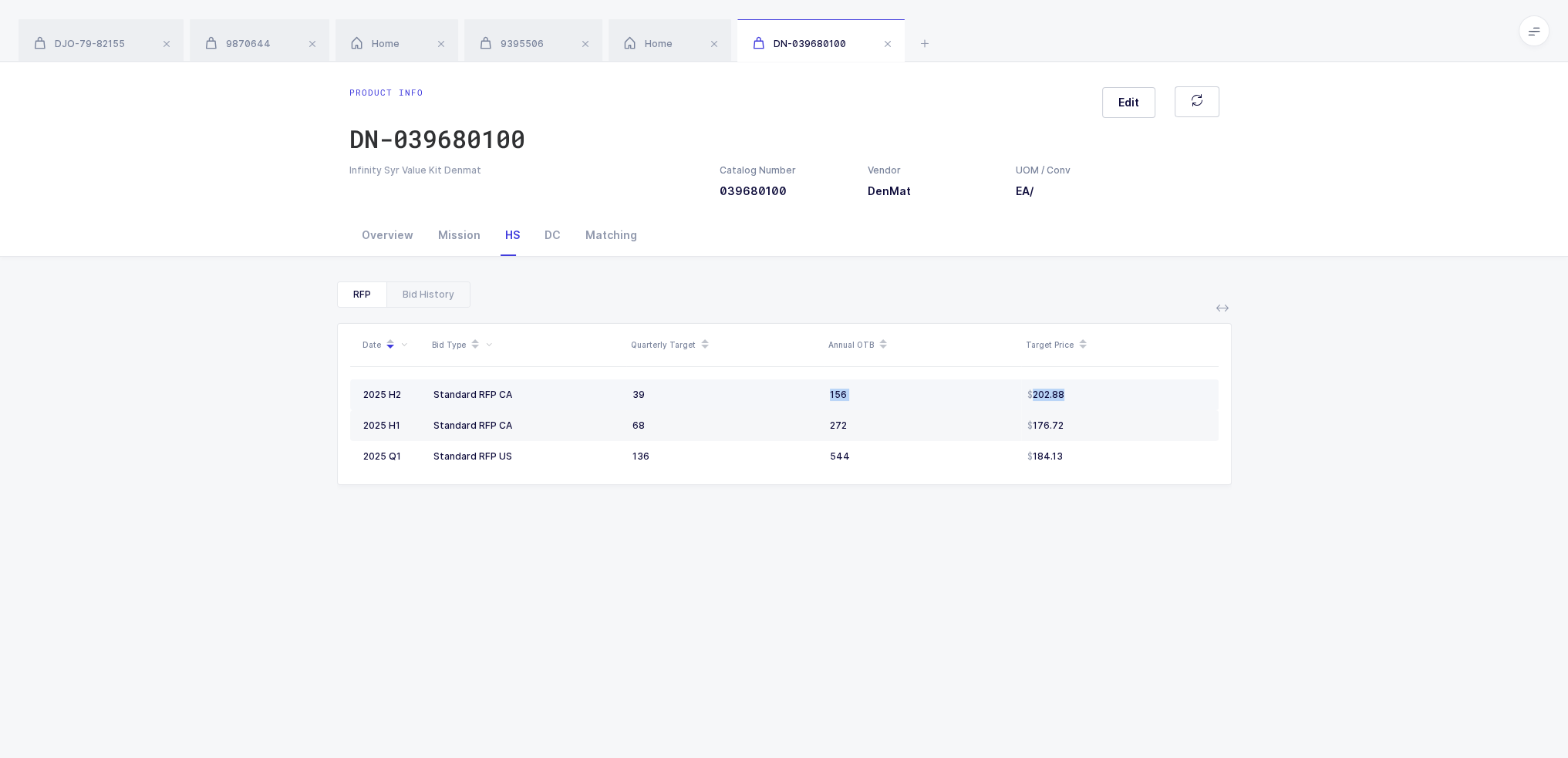
drag, startPoint x: 759, startPoint y: 386, endPoint x: 1165, endPoint y: 390, distance: 406.0
click at [1165, 390] on tr "2025 H2 Standard RFP CA 39 156 202.88" at bounding box center [784, 394] width 869 height 31
click at [1165, 390] on div "202.88" at bounding box center [1116, 395] width 178 height 12
click at [1162, 383] on td "202.88" at bounding box center [1120, 394] width 198 height 31
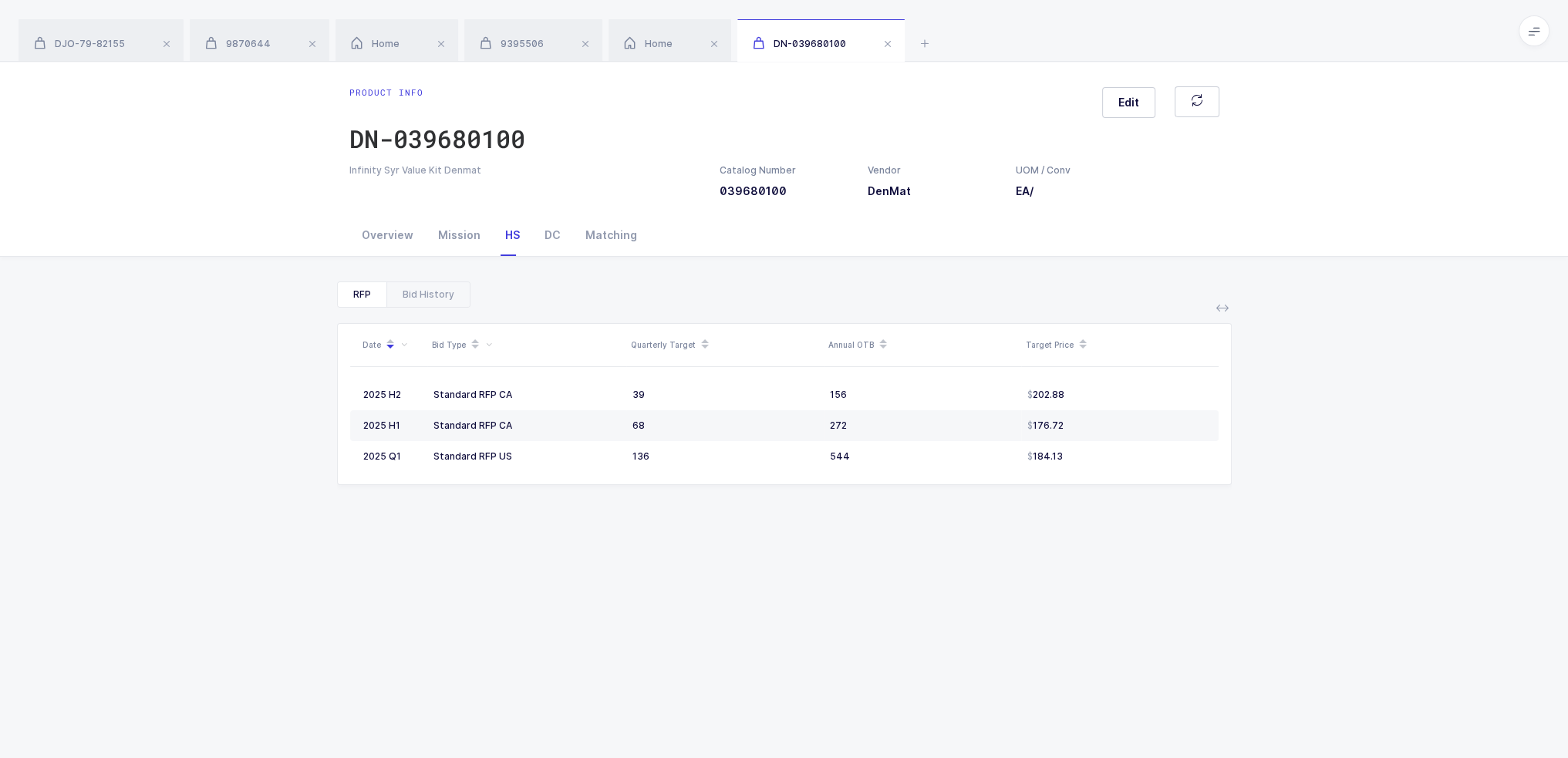
drag, startPoint x: 1160, startPoint y: 389, endPoint x: 1159, endPoint y: 377, distance: 12.0
click at [1159, 377] on table "2025 H2 Standard RFP CA 39 156 202.88 2025 H1 Standard RFP CA 68 272 176.72 202…" at bounding box center [784, 425] width 869 height 117
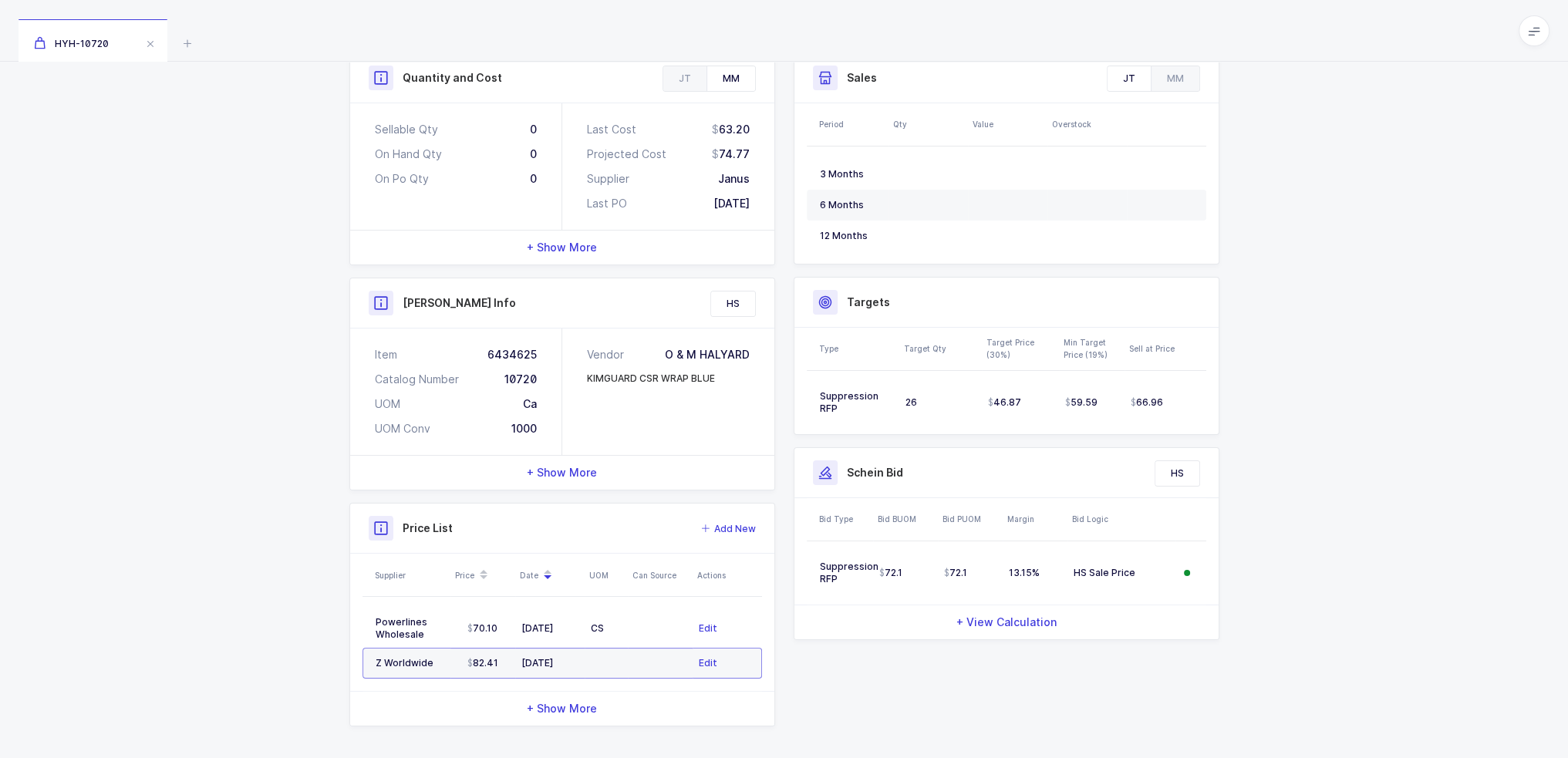
scroll to position [231, 0]
drag, startPoint x: 1182, startPoint y: 364, endPoint x: 1227, endPoint y: 392, distance: 53.0
click at [1227, 392] on div "Sales Exclude Bids JT MM Period Qty Value Overstock 3 Months 6 Months 12 Months…" at bounding box center [1006, 350] width 444 height 599
click at [1287, 392] on div "Quantity and Cost JT MM Sellable Qty 0 On Hand Qty 0 On Po Qty 0 Last Cost 62.6…" at bounding box center [784, 393] width 1568 height 735
drag, startPoint x: 1281, startPoint y: 397, endPoint x: 1241, endPoint y: 412, distance: 42.7
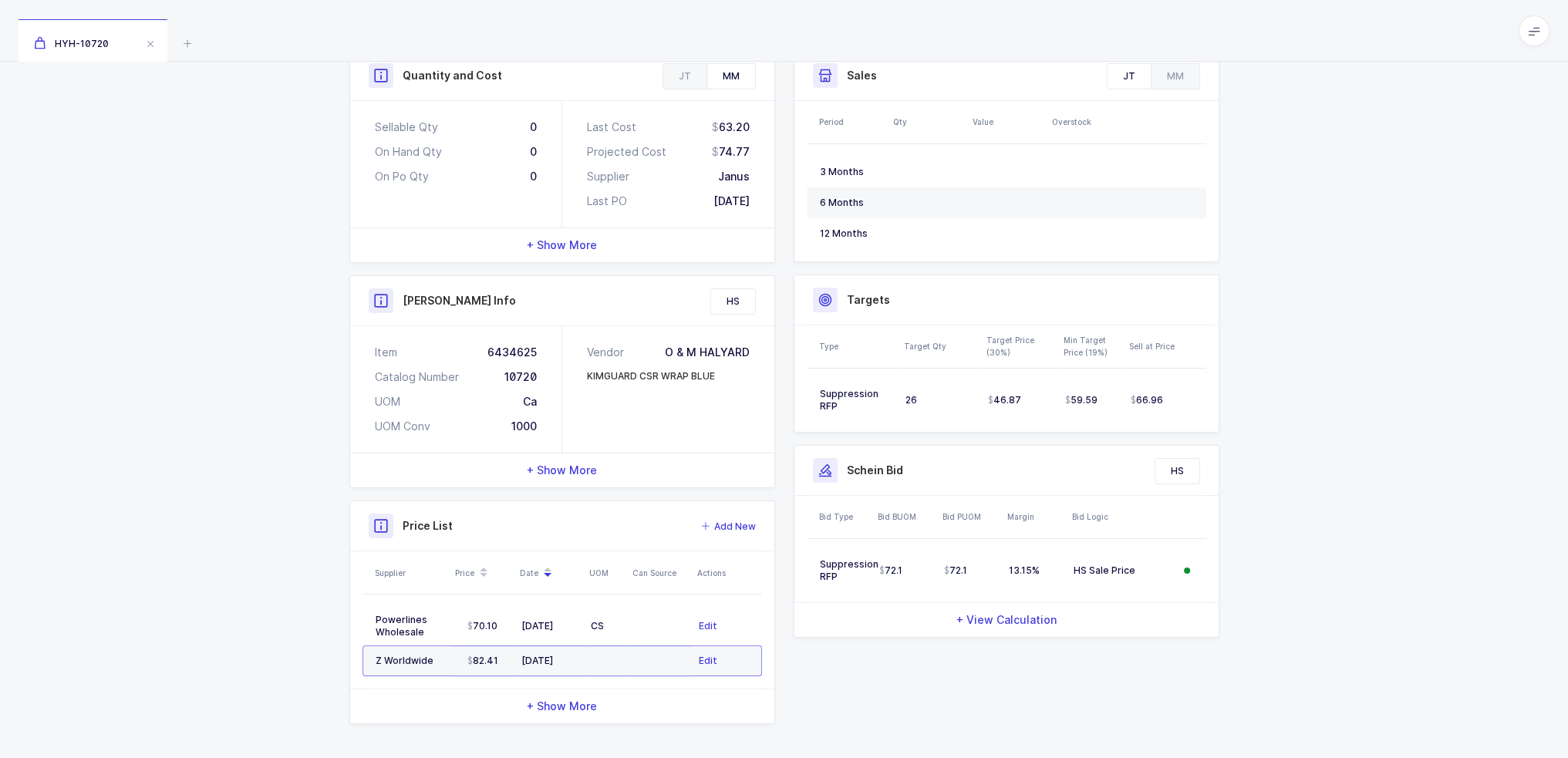
click at [1241, 412] on div "Quantity and Cost JT MM Sellable Qty 0 On Hand Qty 0 On Po Qty 0 Last Cost 62.6…" at bounding box center [784, 393] width 1568 height 735
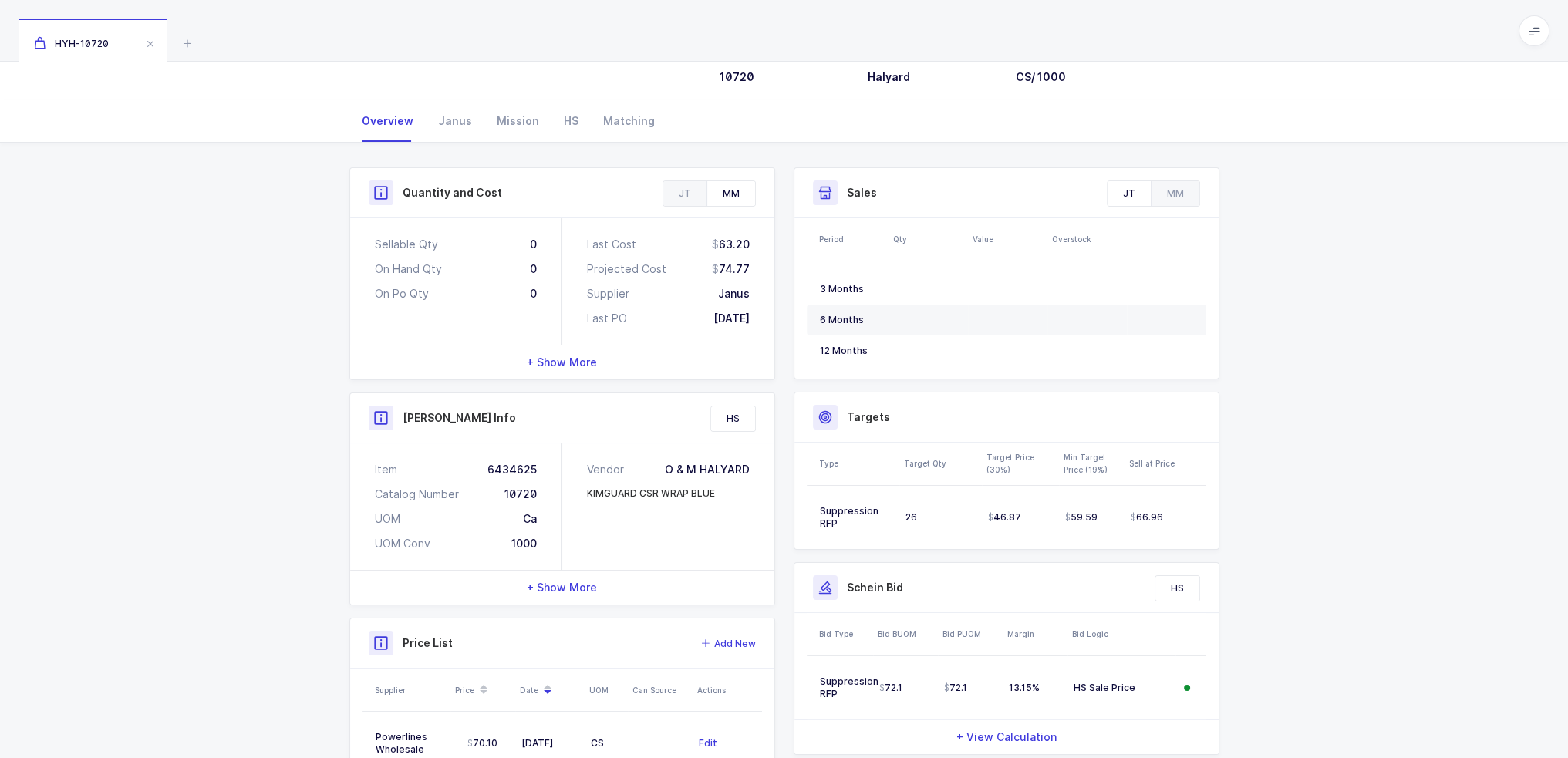
scroll to position [232, 0]
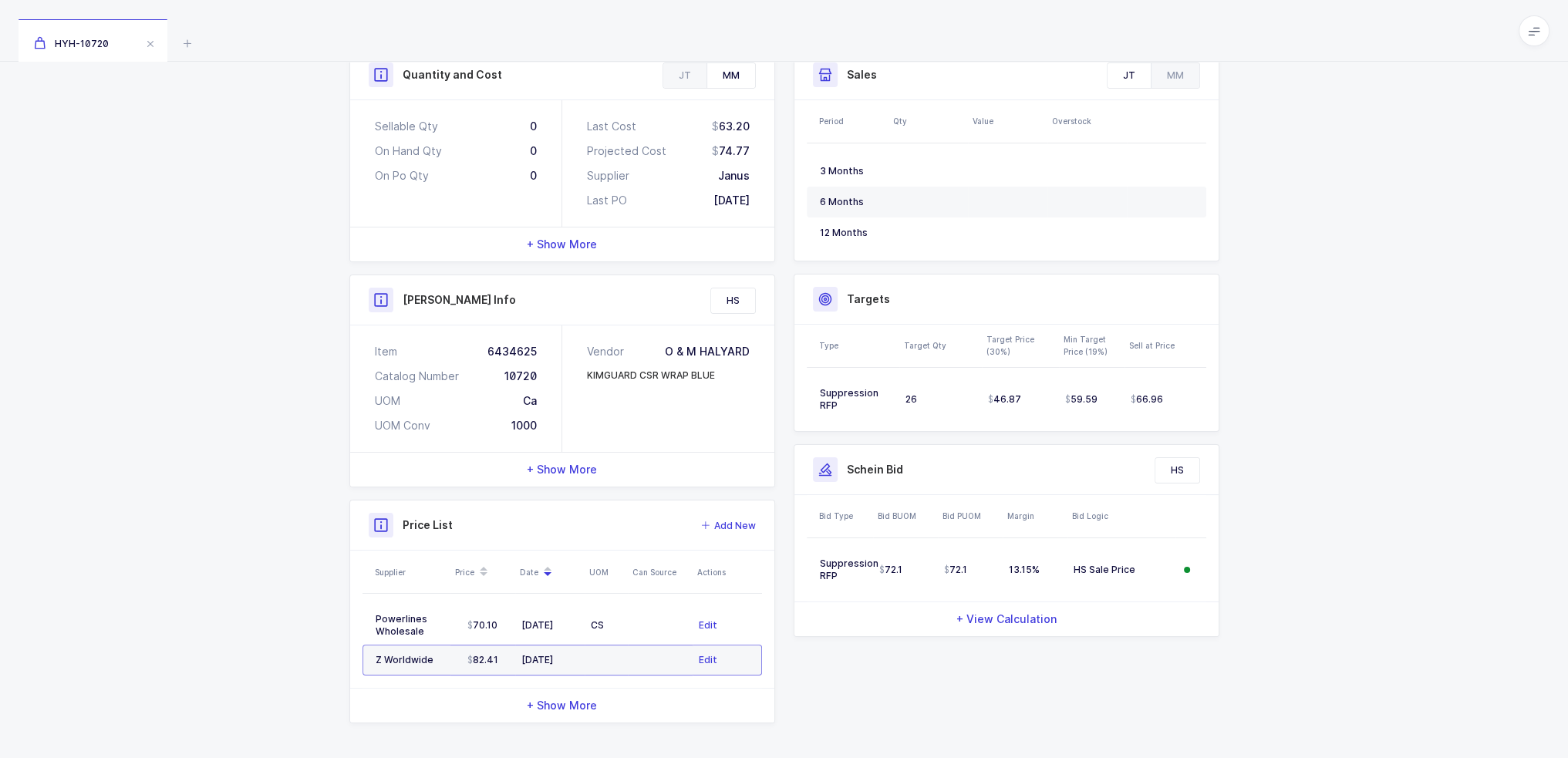
click at [224, 546] on div "Quantity and Cost JT MM Sellable Qty 0 On Hand Qty 0 On Po Qty 0 Last Cost 62.6…" at bounding box center [784, 392] width 1568 height 735
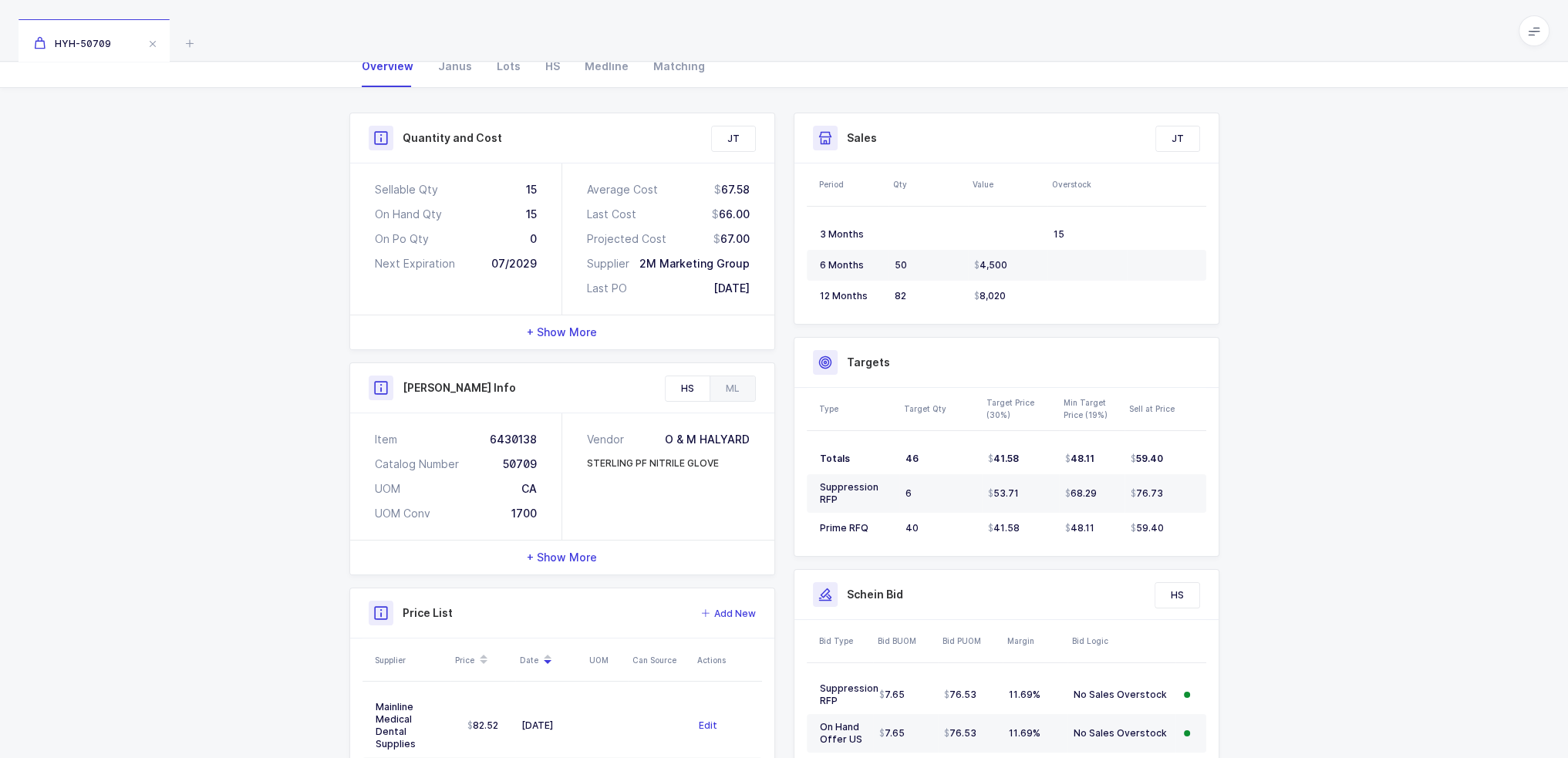
scroll to position [338, 0]
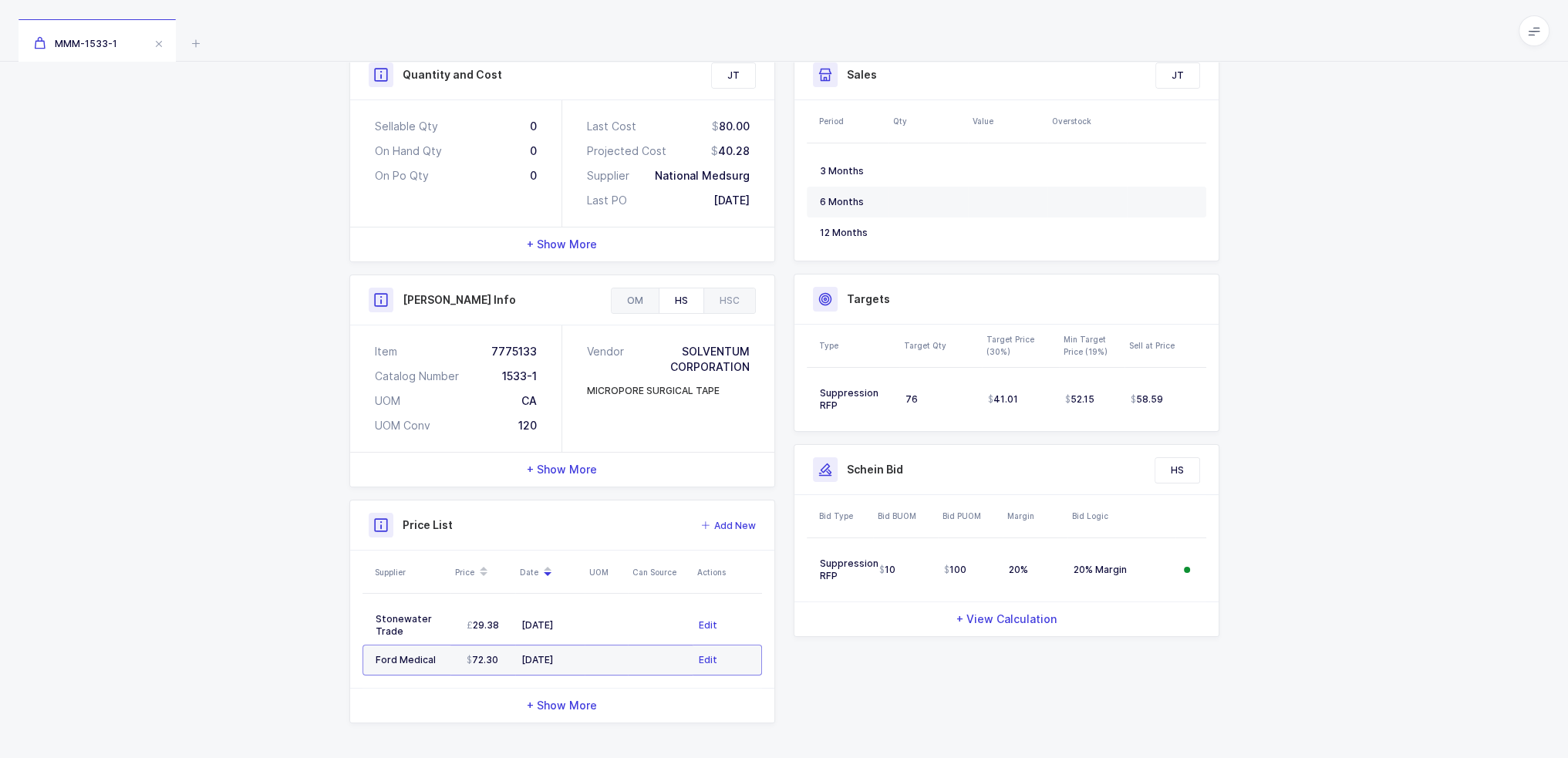
click at [647, 309] on div "OM" at bounding box center [634, 301] width 47 height 25
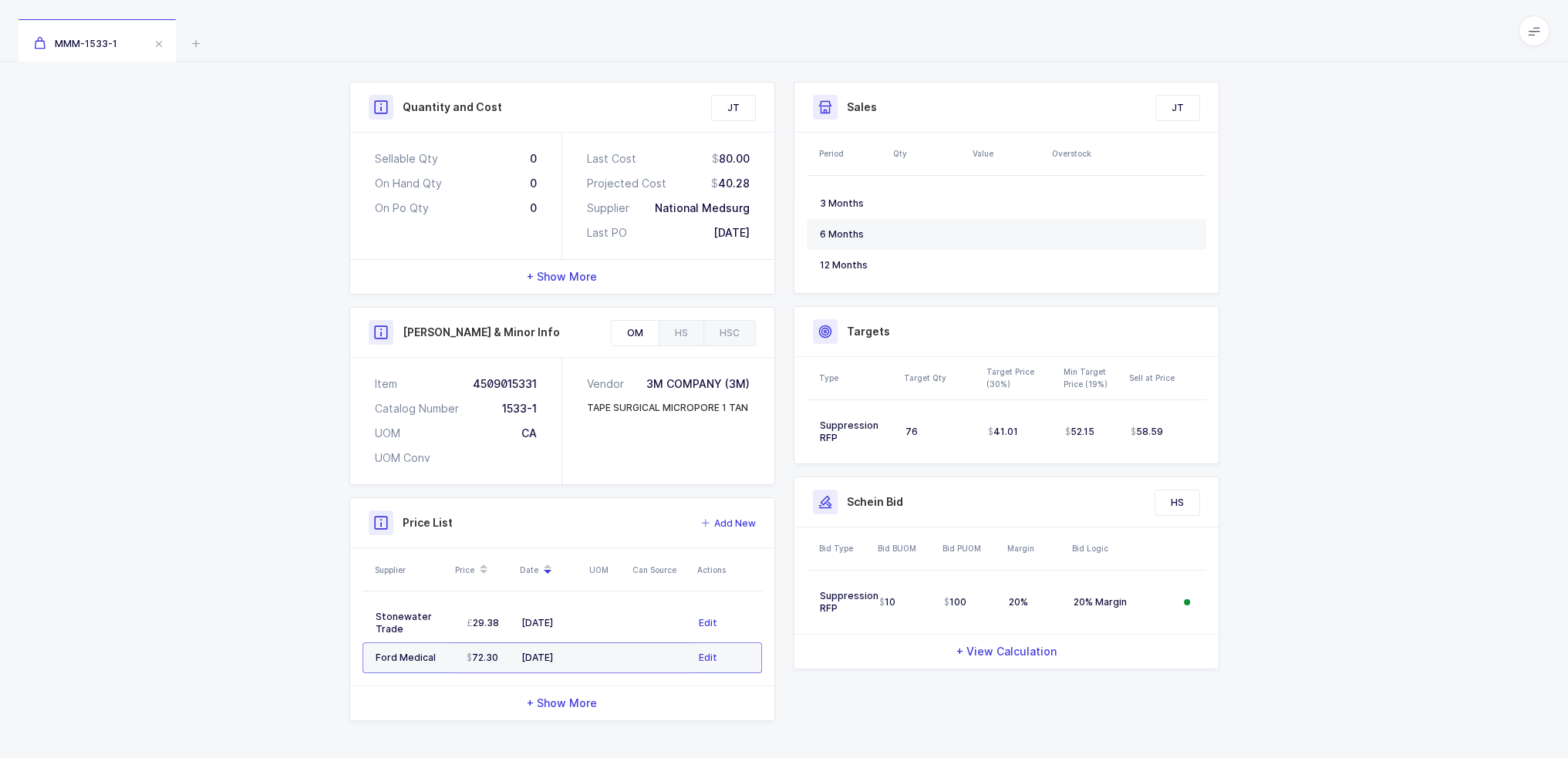
scroll to position [197, 0]
click at [724, 335] on div "HSC" at bounding box center [729, 335] width 52 height 25
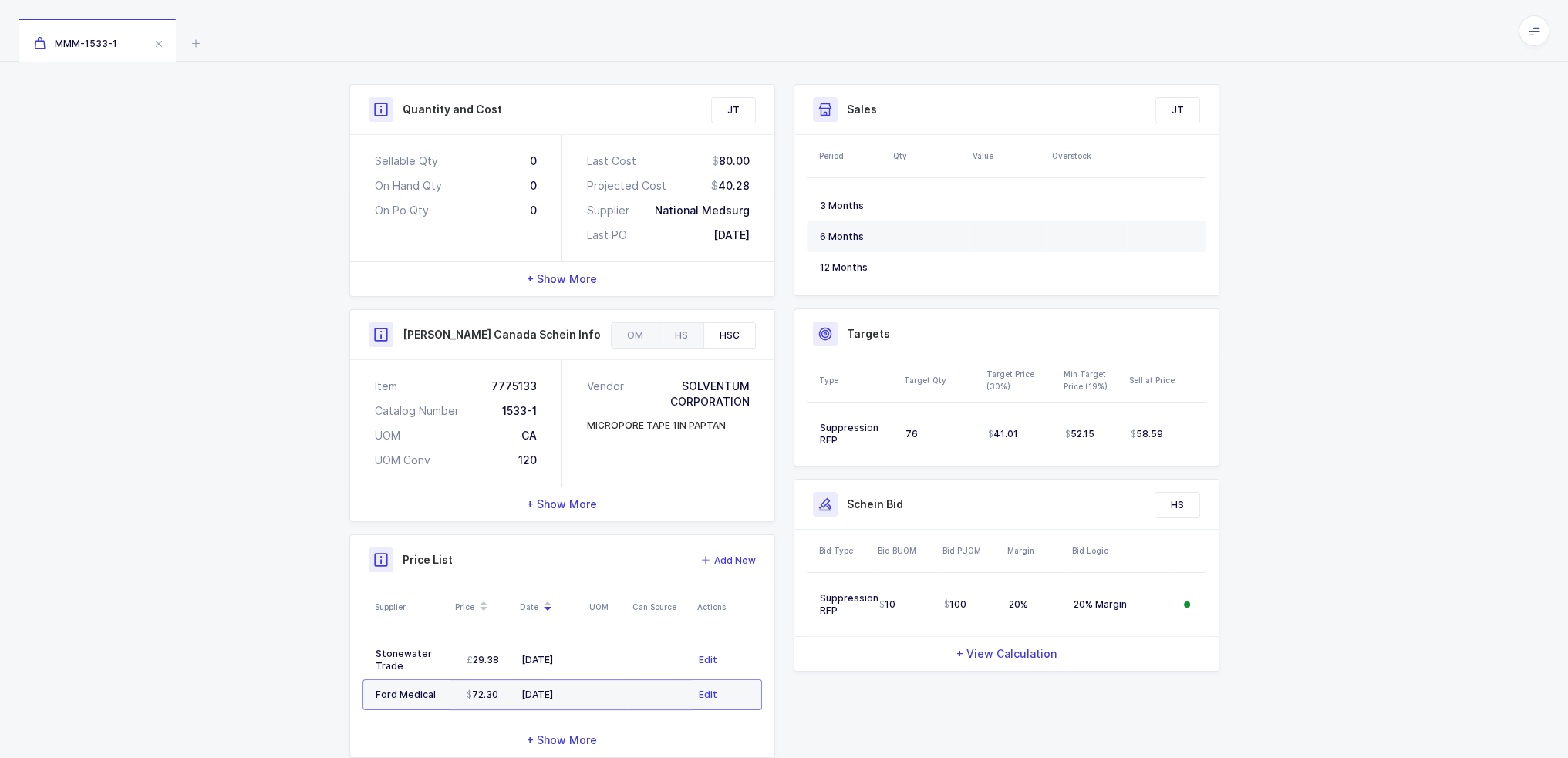
click at [665, 335] on div "HS" at bounding box center [681, 335] width 45 height 25
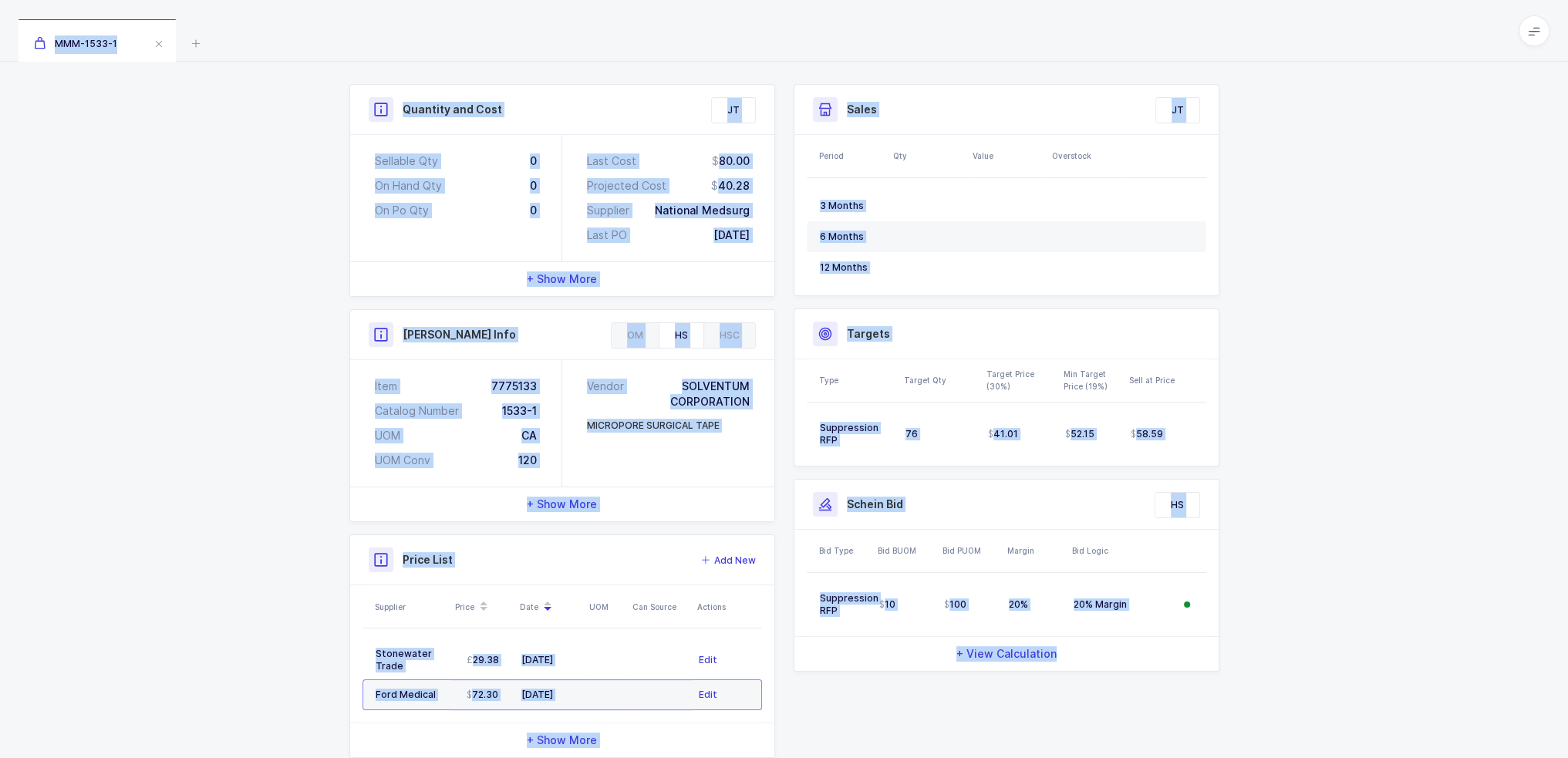
drag, startPoint x: 637, startPoint y: 47, endPoint x: 1465, endPoint y: 682, distance: 1043.5
click at [1465, 682] on div "MMM-1533-1 Product info MMM-1533-1 Edit Case 3M Micropore Medical Tape 1533-1 1…" at bounding box center [784, 299] width 1568 height 992
click at [1465, 682] on div "Quantity and Cost JT Sellable Qty 0 On Hand Qty 0 On Po Qty 0 Last Cost 80.00 P…" at bounding box center [784, 427] width 1568 height 735
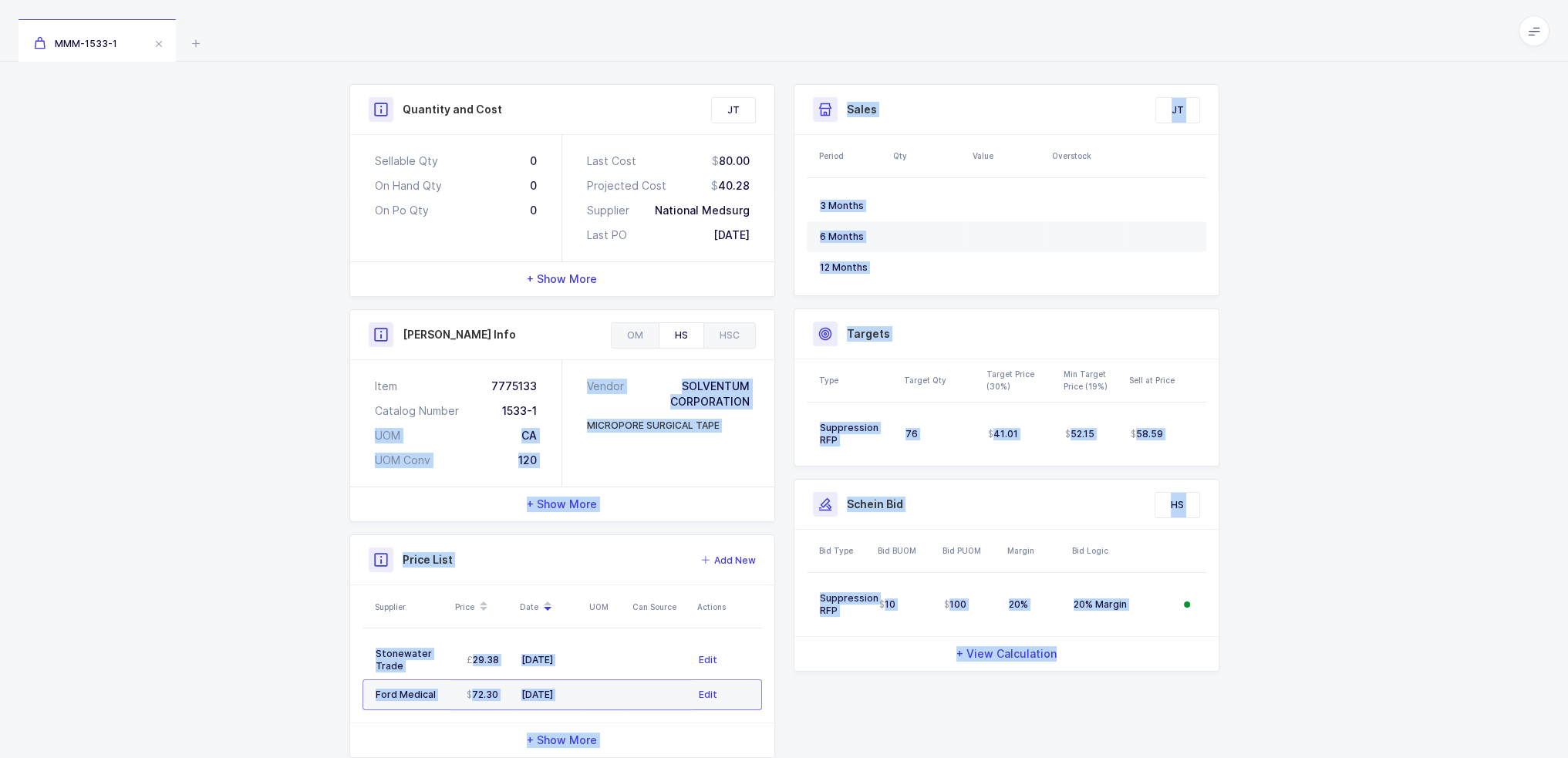
drag, startPoint x: 1378, startPoint y: 690, endPoint x: 173, endPoint y: 437, distance: 1231.3
click at [173, 437] on div "Quantity and Cost JT Sellable Qty 0 On Hand Qty 0 On Po Qty 0 Last Cost 80.00 P…" at bounding box center [784, 427] width 1568 height 735
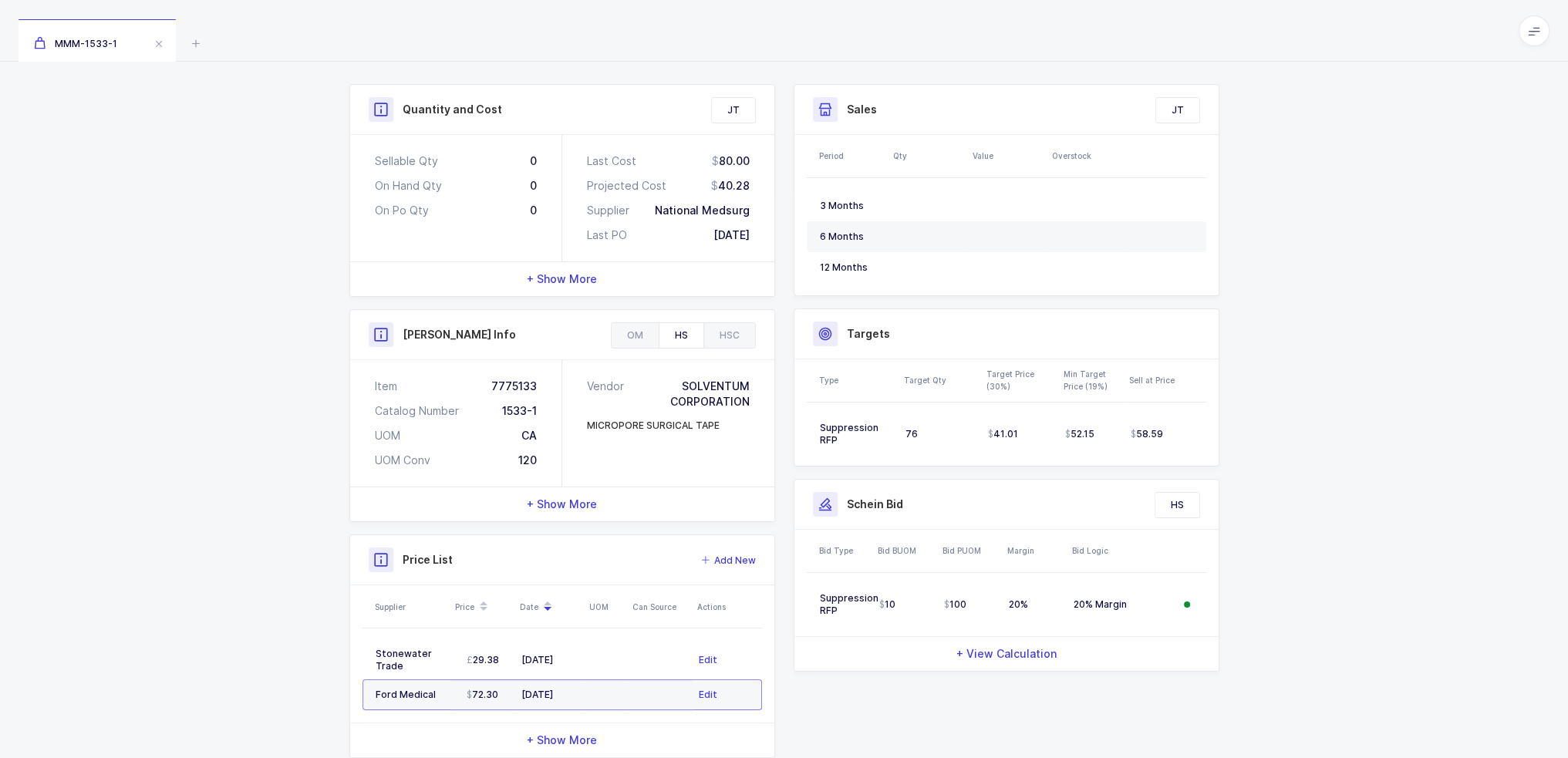
scroll to position [0, 0]
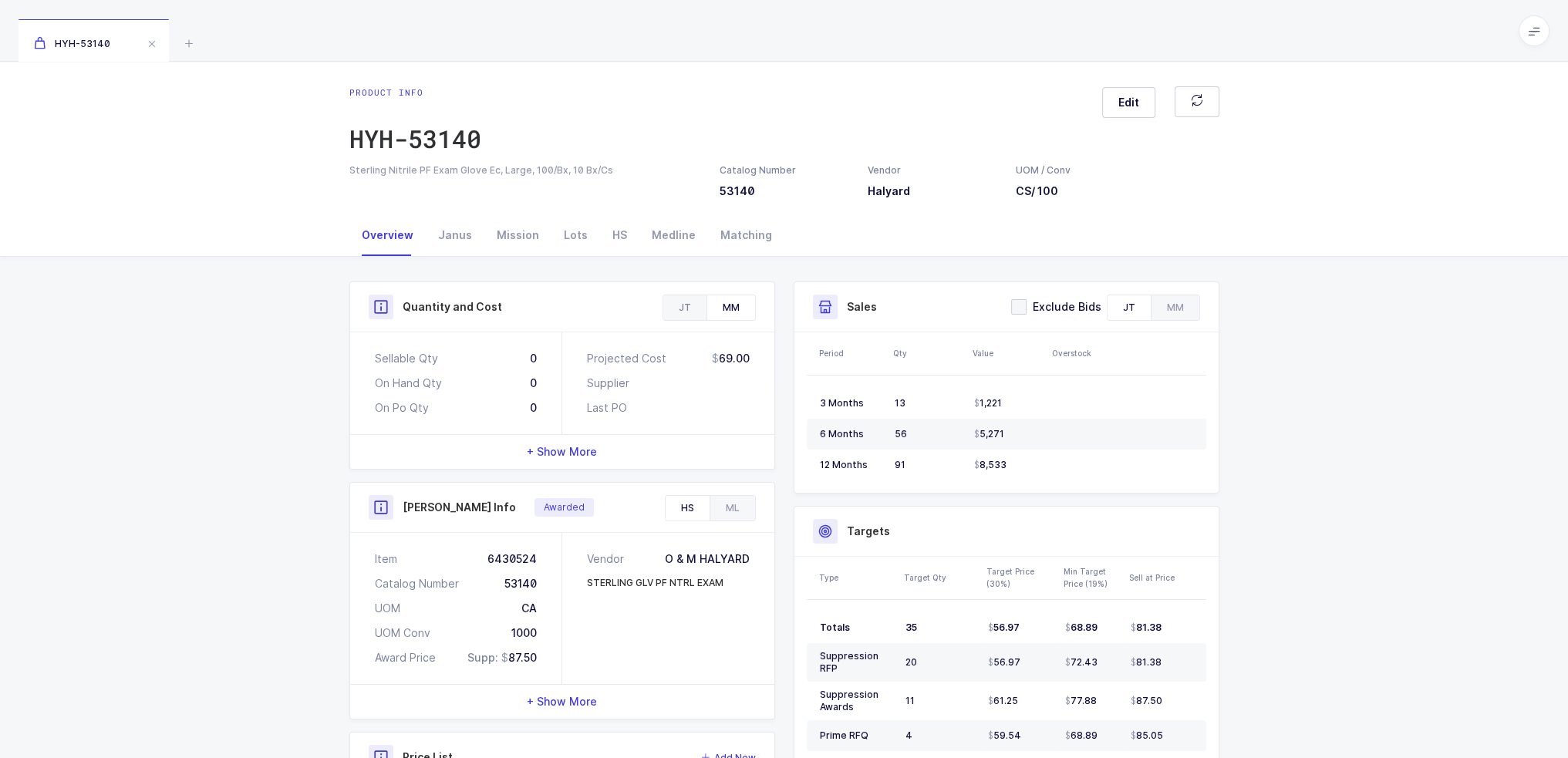
click at [693, 301] on div "JT" at bounding box center [684, 308] width 43 height 25
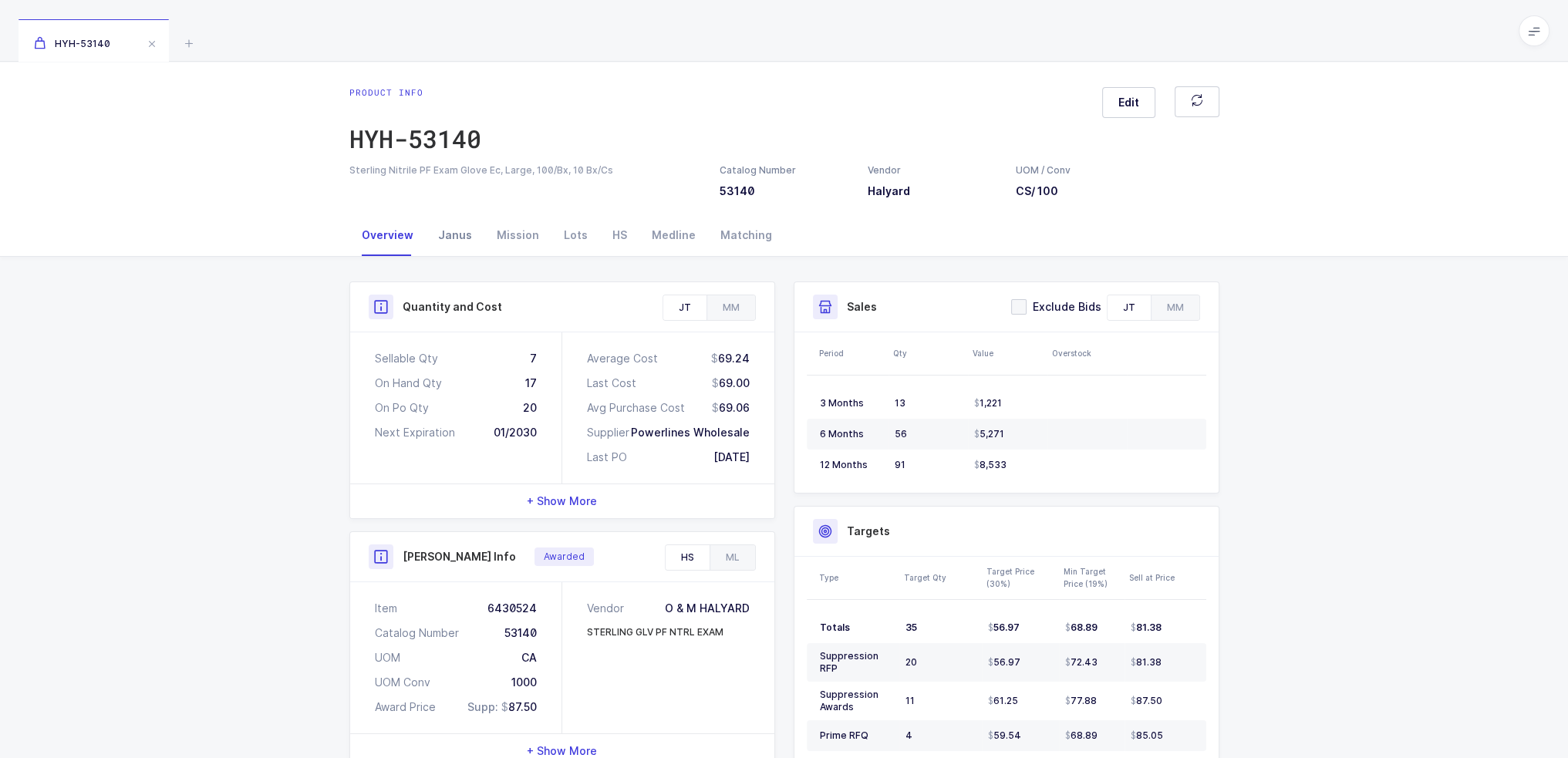
click at [475, 239] on div "Janus" at bounding box center [455, 234] width 58 height 41
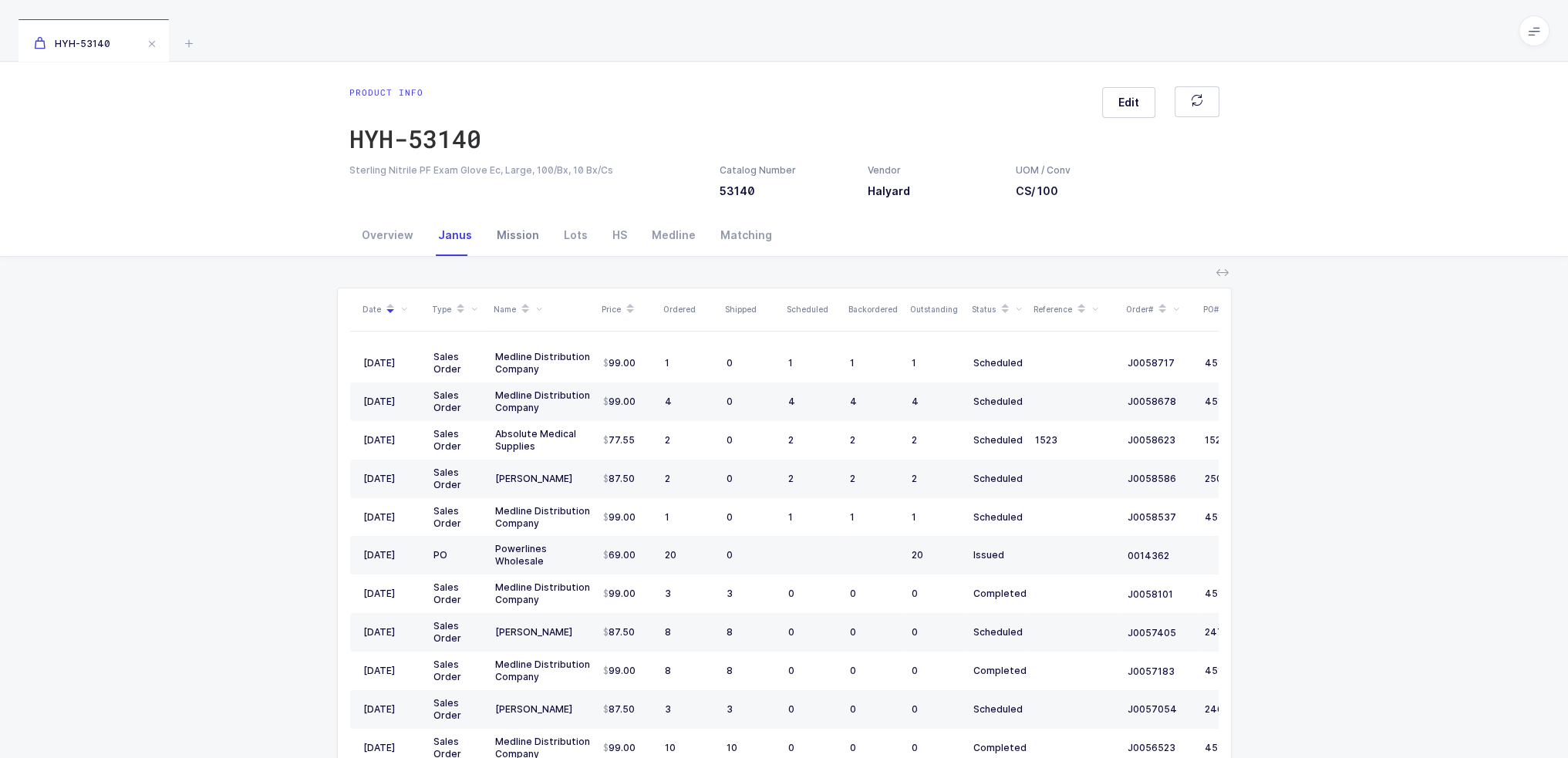
click at [497, 236] on div "Mission" at bounding box center [518, 234] width 67 height 41
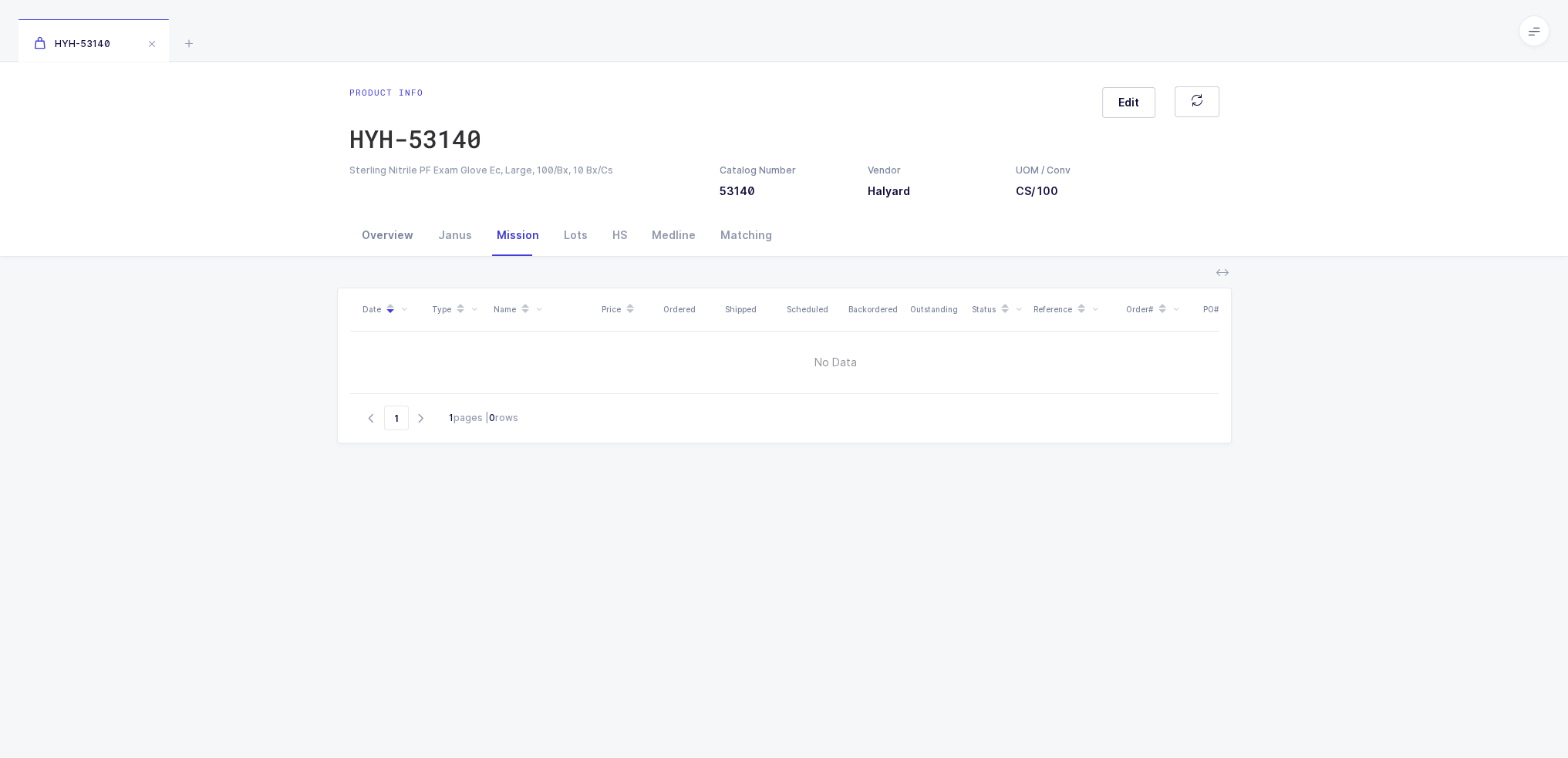
click at [410, 235] on div "Overview" at bounding box center [387, 234] width 77 height 41
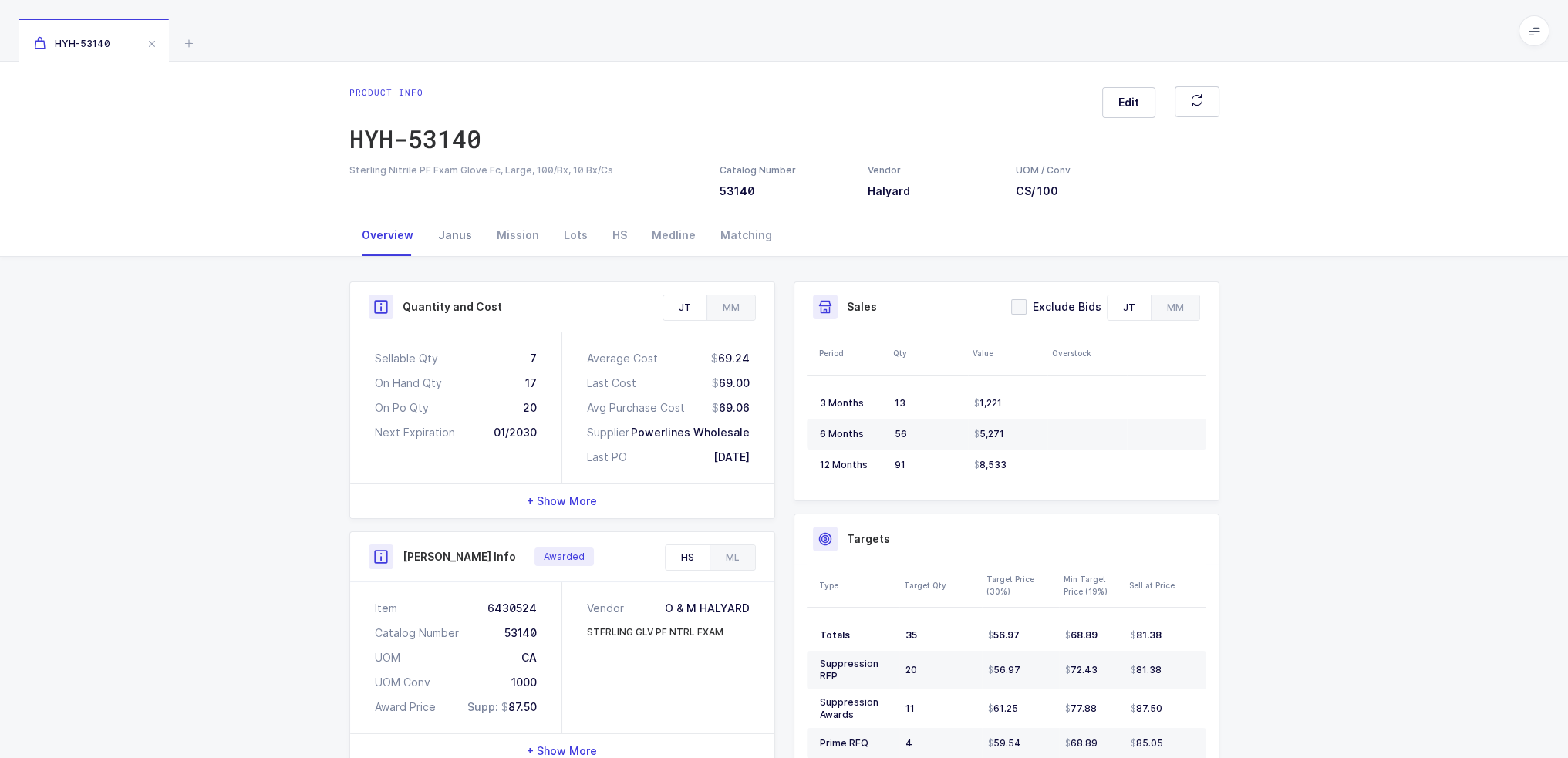
click at [440, 234] on div "Janus" at bounding box center [455, 234] width 58 height 41
